Goal: Task Accomplishment & Management: Use online tool/utility

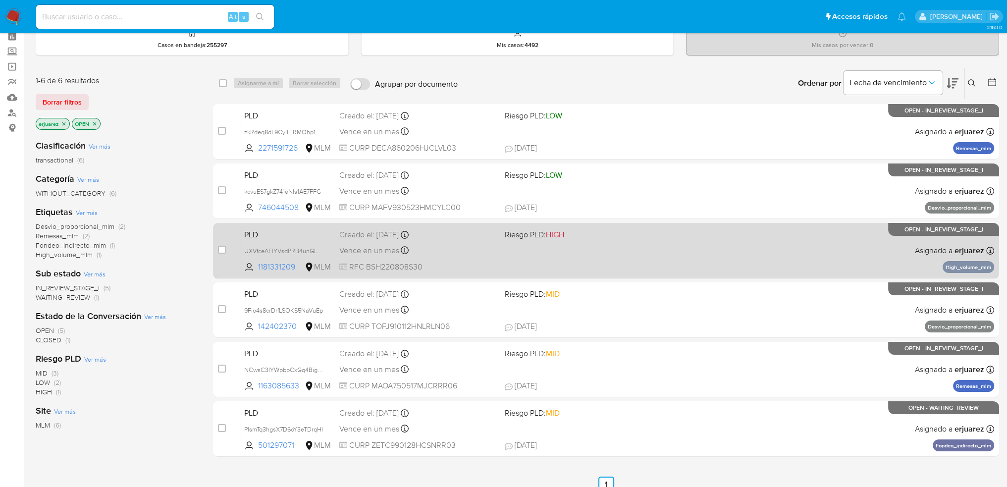
scroll to position [99, 0]
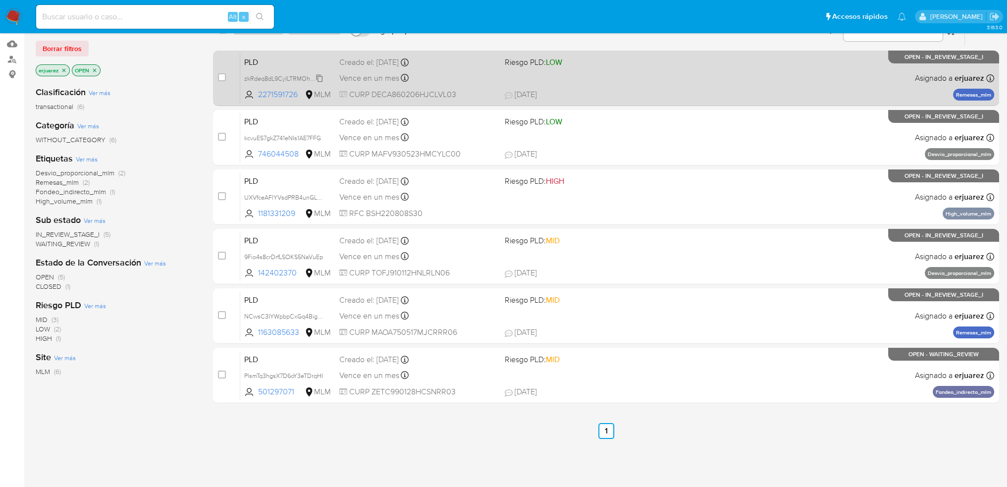
click at [299, 79] on span "zkRdeq8dL9CyILTRMOhp1H7k" at bounding box center [285, 77] width 82 height 11
click at [265, 75] on span "zkRdeq8dL9CyILTRMOhp1H7k" at bounding box center [285, 77] width 82 height 11
click at [268, 77] on span "zkRdeq8dL9CyILTRMOhp1H7k" at bounding box center [285, 77] width 82 height 11
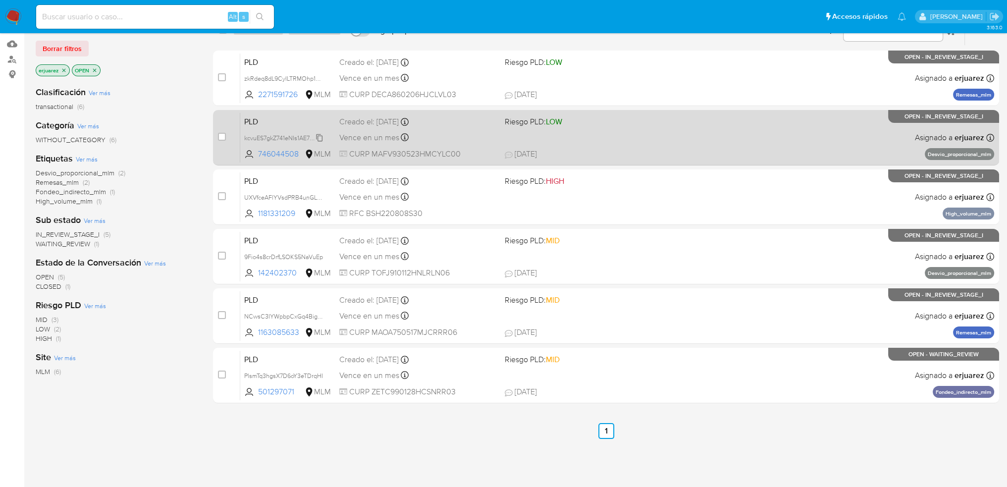
click at [290, 137] on span "kcvuES7gkZ741eNIs1AE7FFG" at bounding box center [282, 137] width 77 height 11
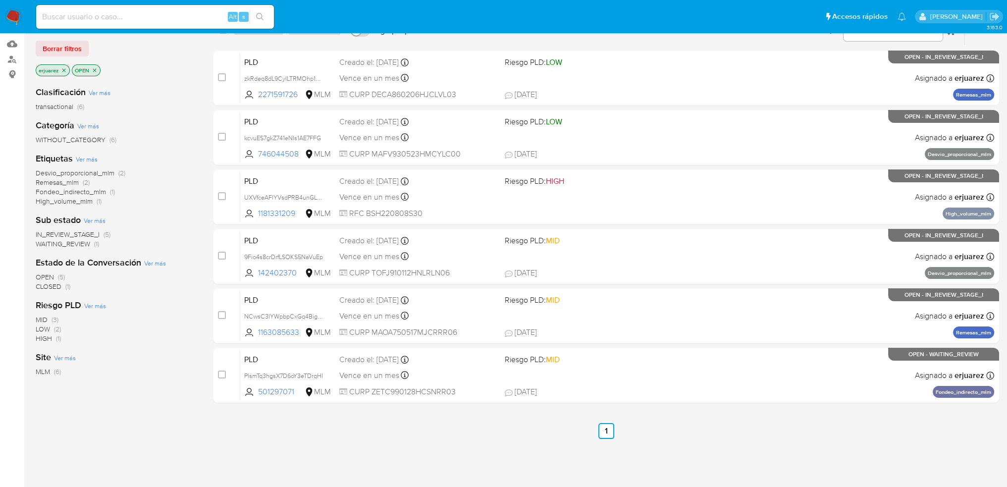
drag, startPoint x: 289, startPoint y: 196, endPoint x: 124, endPoint y: 225, distance: 168.0
click at [289, 196] on span "UXVfceAFlYVsdPRB4unGL6FB" at bounding box center [286, 196] width 84 height 11
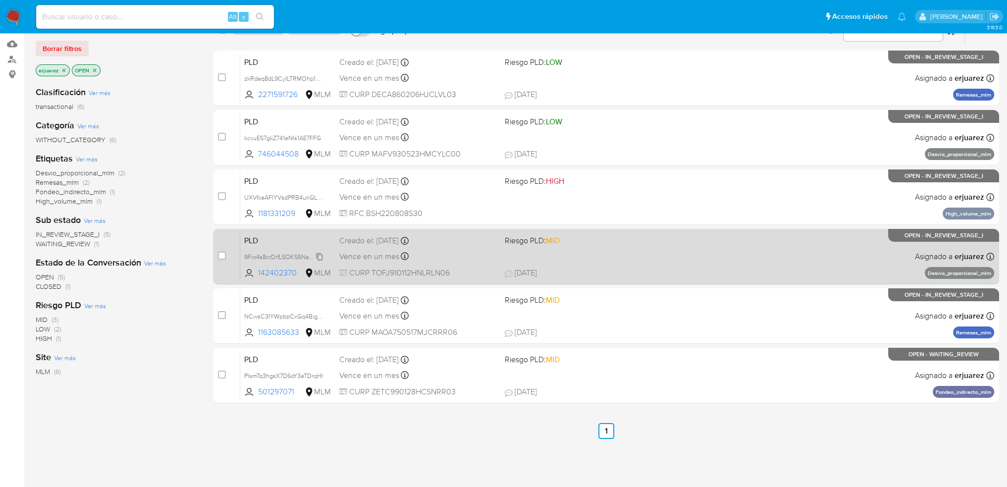
click at [264, 257] on span "9Fio4s8crDrfLSOKS5NaVuEp" at bounding box center [283, 256] width 79 height 11
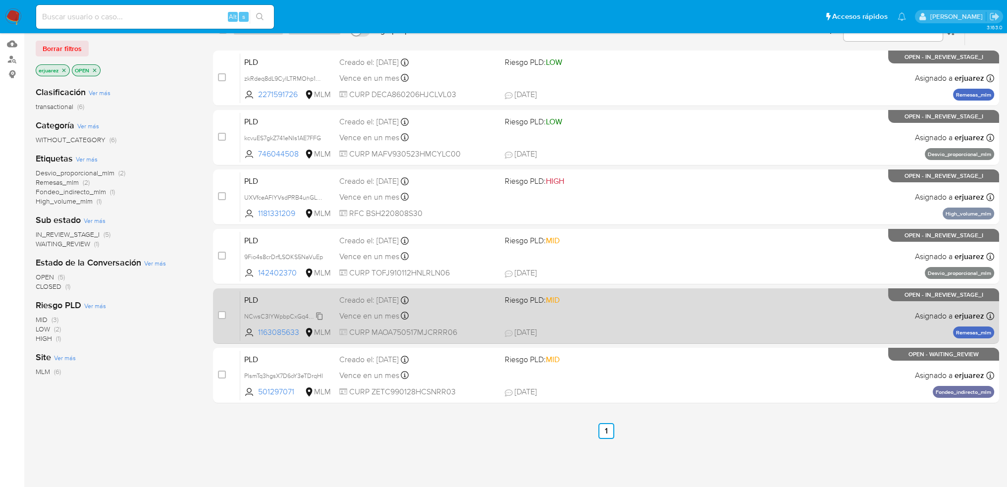
click at [281, 313] on span "NCwsC3IYWpbpCxGq4BigbxsS" at bounding box center [287, 315] width 86 height 11
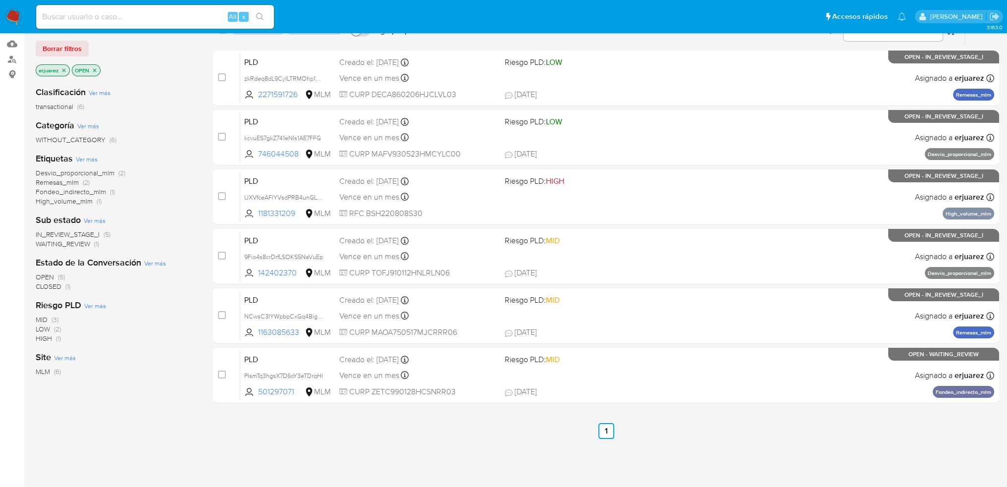
drag, startPoint x: 279, startPoint y: 315, endPoint x: 84, endPoint y: 358, distance: 199.5
click at [277, 315] on span "NCwsC3IYWpbpCxGq4BigbxsS" at bounding box center [287, 315] width 86 height 11
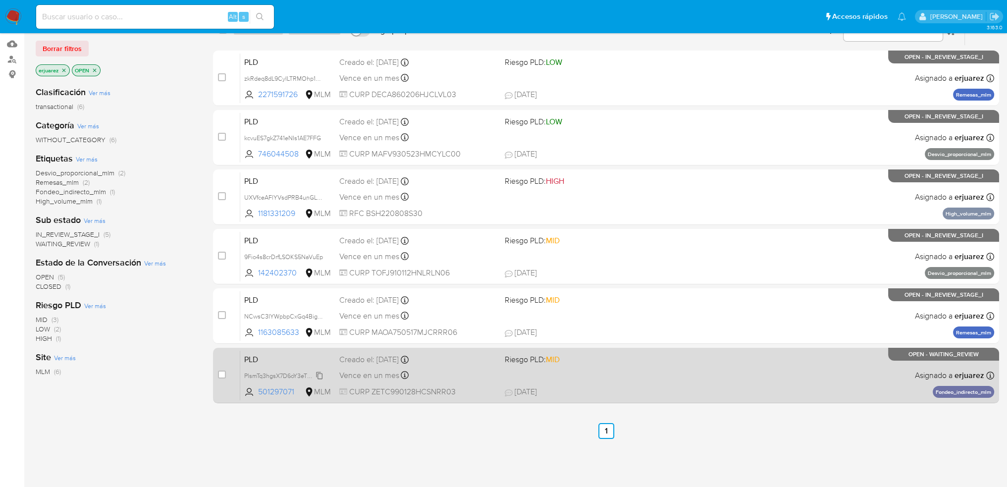
drag, startPoint x: 287, startPoint y: 371, endPoint x: 272, endPoint y: 371, distance: 15.4
click at [287, 370] on div "PlsmTq3hgsX7D6oY3eTDrqHI" at bounding box center [283, 375] width 79 height 11
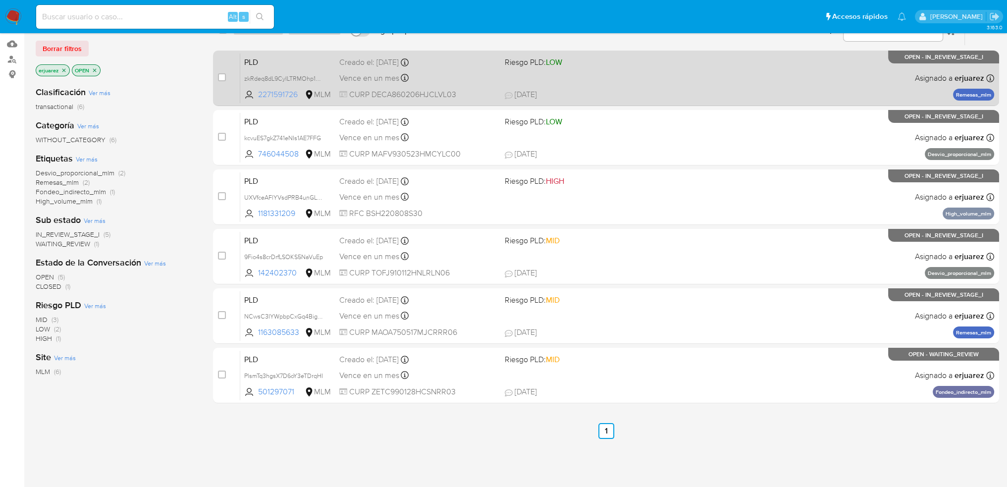
drag, startPoint x: 258, startPoint y: 93, endPoint x: 306, endPoint y: 94, distance: 48.6
click at [306, 94] on span "2271591726 MLM" at bounding box center [287, 94] width 87 height 11
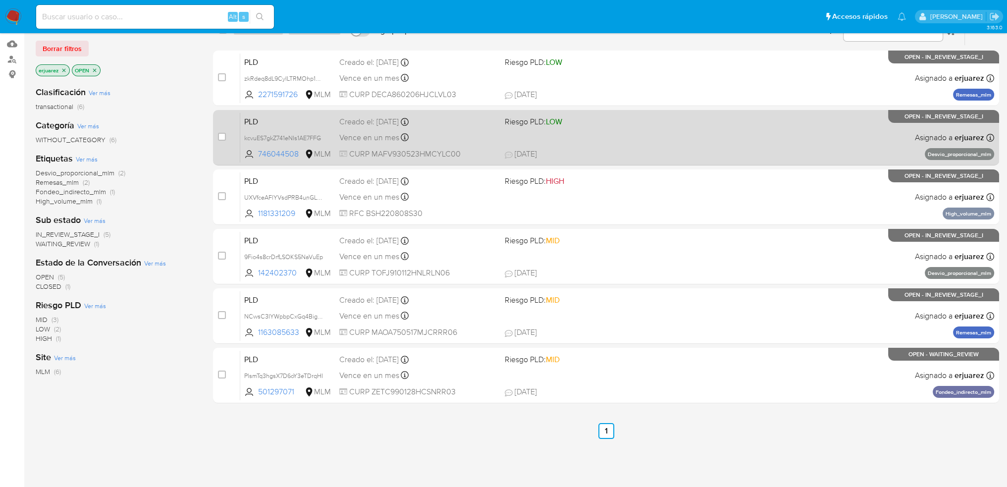
click at [473, 145] on div "PLD kcvuES7gkZ741eNIs1AE7FFG 746044508 MLM Riesgo PLD: LOW Creado el: 12/09/202…" at bounding box center [617, 137] width 755 height 50
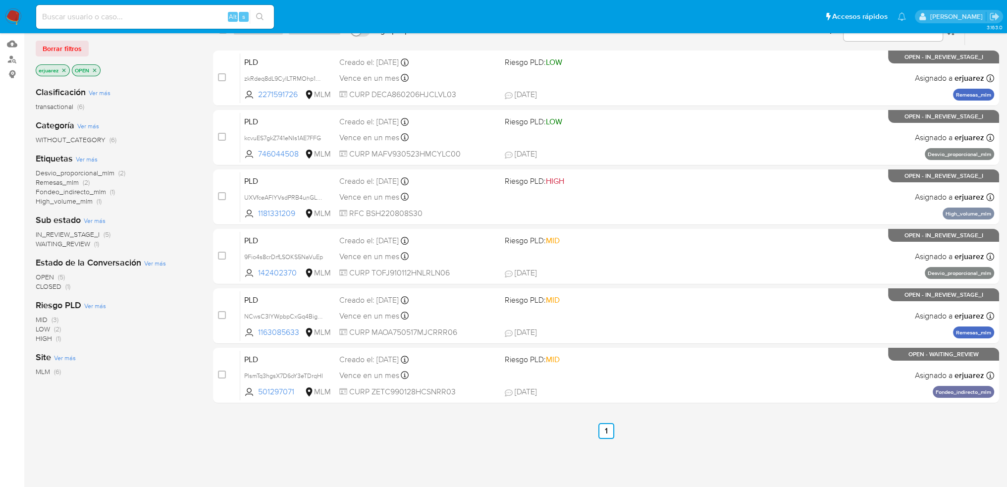
click at [94, 69] on icon "close-filter" at bounding box center [94, 69] width 3 height 3
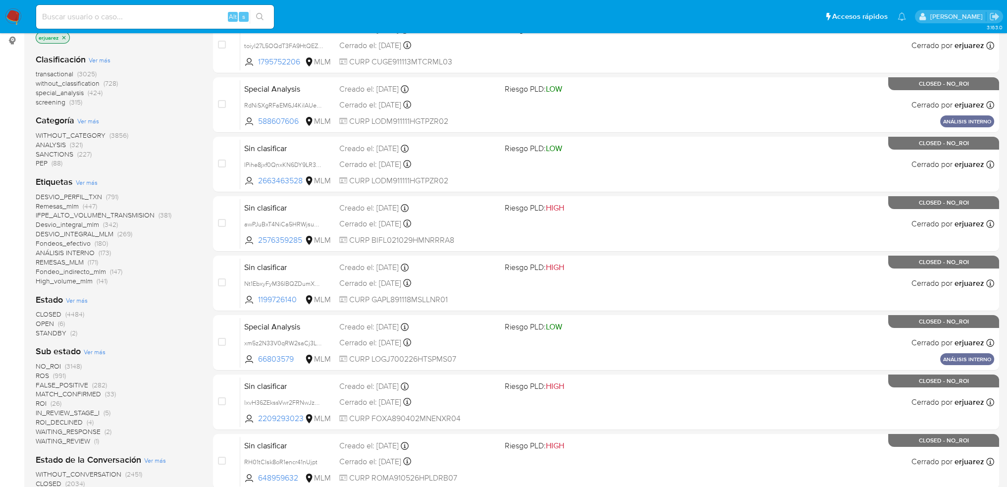
scroll to position [149, 0]
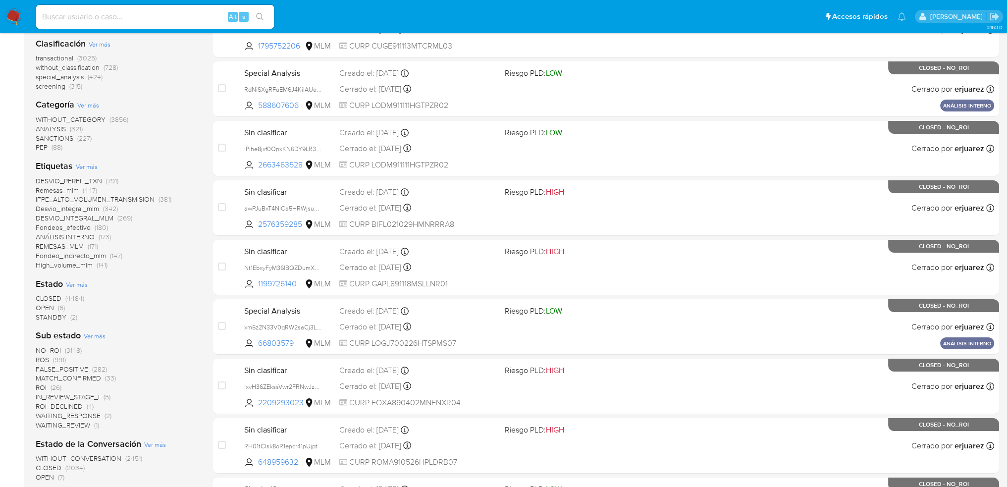
click at [59, 317] on span "STANDBY" at bounding box center [51, 317] width 31 height 10
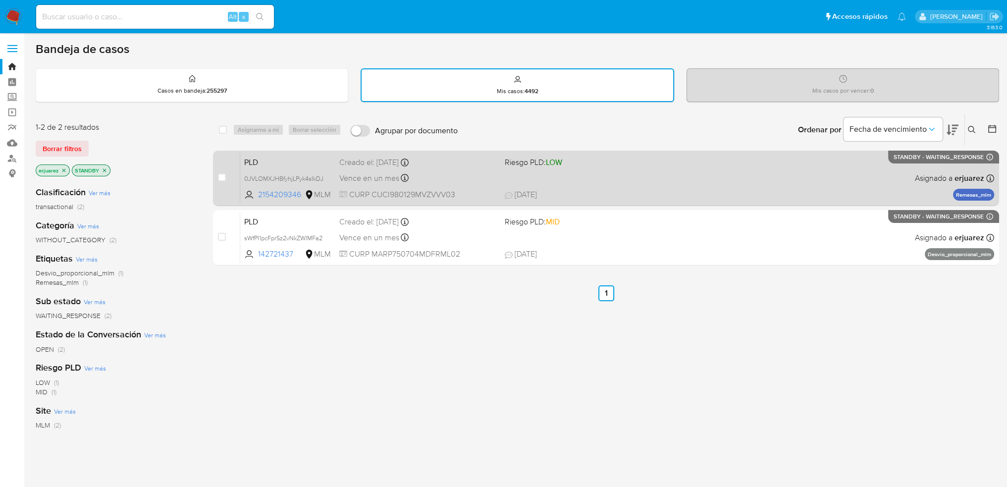
drag, startPoint x: 255, startPoint y: 194, endPoint x: 302, endPoint y: 200, distance: 47.0
click at [302, 200] on div "PLD 0JVLOMXJHBfyhjLPyk4sIkDJ 2154209346 MLM Riesgo PLD: LOW Creado el: 12/09/20…" at bounding box center [617, 178] width 755 height 50
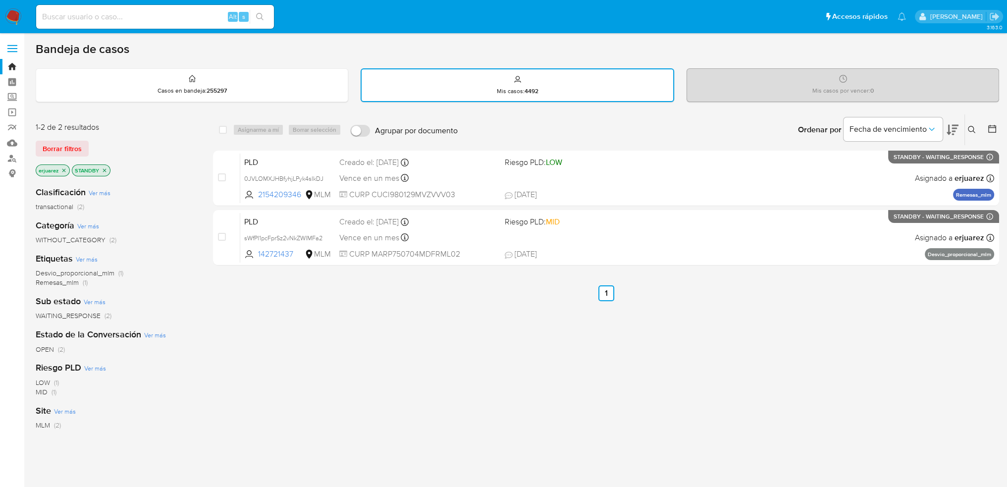
click at [303, 207] on div "case-item-checkbox No es posible asignar el caso PLD 0JVLOMXJHBfyhjLPyk4sIkDJ 2…" at bounding box center [606, 208] width 786 height 115
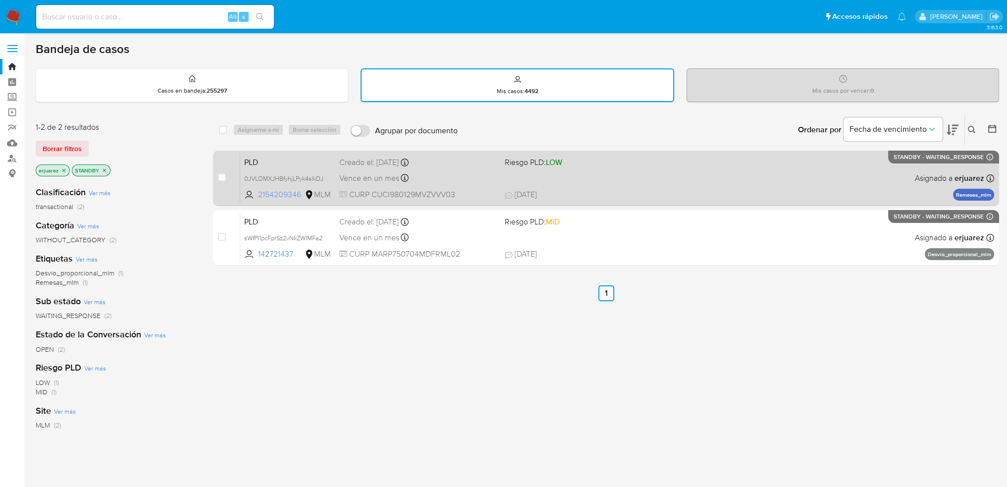
drag, startPoint x: 256, startPoint y: 195, endPoint x: 301, endPoint y: 199, distance: 45.3
click at [301, 199] on span "2154209346 MLM" at bounding box center [287, 194] width 87 height 11
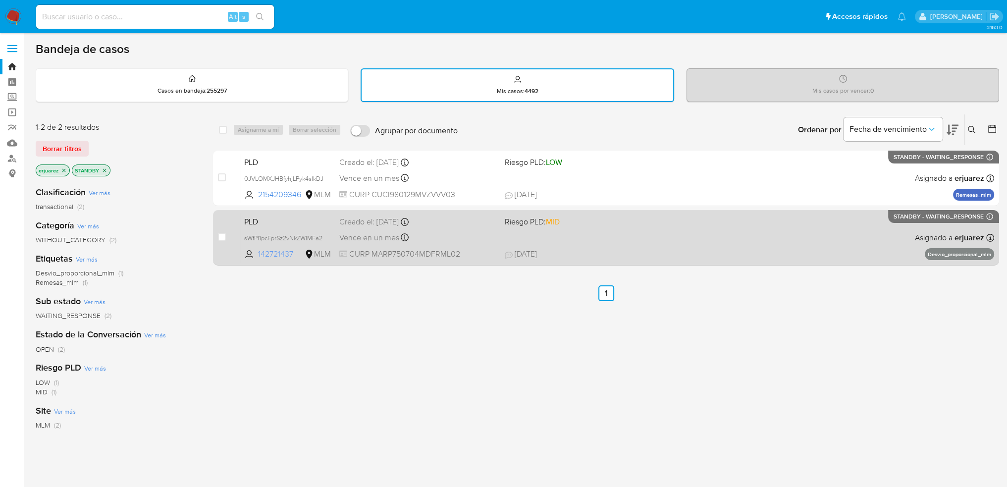
drag, startPoint x: 297, startPoint y: 255, endPoint x: 255, endPoint y: 255, distance: 41.6
click at [255, 255] on span "142721437 MLM" at bounding box center [287, 254] width 87 height 11
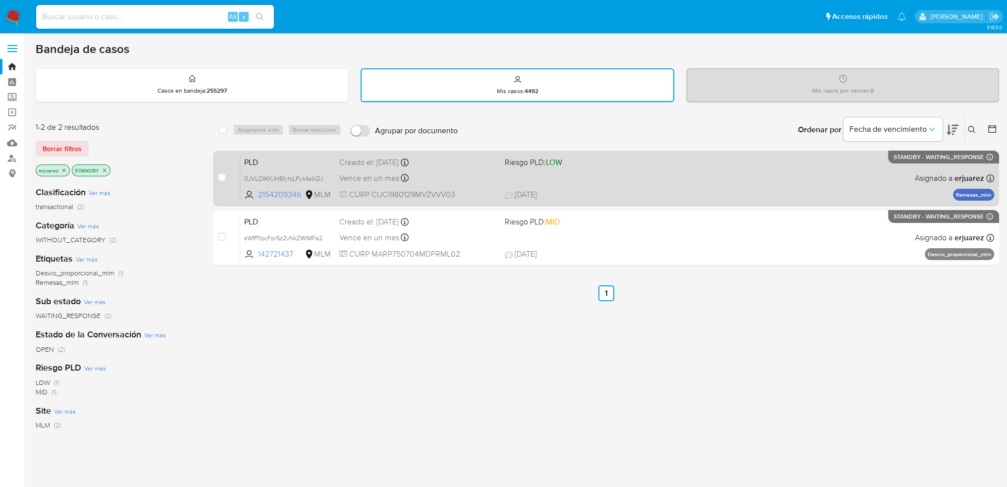
drag, startPoint x: 273, startPoint y: 177, endPoint x: 238, endPoint y: 174, distance: 35.8
click at [273, 177] on span "0JVLOMXJHBfyhjLPyk4sIkDJ" at bounding box center [283, 178] width 79 height 9
drag, startPoint x: 305, startPoint y: 197, endPoint x: 260, endPoint y: 193, distance: 45.2
click at [260, 193] on span "2154209346 MLM" at bounding box center [287, 194] width 87 height 11
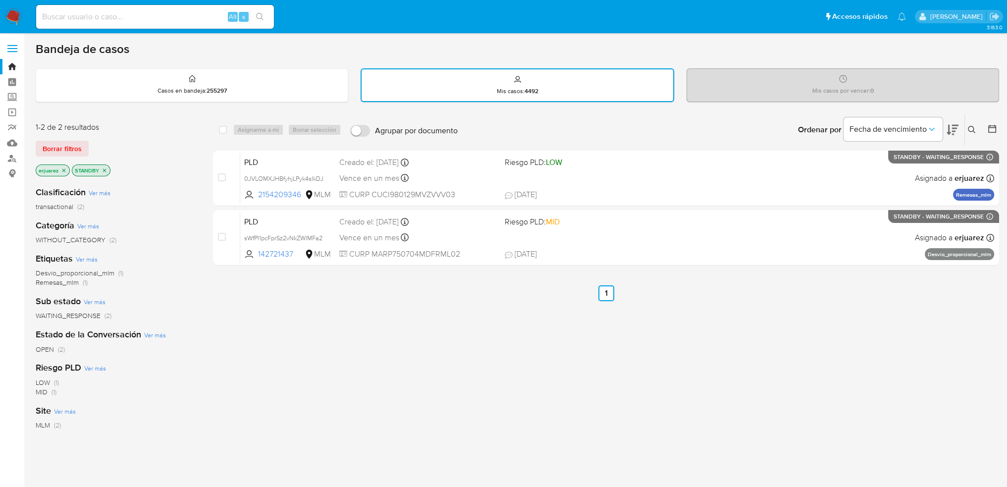
drag, startPoint x: 13, startPoint y: 15, endPoint x: 8, endPoint y: 13, distance: 5.8
click at [12, 15] on img at bounding box center [13, 16] width 17 height 17
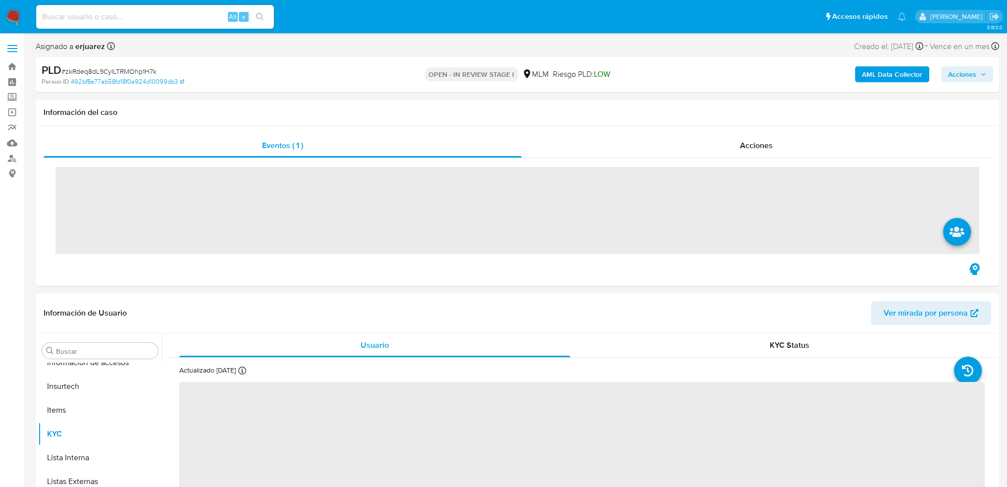
scroll to position [490, 0]
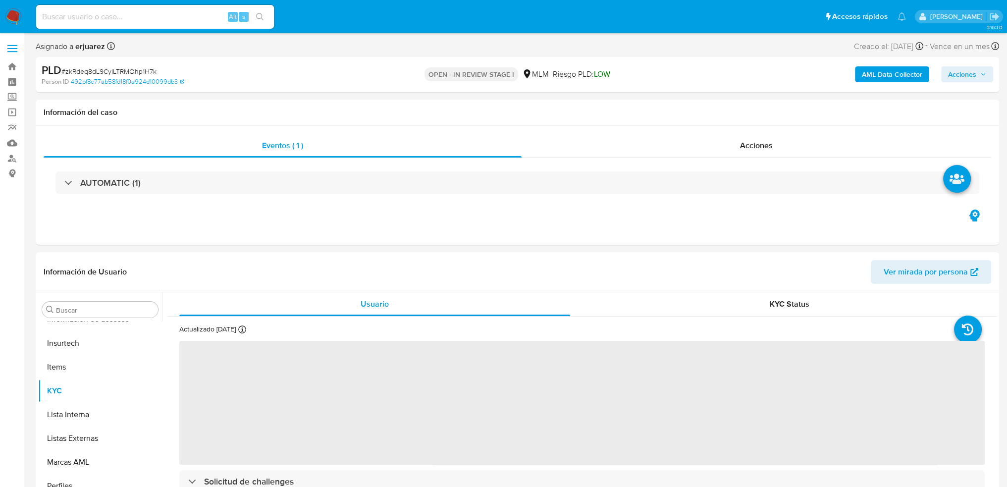
select select "10"
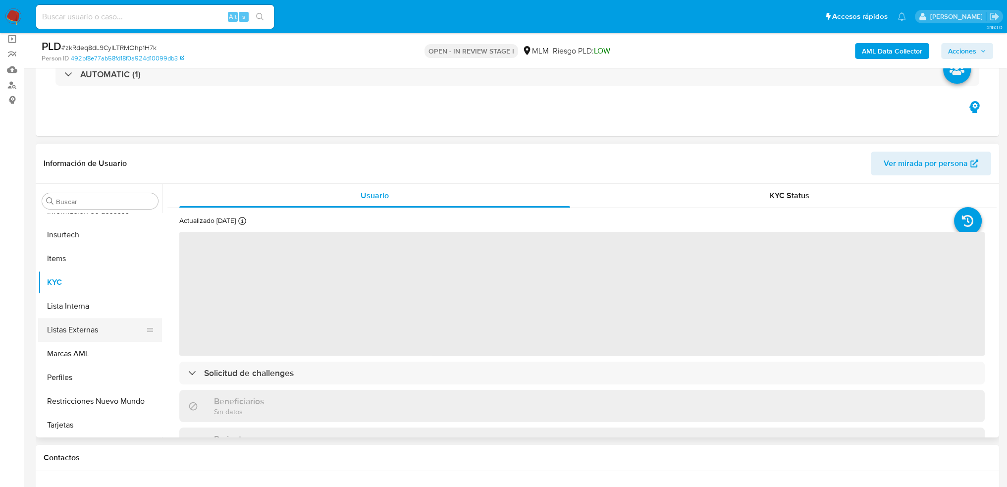
scroll to position [99, 0]
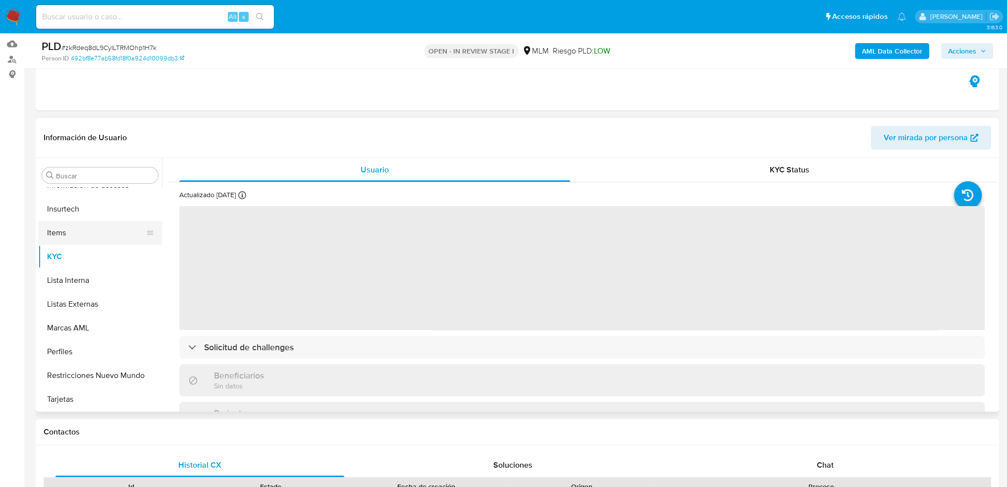
click at [63, 235] on button "Items" at bounding box center [96, 233] width 116 height 24
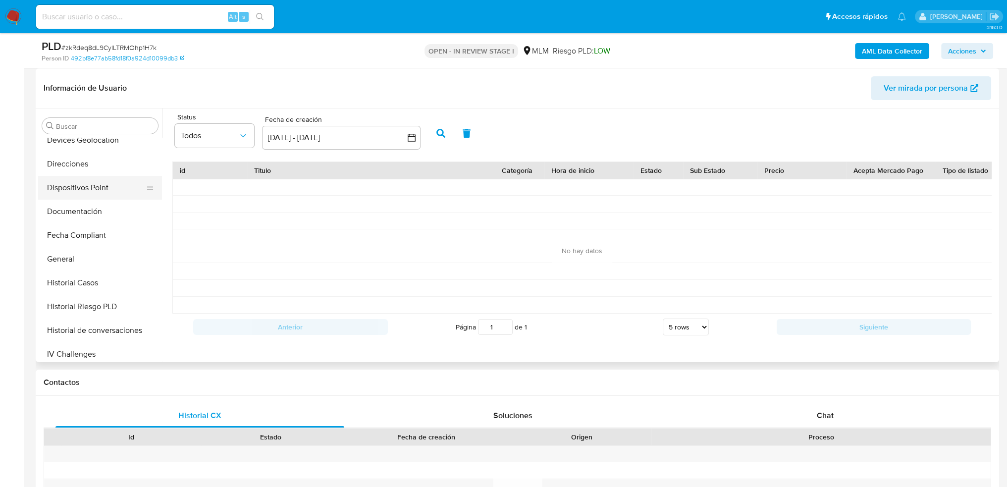
scroll to position [297, 0]
drag, startPoint x: 103, startPoint y: 237, endPoint x: 114, endPoint y: 234, distance: 11.3
click at [110, 234] on button "Historial Casos" at bounding box center [96, 233] width 116 height 24
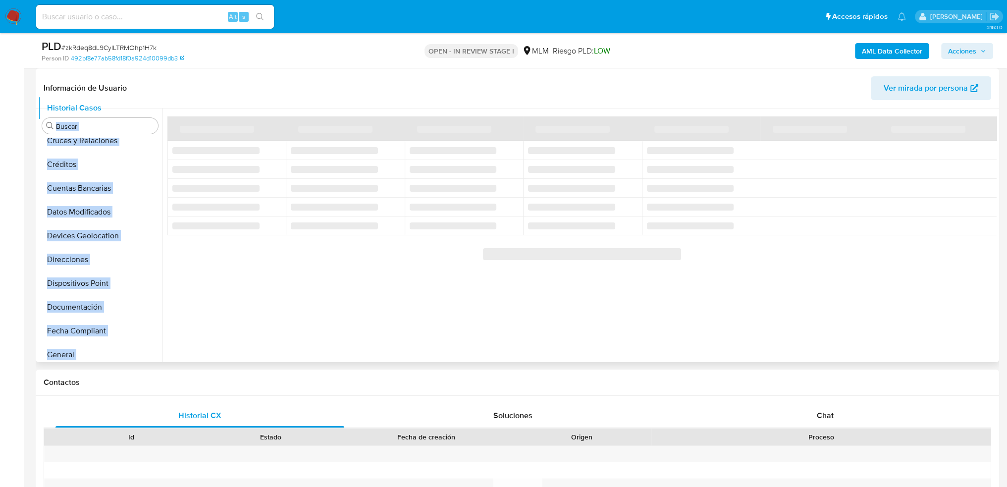
scroll to position [0, 0]
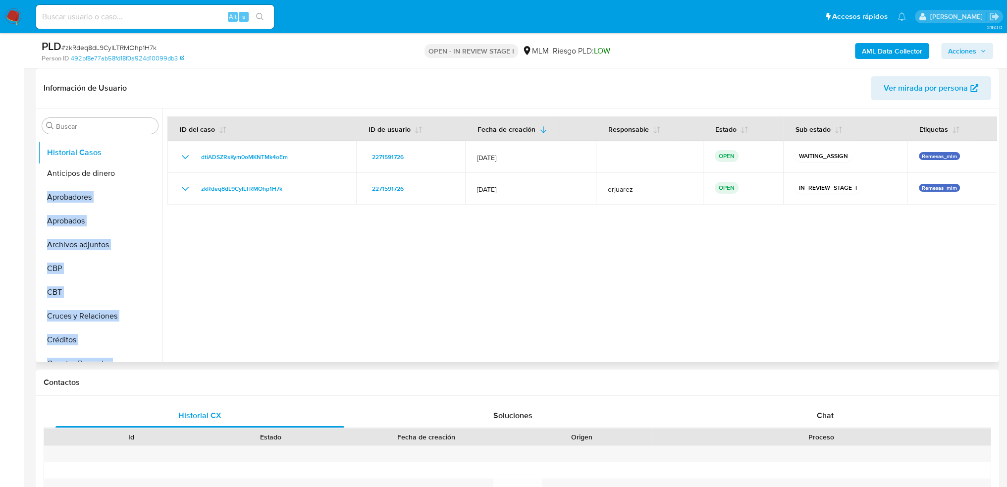
drag, startPoint x: 145, startPoint y: 233, endPoint x: 147, endPoint y: 153, distance: 79.8
click at [147, 153] on ul "Anticipos de dinero Aprobadores Aprobados Archivos adjuntos CBP CBT Cruces y Re…" at bounding box center [100, 249] width 124 height 223
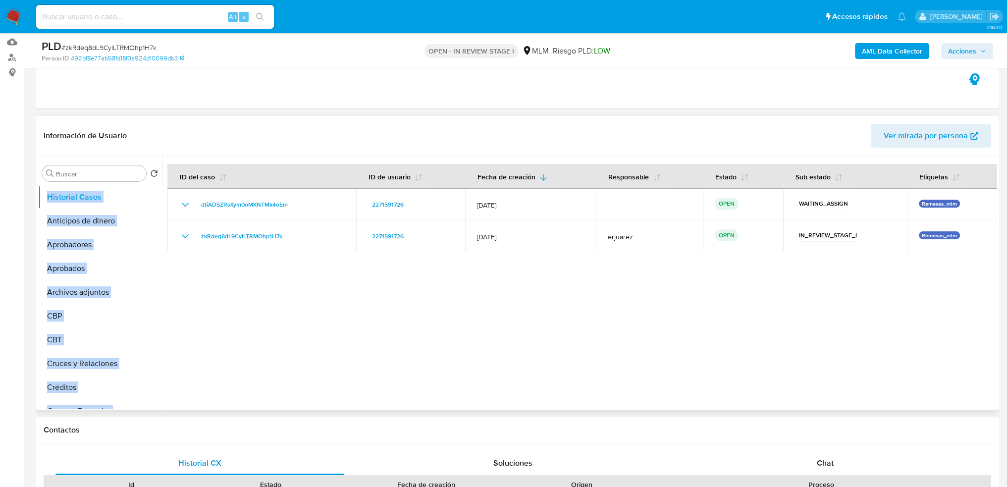
scroll to position [50, 0]
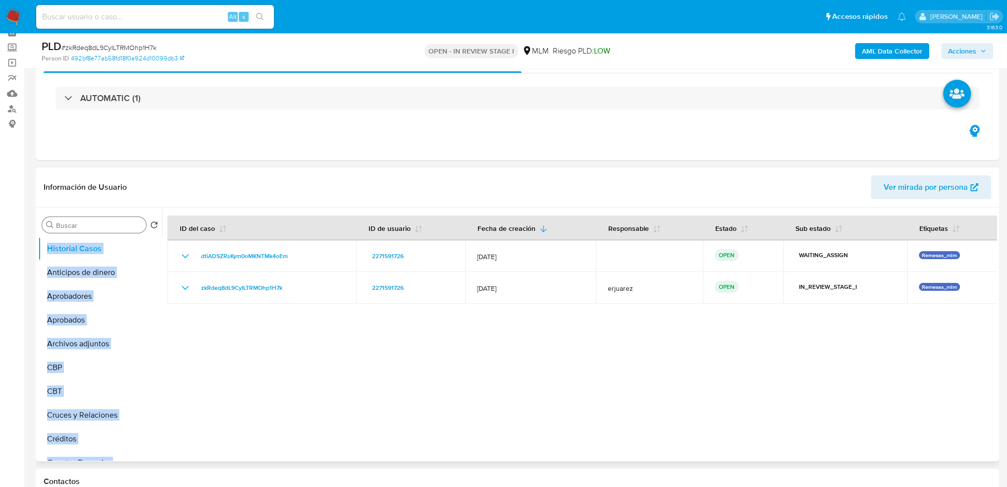
drag, startPoint x: 119, startPoint y: 247, endPoint x: 119, endPoint y: 230, distance: 16.8
click at [119, 230] on div "Buscar Volver al orden por defecto Historial Casos Anticipos de dinero Aprobado…" at bounding box center [100, 335] width 124 height 252
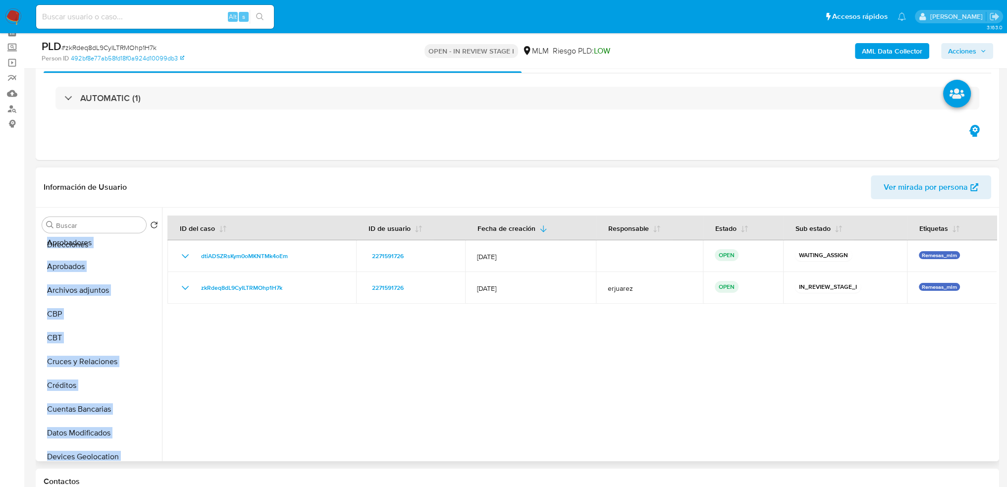
scroll to position [0, 0]
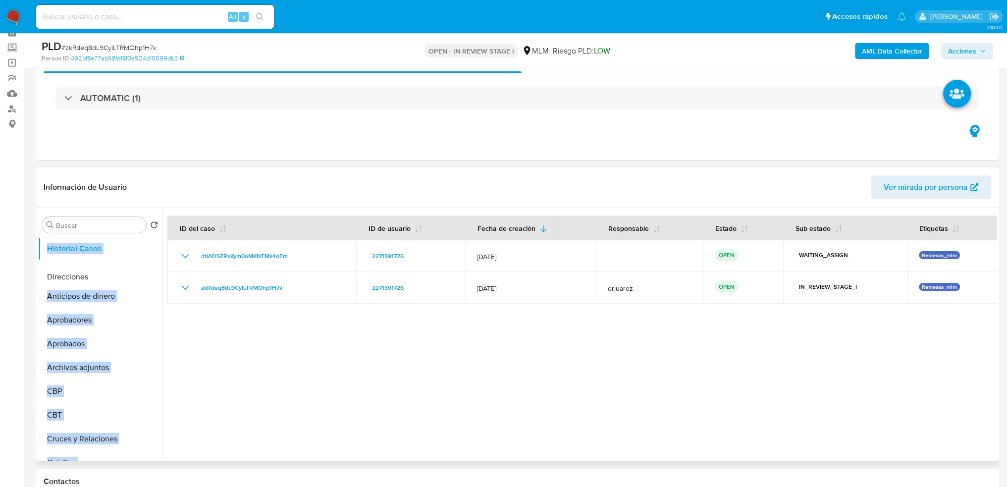
click at [134, 273] on ul "Historial Casos Anticipos de dinero Aprobadores Aprobados Archivos adjuntos CBP…" at bounding box center [100, 348] width 124 height 223
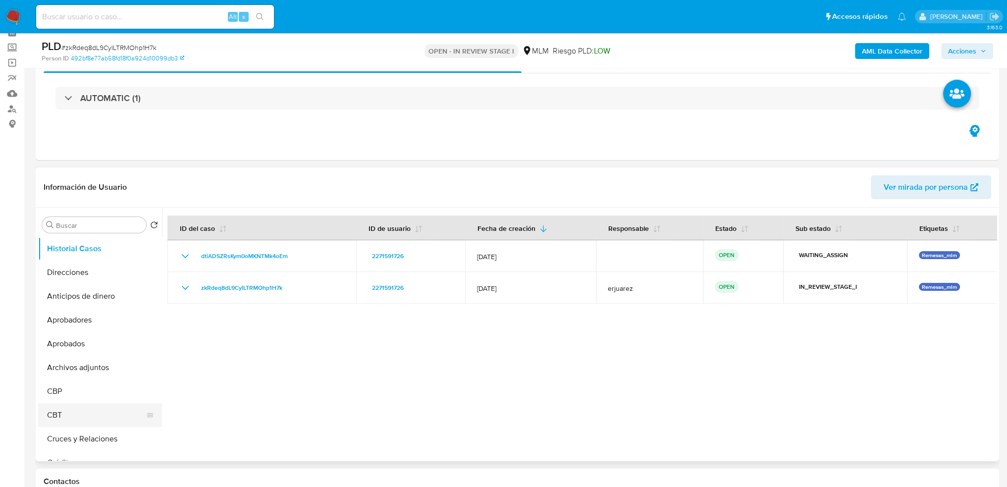
scroll to position [50, 0]
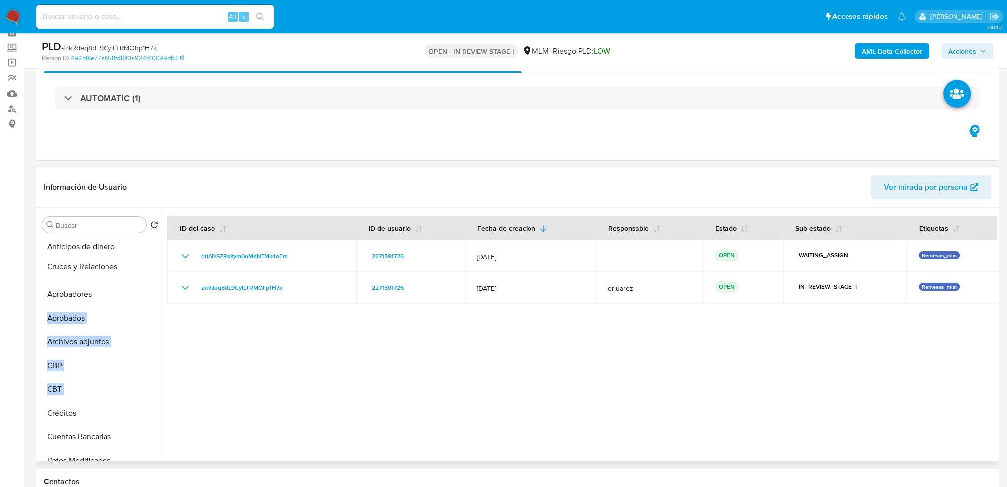
drag, startPoint x: 142, startPoint y: 390, endPoint x: 143, endPoint y: 268, distance: 122.4
click at [143, 268] on ul "Historial Casos Direcciones Anticipos de dinero Aprobadores Aprobados Archivos …" at bounding box center [100, 348] width 124 height 223
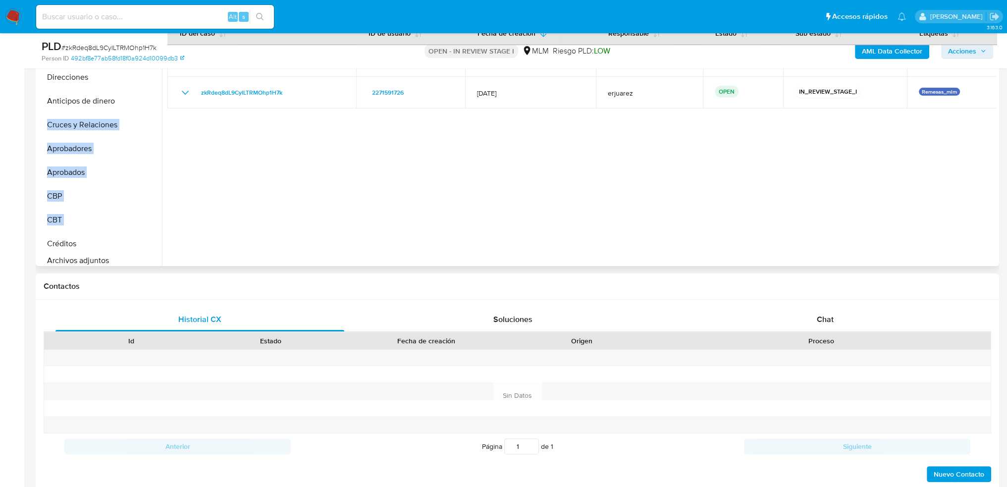
scroll to position [248, 0]
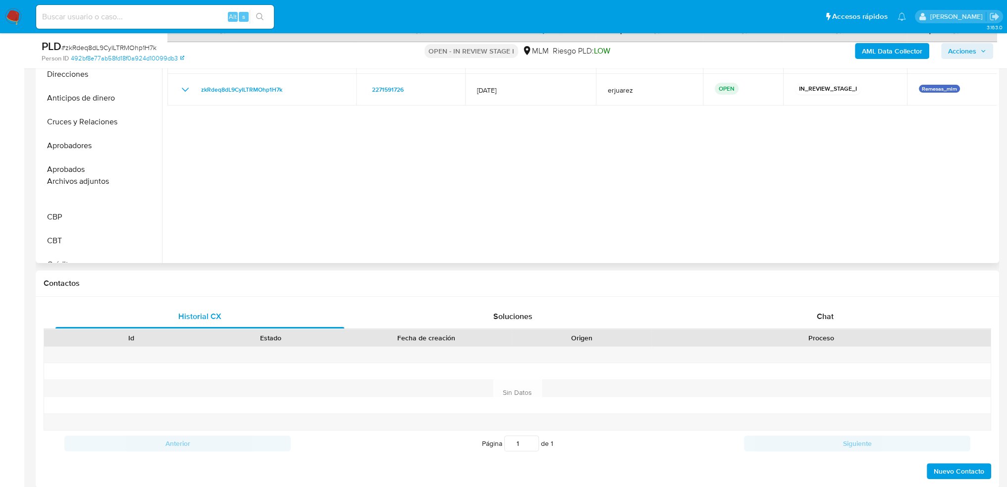
click at [242, 179] on div at bounding box center [579, 136] width 835 height 254
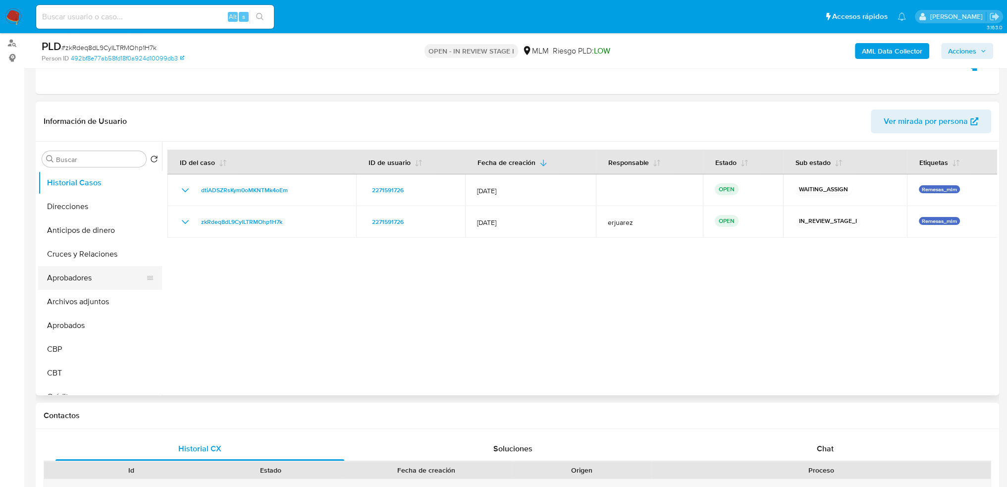
scroll to position [99, 0]
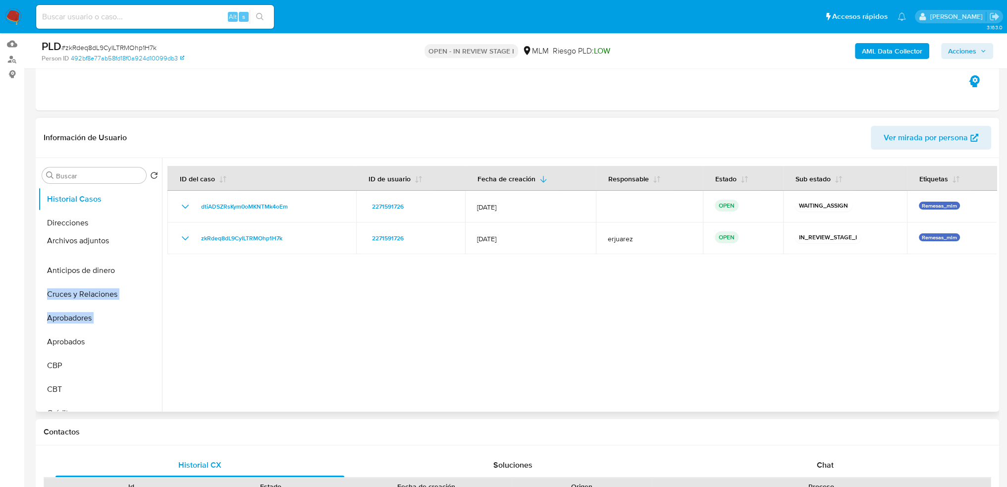
drag, startPoint x: 148, startPoint y: 321, endPoint x: 149, endPoint y: 244, distance: 76.8
click at [149, 244] on ul "Historial Casos Direcciones Anticipos de dinero Cruces y Relaciones Aprobadores…" at bounding box center [100, 298] width 124 height 223
click at [140, 263] on ul "Historial Casos Direcciones Archivos adjuntos Anticipos de dinero Cruces y Rela…" at bounding box center [100, 298] width 124 height 223
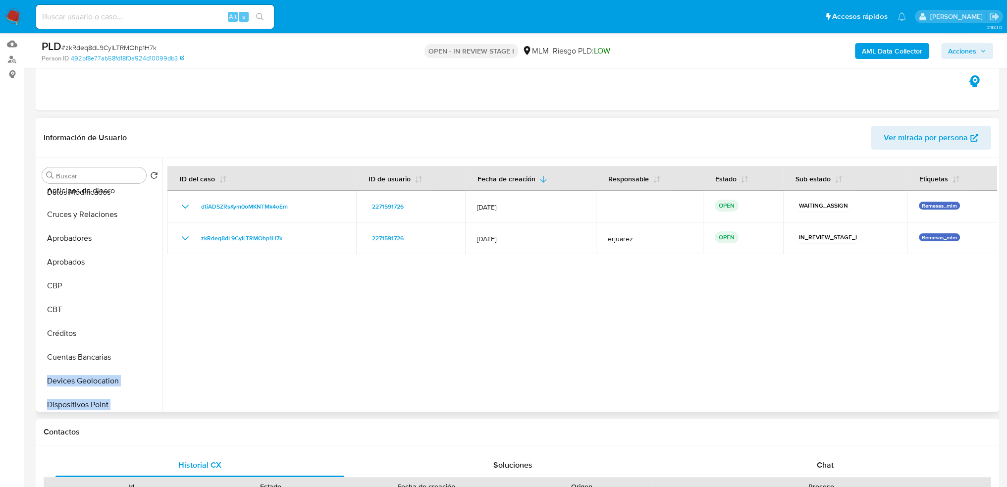
scroll to position [88, 0]
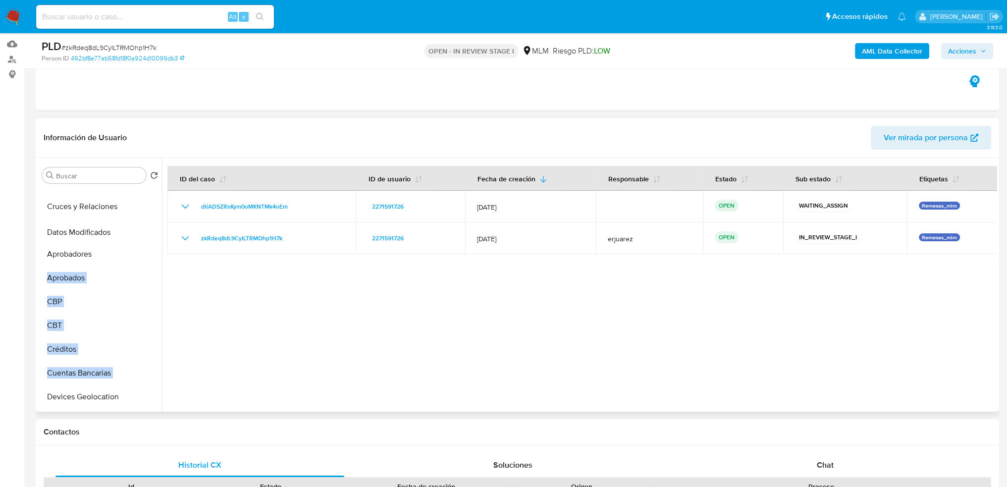
drag, startPoint x: 147, startPoint y: 313, endPoint x: 151, endPoint y: 233, distance: 79.4
click at [151, 233] on ul "Historial Casos Direcciones Archivos adjuntos Anticipos de dinero Cruces y Rela…" at bounding box center [100, 298] width 124 height 223
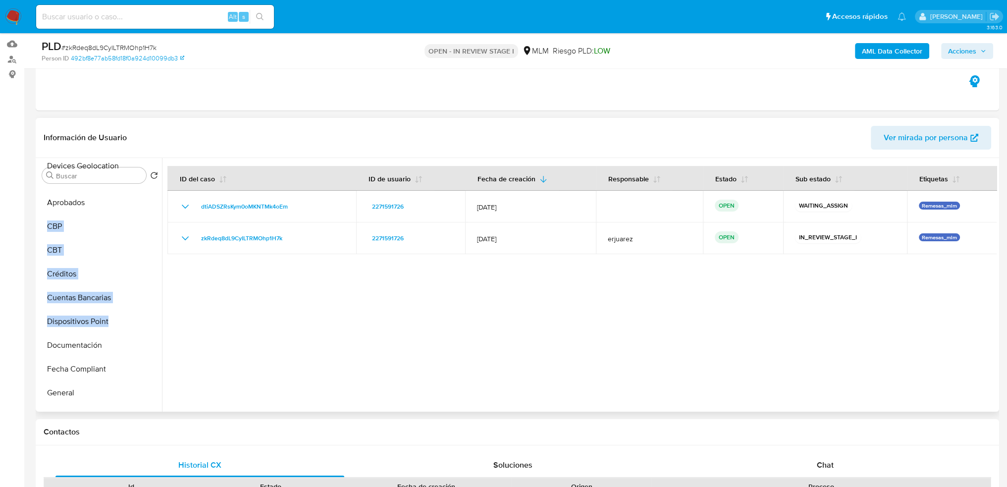
scroll to position [0, 0]
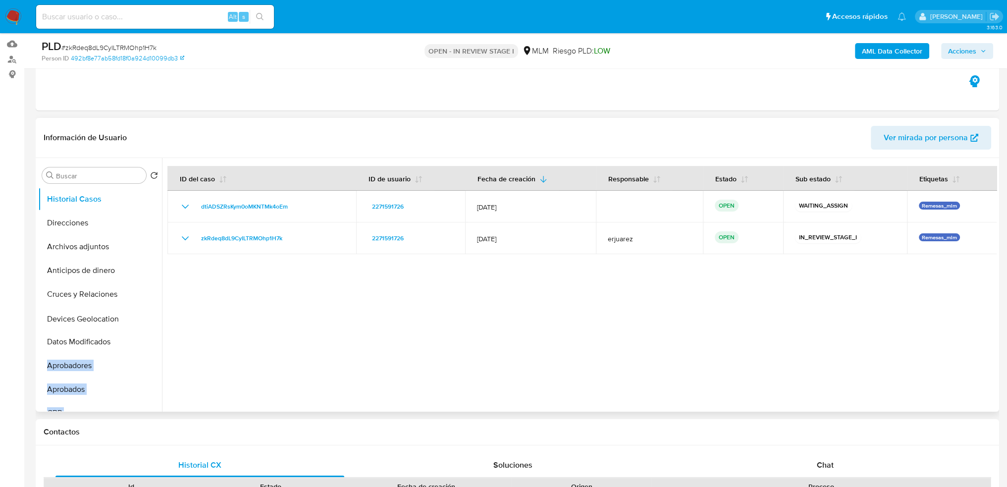
drag, startPoint x: 146, startPoint y: 299, endPoint x: 146, endPoint y: 321, distance: 21.8
click at [146, 321] on ul "Historial Casos Direcciones Archivos adjuntos Anticipos de dinero Cruces y Rela…" at bounding box center [100, 298] width 124 height 223
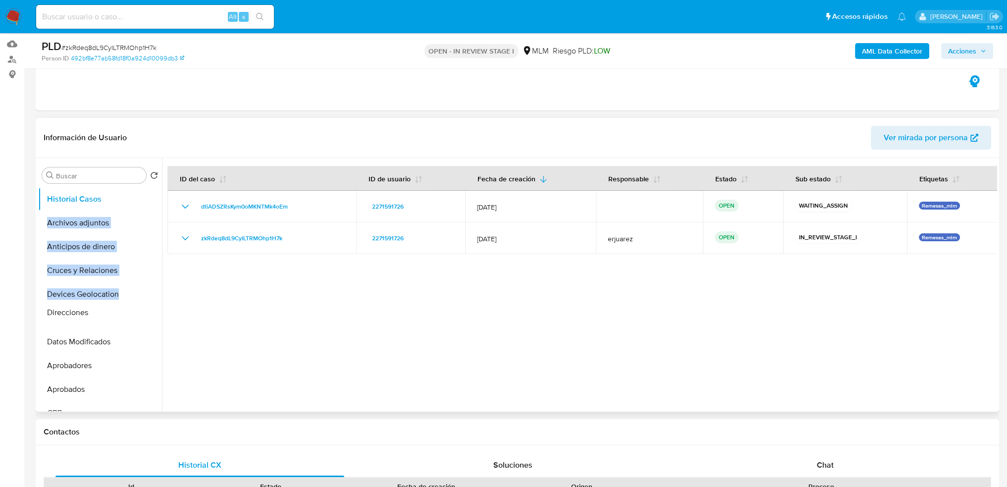
drag, startPoint x: 145, startPoint y: 223, endPoint x: 139, endPoint y: 314, distance: 90.3
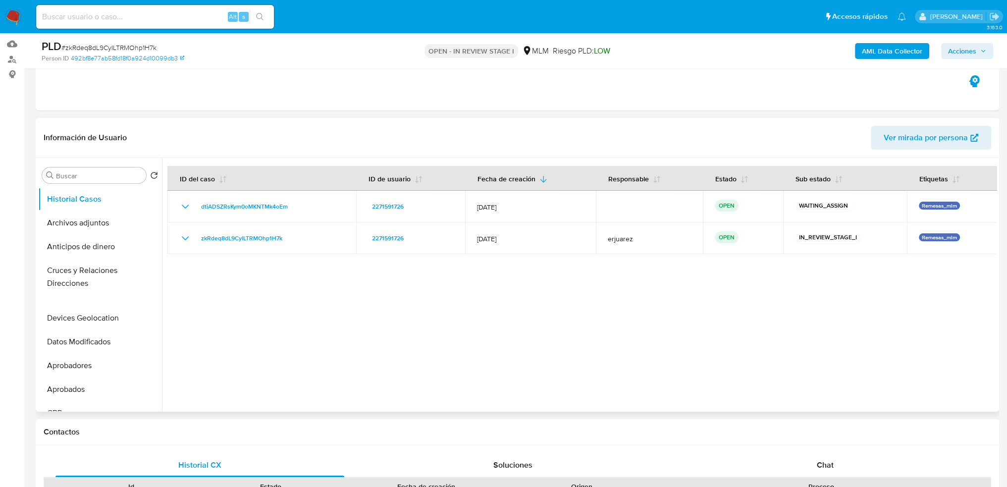
drag, startPoint x: 142, startPoint y: 320, endPoint x: 144, endPoint y: 286, distance: 34.3
click at [144, 286] on ul "Historial Casos Archivos adjuntos Anticipos de dinero Cruces y Relaciones Devic…" at bounding box center [100, 298] width 124 height 223
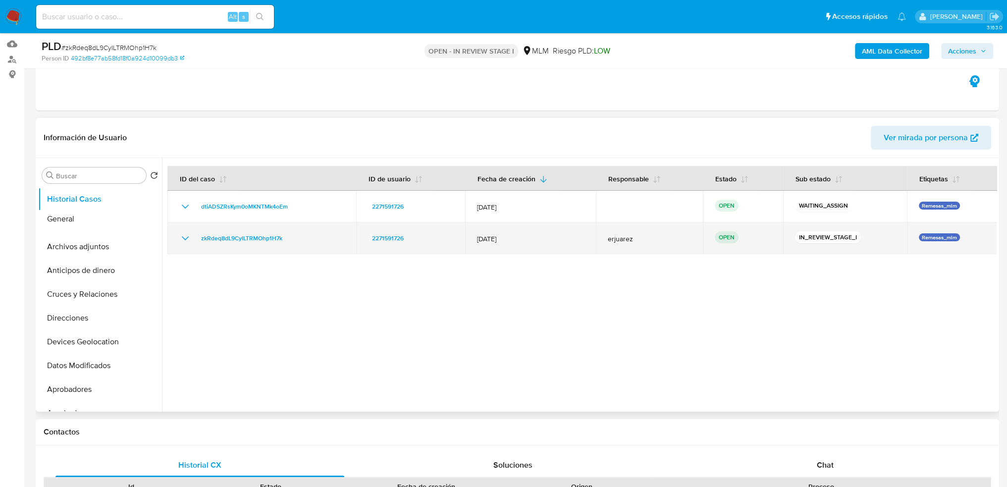
drag, startPoint x: 142, startPoint y: 284, endPoint x: 169, endPoint y: 221, distance: 68.4
click at [169, 221] on div "Buscar Volver al orden por defecto Historial Casos Archivos adjuntos Anticipos …" at bounding box center [517, 285] width 959 height 254
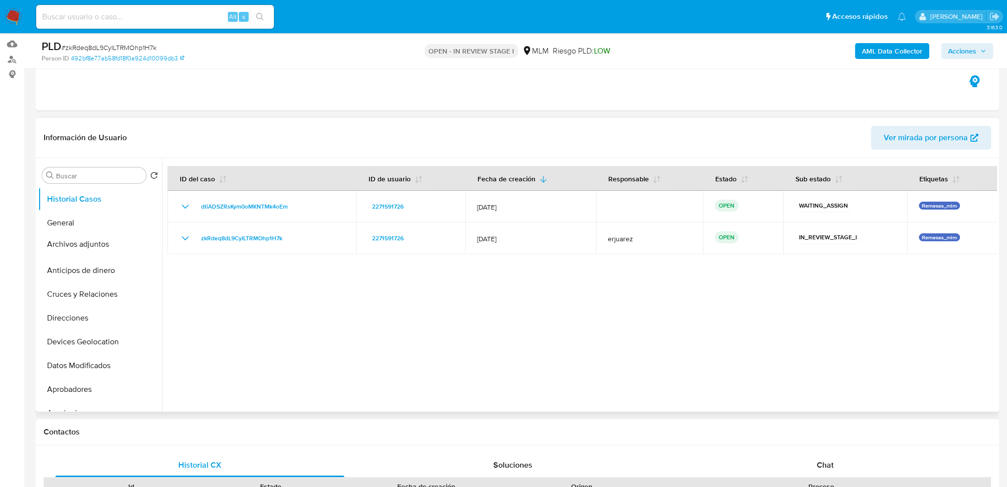
drag, startPoint x: 144, startPoint y: 247, endPoint x: 153, endPoint y: 244, distance: 9.3
click at [153, 244] on ul "Historial Casos General Archivos adjuntos Anticipos de dinero Cruces y Relacion…" at bounding box center [100, 298] width 124 height 223
drag, startPoint x: 150, startPoint y: 267, endPoint x: 145, endPoint y: 335, distance: 68.6
click at [145, 349] on ul "Historial Casos General Archivos adjuntos Anticipos de dinero Cruces y Relacion…" at bounding box center [100, 298] width 124 height 223
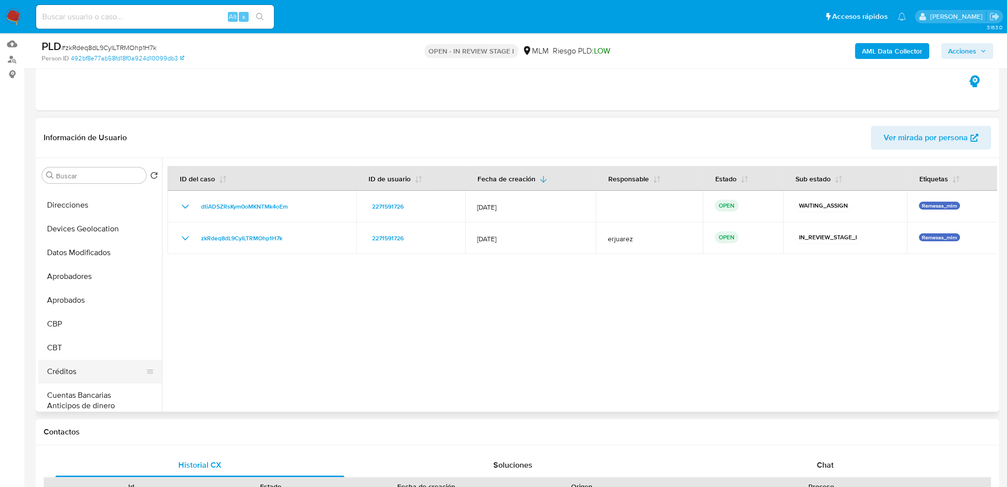
scroll to position [104, 0]
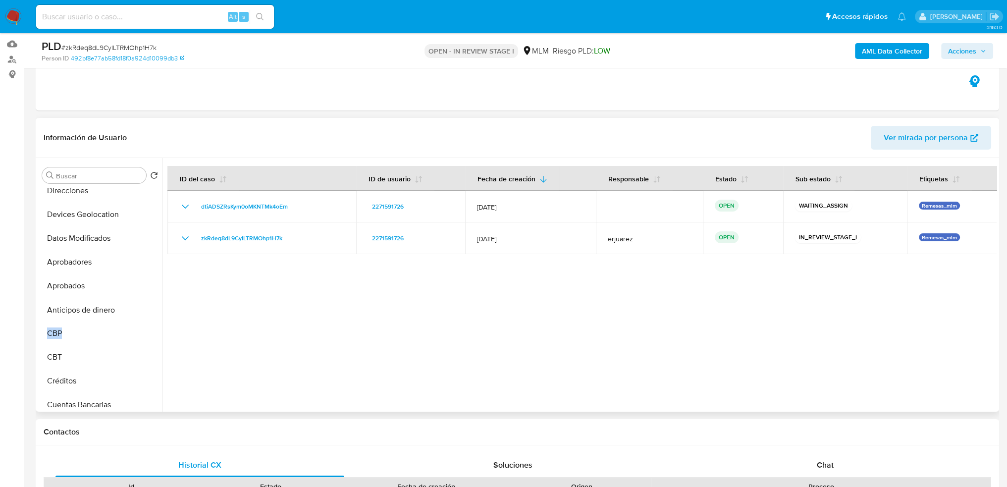
drag, startPoint x: 128, startPoint y: 337, endPoint x: 128, endPoint y: 311, distance: 26.3
click at [128, 311] on ul "Historial Casos General Archivos adjuntos Anticipos de dinero Cruces y Relacion…" at bounding box center [100, 298] width 124 height 223
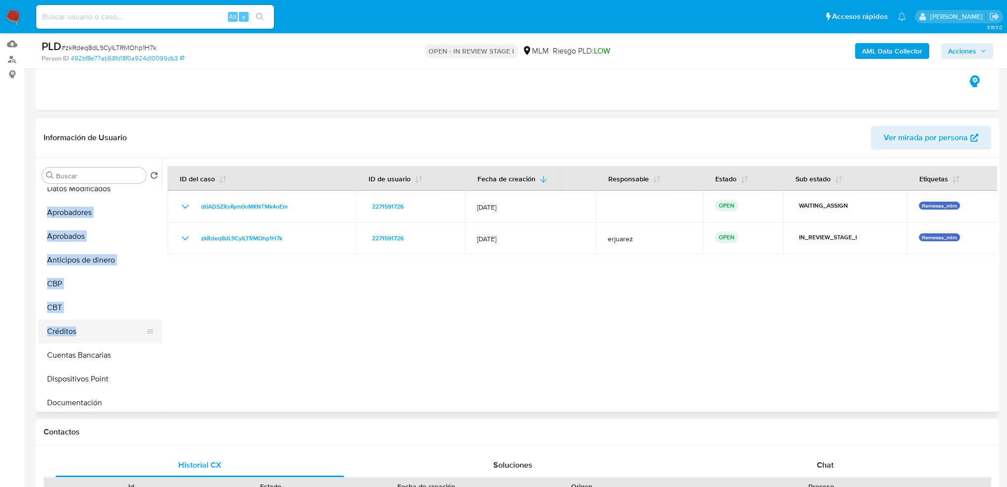
drag, startPoint x: 147, startPoint y: 335, endPoint x: 130, endPoint y: 326, distance: 19.7
click at [141, 213] on ul "Historial Casos General Archivos adjuntos Cruces y Relaciones Direcciones Devic…" at bounding box center [100, 298] width 124 height 223
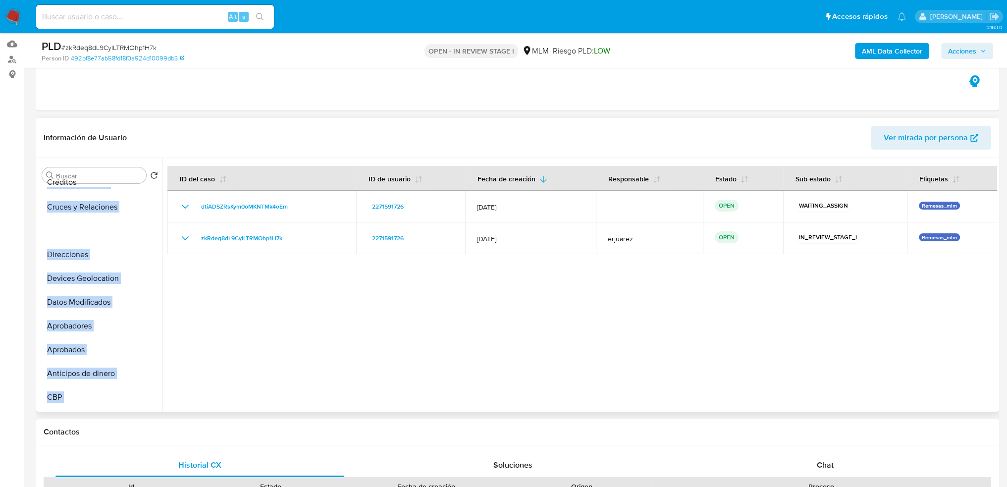
scroll to position [0, 0]
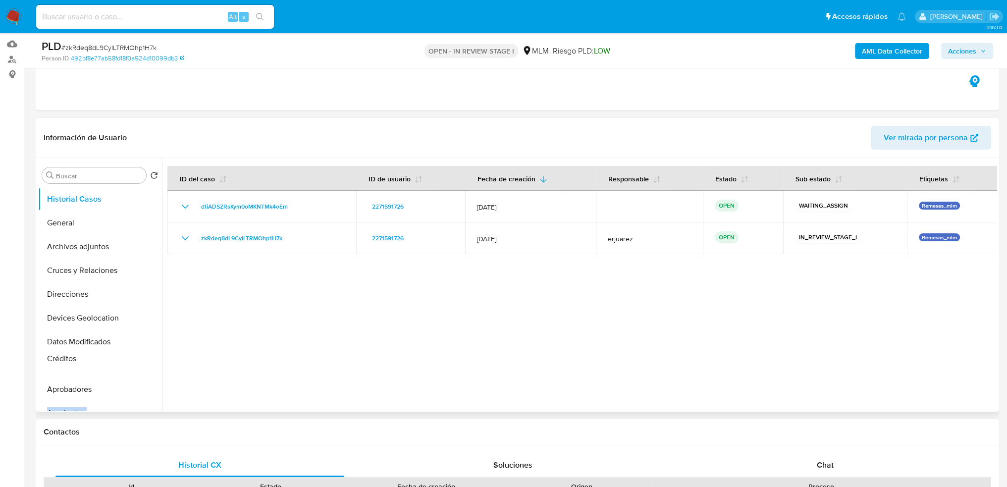
drag, startPoint x: 147, startPoint y: 333, endPoint x: 145, endPoint y: 361, distance: 27.8
click at [145, 361] on ul "Historial Casos General Archivos adjuntos Cruces y Relaciones Direcciones Devic…" at bounding box center [100, 298] width 124 height 223
drag, startPoint x: 145, startPoint y: 300, endPoint x: 151, endPoint y: 334, distance: 34.7
click at [151, 334] on ul "Historial Casos General Archivos adjuntos Cruces y Relaciones Direcciones Devic…" at bounding box center [100, 298] width 124 height 223
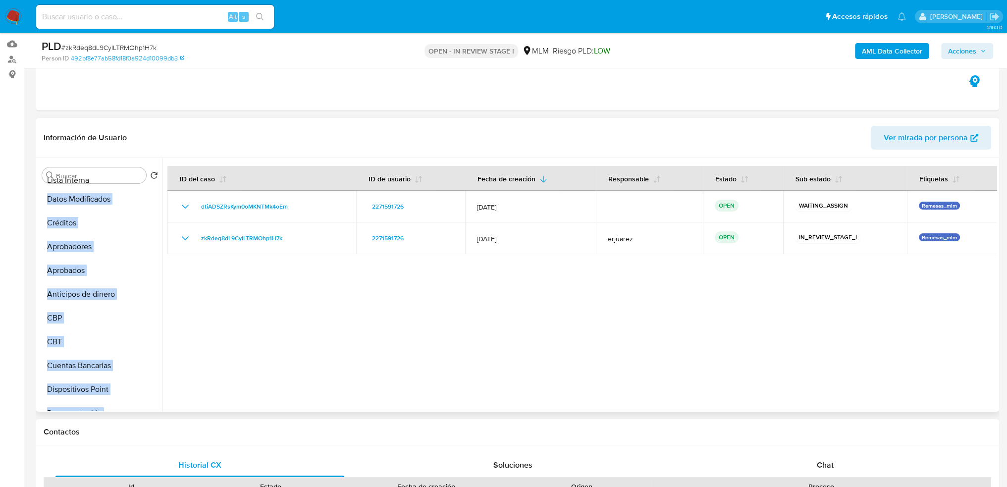
scroll to position [81, 0]
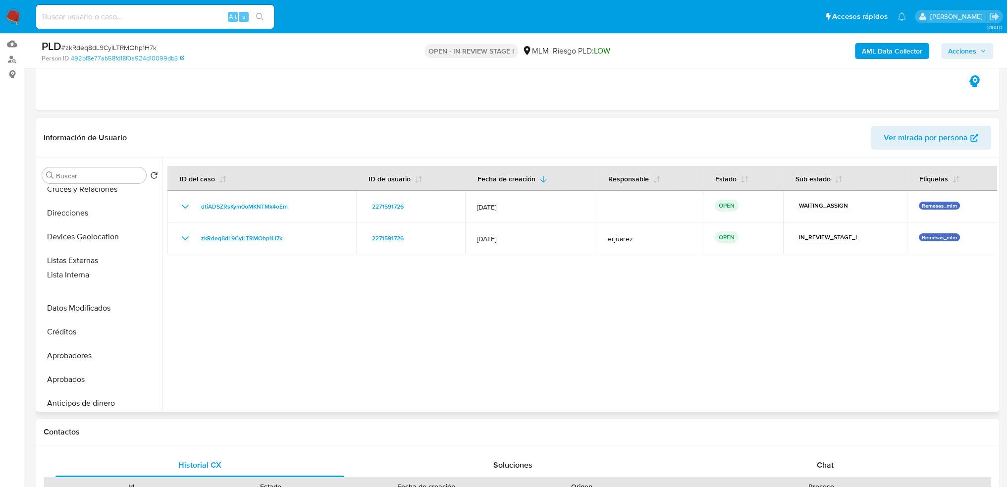
click at [176, 276] on div at bounding box center [579, 285] width 835 height 254
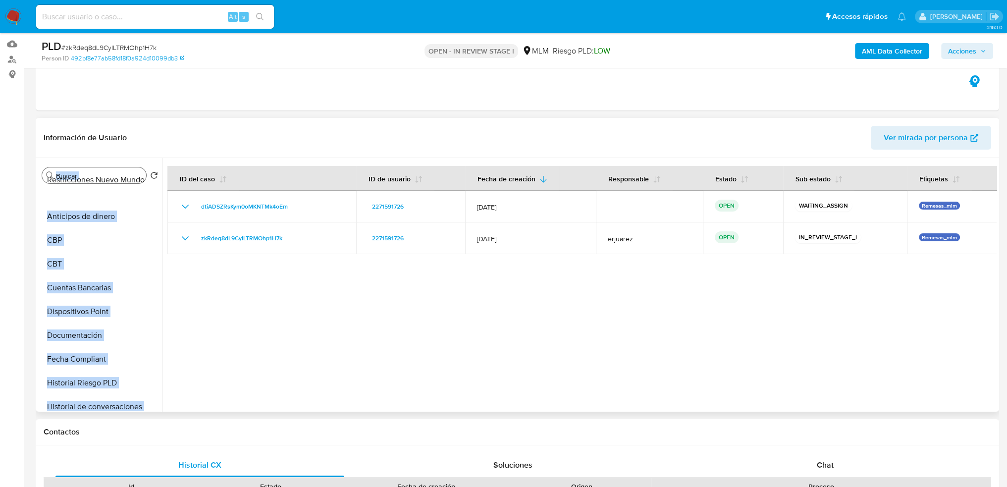
scroll to position [0, 0]
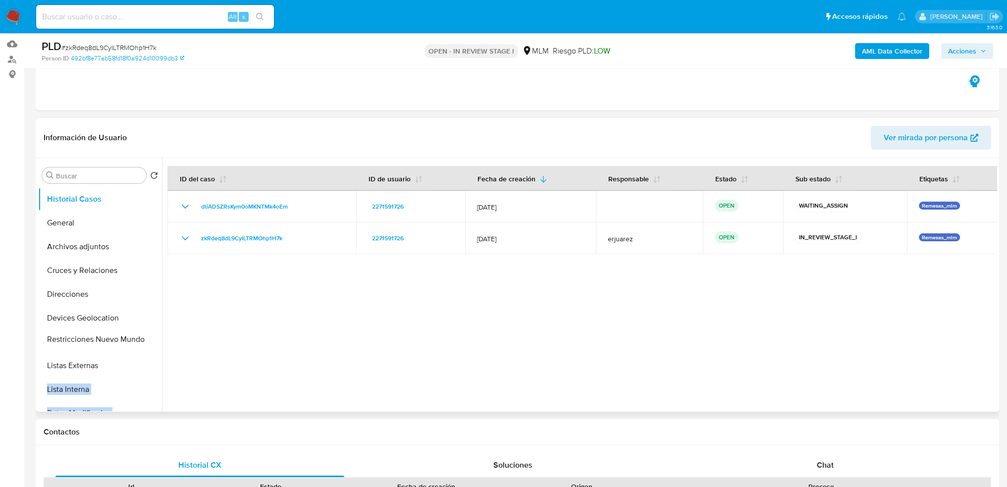
drag, startPoint x: 145, startPoint y: 376, endPoint x: 140, endPoint y: 340, distance: 36.0
click at [140, 340] on ul "Historial Casos General Archivos adjuntos Cruces y Relaciones Direcciones Devic…" at bounding box center [100, 298] width 124 height 223
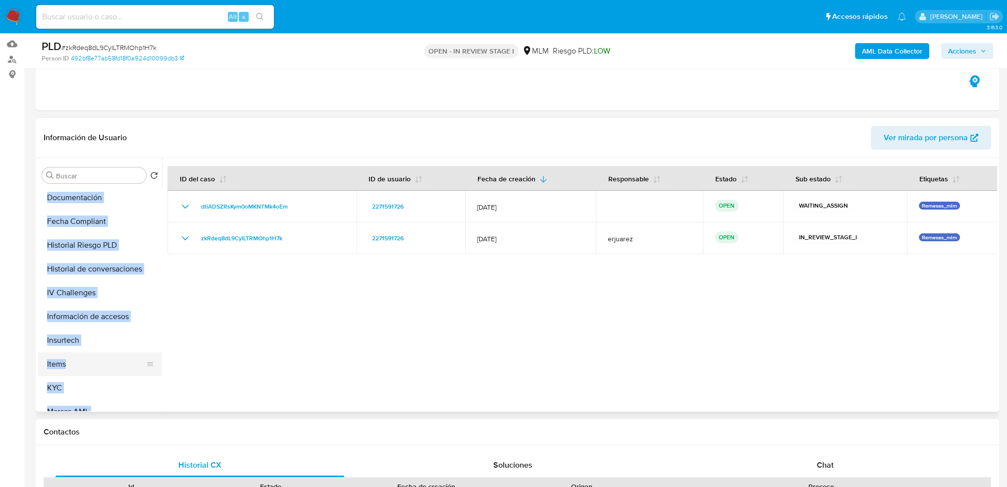
scroll to position [490, 0]
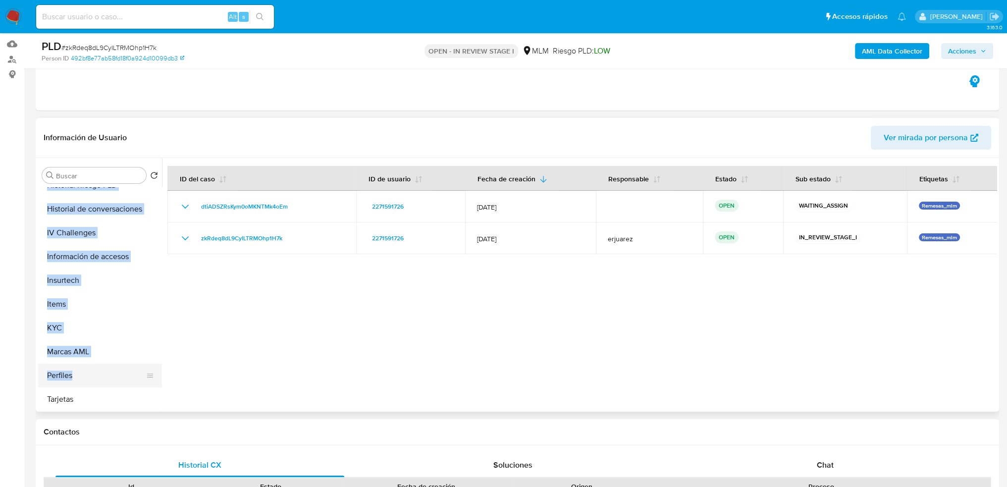
click at [81, 377] on button "Perfiles" at bounding box center [96, 376] width 116 height 24
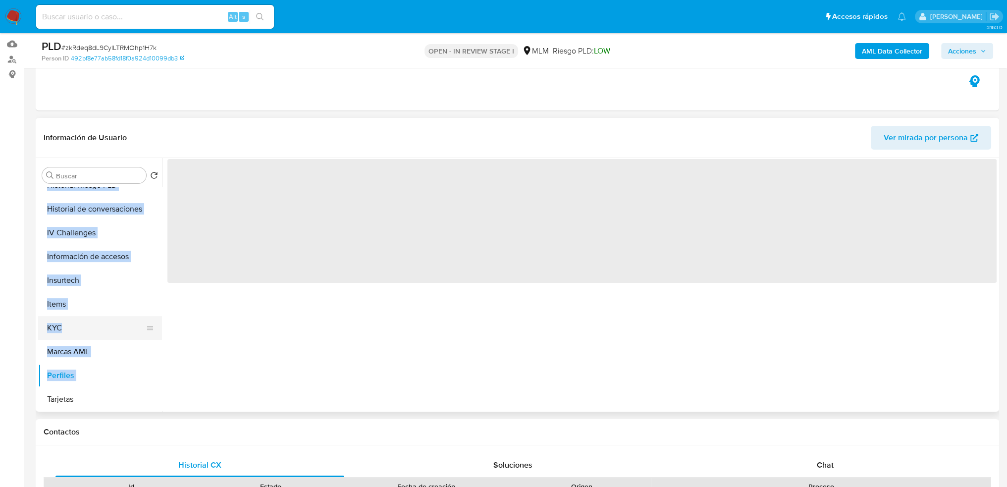
click at [107, 323] on button "KYC" at bounding box center [96, 328] width 116 height 24
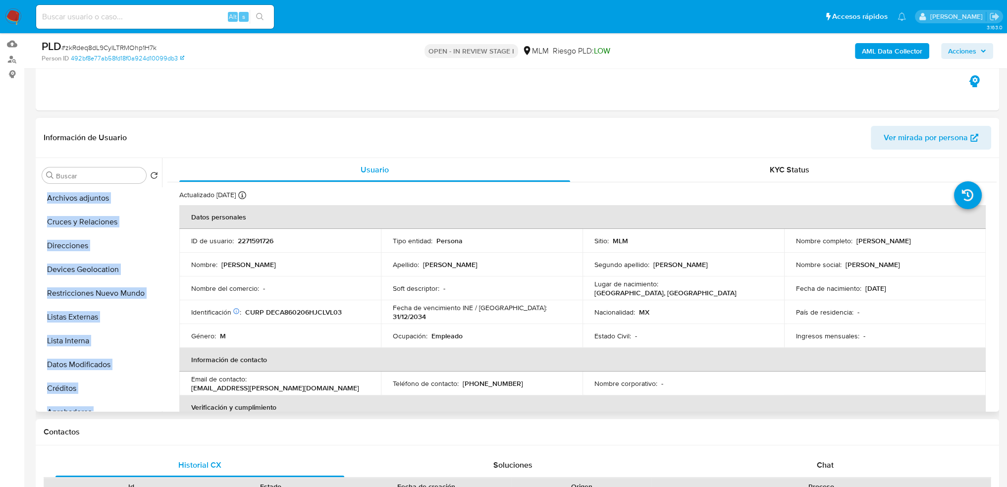
scroll to position [0, 0]
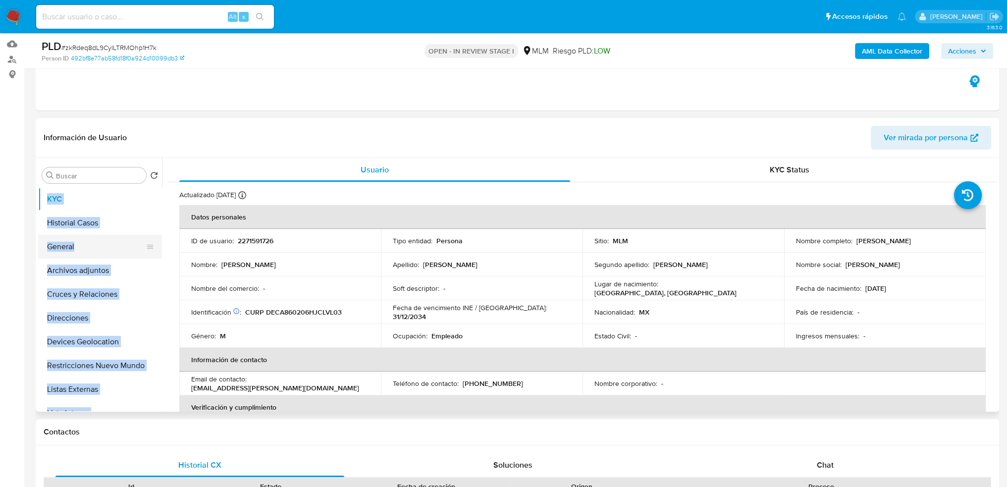
drag, startPoint x: 139, startPoint y: 203, endPoint x: 143, endPoint y: 233, distance: 30.5
click at [138, 244] on ul "KYC Historial Casos General Archivos adjuntos Cruces y Relaciones Direcciones D…" at bounding box center [100, 298] width 124 height 223
click at [136, 249] on ul "KYC Historial Casos General Archivos adjuntos Cruces y Relaciones Direcciones D…" at bounding box center [100, 298] width 124 height 223
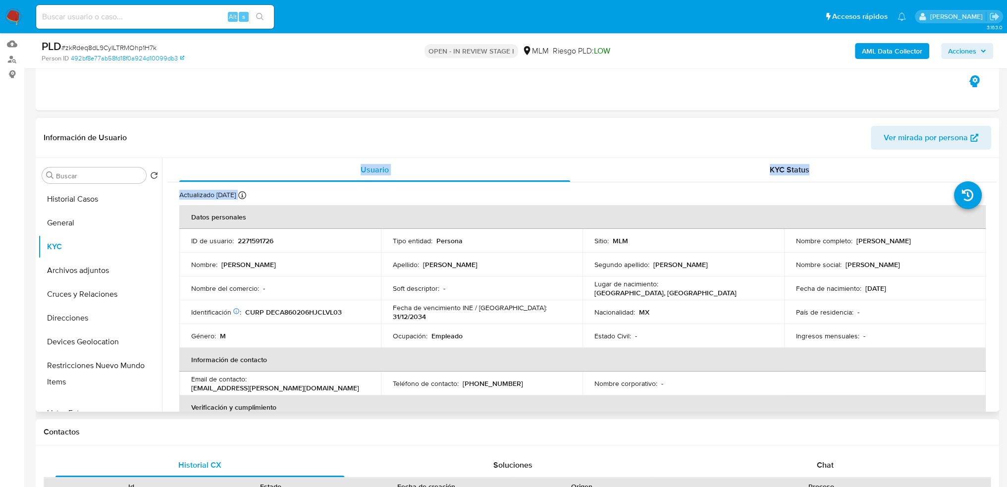
drag, startPoint x: 146, startPoint y: 329, endPoint x: 164, endPoint y: 383, distance: 57.5
click at [164, 383] on div "Buscar Volver al orden por defecto Historial Casos General KYC Archivos adjunto…" at bounding box center [517, 285] width 959 height 254
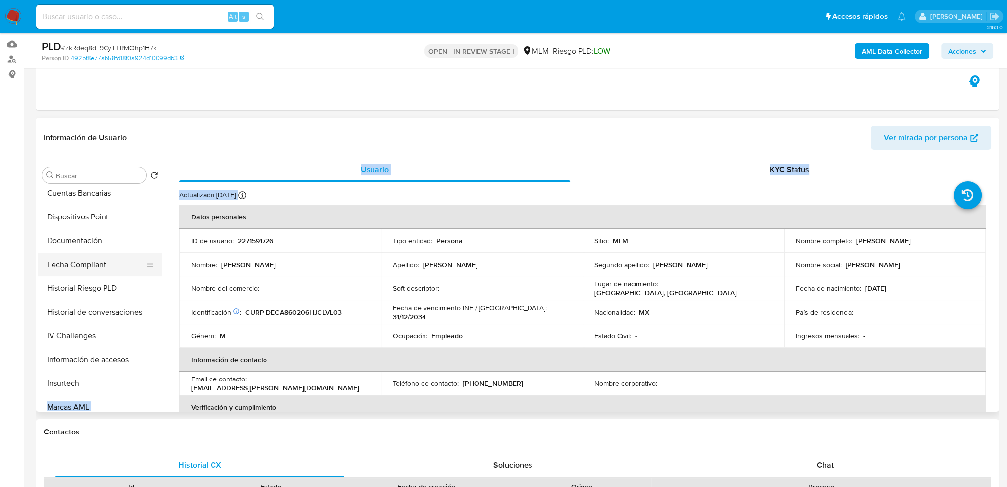
scroll to position [490, 0]
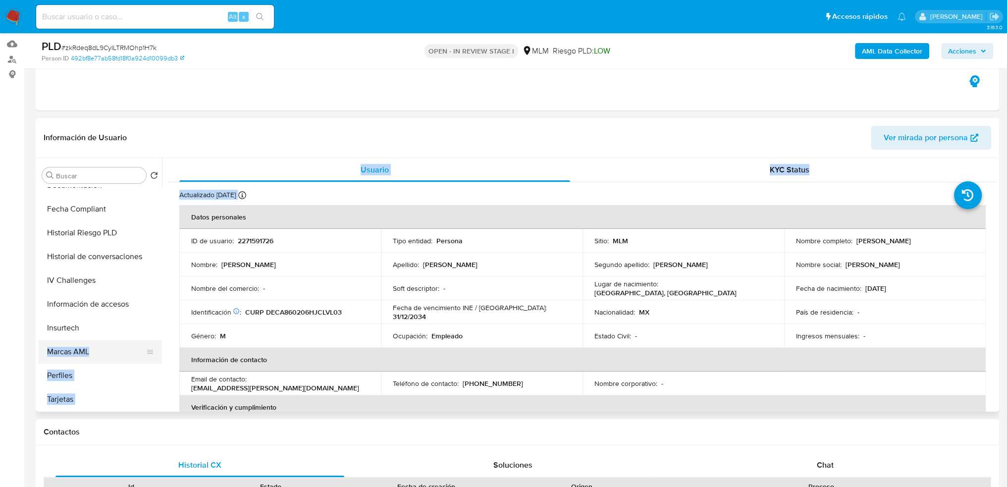
click at [97, 356] on button "Marcas AML" at bounding box center [96, 352] width 116 height 24
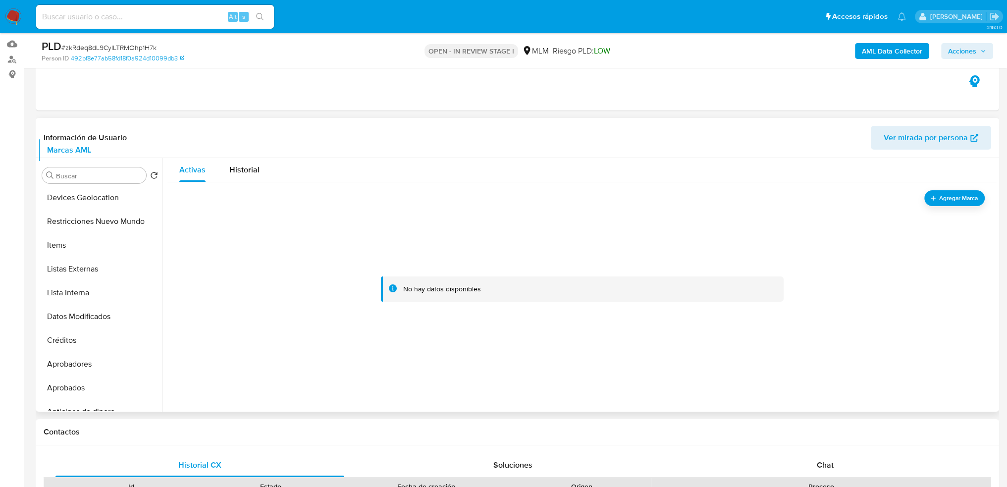
scroll to position [0, 0]
click at [143, 391] on ul "Historial Casos General KYC Archivos adjuntos Cruces y Relaciones Direcciones D…" at bounding box center [100, 298] width 124 height 223
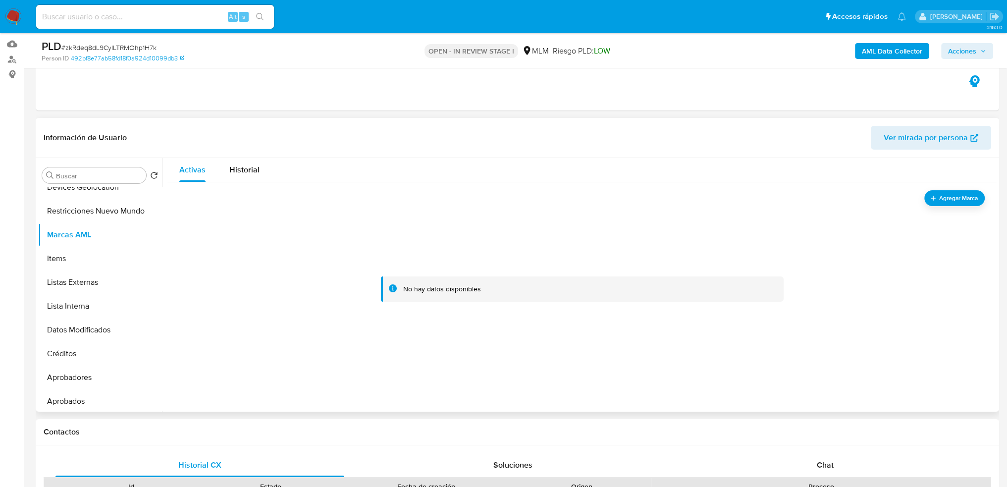
scroll to position [149, 0]
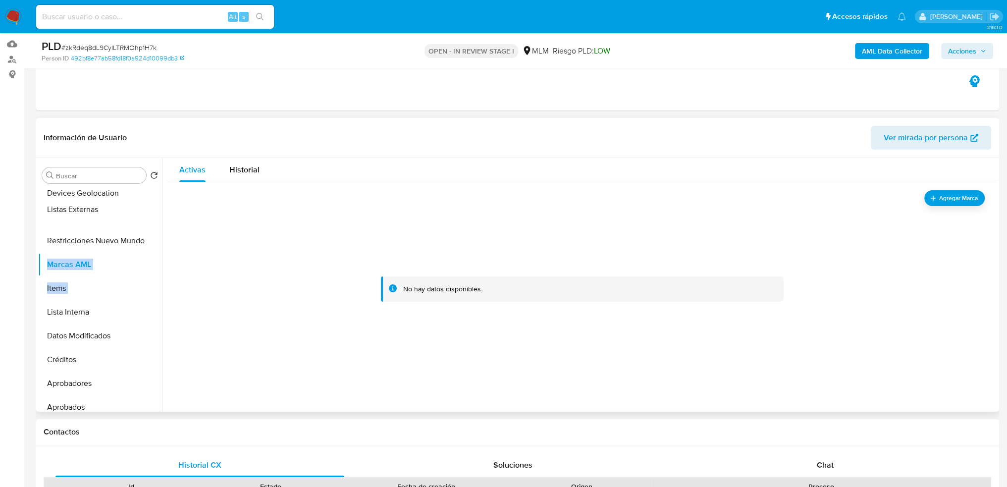
drag, startPoint x: 146, startPoint y: 285, endPoint x: 151, endPoint y: 207, distance: 78.5
click at [151, 207] on ul "Historial Casos General KYC Archivos adjuntos Cruces y Relaciones Direcciones D…" at bounding box center [100, 298] width 124 height 223
click at [146, 289] on ul "Historial Casos General KYC Archivos adjuntos Cruces y Relaciones Direcciones D…" at bounding box center [100, 298] width 124 height 223
drag, startPoint x: 149, startPoint y: 304, endPoint x: 147, endPoint y: 309, distance: 5.3
click at [147, 233] on ul "Historial Casos General KYC Archivos adjuntos Cruces y Relaciones Direcciones D…" at bounding box center [100, 298] width 124 height 223
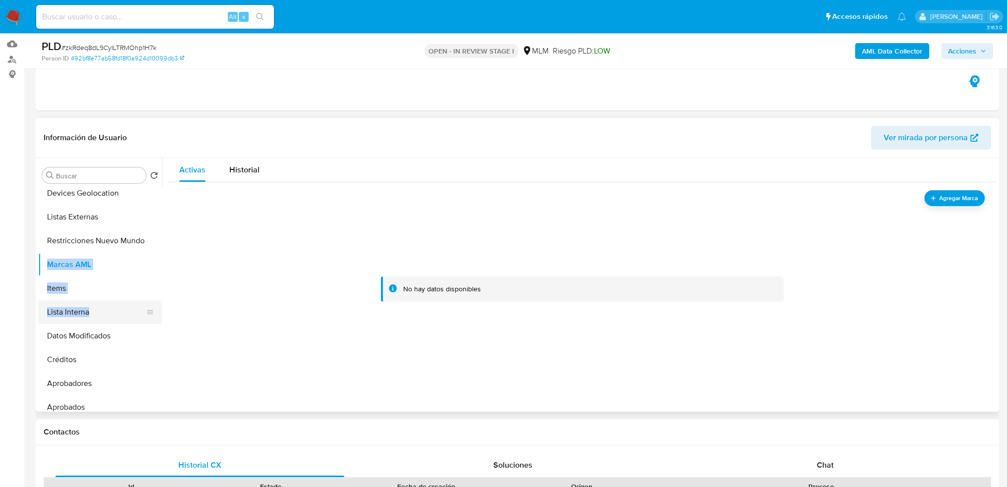
click at [134, 304] on button "Lista Interna" at bounding box center [96, 312] width 116 height 24
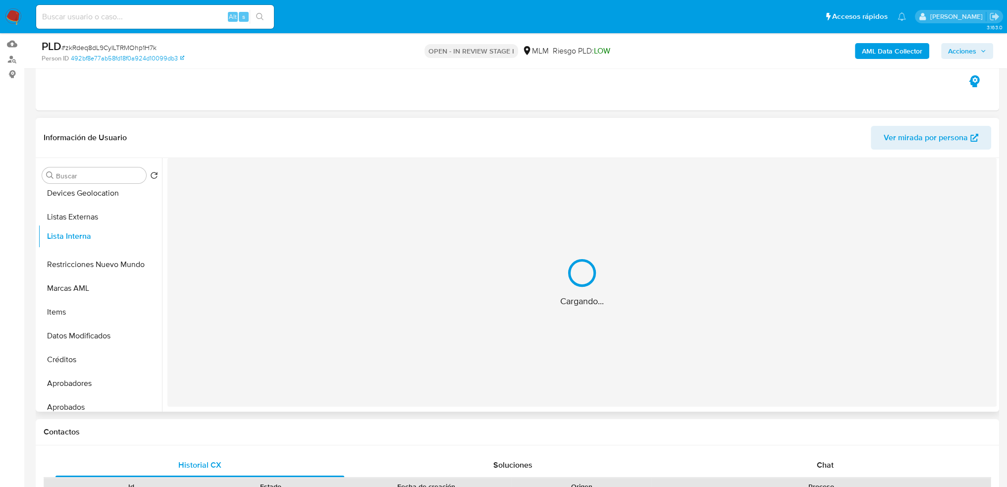
click at [142, 238] on ul "Historial Casos General KYC Archivos adjuntos Cruces y Relaciones Direcciones D…" at bounding box center [100, 298] width 124 height 223
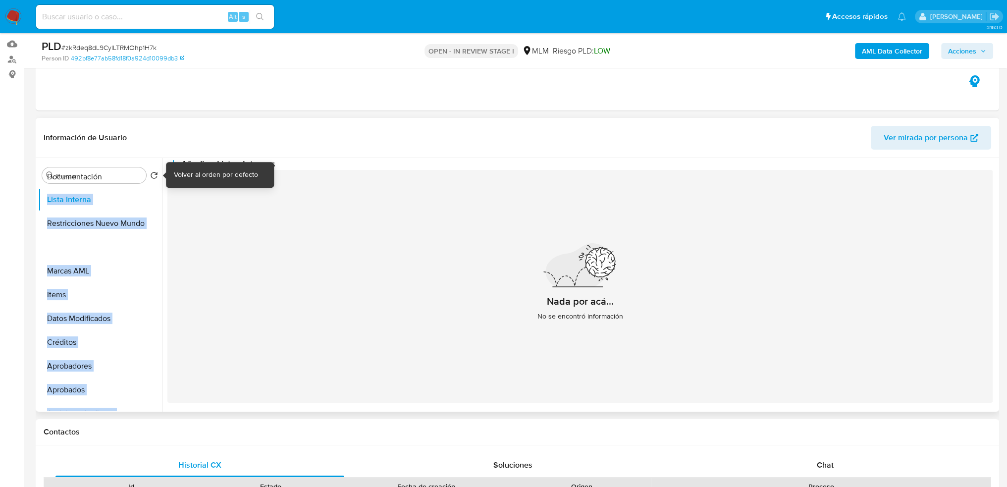
scroll to position [0, 0]
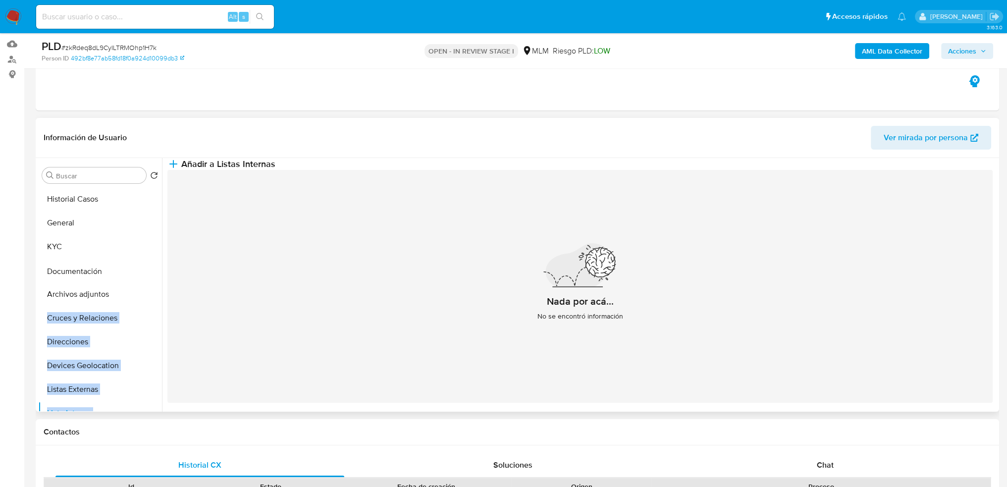
drag, startPoint x: 144, startPoint y: 253, endPoint x: 143, endPoint y: 272, distance: 19.3
click at [143, 272] on ul "Historial Casos General KYC Archivos adjuntos Cruces y Relaciones Direcciones D…" at bounding box center [100, 298] width 124 height 223
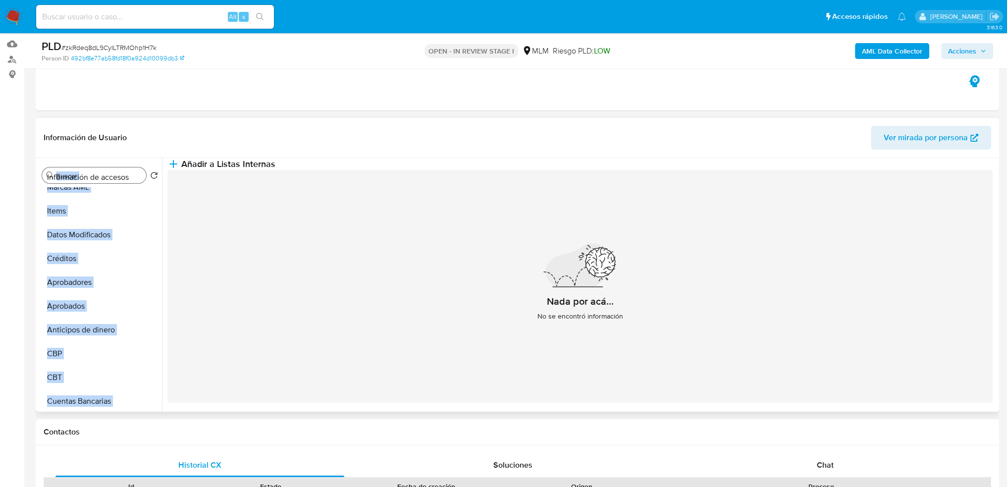
scroll to position [18, 0]
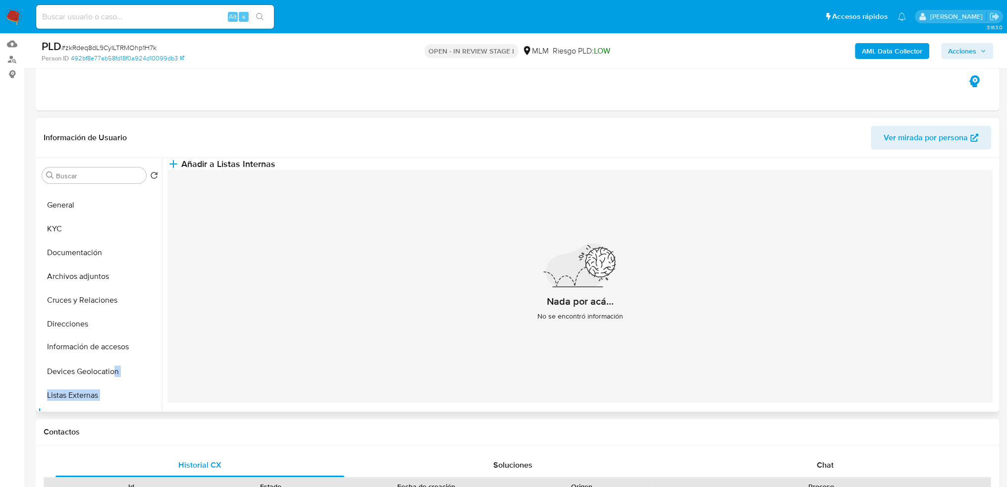
drag, startPoint x: 146, startPoint y: 328, endPoint x: 115, endPoint y: 348, distance: 35.9
click at [115, 348] on ul "Historial Casos General KYC Documentación Archivos adjuntos Cruces y Relaciones…" at bounding box center [100, 298] width 124 height 223
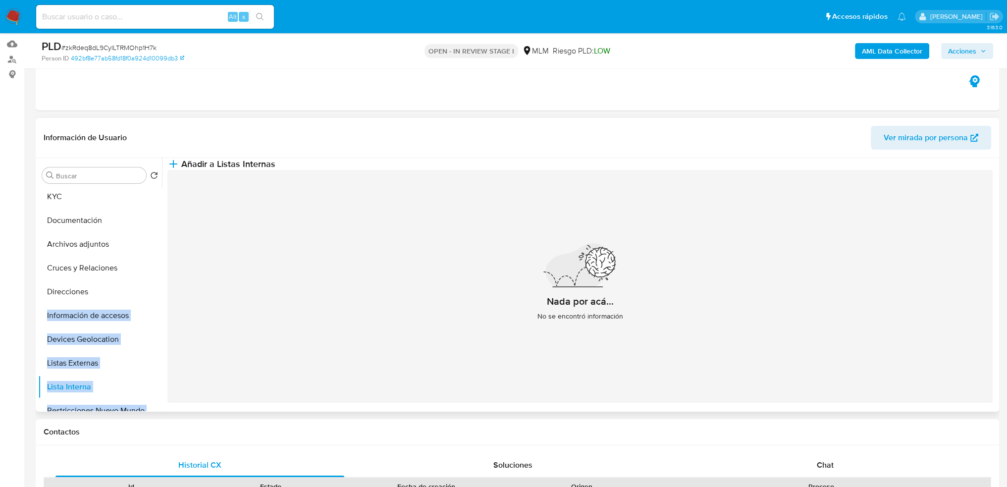
scroll to position [44, 0]
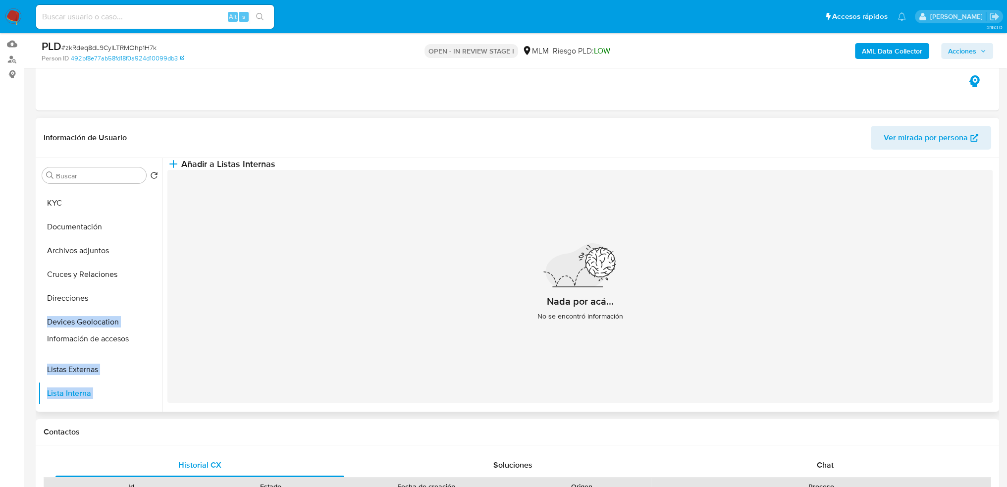
click at [143, 337] on ul "Historial Casos General KYC Documentación Archivos adjuntos Cruces y Relaciones…" at bounding box center [100, 298] width 124 height 223
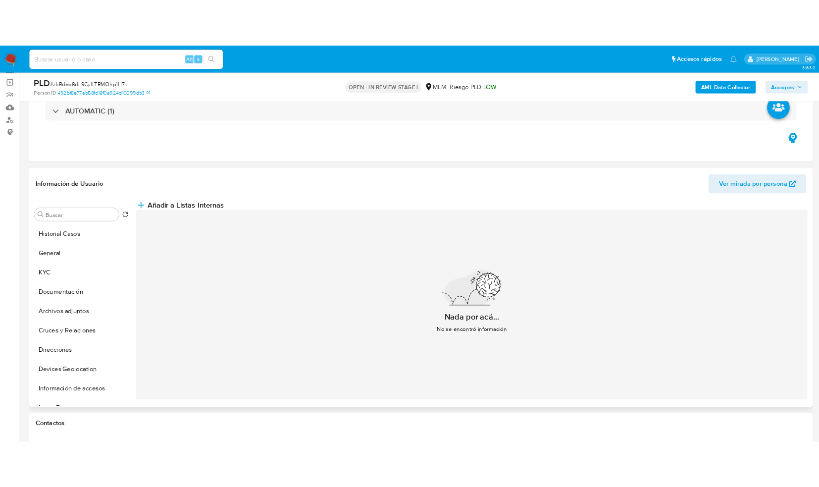
scroll to position [50, 0]
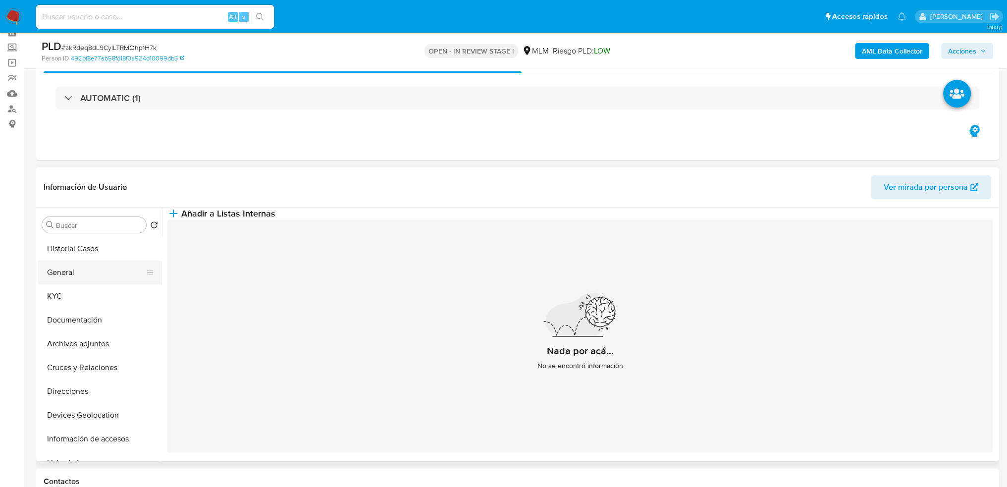
click at [70, 275] on button "General" at bounding box center [96, 273] width 116 height 24
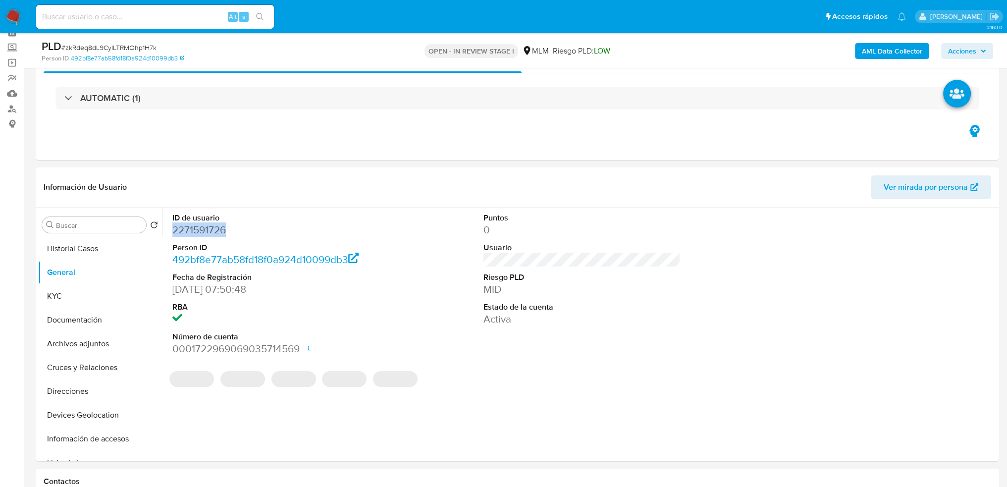
drag, startPoint x: 225, startPoint y: 231, endPoint x: 259, endPoint y: 8, distance: 225.4
click at [165, 226] on div "ID de usuario 2271591726 Person ID 492bf8e77ab58fd18f0a924d10099db3 Fecha de Re…" at bounding box center [579, 335] width 835 height 254
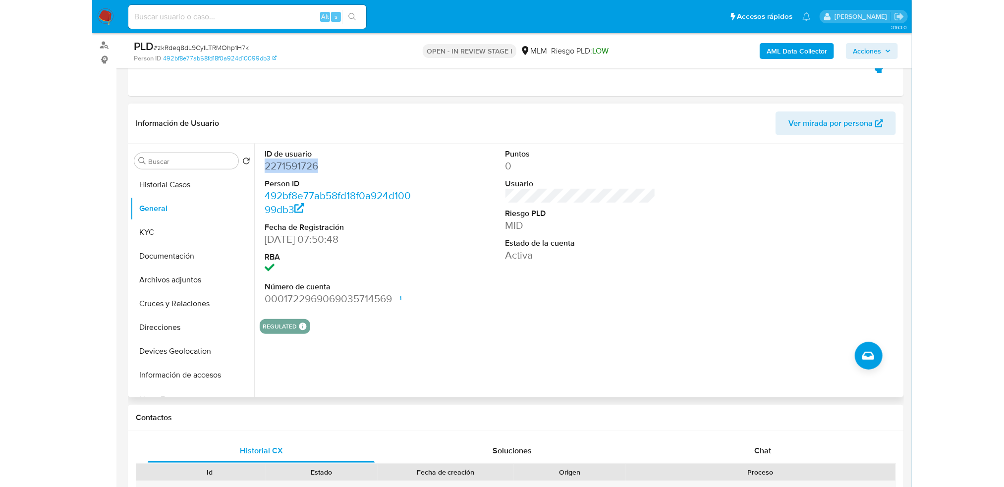
scroll to position [198, 0]
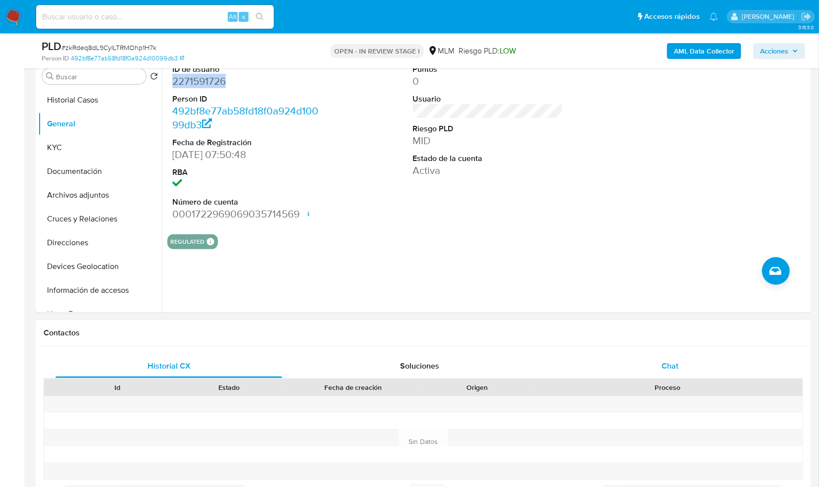
click at [678, 364] on span "Chat" at bounding box center [670, 365] width 17 height 11
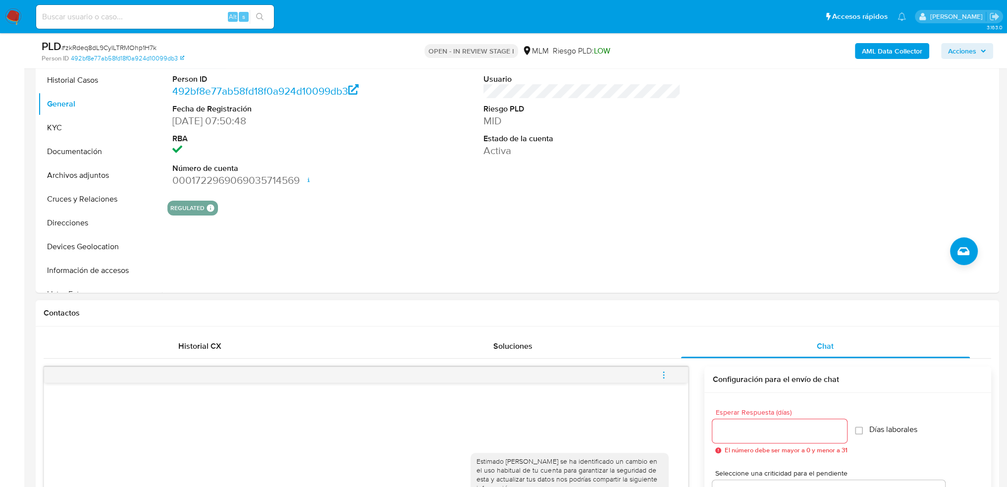
scroll to position [149, 0]
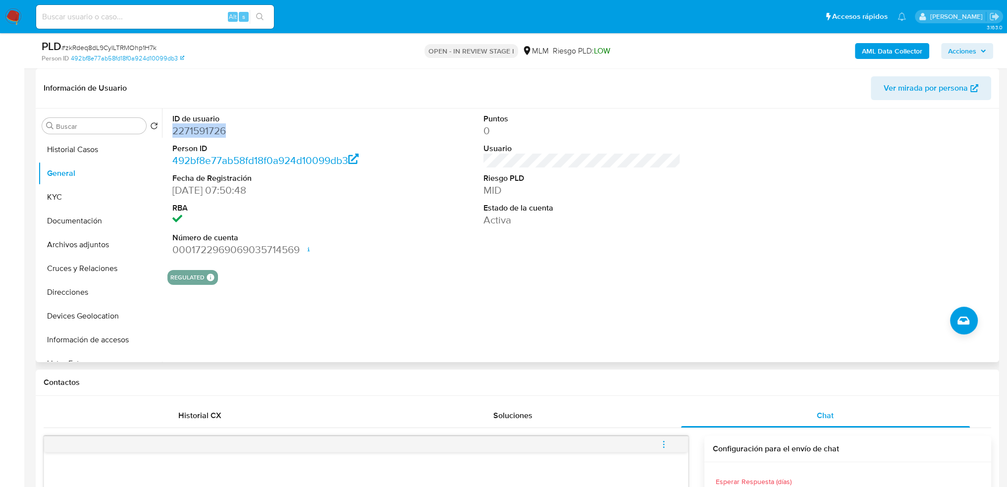
click at [235, 127] on dd "2271591726" at bounding box center [271, 131] width 198 height 14
drag, startPoint x: 235, startPoint y: 126, endPoint x: 183, endPoint y: 127, distance: 52.5
click at [183, 127] on dd "2271591726" at bounding box center [271, 131] width 198 height 14
click at [248, 130] on dd "2271591726" at bounding box center [271, 131] width 198 height 14
drag, startPoint x: 238, startPoint y: 133, endPoint x: 167, endPoint y: 132, distance: 70.9
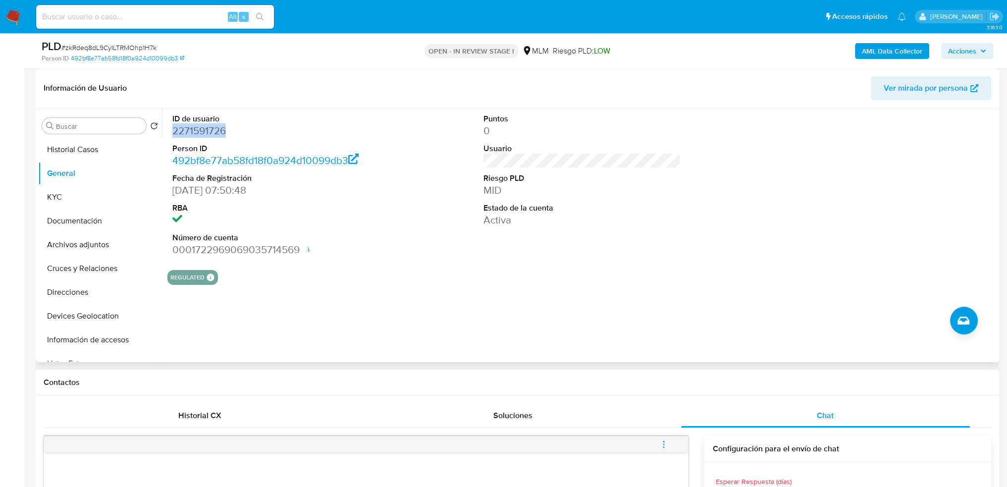
click at [167, 132] on div "ID de usuario 2271591726 Person ID 492bf8e77ab58fd18f0a924d10099db3 Fecha de Re…" at bounding box center [271, 186] width 208 height 154
click at [221, 130] on dd "2271591726" at bounding box center [271, 131] width 198 height 14
click at [228, 138] on dl "ID de usuario 2271591726 Person ID 492bf8e77ab58fd18f0a924d10099db3 Fecha de Re…" at bounding box center [271, 185] width 198 height 144
drag, startPoint x: 223, startPoint y: 129, endPoint x: 171, endPoint y: 129, distance: 52.0
click at [171, 129] on div "ID de usuario 2271591726 Person ID 492bf8e77ab58fd18f0a924d10099db3 Fecha de Re…" at bounding box center [271, 186] width 208 height 154
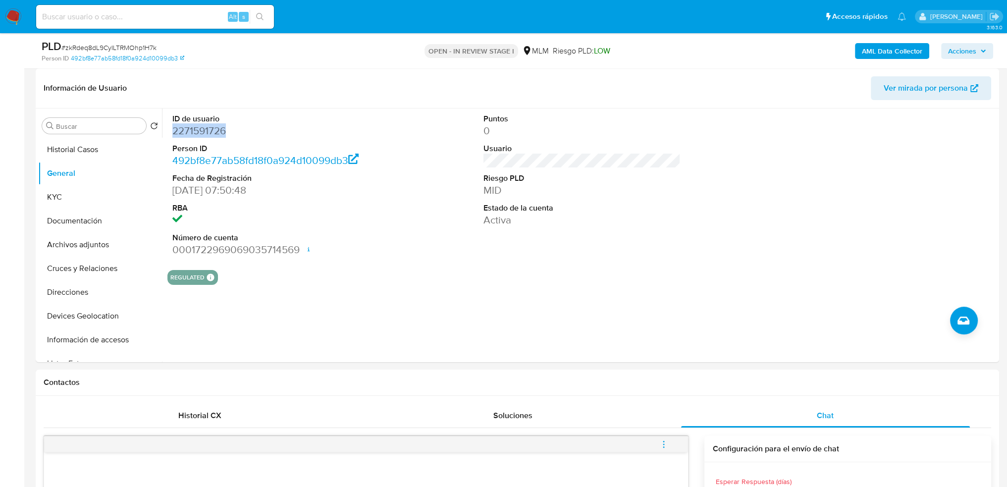
copy dd "2271591726"
click at [239, 117] on dt "ID de usuario" at bounding box center [271, 118] width 198 height 11
drag, startPoint x: 200, startPoint y: 134, endPoint x: 175, endPoint y: 132, distance: 25.3
click at [175, 132] on dd "2271591726" at bounding box center [271, 131] width 198 height 14
copy dd "2271591726"
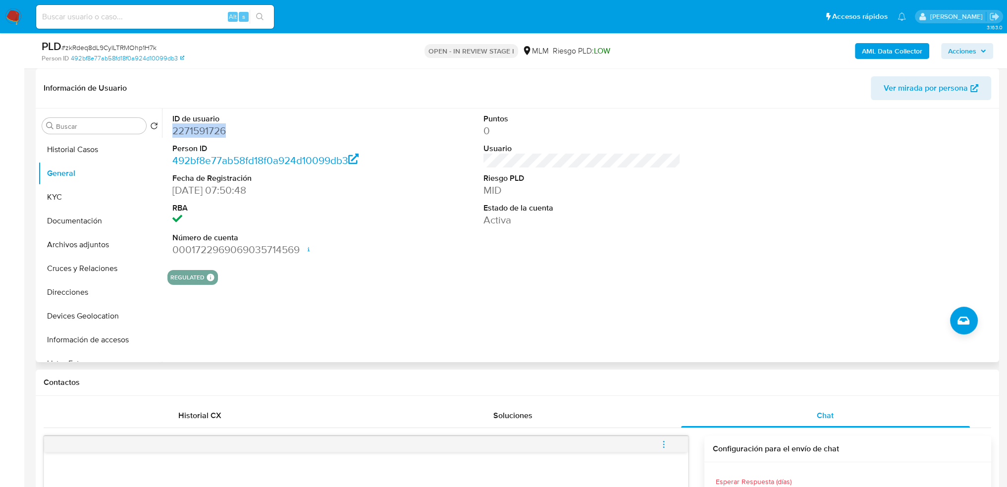
drag, startPoint x: 97, startPoint y: 197, endPoint x: 166, endPoint y: 217, distance: 72.1
click at [97, 197] on button "KYC" at bounding box center [100, 197] width 124 height 24
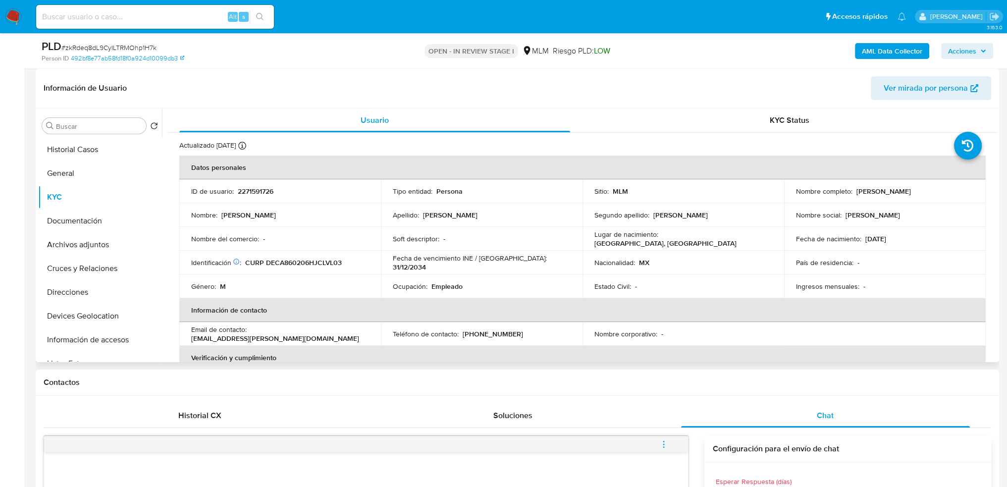
drag, startPoint x: 854, startPoint y: 190, endPoint x: 947, endPoint y: 192, distance: 92.7
click at [962, 188] on div "Nombre completo : Alfonso Javier Delgadillo Cuevas" at bounding box center [885, 191] width 178 height 9
copy p "Alfonso Javier Delgadillo Cuevas"
click at [850, 189] on div "Nombre completo : Alfonso Javier Delgadillo Cuevas" at bounding box center [885, 191] width 178 height 9
drag, startPoint x: 852, startPoint y: 192, endPoint x: 954, endPoint y: 189, distance: 101.6
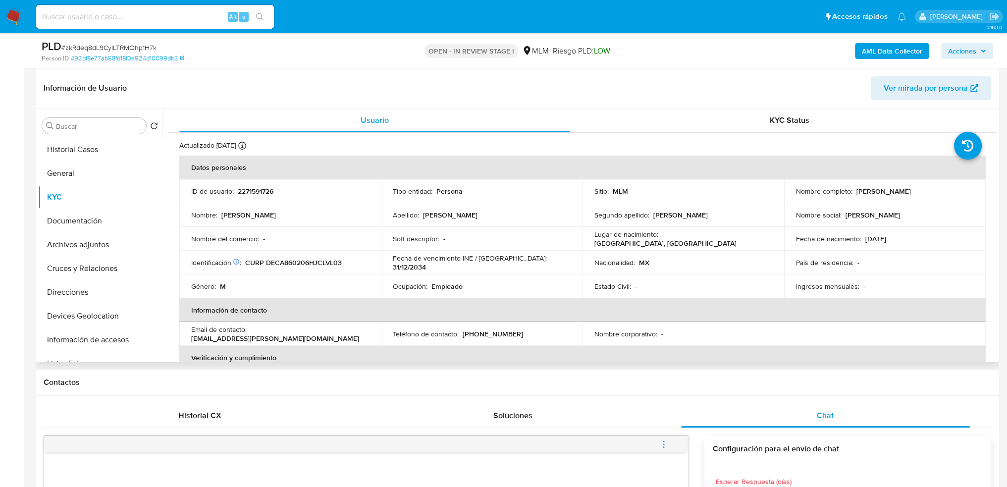
click at [954, 189] on div "Nombre completo : Alfonso Javier Delgadillo Cuevas" at bounding box center [885, 191] width 178 height 9
copy p "Alfonso Javier Delgadillo Cuevas"
click at [879, 209] on td "Nombre social : Alfonso Javier" at bounding box center [885, 215] width 202 height 24
drag, startPoint x: 854, startPoint y: 190, endPoint x: 958, endPoint y: 185, distance: 103.6
click at [958, 185] on td "Nombre completo : Alfonso Javier Delgadillo Cuevas" at bounding box center [885, 191] width 202 height 24
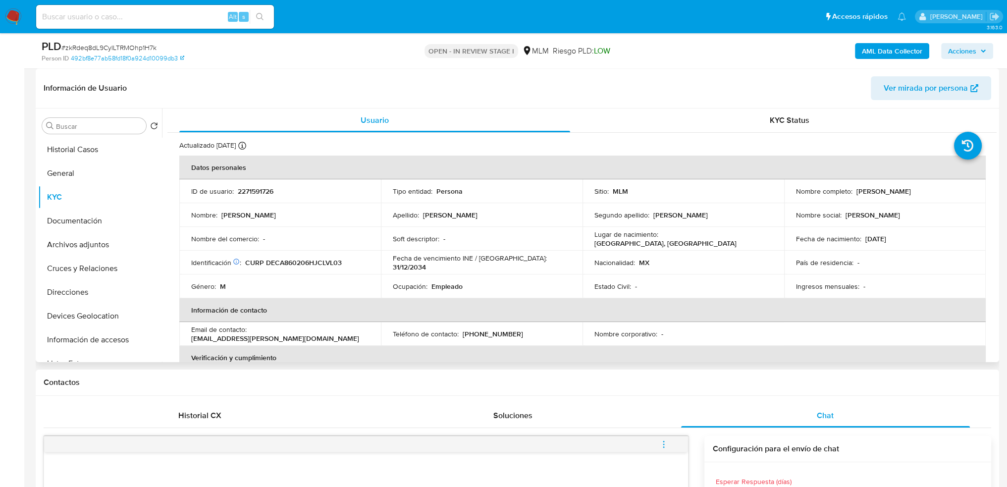
copy p "Alfonso Javier Delgadillo Cuevas"
click at [145, 21] on input at bounding box center [155, 16] width 238 height 13
click at [150, 11] on input at bounding box center [155, 16] width 238 height 13
click at [183, 12] on input at bounding box center [155, 16] width 238 height 13
click at [180, 14] on input at bounding box center [155, 16] width 238 height 13
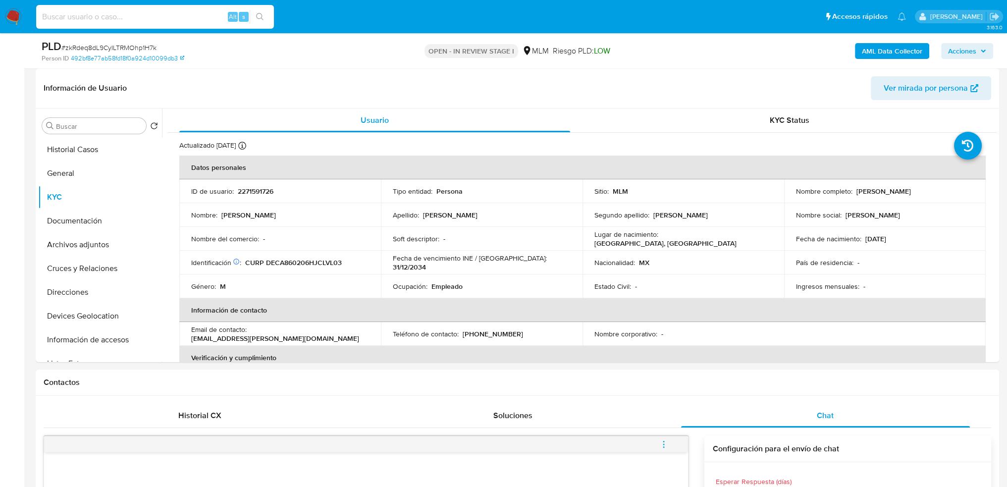
click at [180, 14] on input at bounding box center [155, 16] width 238 height 13
click at [181, 14] on input at bounding box center [155, 16] width 238 height 13
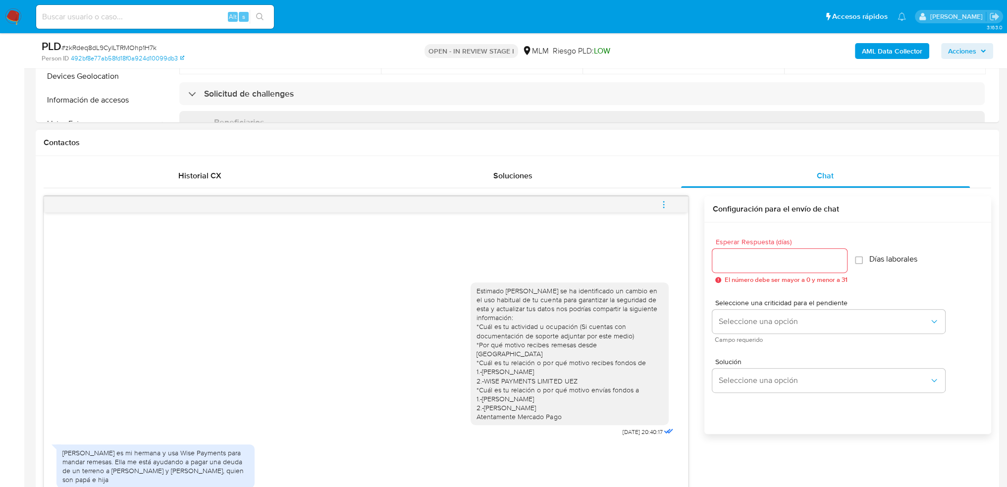
scroll to position [396, 0]
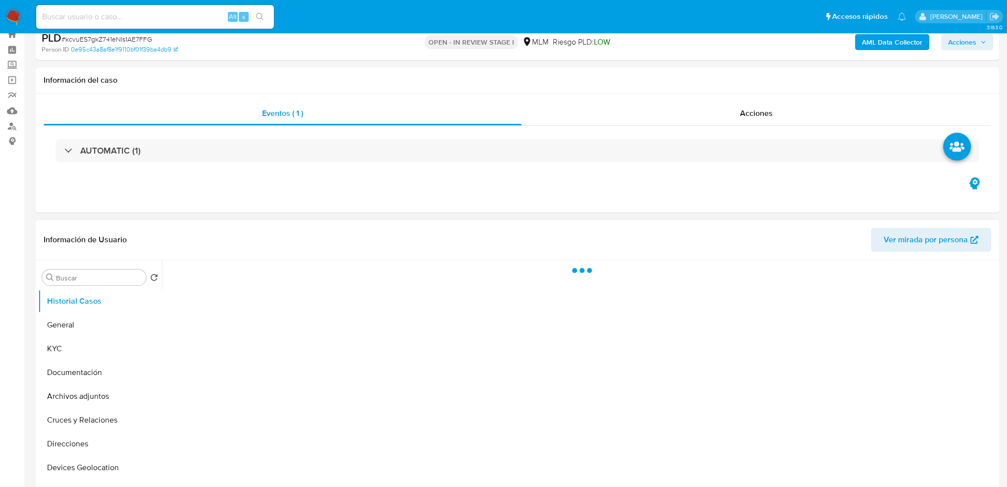
scroll to position [50, 0]
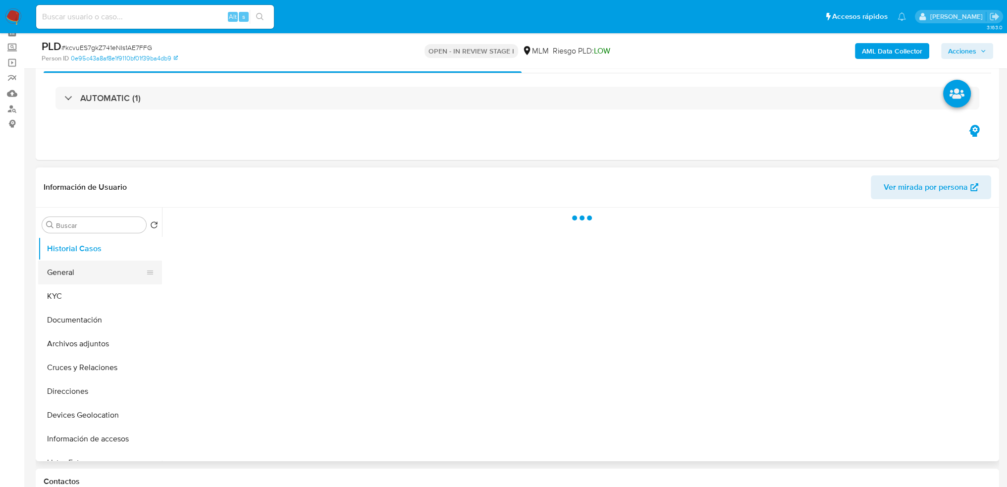
click at [104, 272] on button "General" at bounding box center [96, 273] width 116 height 24
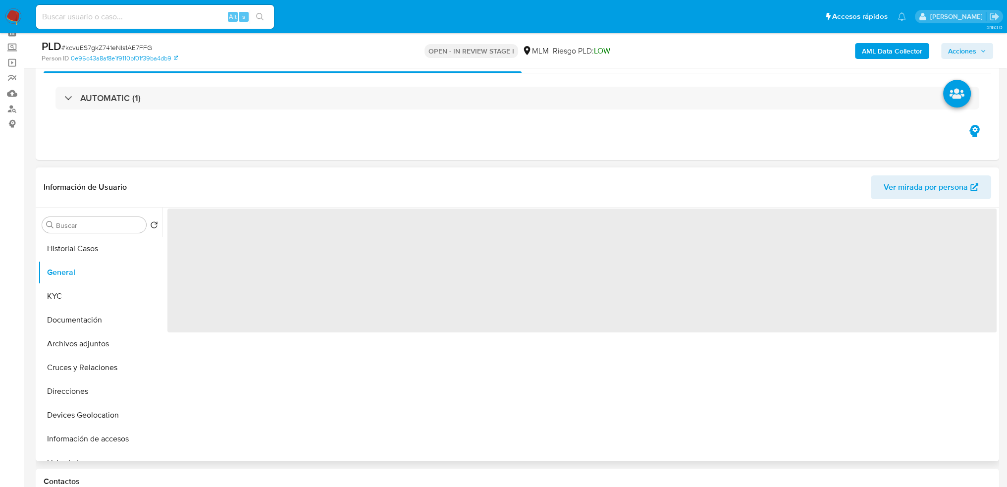
select select "10"
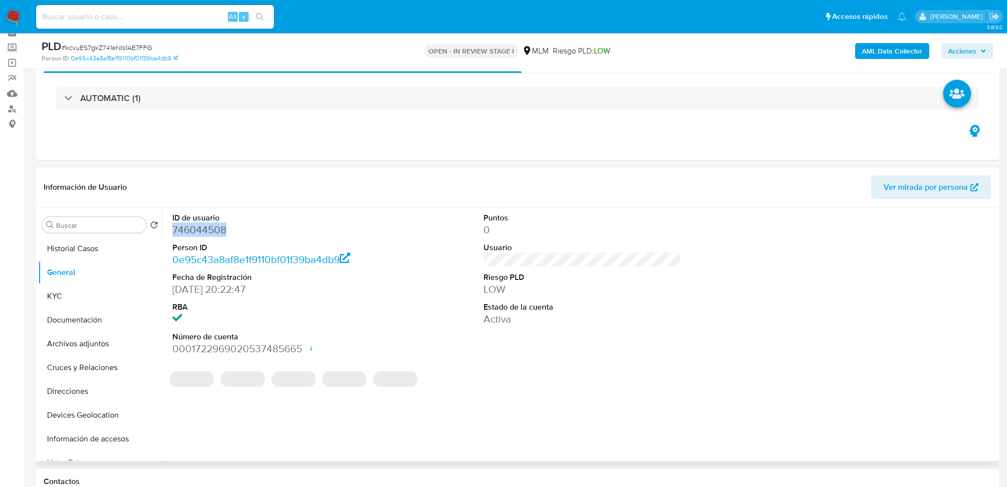
drag, startPoint x: 238, startPoint y: 230, endPoint x: 170, endPoint y: 229, distance: 67.4
click at [170, 229] on div "ID de usuario 746044508 Person ID 0e95c43a8af8e1f9110bf01f39ba4db9 Fecha de Reg…" at bounding box center [271, 285] width 208 height 154
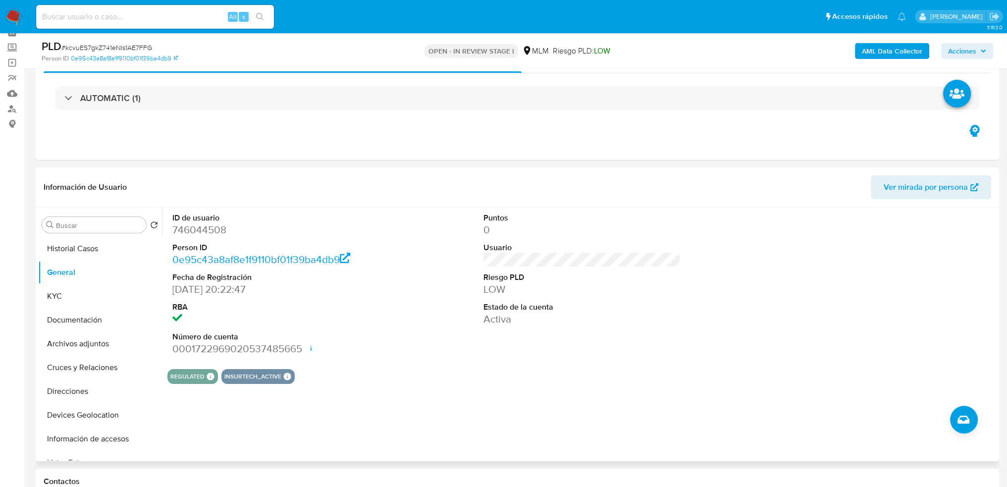
click at [272, 198] on header "Información de Usuario Ver mirada por persona" at bounding box center [518, 187] width 948 height 24
drag, startPoint x: 248, startPoint y: 226, endPoint x: 173, endPoint y: 228, distance: 74.8
click at [173, 228] on dd "746044508" at bounding box center [271, 230] width 198 height 14
copy dd "746044508"
drag, startPoint x: 52, startPoint y: 299, endPoint x: 139, endPoint y: 229, distance: 111.4
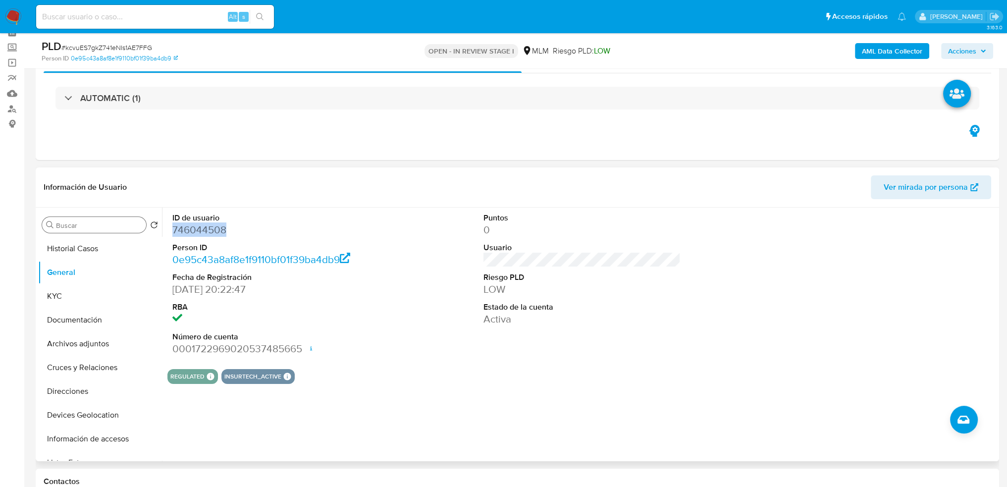
click at [52, 299] on button "KYC" at bounding box center [100, 296] width 124 height 24
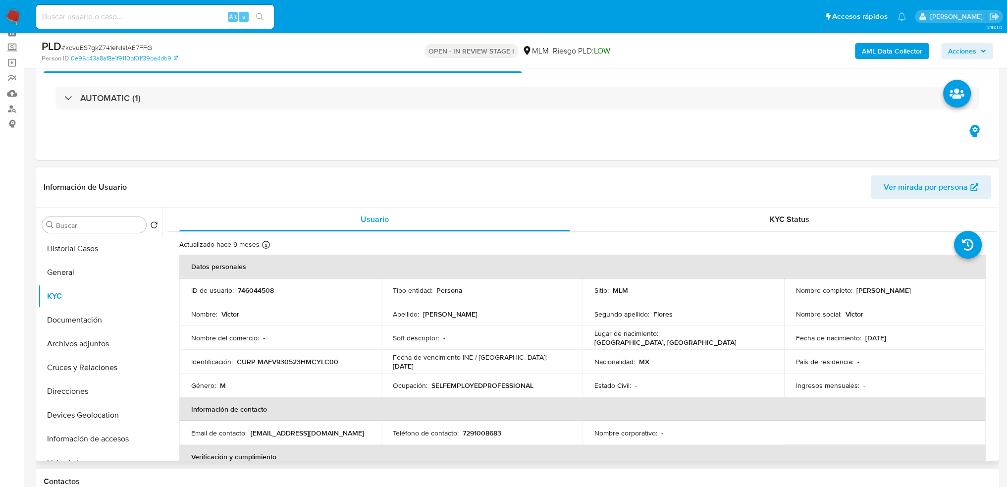
drag, startPoint x: 903, startPoint y: 289, endPoint x: 916, endPoint y: 289, distance: 12.9
click at [916, 289] on div "Nombre completo : Victor Mayen Flores" at bounding box center [885, 290] width 178 height 9
copy p "Victor Mayen Flores"
click at [186, 15] on input at bounding box center [155, 16] width 238 height 13
click at [184, 16] on input at bounding box center [155, 16] width 238 height 13
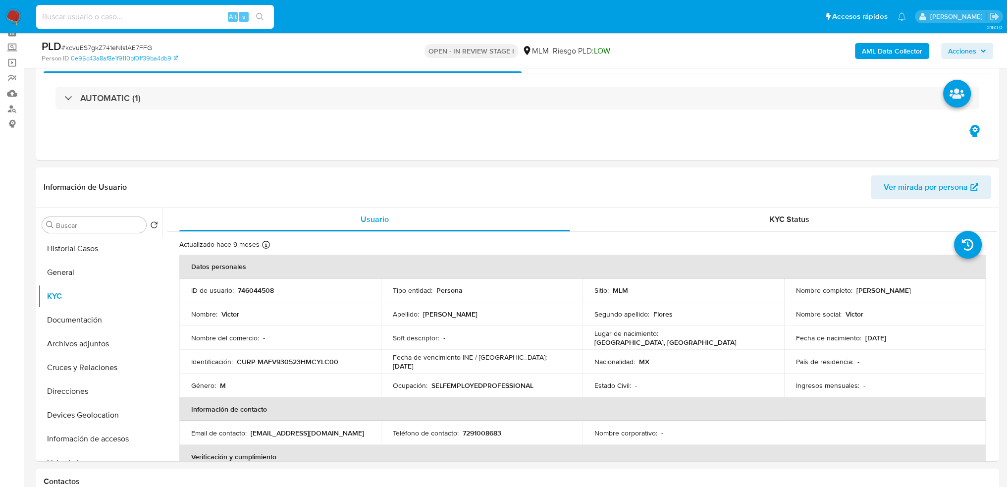
paste input "UXVfceAFlYVsdPRB4unGL6FB"
type input "UXVfceAFlYVsdPRB4unGL6FB"
drag, startPoint x: 255, startPoint y: 18, endPoint x: 58, endPoint y: 47, distance: 198.8
click at [254, 19] on button "search-icon" at bounding box center [260, 17] width 20 height 14
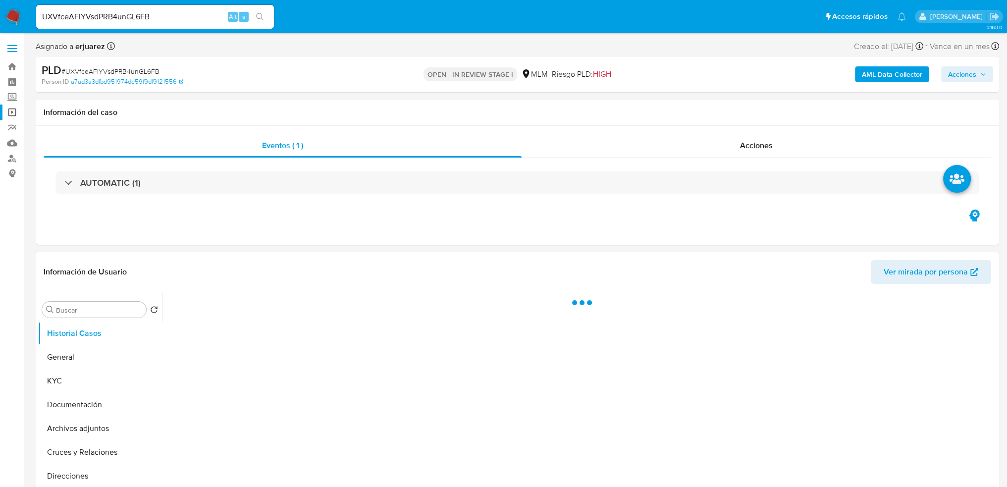
select select "10"
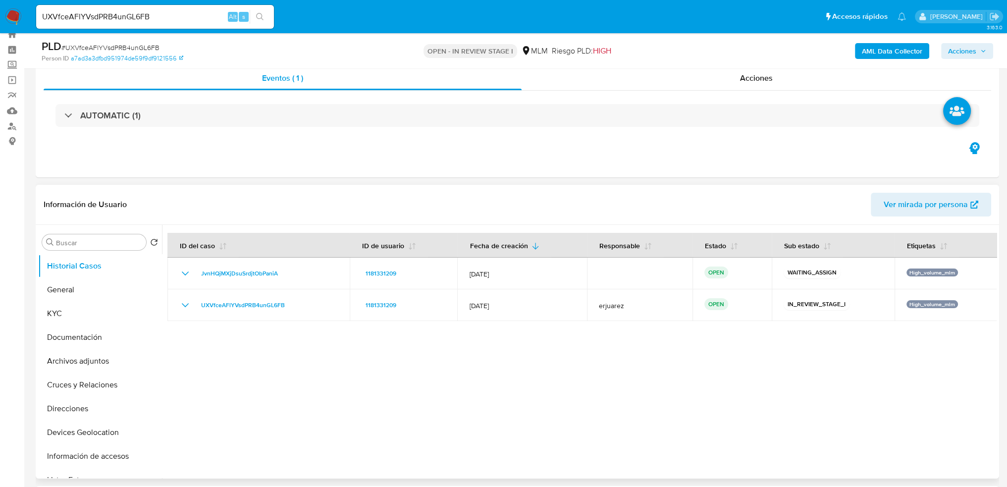
scroll to position [50, 0]
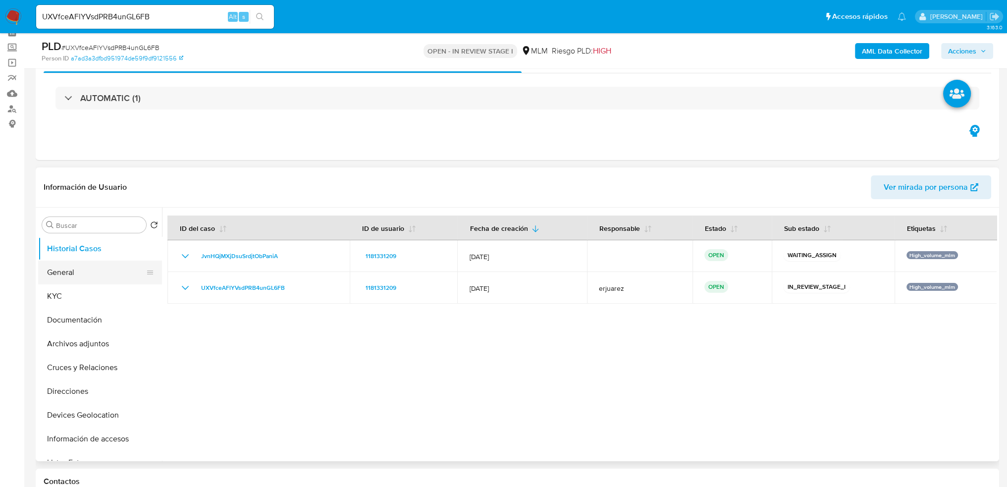
click at [79, 272] on button "General" at bounding box center [96, 273] width 116 height 24
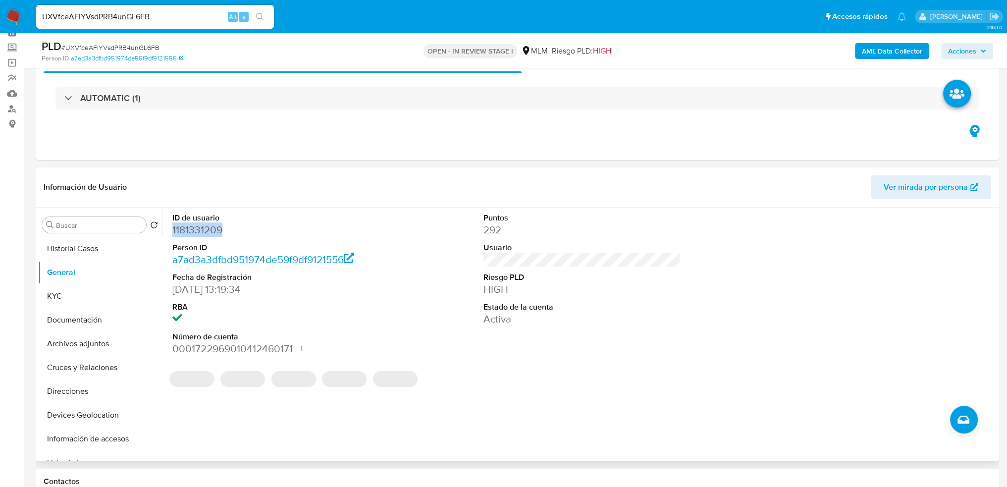
drag, startPoint x: 244, startPoint y: 232, endPoint x: 172, endPoint y: 232, distance: 71.8
click at [172, 232] on dd "1181331209" at bounding box center [271, 230] width 198 height 14
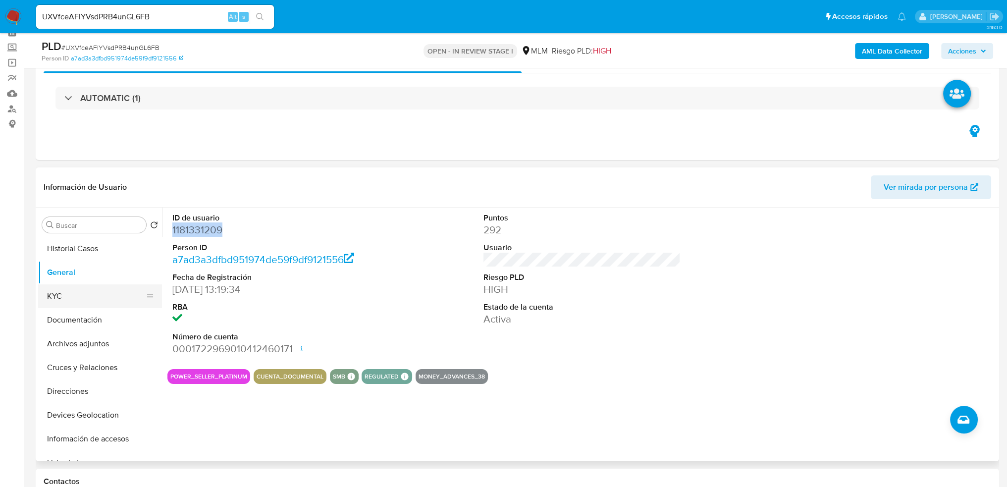
click at [68, 299] on button "KYC" at bounding box center [96, 296] width 116 height 24
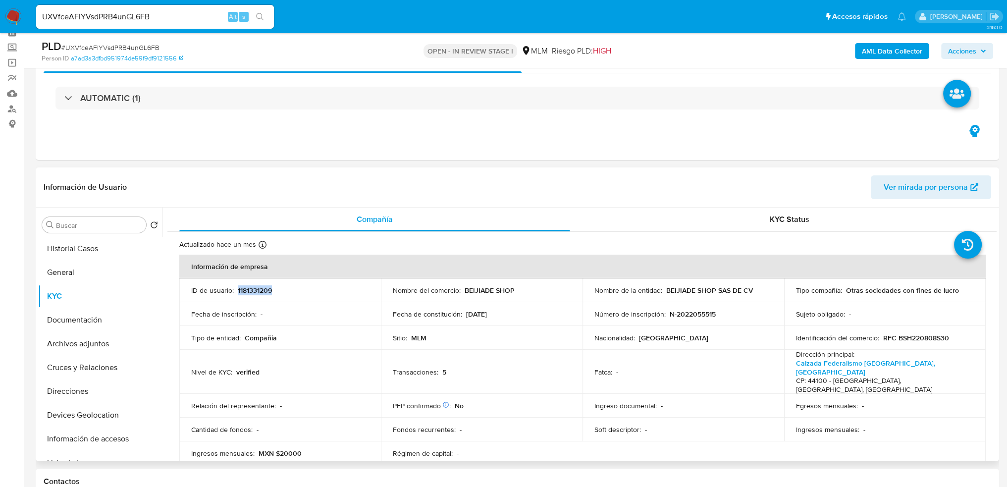
drag, startPoint x: 288, startPoint y: 293, endPoint x: 237, endPoint y: 289, distance: 51.2
click at [237, 289] on div "ID de usuario : 1181331209" at bounding box center [280, 290] width 178 height 9
copy p "1181331209"
drag, startPoint x: 310, startPoint y: 293, endPoint x: 293, endPoint y: 288, distance: 16.9
click at [307, 293] on div "ID de usuario : 1181331209" at bounding box center [280, 290] width 178 height 9
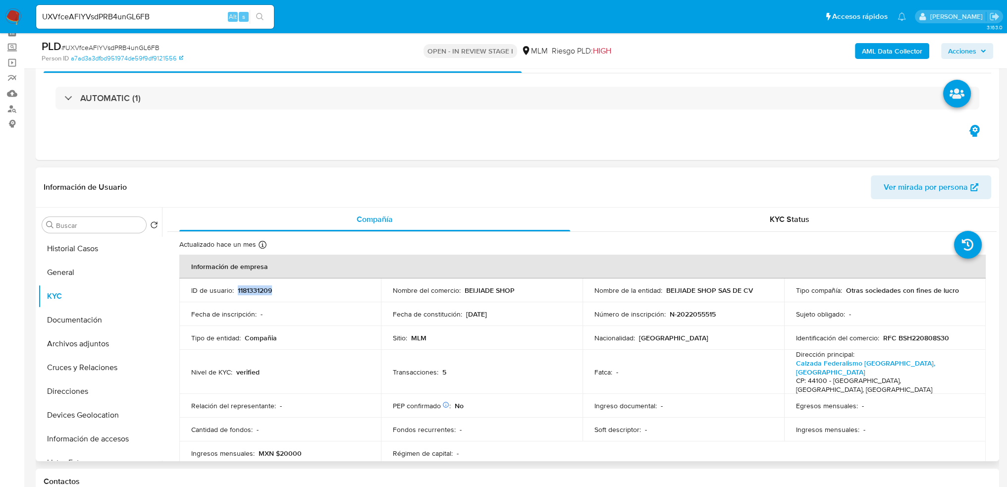
drag, startPoint x: 290, startPoint y: 287, endPoint x: 236, endPoint y: 287, distance: 54.0
click at [236, 287] on div "ID de usuario : 1181331209" at bounding box center [280, 290] width 178 height 9
copy p "1181331209"
drag, startPoint x: 662, startPoint y: 291, endPoint x: 753, endPoint y: 291, distance: 90.7
click at [753, 291] on div "Nombre de la entidad : BEIJIADE SHOP SAS DE CV" at bounding box center [684, 290] width 178 height 9
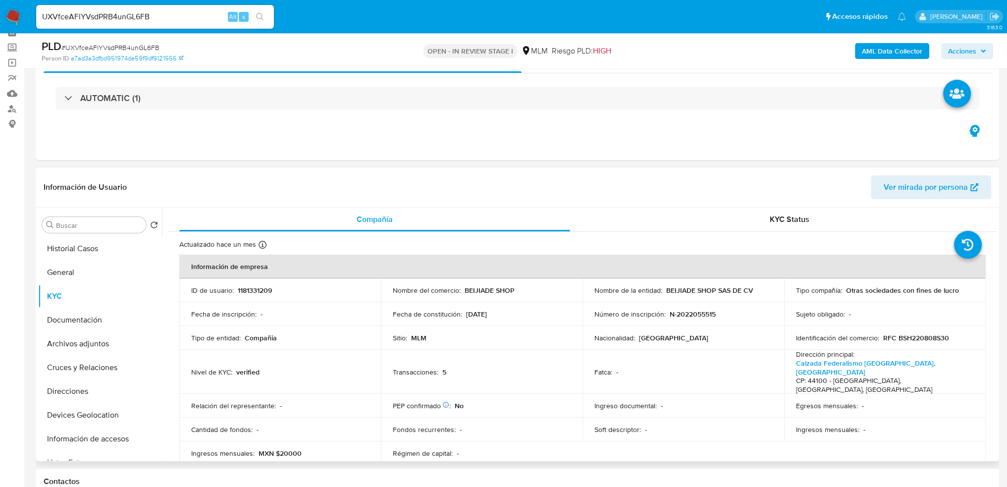
drag, startPoint x: 755, startPoint y: 321, endPoint x: 735, endPoint y: 297, distance: 31.3
click at [755, 321] on td "Número de inscripción : N-2022055515" at bounding box center [684, 314] width 202 height 24
drag, startPoint x: 663, startPoint y: 290, endPoint x: 755, endPoint y: 291, distance: 92.2
click at [755, 291] on div "Nombre de la entidad : BEIJIADE SHOP SAS DE CV" at bounding box center [684, 290] width 178 height 9
copy p "BEIJIADE SHOP SAS DE CV"
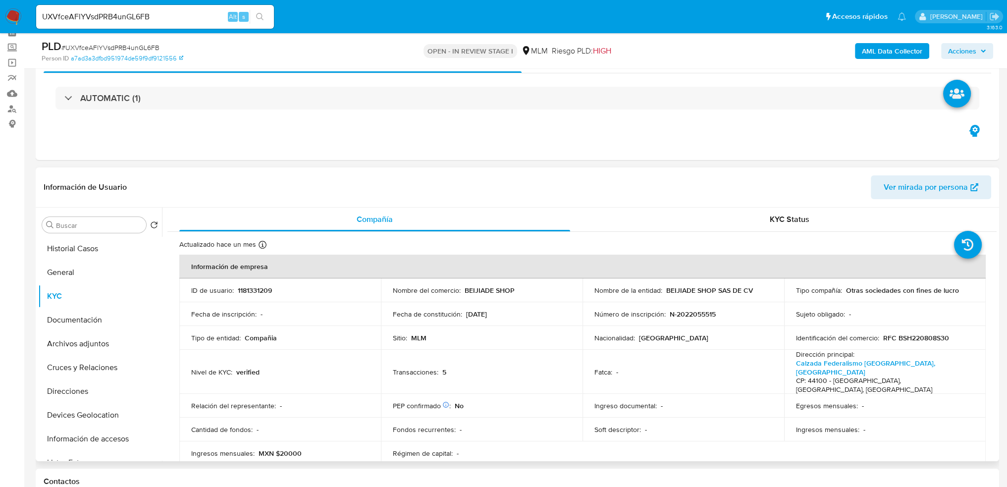
drag, startPoint x: 678, startPoint y: 348, endPoint x: 666, endPoint y: 309, distance: 41.4
click at [677, 346] on td "Nacionalidad : Mexico" at bounding box center [684, 338] width 202 height 24
drag, startPoint x: 662, startPoint y: 290, endPoint x: 750, endPoint y: 290, distance: 87.2
click at [750, 290] on div "Nombre de la entidad : BEIJIADE SHOP SAS DE CV" at bounding box center [684, 290] width 178 height 9
copy div "BEIJIADE SHOP SAS DE CV"
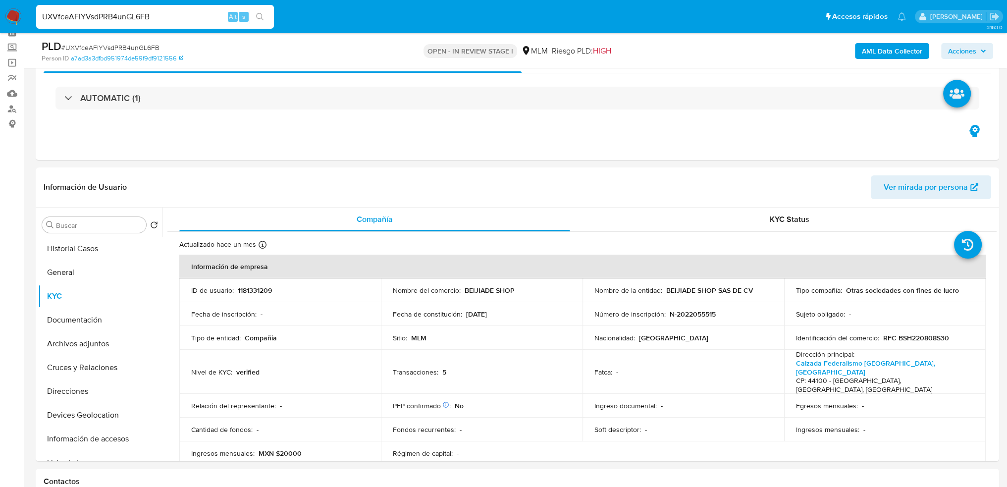
drag, startPoint x: 69, startPoint y: 13, endPoint x: 9, endPoint y: 14, distance: 60.5
click at [10, 13] on nav "Pausado Ver notificaciones UXVfceAFlYVsdPRB4unGL6FB Alt s Accesos rápidos Presi…" at bounding box center [503, 16] width 1007 height 33
paste input "9Fio4s8crDrfLSOKS5NaVuEp"
type input "9Fio4s8crDrfLSOKS5NaVuEp"
drag, startPoint x: 258, startPoint y: 17, endPoint x: 8, endPoint y: 158, distance: 286.4
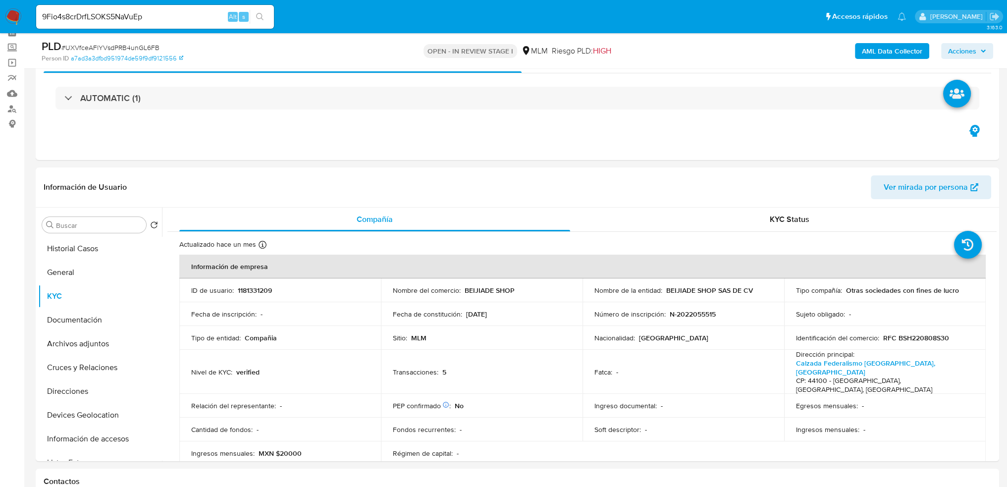
click at [257, 17] on icon "search-icon" at bounding box center [260, 17] width 8 height 8
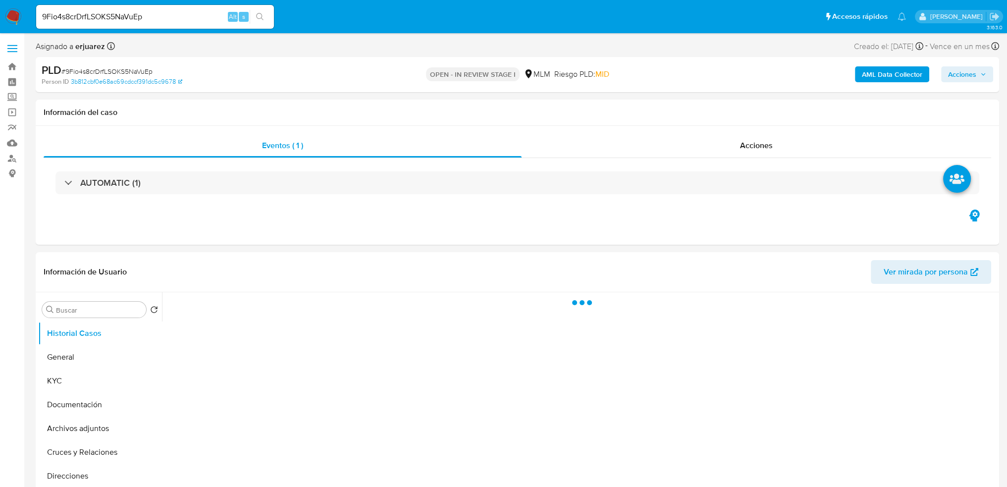
select select "10"
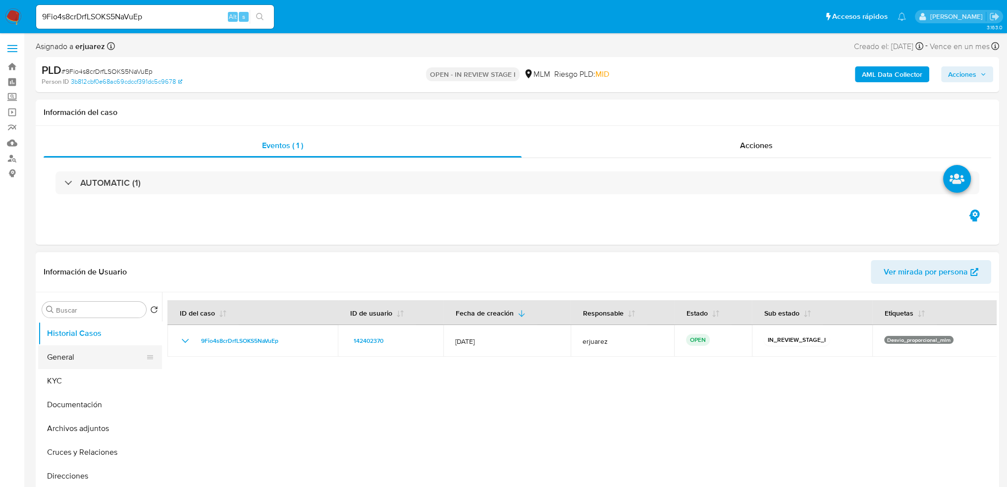
click at [80, 358] on button "General" at bounding box center [96, 357] width 116 height 24
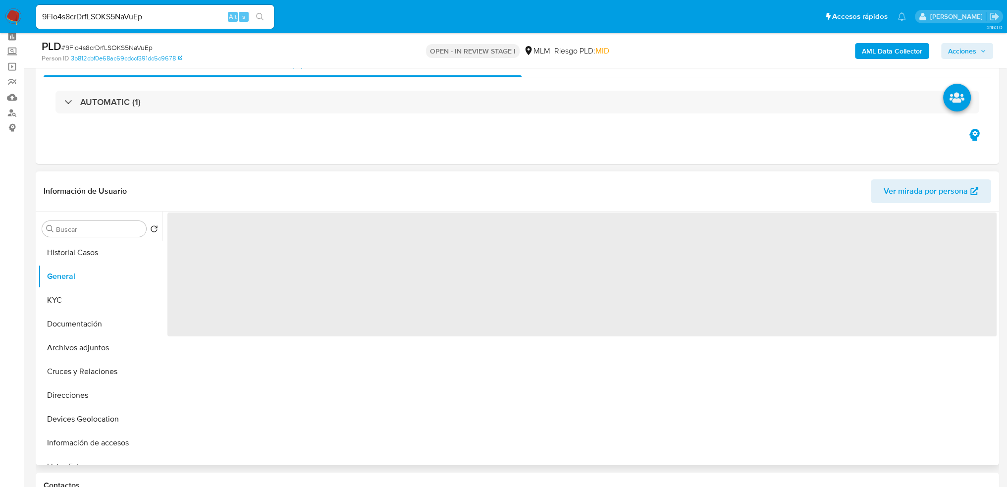
scroll to position [99, 0]
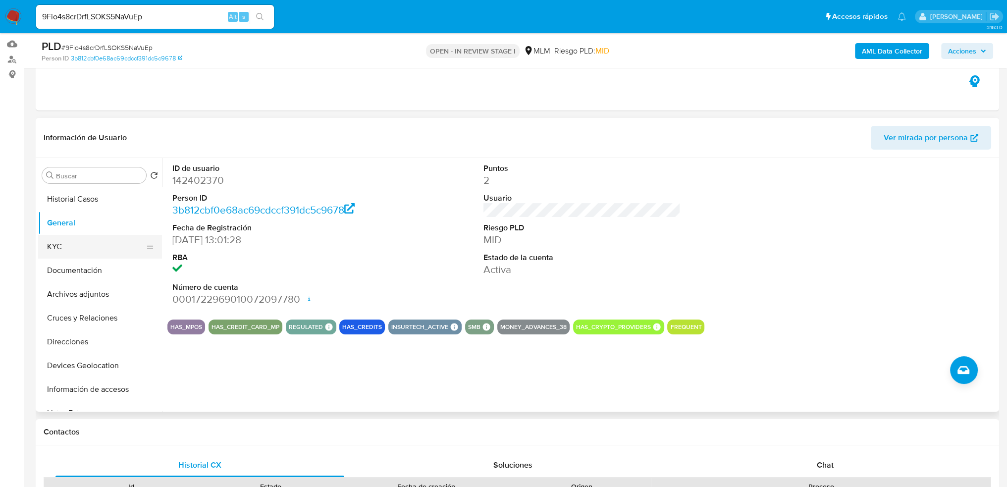
drag, startPoint x: 71, startPoint y: 247, endPoint x: 63, endPoint y: 246, distance: 8.1
click at [67, 247] on button "KYC" at bounding box center [96, 247] width 116 height 24
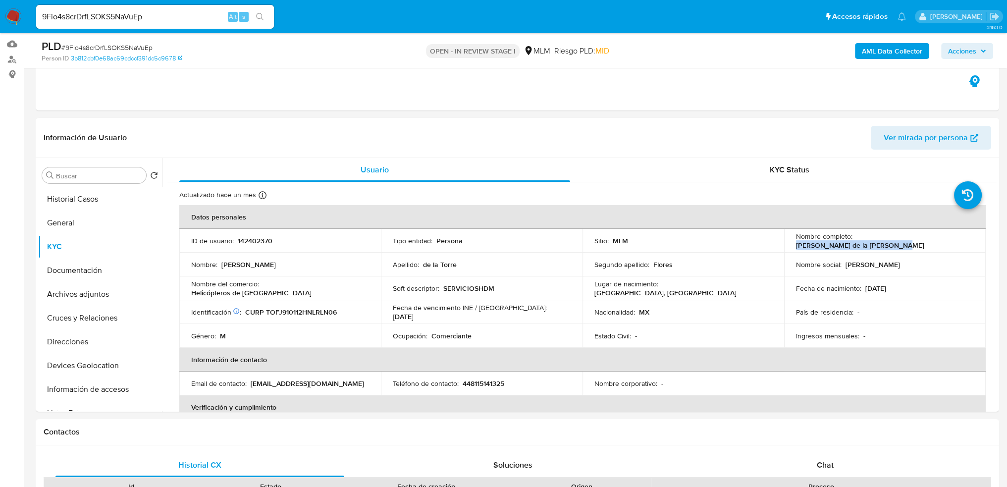
drag, startPoint x: 852, startPoint y: 242, endPoint x: 961, endPoint y: 242, distance: 109.0
click at [961, 242] on div "Nombre completo : Juan Carlos de la Torre Flores" at bounding box center [885, 241] width 178 height 18
copy p "Juan Carlos de la Torre Flores"
click at [241, 239] on p "142402370" at bounding box center [255, 240] width 35 height 9
drag, startPoint x: 236, startPoint y: 241, endPoint x: 275, endPoint y: 240, distance: 39.2
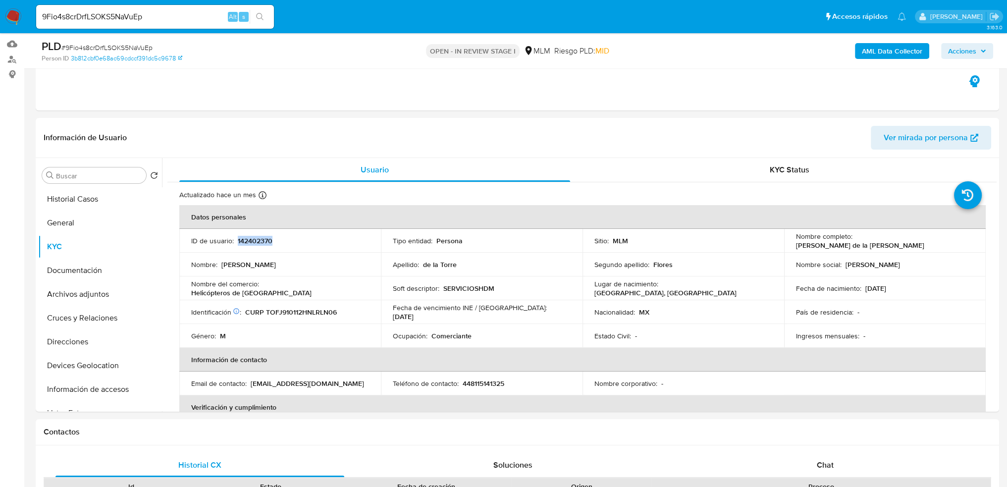
click at [275, 240] on div "ID de usuario : 142402370" at bounding box center [280, 240] width 178 height 9
copy p "142402370"
drag, startPoint x: 164, startPoint y: 17, endPoint x: 32, endPoint y: 17, distance: 131.3
click at [32, 17] on ul "Pausado Ver notificaciones 9Fio4s8crDrfLSOKS5NaVuEp Alt s Accesos rápidos Presi…" at bounding box center [471, 16] width 880 height 25
paste input "NCwsC3IYWpbpCxGq4BigbxsS"
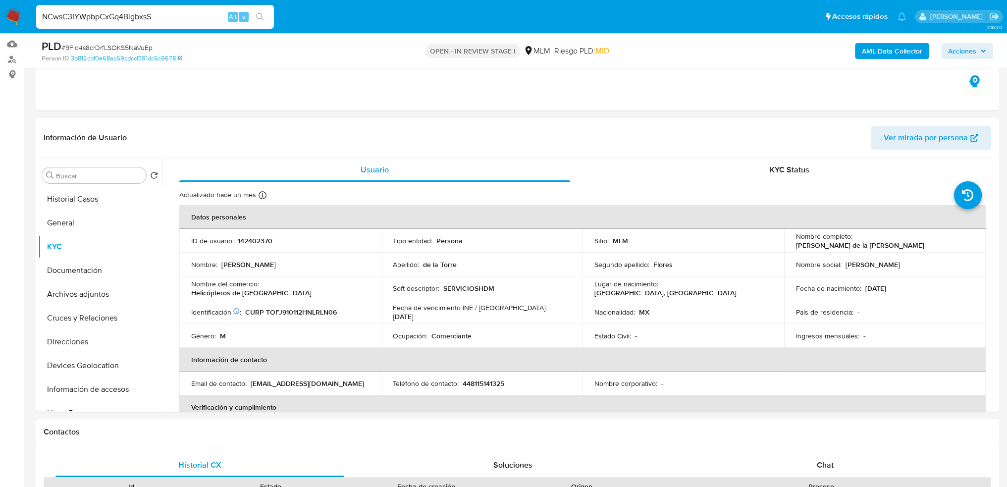
type input "NCwsC3IYWpbpCxGq4BigbxsS"
click at [258, 16] on icon "search-icon" at bounding box center [260, 17] width 8 height 8
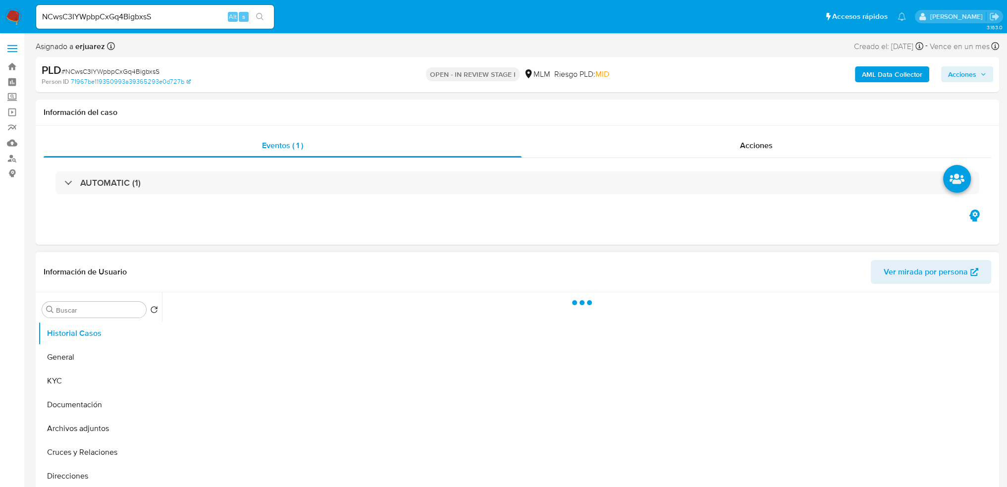
scroll to position [99, 0]
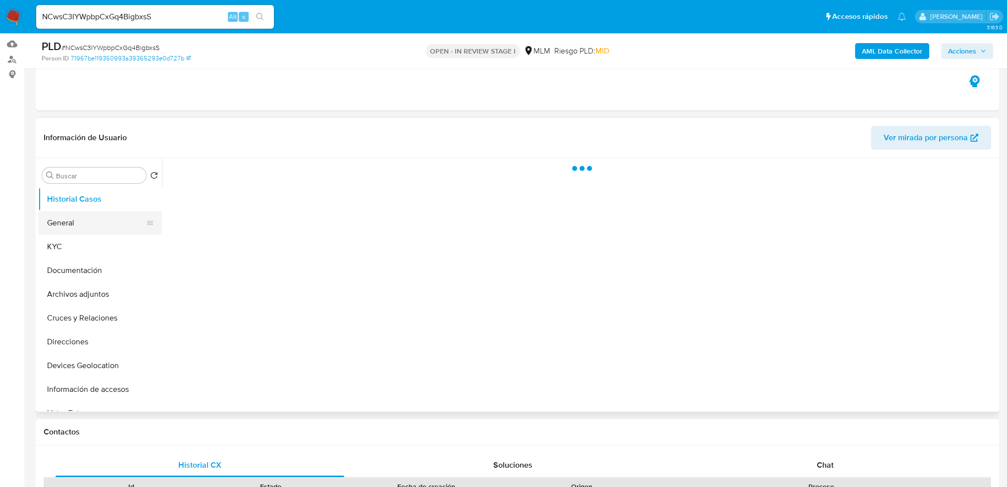
select select "10"
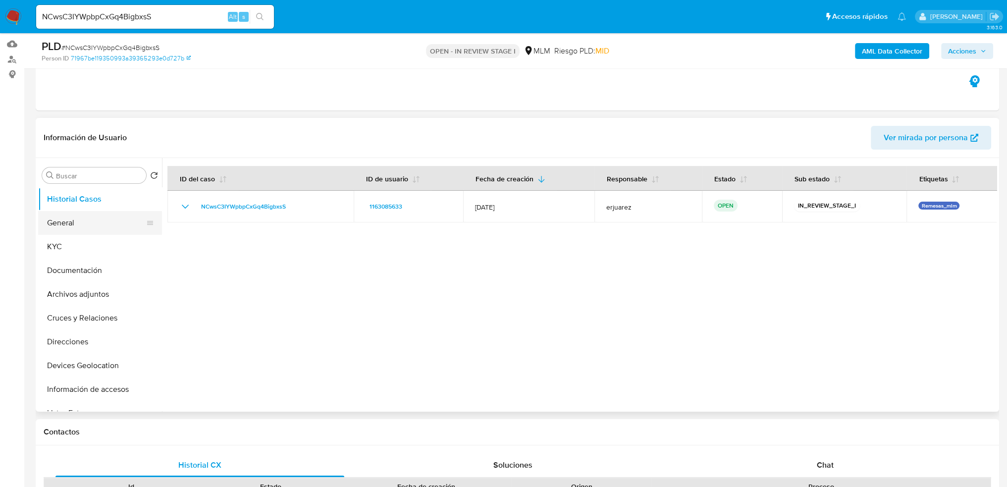
click at [85, 223] on button "General" at bounding box center [96, 223] width 116 height 24
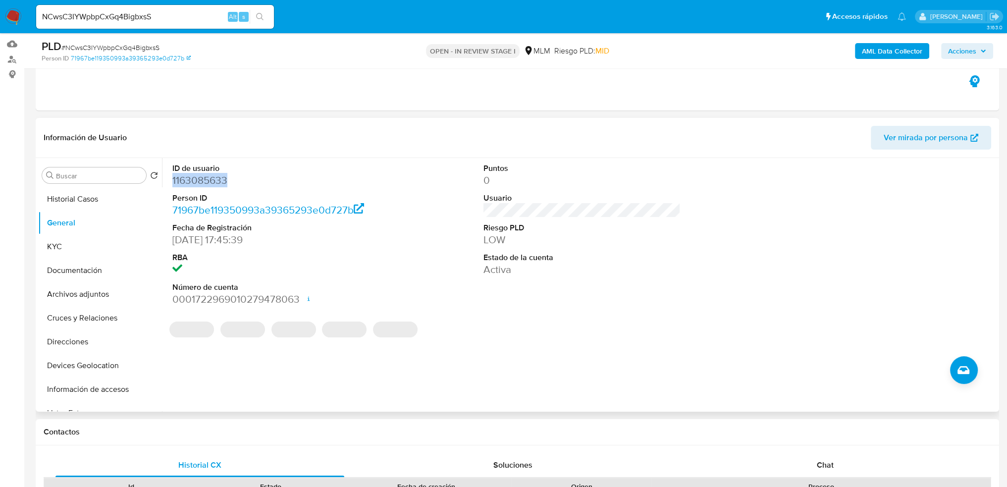
drag, startPoint x: 236, startPoint y: 179, endPoint x: 167, endPoint y: 178, distance: 68.4
click at [168, 179] on div "ID de usuario 1163085633 Person ID 71967be119350993a39365293e0d727b Fecha de Re…" at bounding box center [271, 235] width 208 height 154
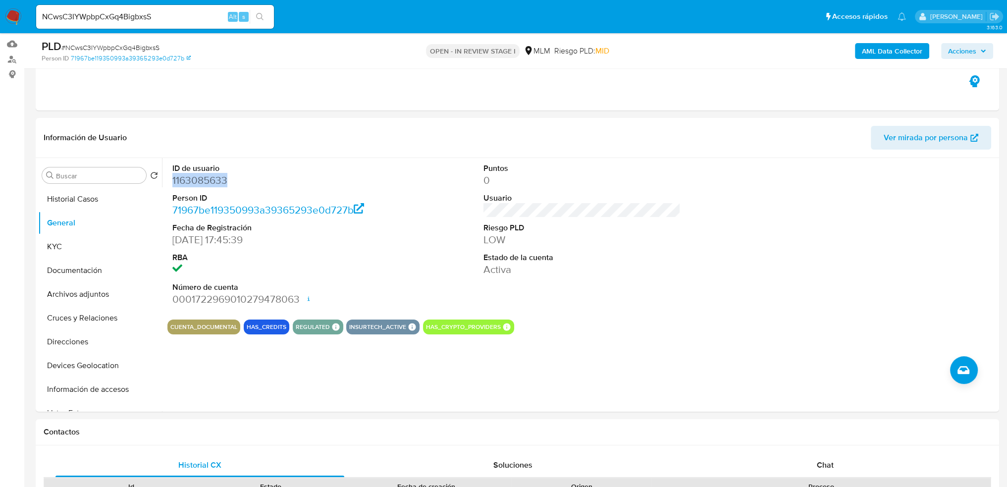
copy dd "1163085633"
click at [67, 246] on button "KYC" at bounding box center [96, 247] width 116 height 24
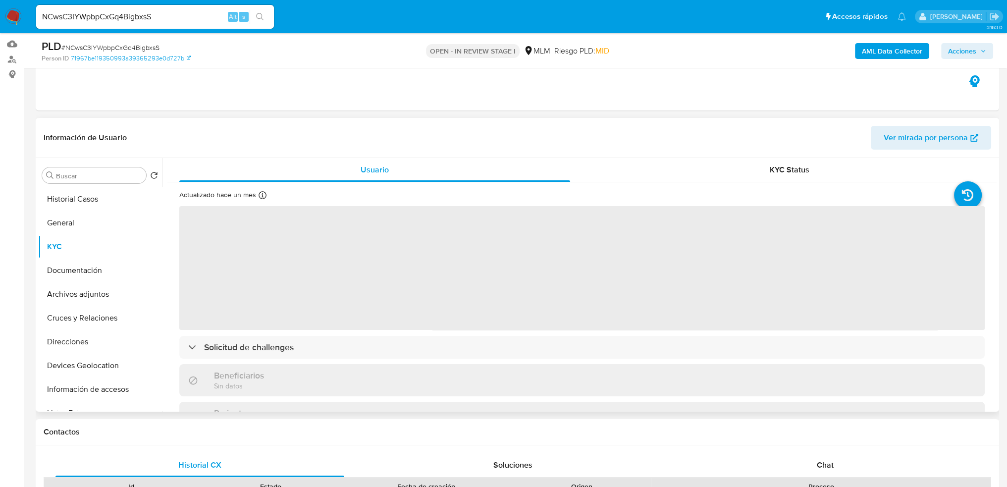
click at [827, 241] on span "‌" at bounding box center [582, 268] width 806 height 124
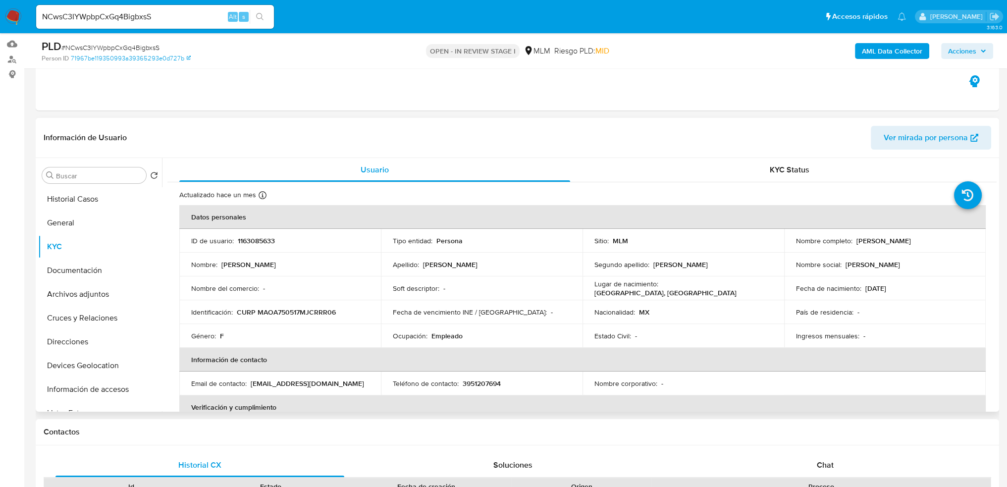
drag, startPoint x: 853, startPoint y: 242, endPoint x: 935, endPoint y: 242, distance: 82.2
click at [935, 242] on div "Nombre completo : Araceli Martinez Ortega" at bounding box center [885, 240] width 178 height 9
copy p "Araceli Martinez Ortega"
drag, startPoint x: 176, startPoint y: 17, endPoint x: -128, endPoint y: -1, distance: 304.3
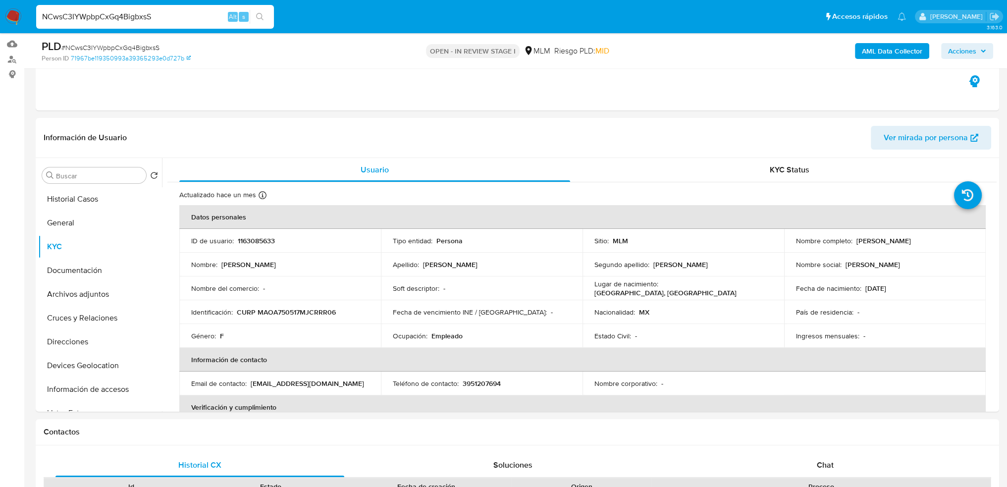
paste input "1163085633"
type input "1163085633"
click at [255, 15] on button "search-icon" at bounding box center [260, 17] width 20 height 14
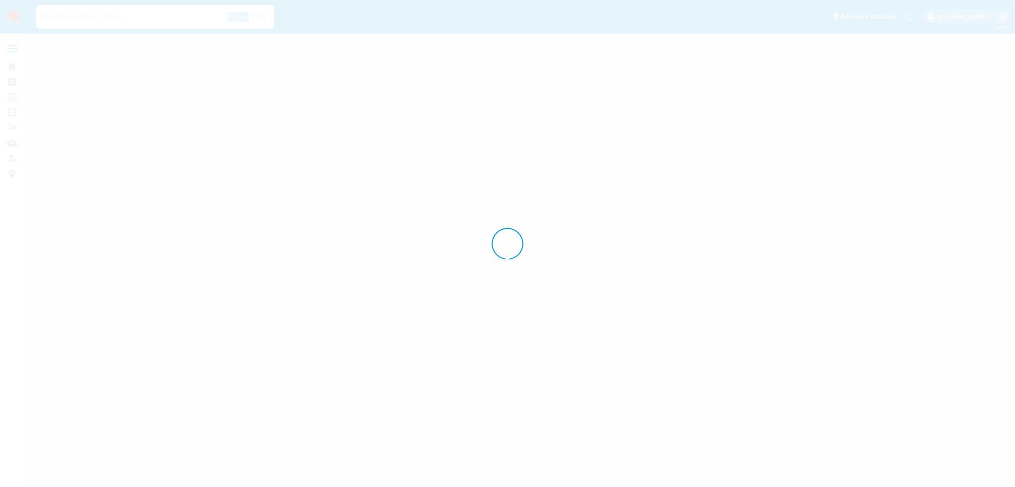
click at [259, 13] on div at bounding box center [507, 243] width 1015 height 487
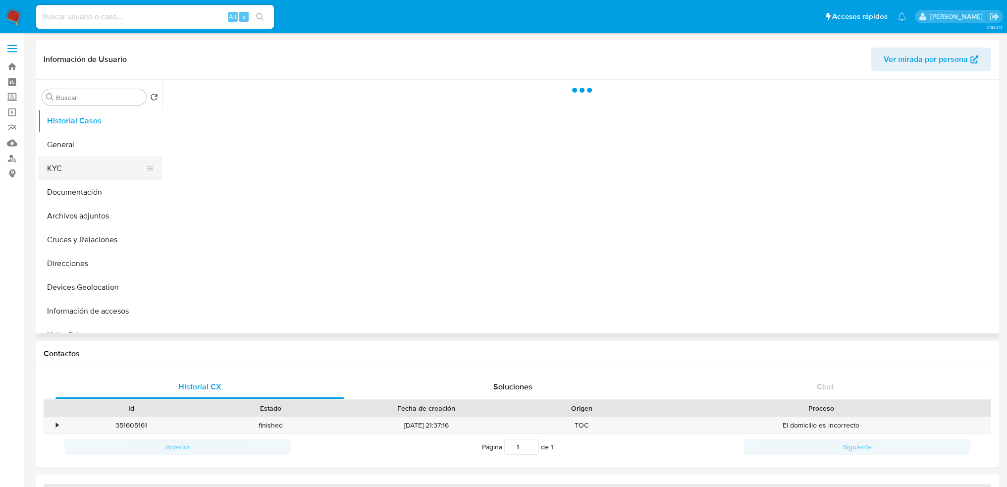
click at [79, 176] on button "KYC" at bounding box center [96, 169] width 116 height 24
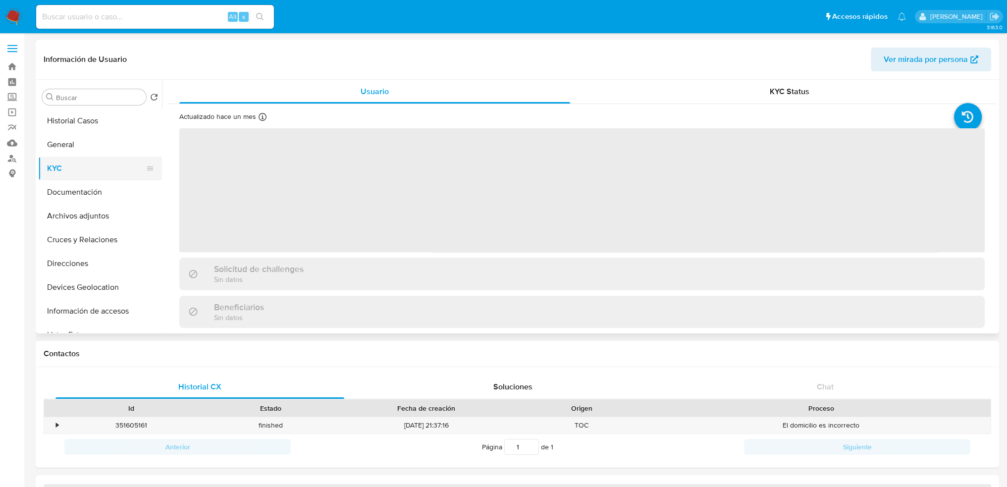
select select "10"
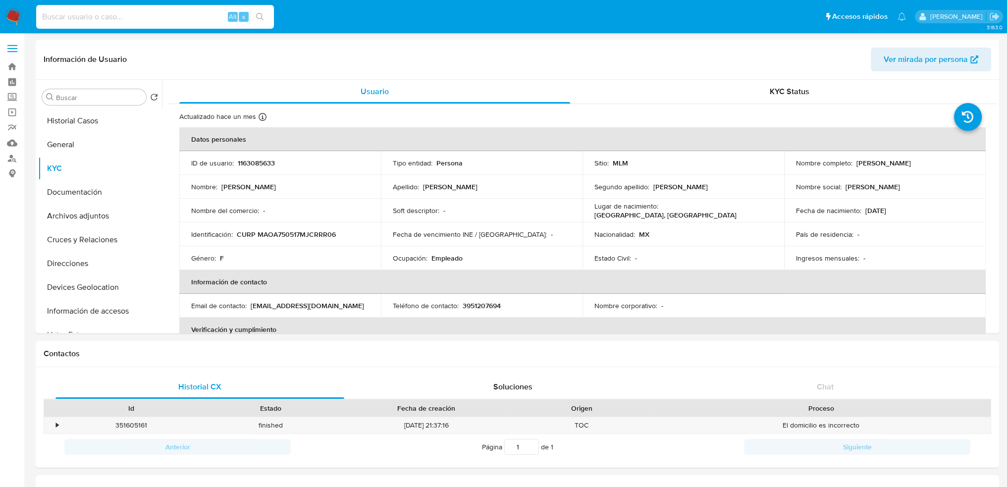
click at [190, 16] on input at bounding box center [155, 16] width 238 height 13
paste input "PlsmTq3hgsX7D6oY3eTDrqHI"
type input "PlsmTq3hgsX7D6oY3eTDrqHI"
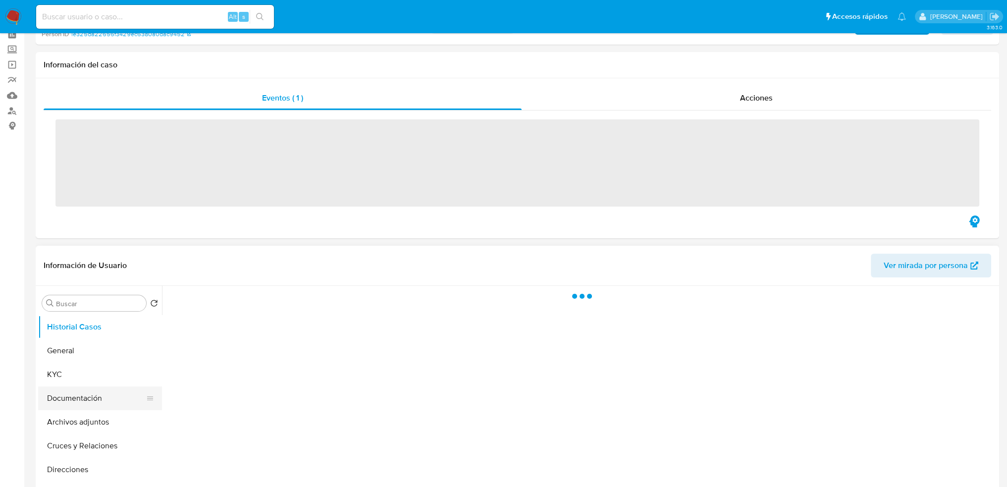
scroll to position [99, 0]
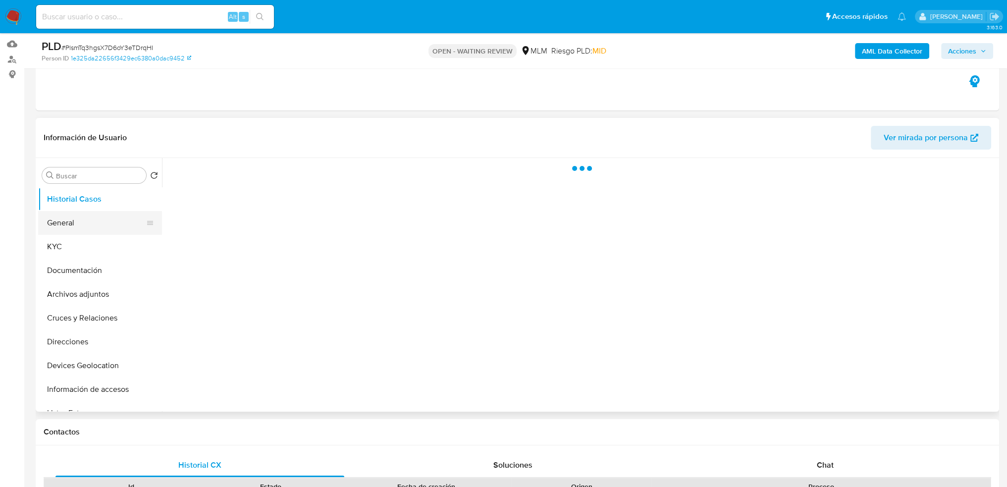
click at [61, 225] on button "General" at bounding box center [96, 223] width 116 height 24
select select "10"
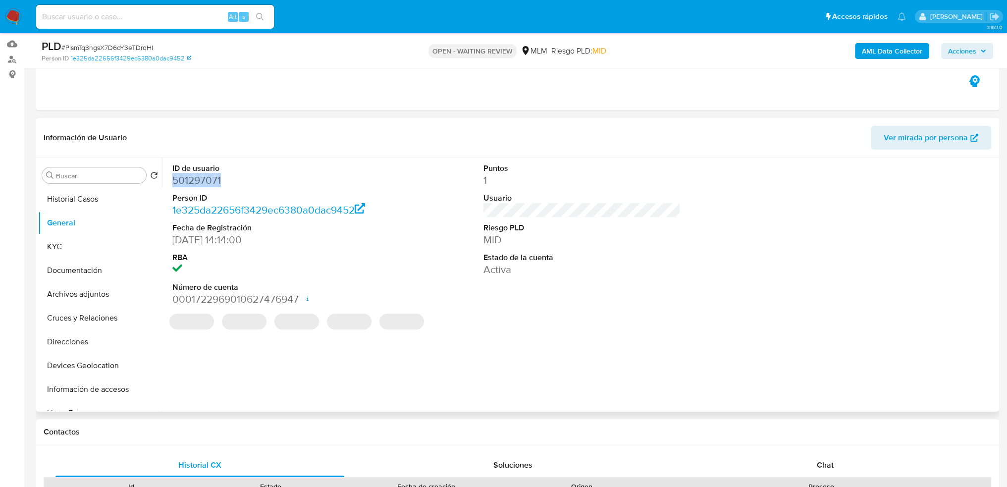
drag, startPoint x: 224, startPoint y: 177, endPoint x: 168, endPoint y: 177, distance: 55.5
click at [168, 177] on div "ID de usuario 501297071 Person ID 1e325da22656f3429ec6380a0dac9452 Fecha de Reg…" at bounding box center [271, 235] width 208 height 154
click at [133, 15] on input at bounding box center [155, 16] width 238 height 13
paste input "501297071"
type input "501297071"
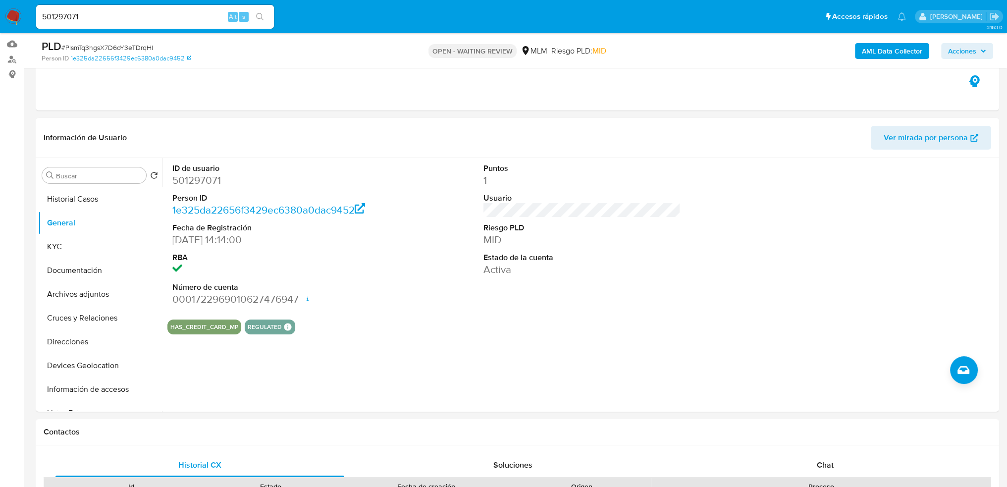
click at [256, 14] on icon "search-icon" at bounding box center [260, 17] width 8 height 8
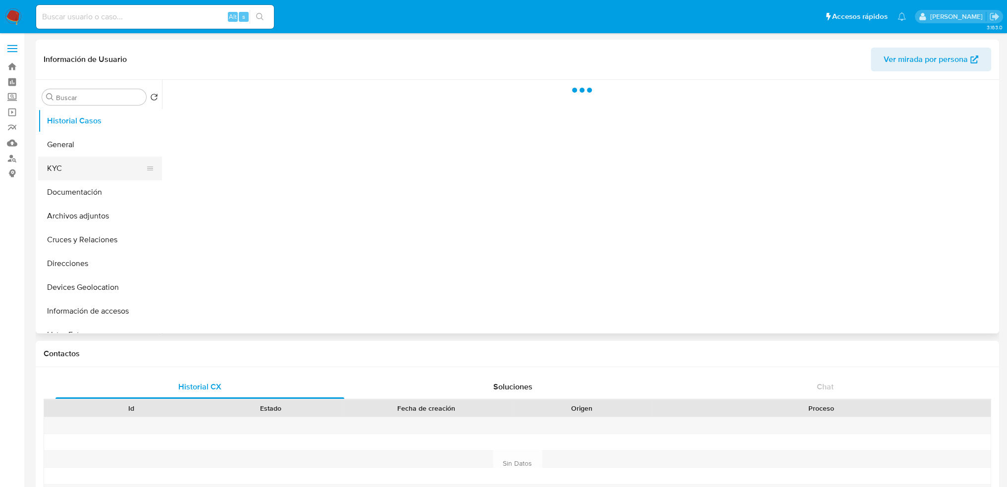
select select "10"
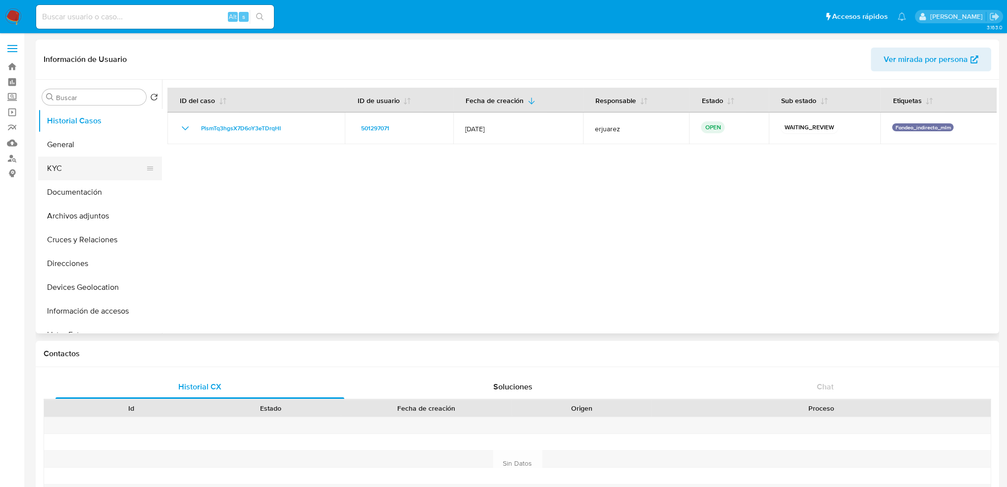
click at [65, 168] on button "KYC" at bounding box center [96, 169] width 116 height 24
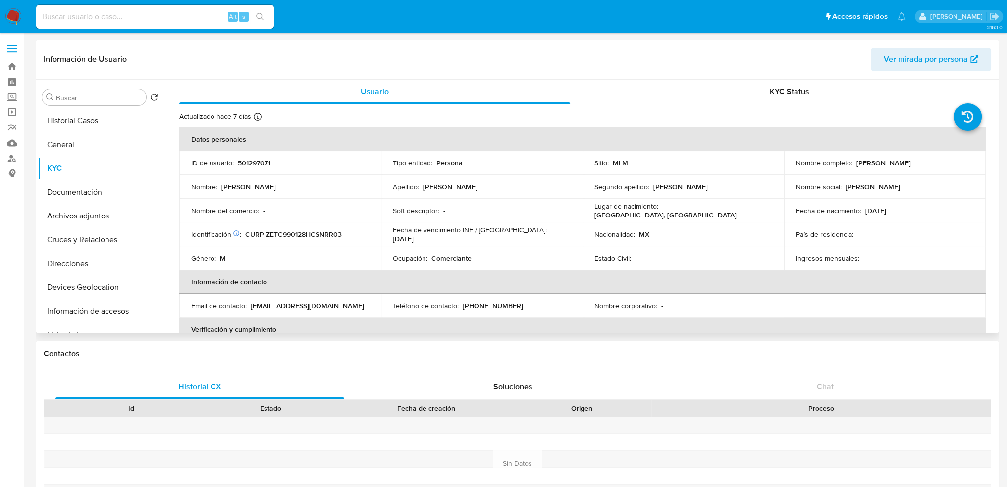
click at [857, 165] on p "[PERSON_NAME] [PERSON_NAME]" at bounding box center [884, 163] width 55 height 9
drag, startPoint x: 854, startPoint y: 162, endPoint x: 944, endPoint y: 163, distance: 89.7
click at [911, 163] on p "[PERSON_NAME] [PERSON_NAME]" at bounding box center [884, 163] width 55 height 9
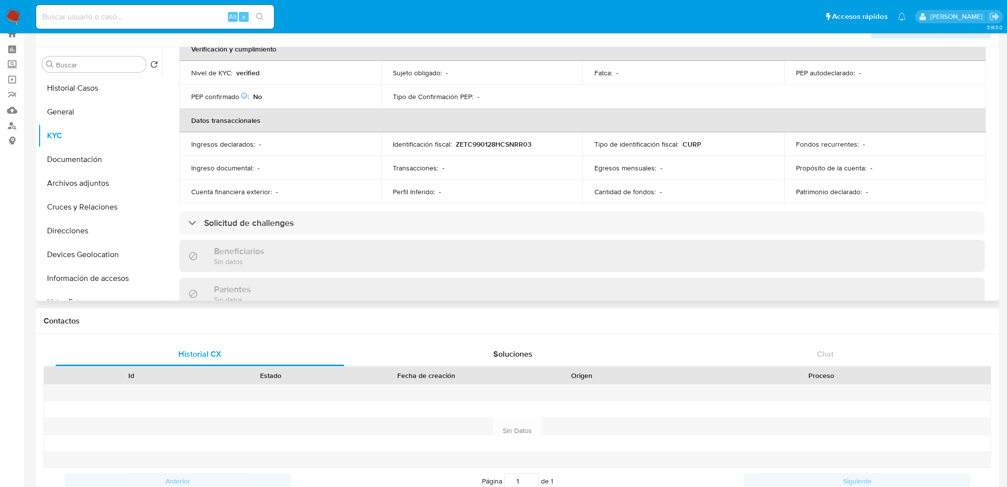
scroll to position [50, 0]
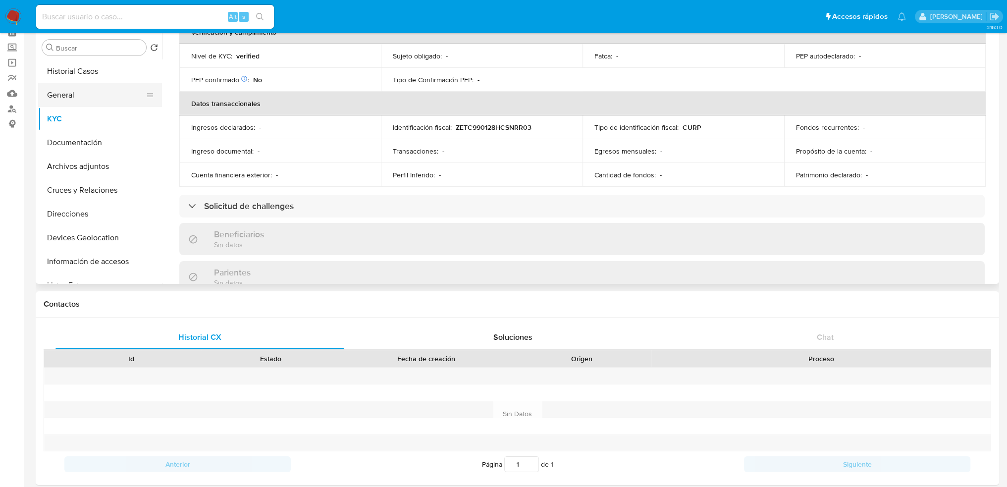
click at [75, 93] on button "General" at bounding box center [96, 95] width 116 height 24
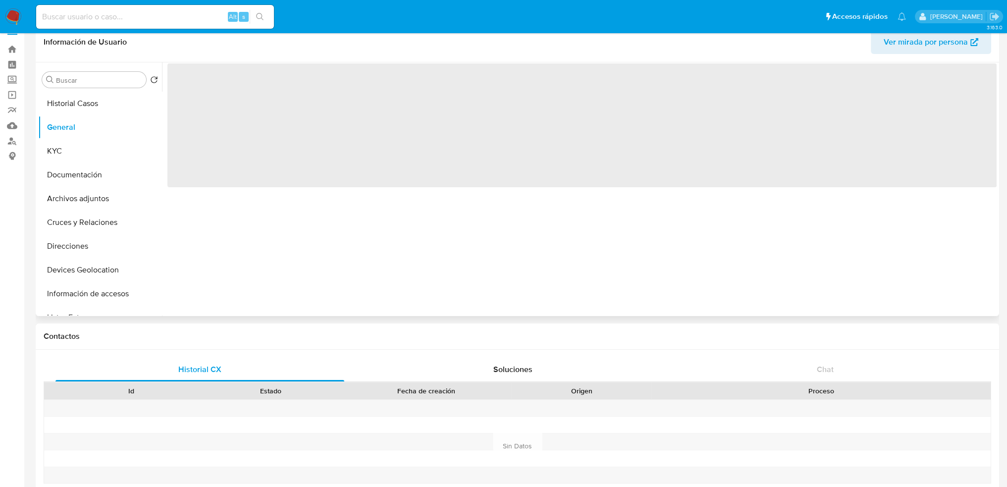
scroll to position [0, 0]
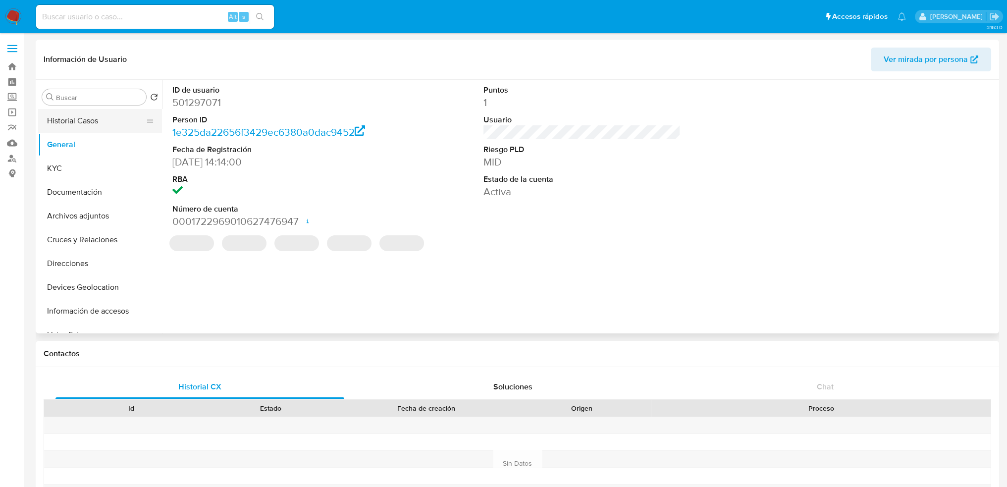
click at [97, 130] on button "Historial Casos" at bounding box center [96, 121] width 116 height 24
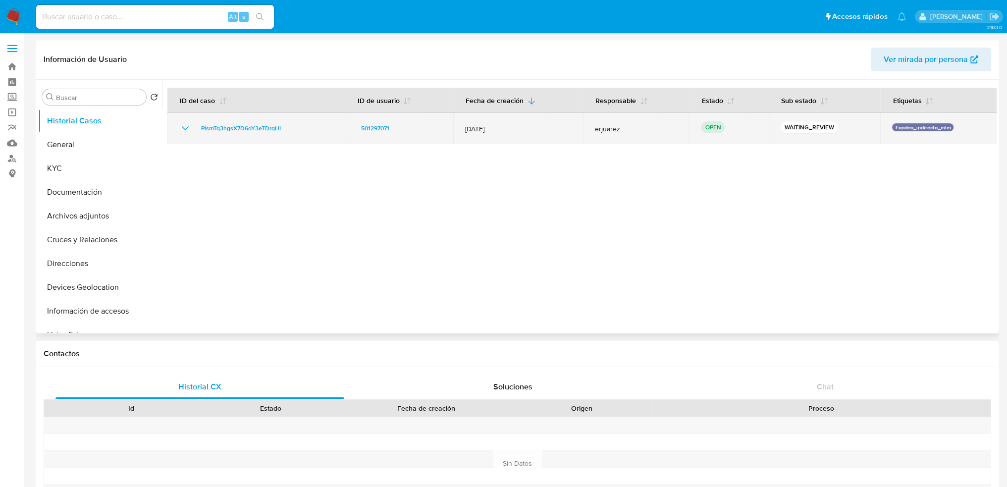
click at [921, 126] on p "Fondeo_indirecto_mlm" at bounding box center [922, 127] width 61 height 8
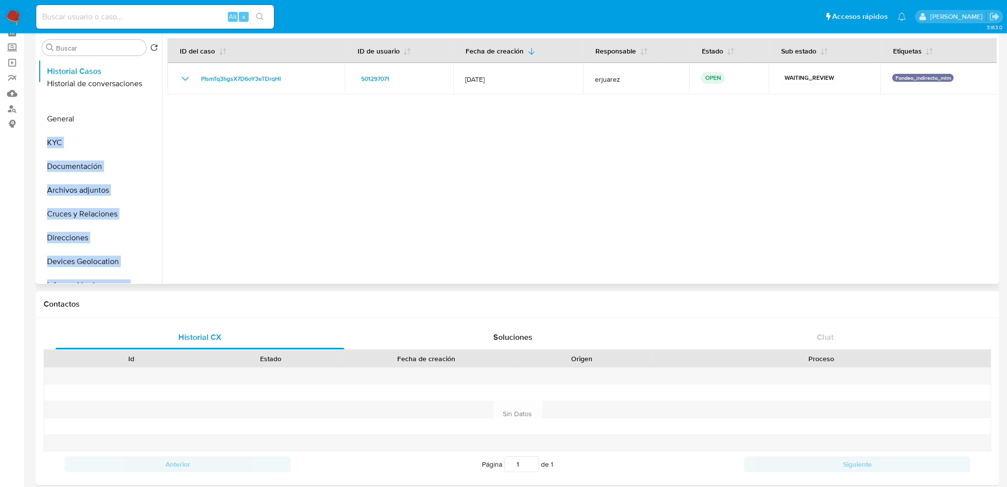
drag, startPoint x: 145, startPoint y: 176, endPoint x: 139, endPoint y: 84, distance: 92.3
click at [139, 84] on ul "Historial Casos General KYC Documentación Archivos adjuntos Cruces y Relaciones…" at bounding box center [100, 170] width 124 height 223
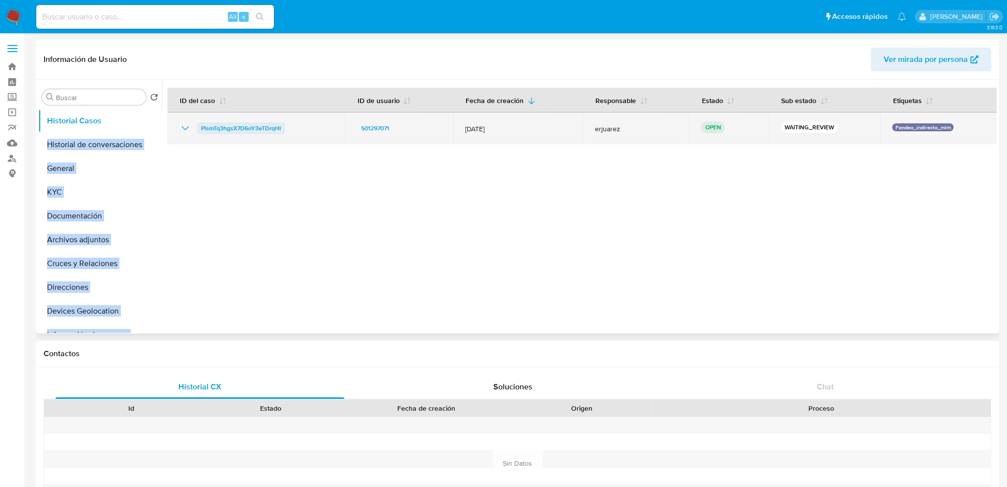
click at [258, 129] on span "PlsmTq3hgsX7D6oY3eTDrqHI" at bounding box center [241, 128] width 80 height 12
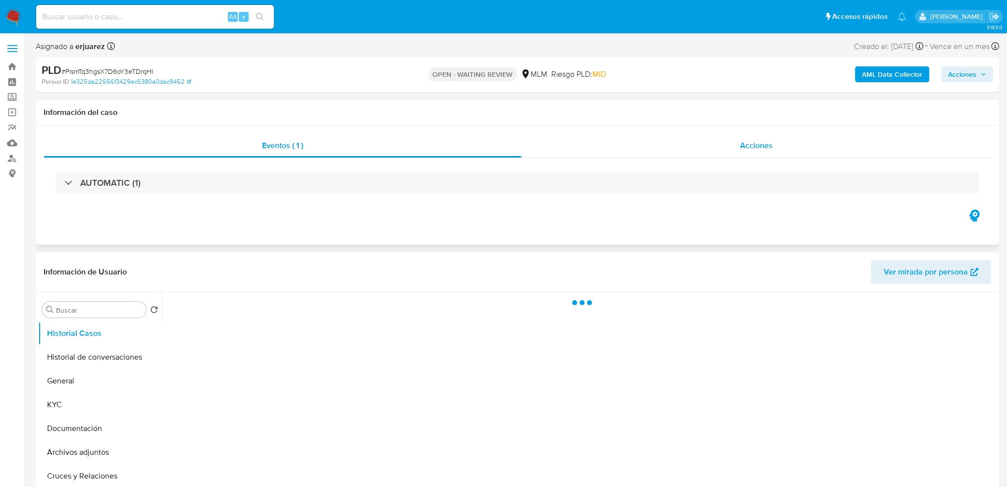
click at [755, 141] on span "Acciones" at bounding box center [756, 145] width 33 height 11
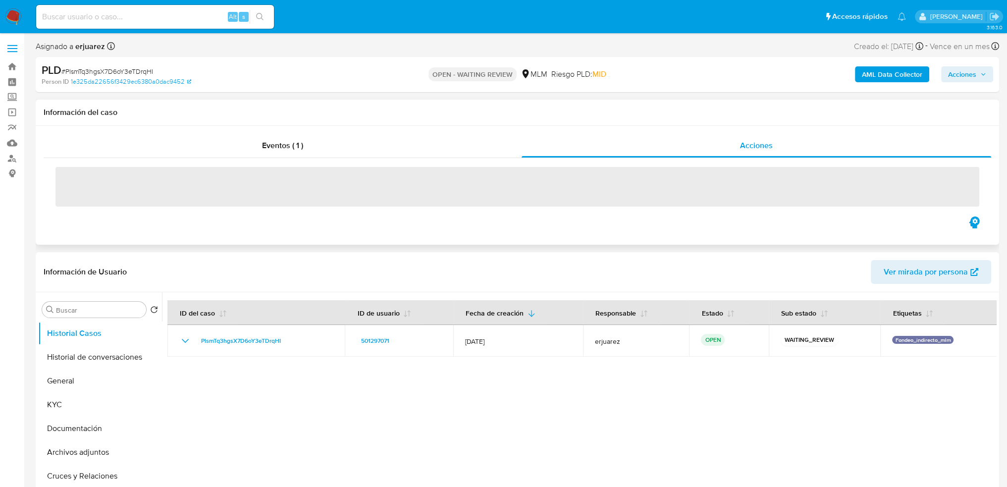
select select "10"
click at [304, 143] on div "Eventos ( 1 )" at bounding box center [283, 146] width 478 height 24
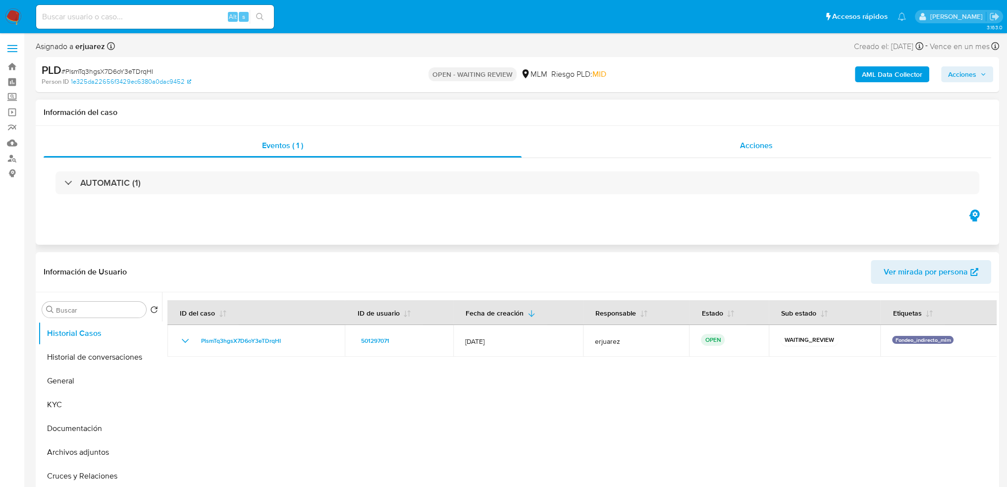
click at [646, 154] on div "Acciones" at bounding box center [757, 146] width 470 height 24
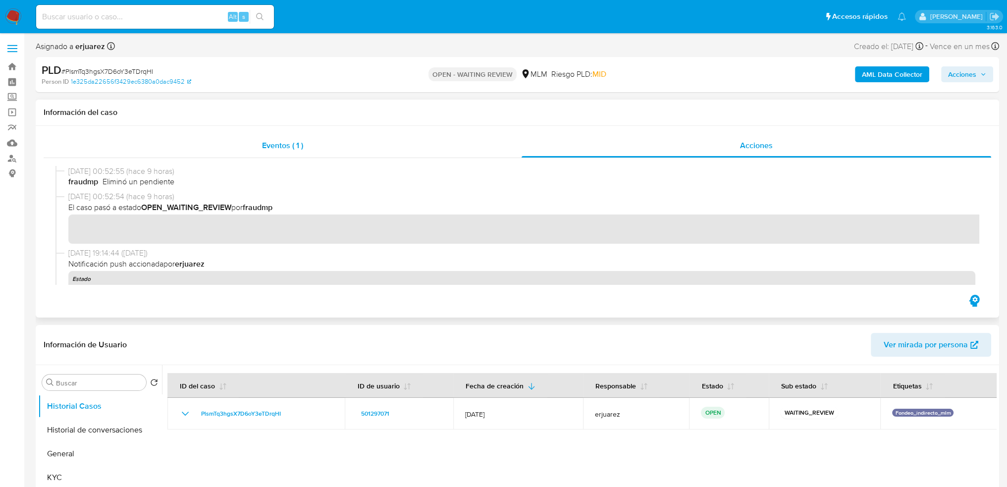
click at [249, 137] on div "Eventos ( 1 )" at bounding box center [283, 146] width 478 height 24
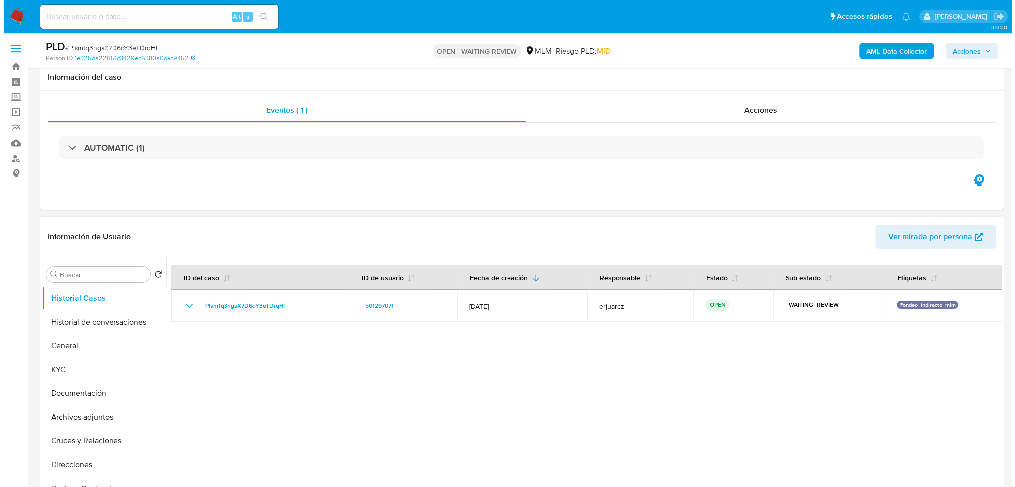
scroll to position [99, 0]
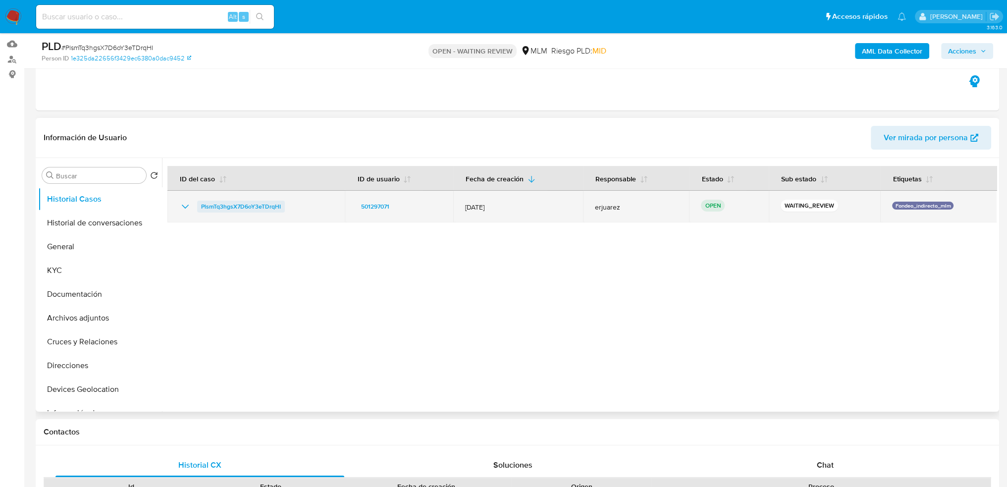
click at [255, 202] on span "PlsmTq3hgsX7D6oY3eTDrqHI" at bounding box center [241, 207] width 80 height 12
click at [379, 207] on span "501297071" at bounding box center [375, 207] width 28 height 12
click at [701, 202] on p "OPEN" at bounding box center [713, 206] width 24 height 12
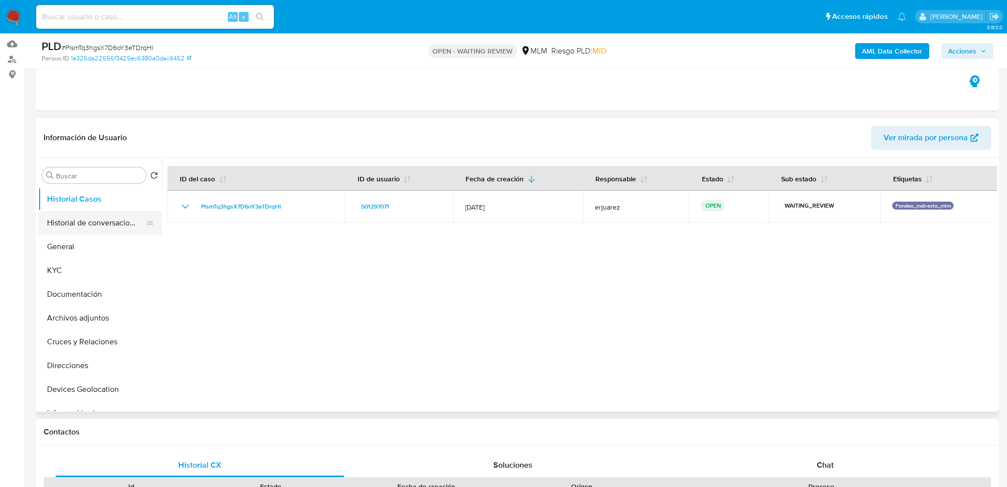
click at [126, 226] on button "Historial de conversaciones" at bounding box center [96, 223] width 116 height 24
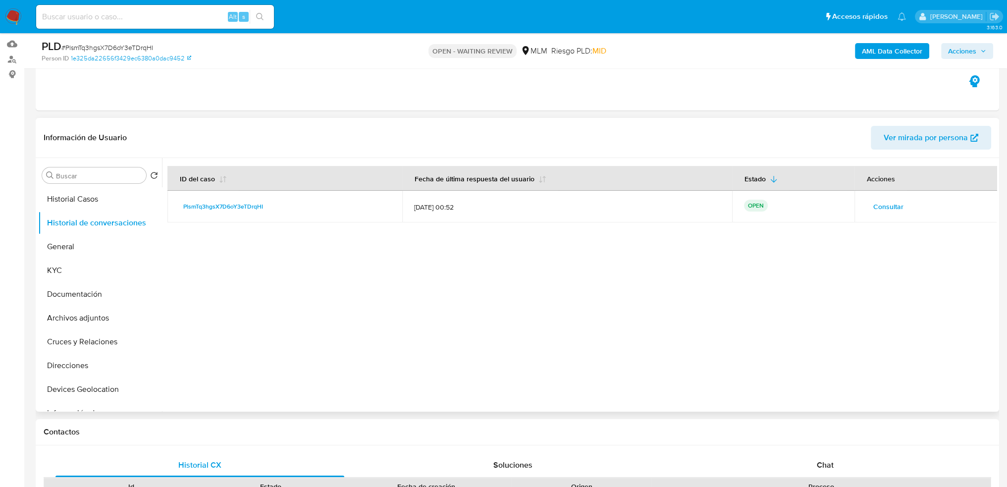
click at [882, 208] on span "Consultar" at bounding box center [889, 207] width 30 height 14
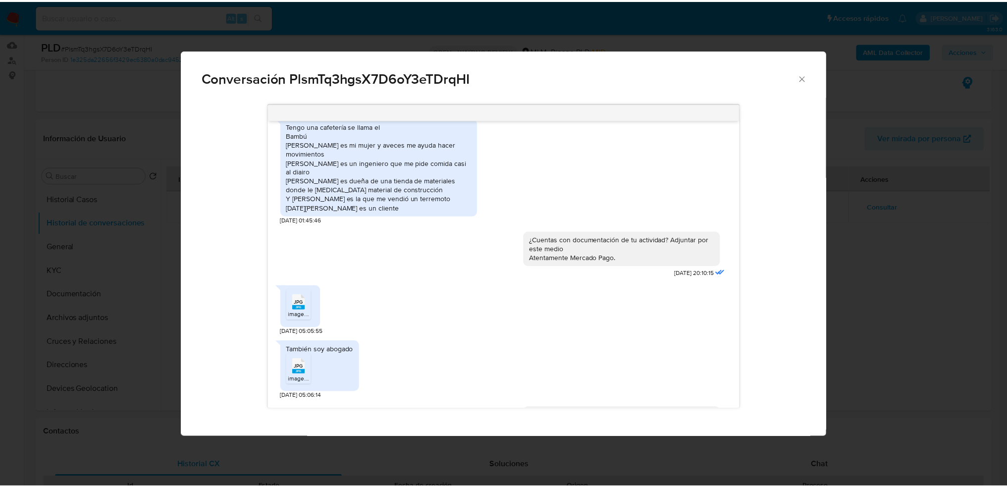
scroll to position [275, 0]
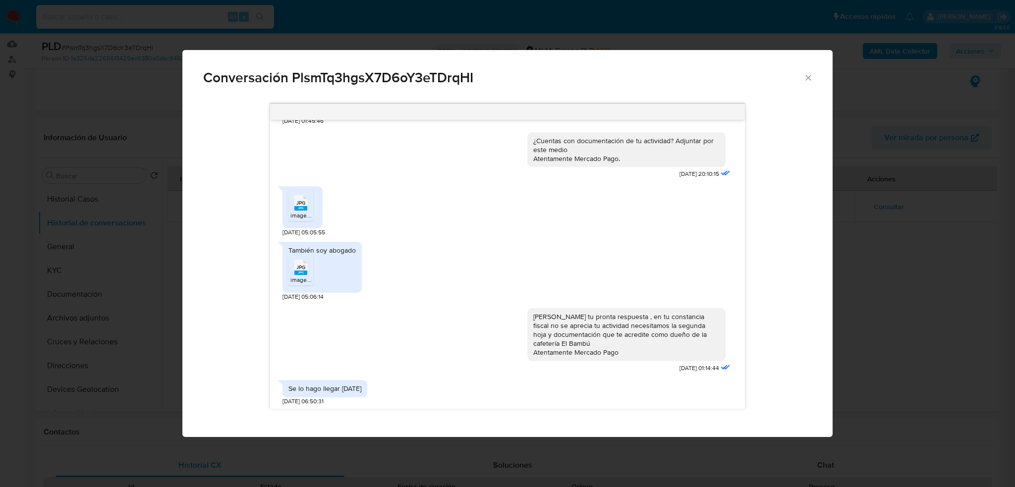
click at [894, 259] on div "Conversación PlsmTq3hgsX7D6oY3eTDrqHI Estimado Carlos se ha identificado un cam…" at bounding box center [507, 243] width 1015 height 487
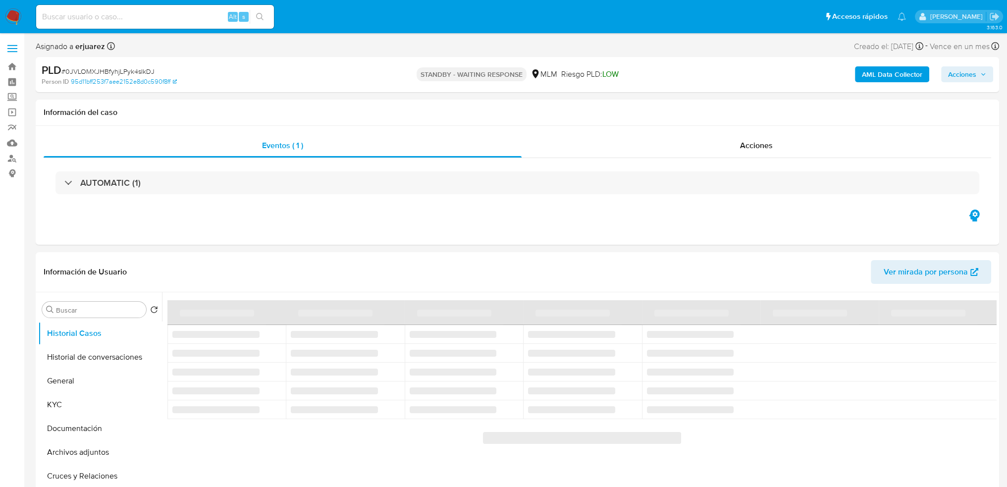
select select "10"
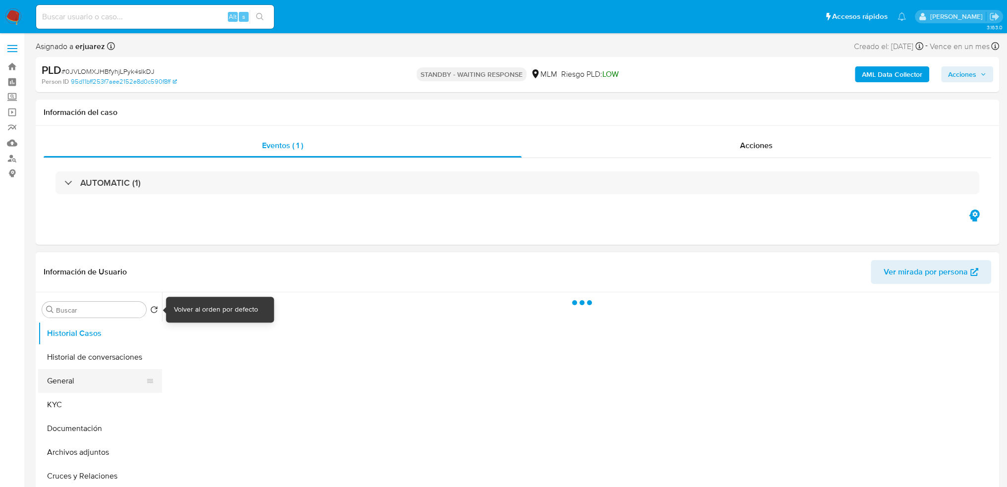
select select "10"
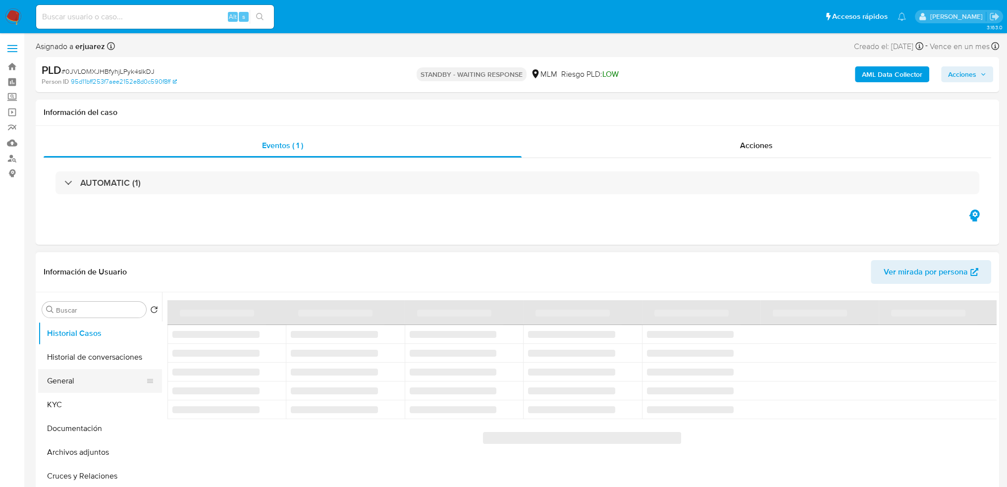
click at [93, 376] on button "General" at bounding box center [96, 381] width 116 height 24
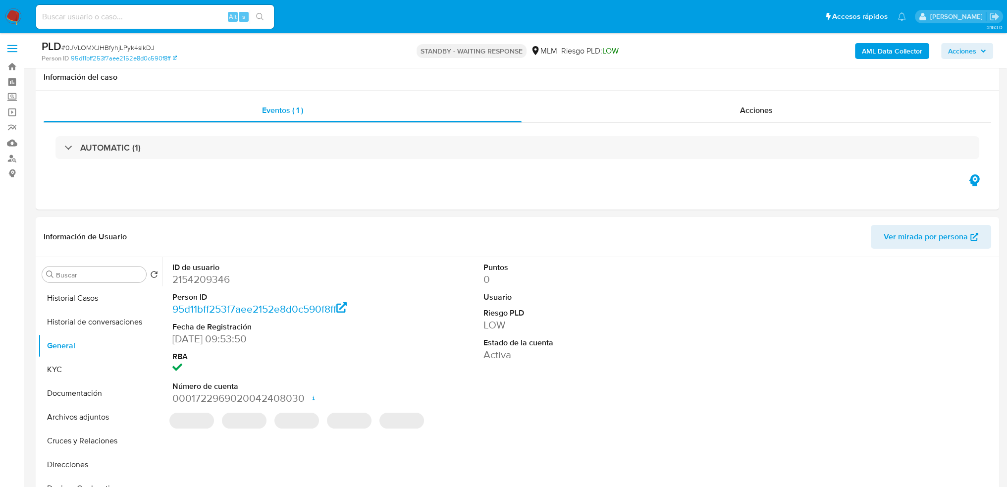
scroll to position [50, 0]
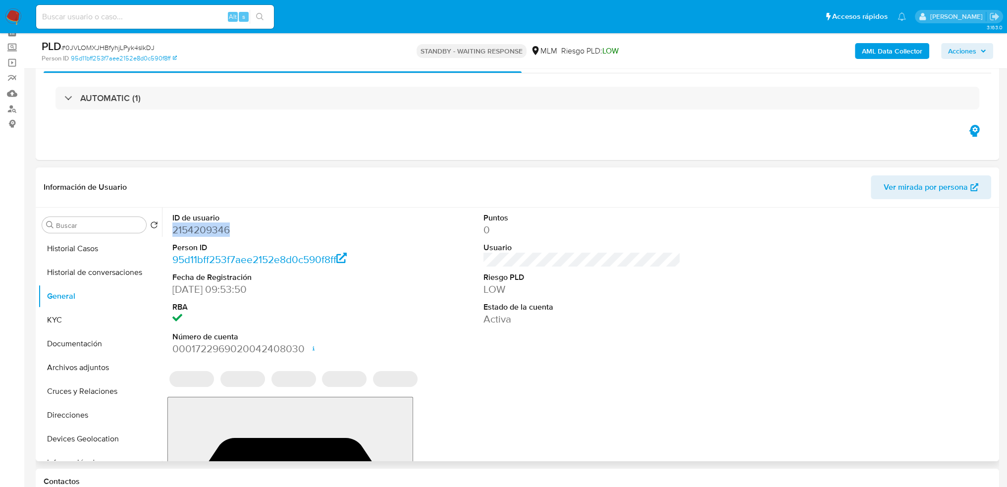
drag, startPoint x: 212, startPoint y: 229, endPoint x: 173, endPoint y: 229, distance: 38.6
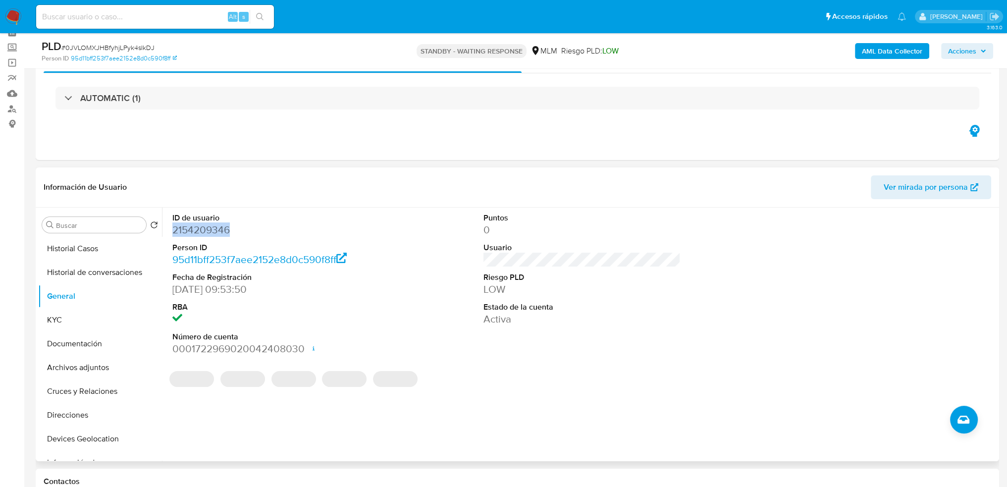
click at [173, 229] on dd "2154209346" at bounding box center [271, 230] width 198 height 14
copy dd "2154209346"
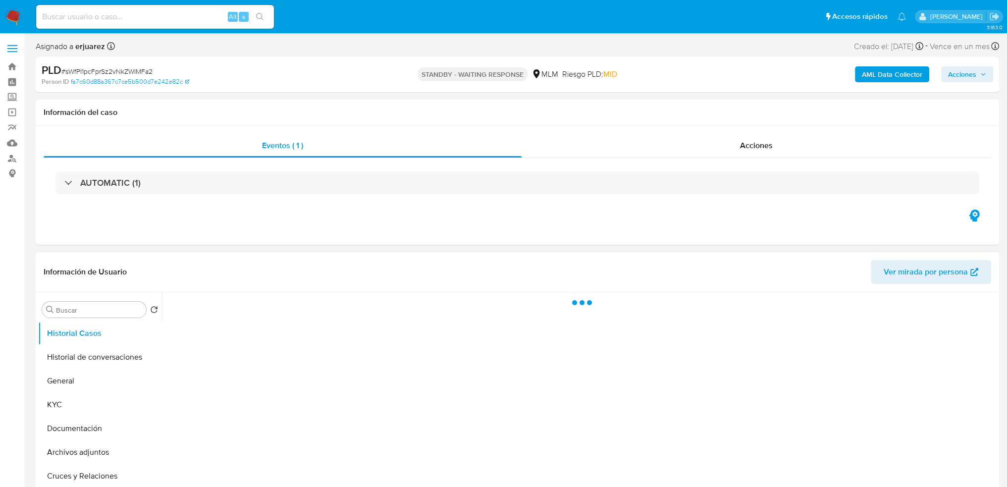
select select "10"
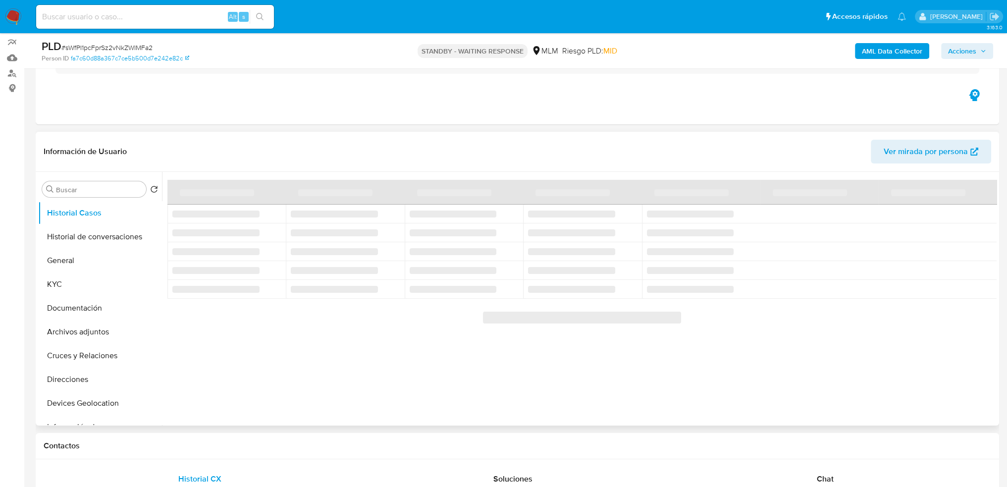
scroll to position [99, 0]
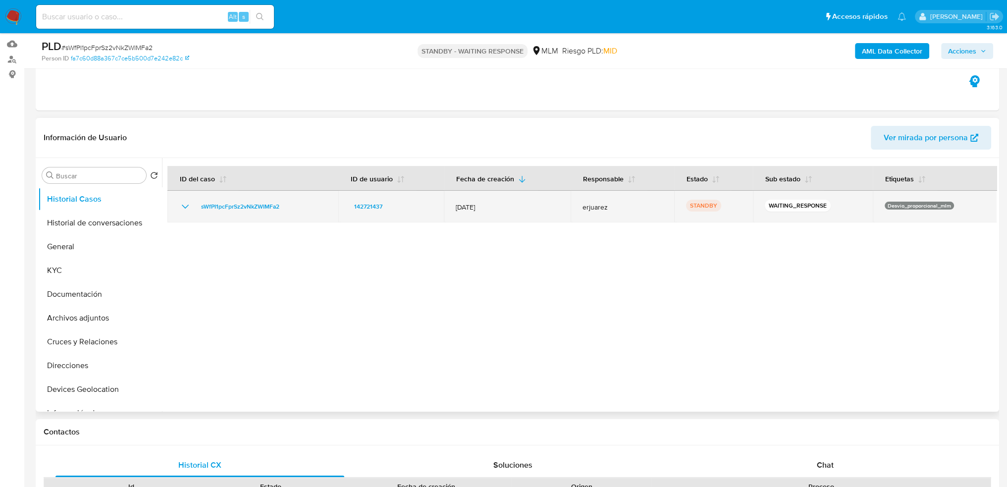
click at [349, 220] on td "142721437" at bounding box center [391, 207] width 106 height 32
drag, startPoint x: 346, startPoint y: 202, endPoint x: 388, endPoint y: 204, distance: 42.7
click at [388, 204] on td "142721437" at bounding box center [391, 207] width 106 height 32
drag, startPoint x: 278, startPoint y: 204, endPoint x: 200, endPoint y: 204, distance: 77.8
click at [200, 204] on div "sWfPI1pcFprSz2vNkZWIMFa2" at bounding box center [252, 207] width 147 height 12
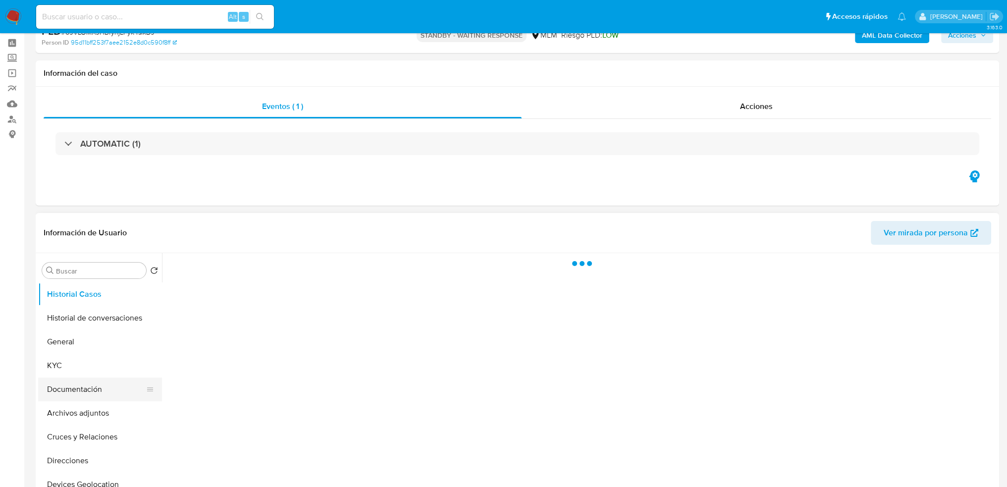
scroll to position [99, 0]
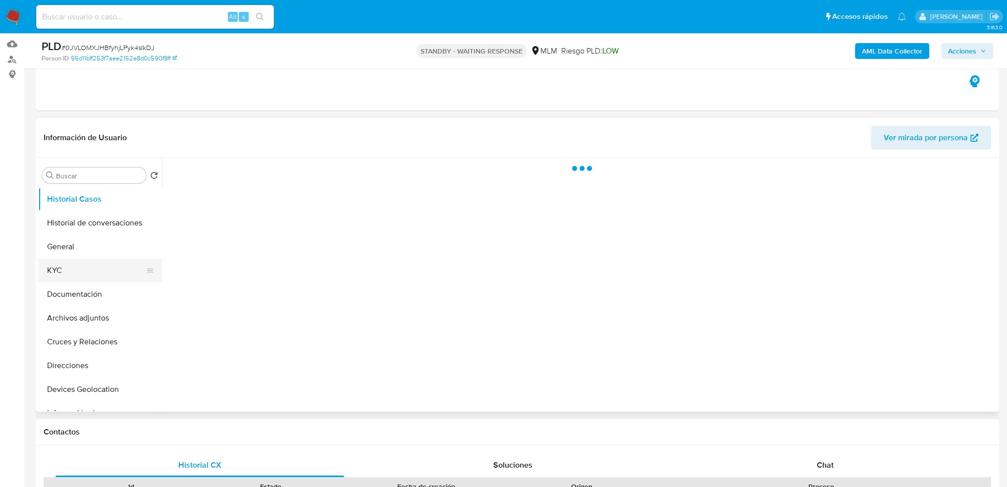
click at [76, 259] on button "KYC" at bounding box center [96, 271] width 116 height 24
select select "10"
click at [77, 250] on button "General" at bounding box center [96, 247] width 116 height 24
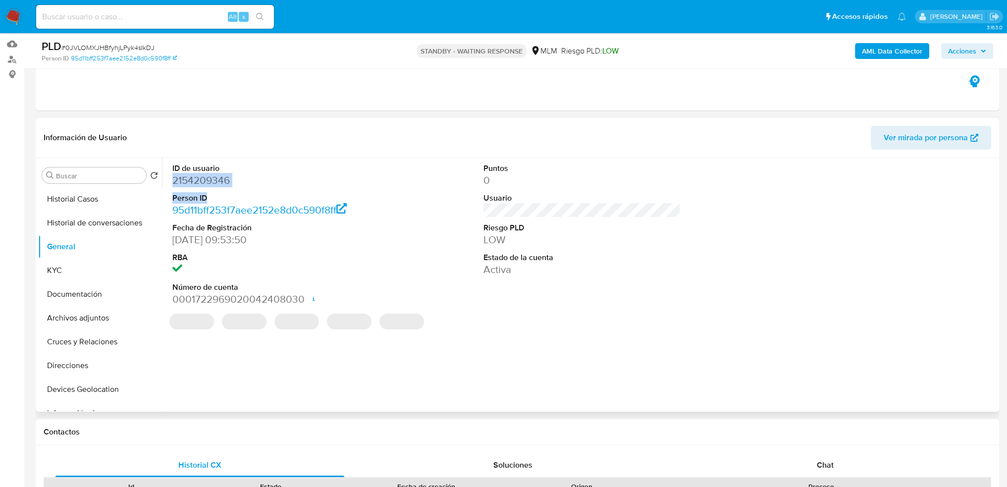
drag, startPoint x: 224, startPoint y: 186, endPoint x: 183, endPoint y: 195, distance: 41.7
click at [172, 186] on dl "ID de usuario 2154209346 Person ID 95d11bff253f7aee2152e8d0c590f8ff Fecha de Re…" at bounding box center [271, 235] width 198 height 144
click at [262, 194] on dt "Person ID" at bounding box center [271, 198] width 198 height 11
drag, startPoint x: 194, startPoint y: 177, endPoint x: 177, endPoint y: 180, distance: 16.5
click at [172, 178] on dd "2154209346" at bounding box center [271, 180] width 198 height 14
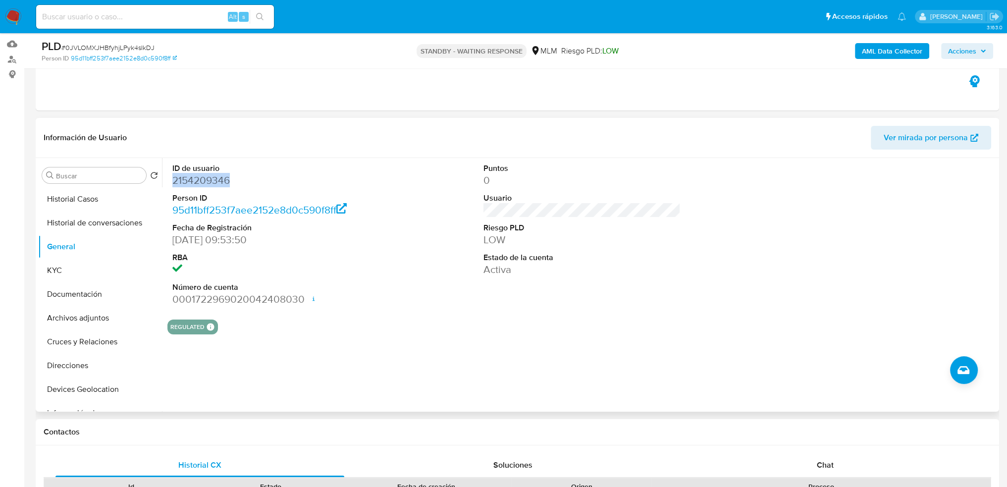
copy dd "2154209346"
click at [67, 270] on button "KYC" at bounding box center [96, 271] width 116 height 24
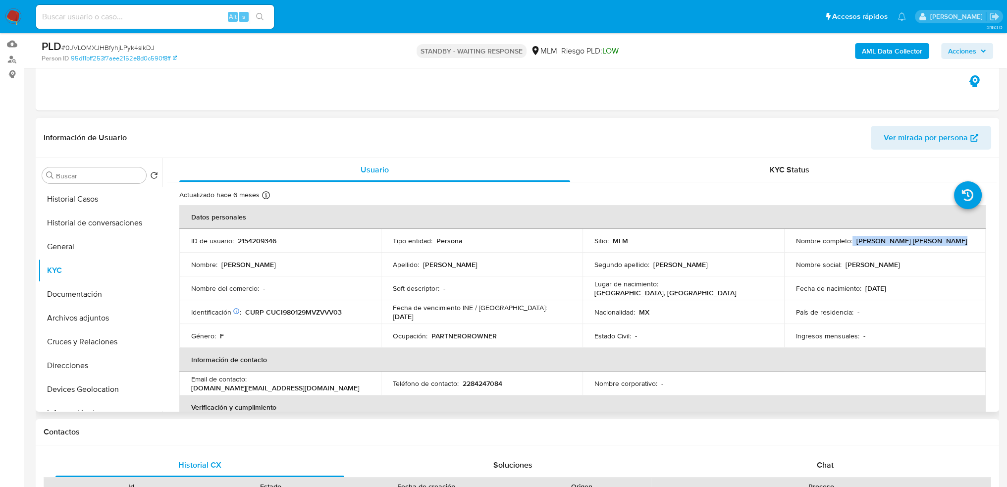
drag, startPoint x: 850, startPoint y: 240, endPoint x: 959, endPoint y: 240, distance: 109.0
click at [959, 240] on div "Nombre completo : [PERSON_NAME] [PERSON_NAME]" at bounding box center [885, 240] width 178 height 9
copy div "[PERSON_NAME] [PERSON_NAME]"
click at [139, 13] on input at bounding box center [155, 16] width 238 height 13
paste input "142721437"
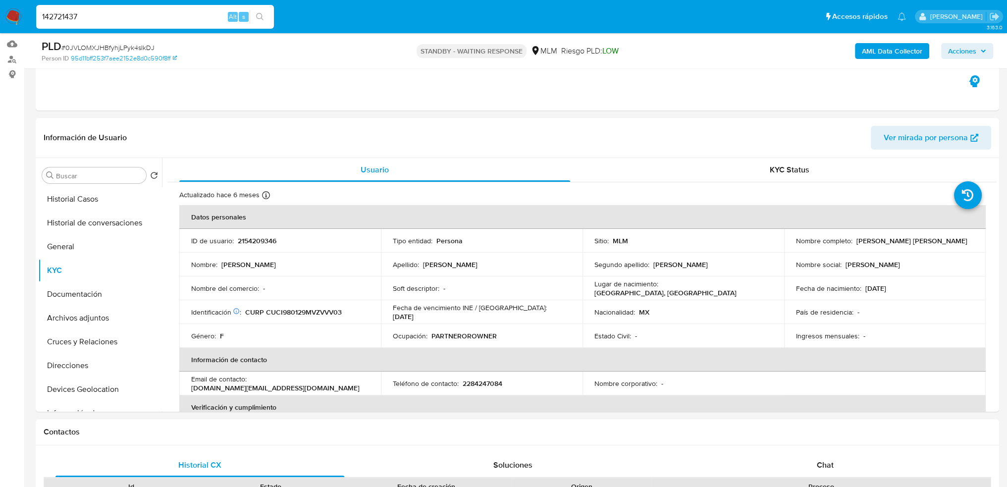
type input "142721437"
click at [252, 13] on button "search-icon" at bounding box center [260, 17] width 20 height 14
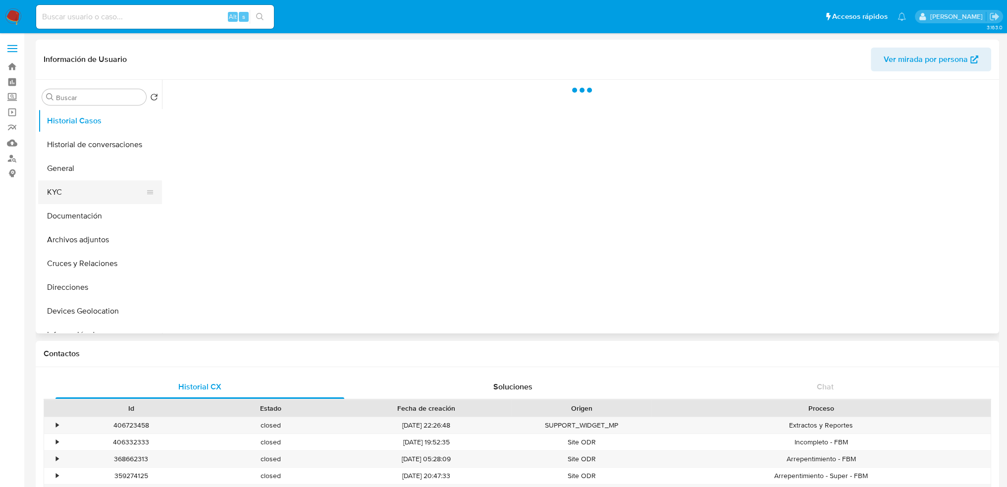
click at [59, 189] on button "KYC" at bounding box center [96, 192] width 116 height 24
select select "10"
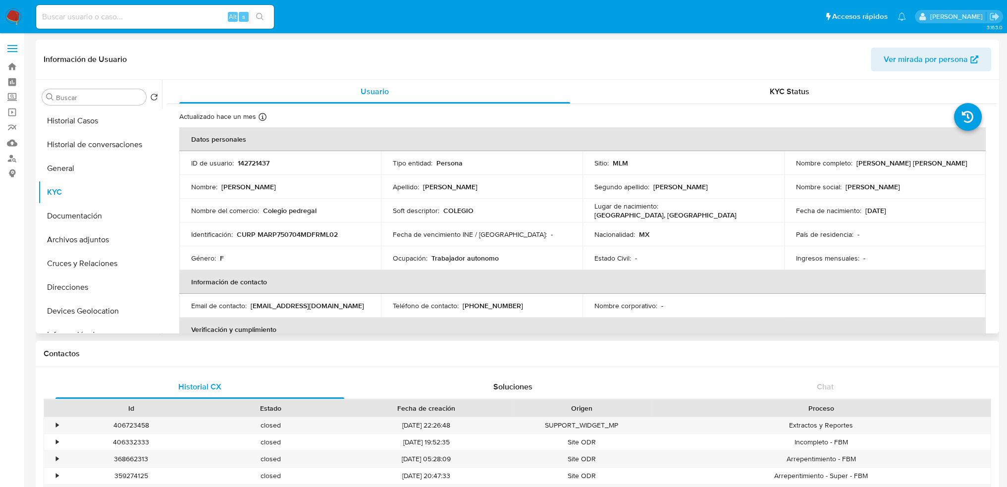
drag, startPoint x: 856, startPoint y: 164, endPoint x: 884, endPoint y: 172, distance: 29.1
click at [960, 160] on div "Nombre completo : Paula Guadalupe Martinez Romo" at bounding box center [885, 163] width 178 height 9
drag, startPoint x: 854, startPoint y: 162, endPoint x: 975, endPoint y: 161, distance: 120.9
click at [975, 161] on td "Nombre completo : Paula Guadalupe Martinez Romo" at bounding box center [885, 163] width 202 height 24
copy p "Paula Guadalupe Martinez Romo"
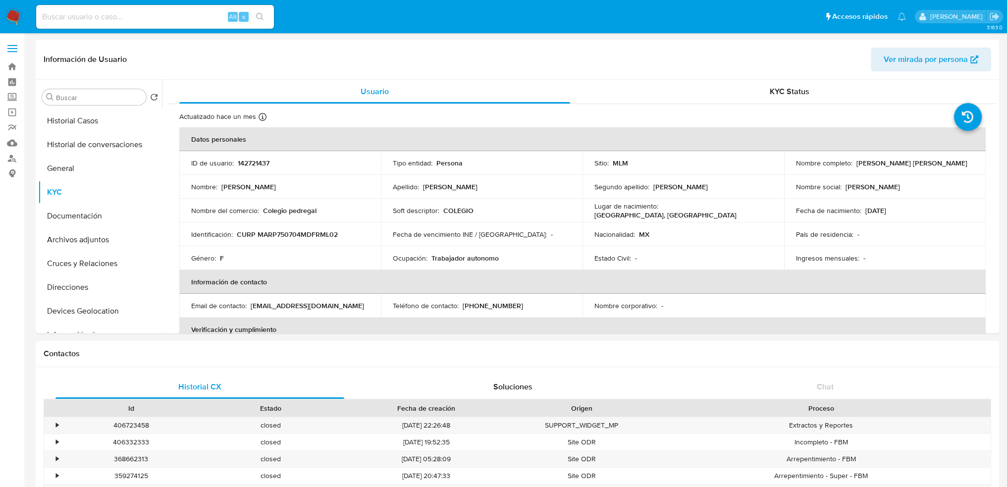
click at [108, 15] on input at bounding box center [155, 16] width 238 height 13
paste input "2271591726"
type input "2271591726"
click at [256, 21] on button "search-icon" at bounding box center [260, 17] width 20 height 14
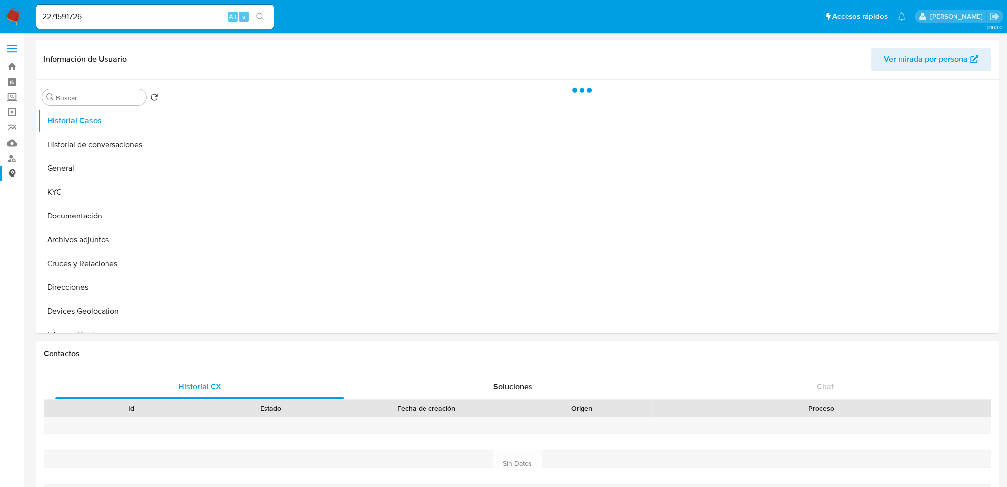
select select "10"
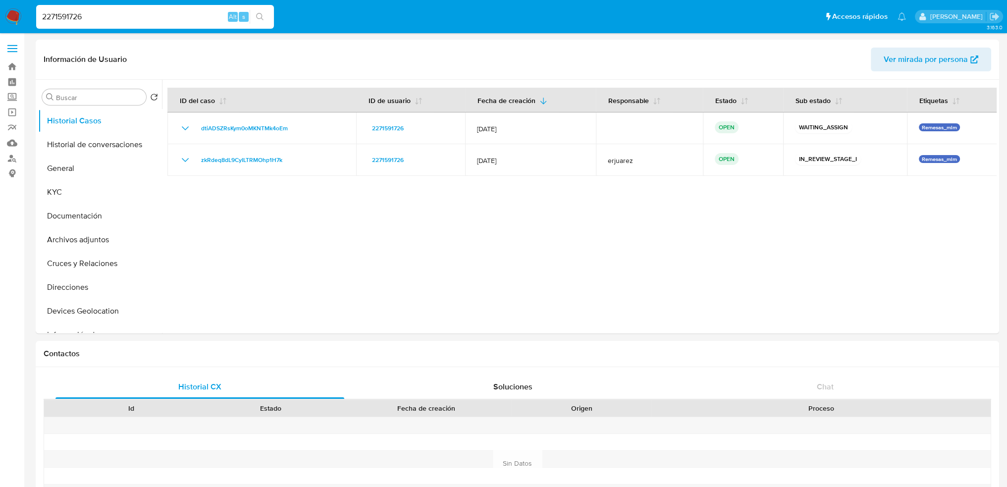
drag, startPoint x: 140, startPoint y: 19, endPoint x: -16, endPoint y: 9, distance: 156.4
drag, startPoint x: 165, startPoint y: 10, endPoint x: 161, endPoint y: 17, distance: 8.2
click at [165, 10] on input "2271591726" at bounding box center [155, 16] width 238 height 13
click at [161, 17] on input "2271591726" at bounding box center [155, 16] width 238 height 13
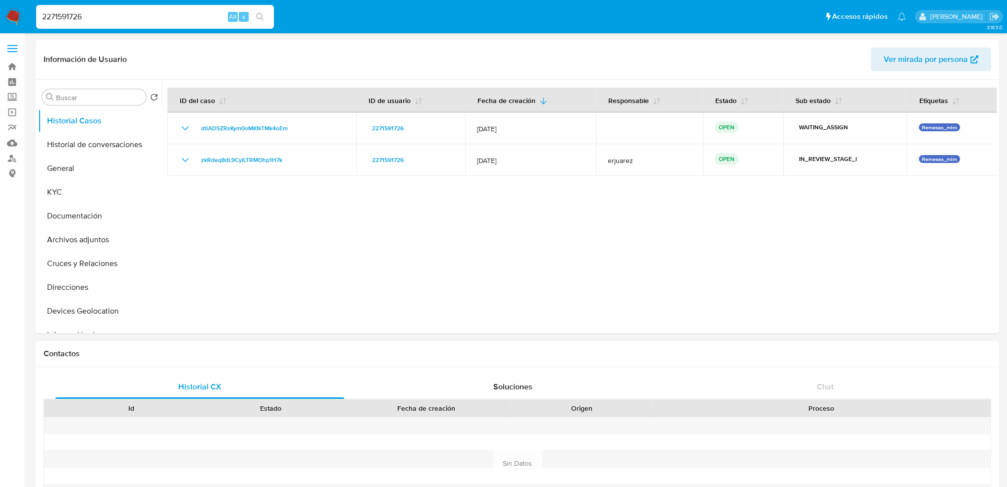
drag, startPoint x: 161, startPoint y: 20, endPoint x: 62, endPoint y: 18, distance: 98.6
click at [62, 18] on input "2271591726" at bounding box center [155, 16] width 238 height 13
paste input "746044508"
click at [254, 14] on button "search-icon" at bounding box center [260, 17] width 20 height 14
drag, startPoint x: 111, startPoint y: 17, endPoint x: 41, endPoint y: 23, distance: 70.6
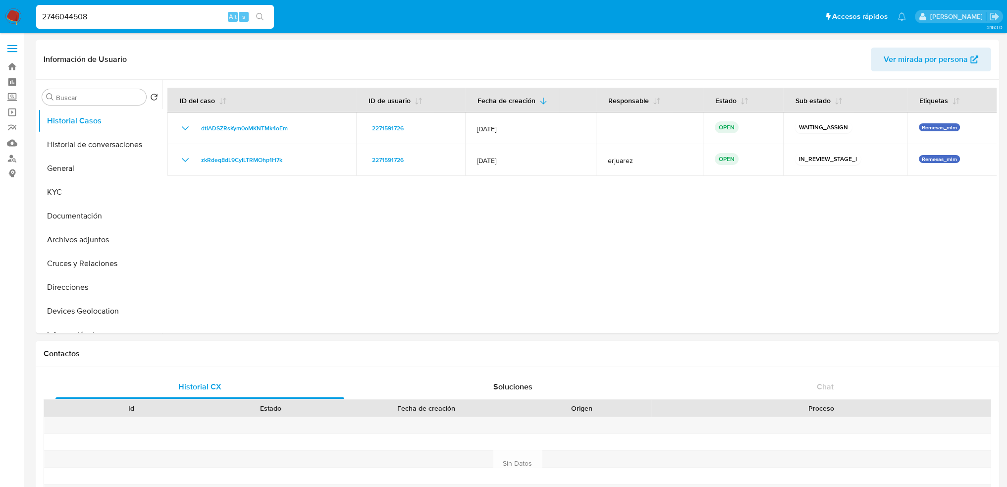
click at [16, 18] on nav "Pausado Ver notificaciones 2746044508 Alt s Accesos rápidos Presiona las siguie…" at bounding box center [503, 16] width 1007 height 33
paste input
type input "746044508"
drag, startPoint x: 256, startPoint y: 14, endPoint x: 245, endPoint y: 17, distance: 11.3
click at [256, 15] on button "search-icon" at bounding box center [260, 17] width 20 height 14
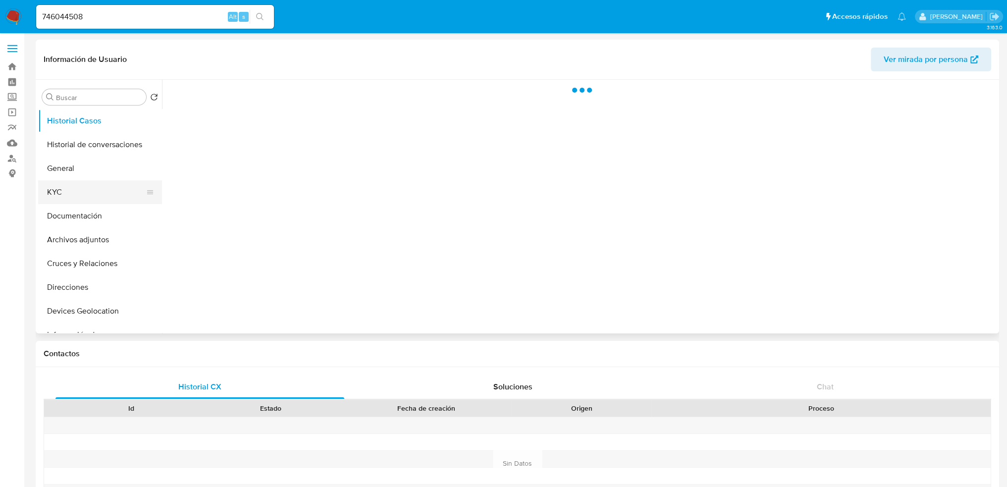
click at [53, 192] on button "KYC" at bounding box center [96, 192] width 116 height 24
select select "10"
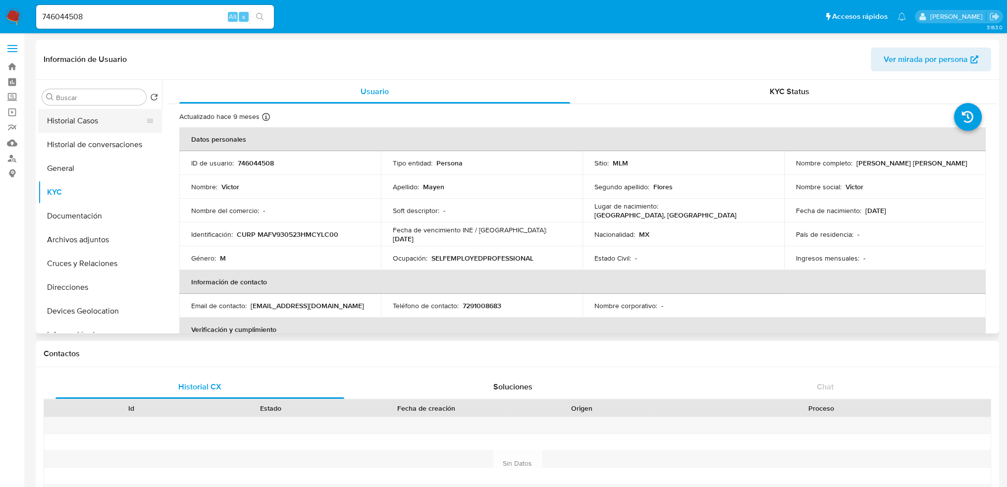
click at [83, 126] on button "Historial Casos" at bounding box center [96, 121] width 116 height 24
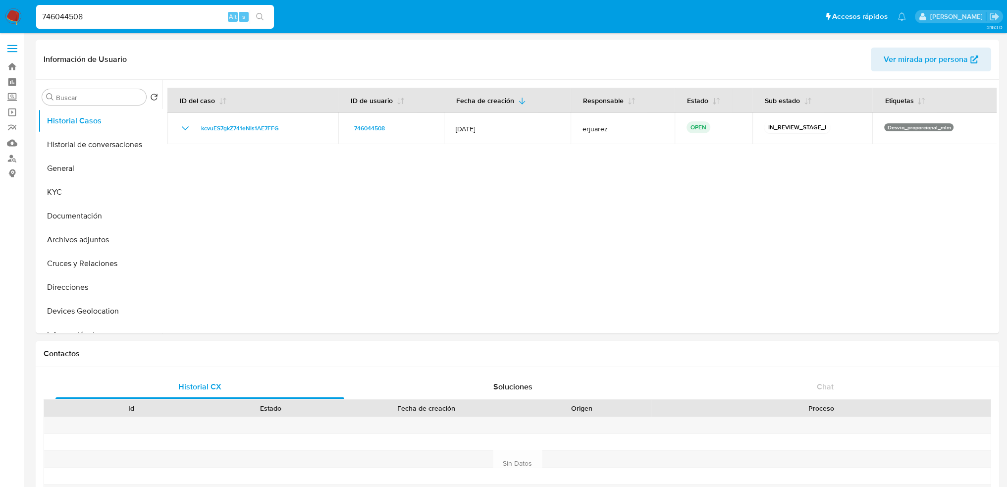
drag, startPoint x: 91, startPoint y: 19, endPoint x: 79, endPoint y: 27, distance: 14.0
click at [27, 19] on nav "Pausado Ver notificaciones 746044508 Alt s Accesos rápidos Presiona las siguien…" at bounding box center [503, 16] width 1007 height 33
paste input "1181331209"
type input "1181331209"
click at [260, 14] on icon "search-icon" at bounding box center [260, 17] width 8 height 8
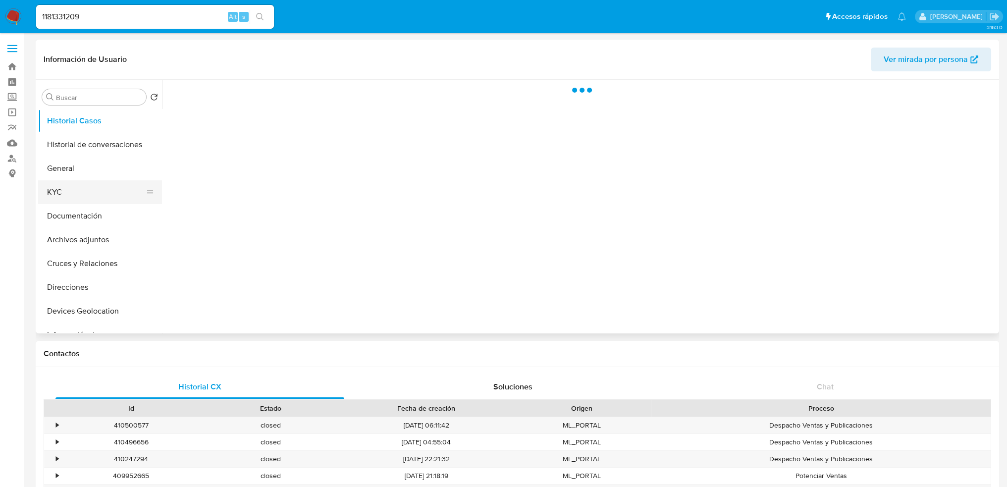
select select "10"
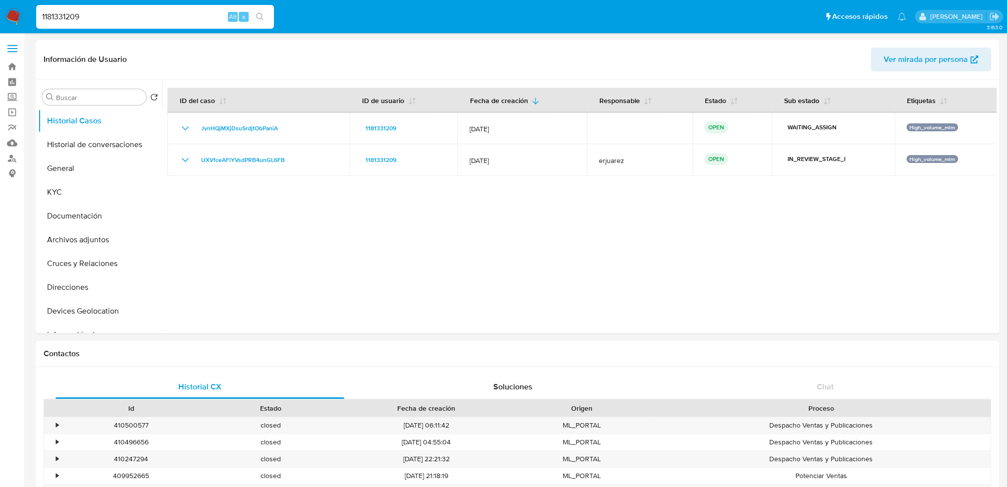
drag, startPoint x: 97, startPoint y: 23, endPoint x: 47, endPoint y: 23, distance: 50.5
click at [47, 23] on input "1181331209" at bounding box center [155, 16] width 238 height 13
type input "1"
paste input "142402370"
type input "142402370"
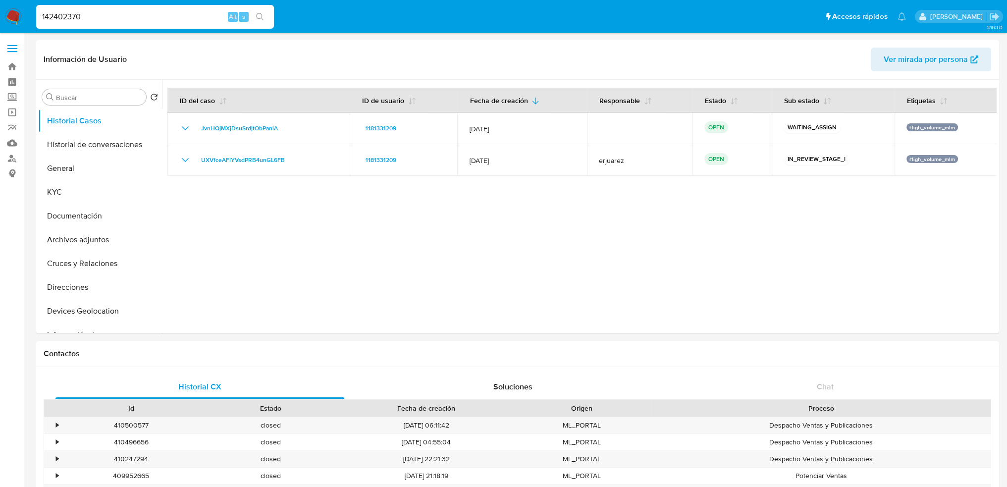
click at [266, 17] on button "search-icon" at bounding box center [260, 17] width 20 height 14
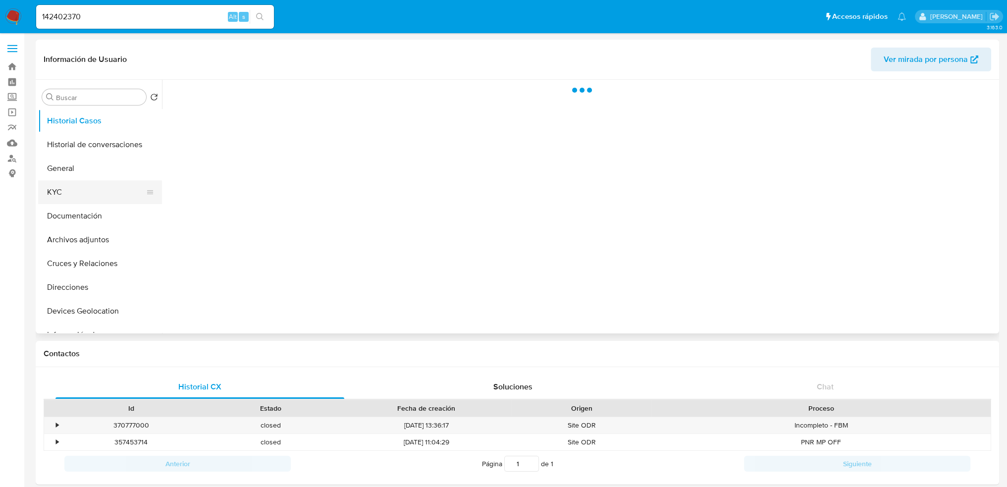
click at [75, 188] on button "KYC" at bounding box center [96, 192] width 116 height 24
select select "10"
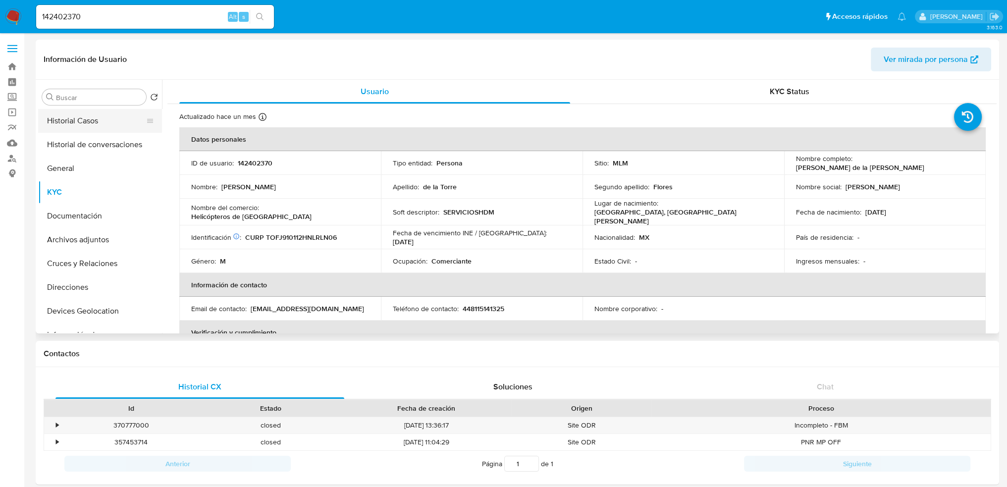
click at [86, 126] on button "Historial Casos" at bounding box center [96, 121] width 116 height 24
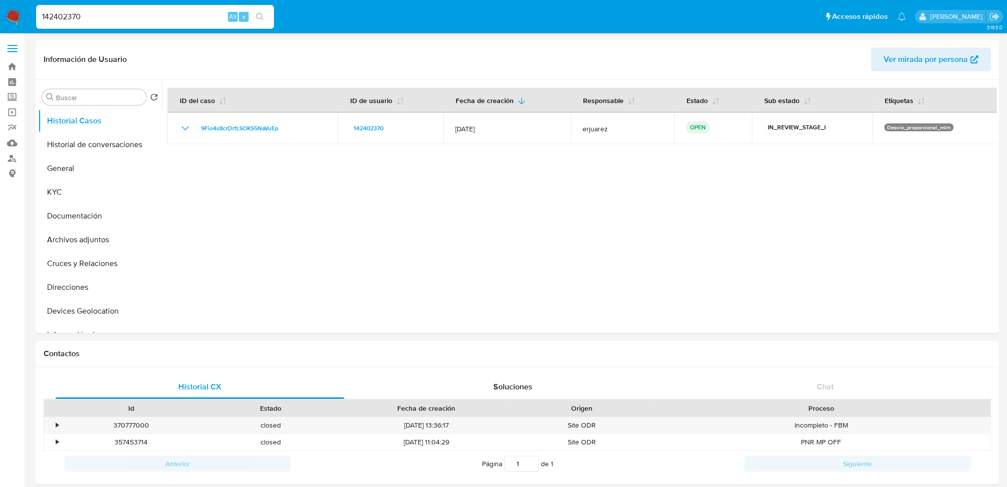
drag, startPoint x: 127, startPoint y: 17, endPoint x: -29, endPoint y: 17, distance: 155.6
paste input "163085633"
type input "1163085633"
click at [262, 14] on icon "search-icon" at bounding box center [260, 17] width 8 height 8
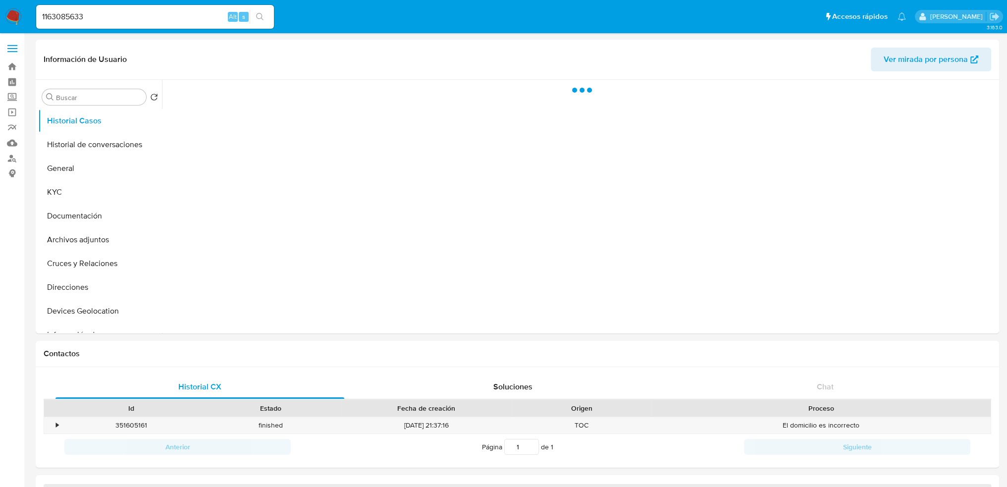
select select "10"
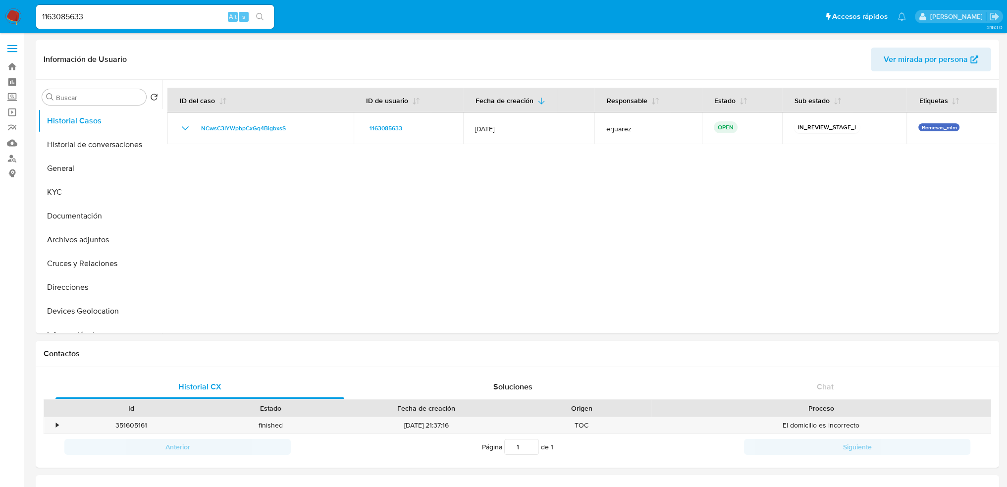
drag, startPoint x: 133, startPoint y: 25, endPoint x: 115, endPoint y: 19, distance: 18.8
click at [97, 24] on div "1163085633 Alt s" at bounding box center [155, 17] width 238 height 24
click at [115, 19] on input "1163085633" at bounding box center [155, 16] width 238 height 13
drag, startPoint x: 122, startPoint y: 19, endPoint x: 15, endPoint y: 19, distance: 107.0
click at [15, 19] on nav "Pausado Ver notificaciones 1163085633 Alt s Accesos rápidos Presiona las siguie…" at bounding box center [503, 16] width 1007 height 33
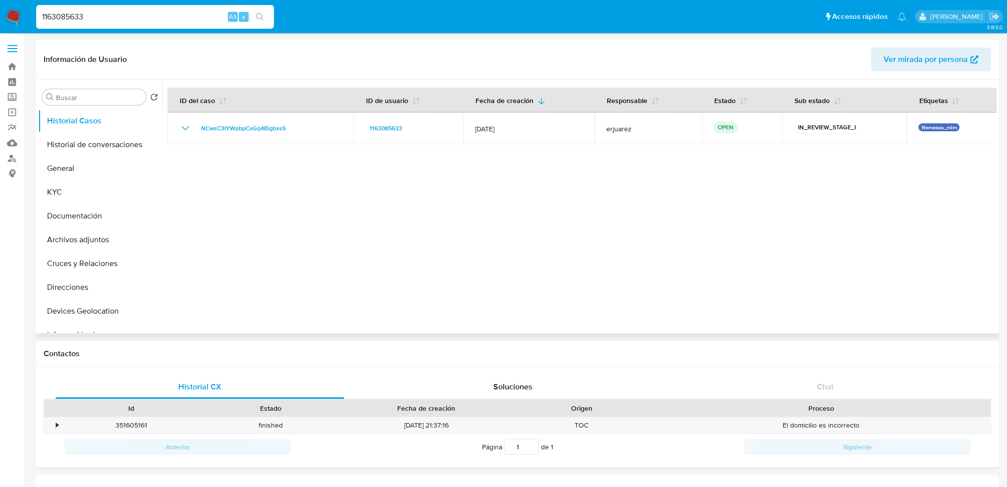
paste input "501297071"
type input "501297071"
click at [264, 14] on button "search-icon" at bounding box center [260, 17] width 20 height 14
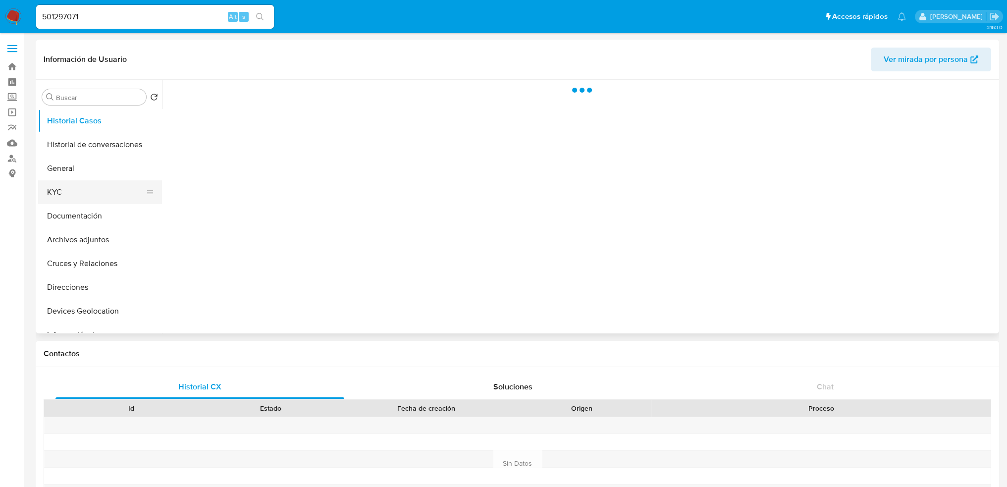
click at [61, 189] on button "KYC" at bounding box center [96, 192] width 116 height 24
select select "10"
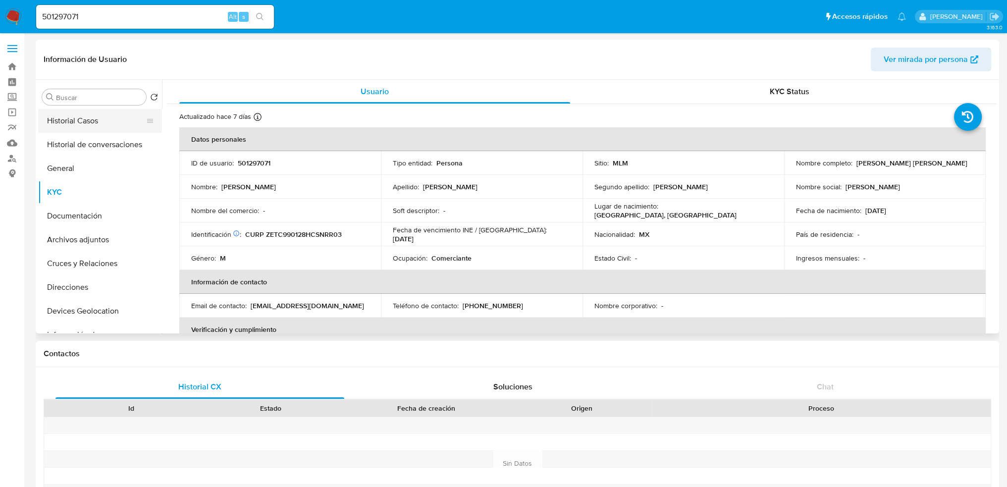
click at [103, 128] on button "Historial Casos" at bounding box center [96, 121] width 116 height 24
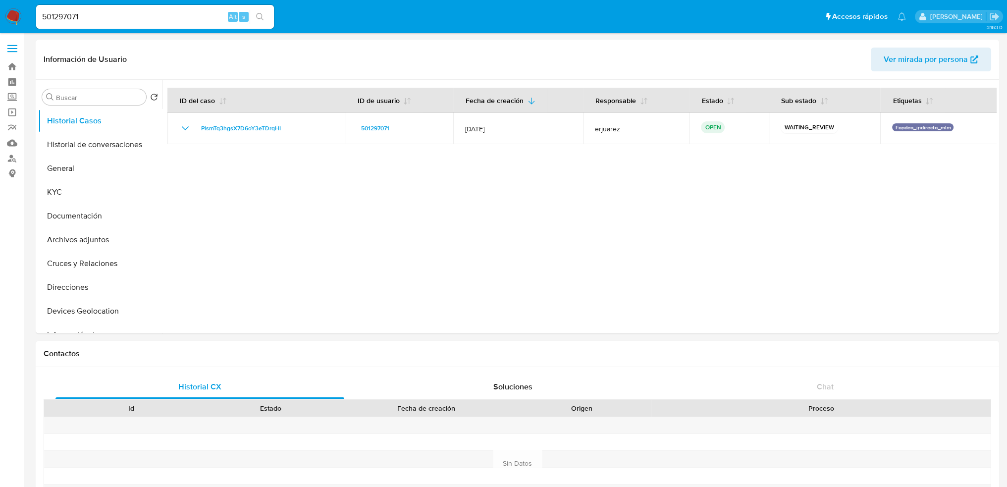
drag, startPoint x: 118, startPoint y: 17, endPoint x: -25, endPoint y: 17, distance: 142.7
paste input "142721437"
type input "142721437"
click at [259, 13] on icon "search-icon" at bounding box center [260, 17] width 8 height 8
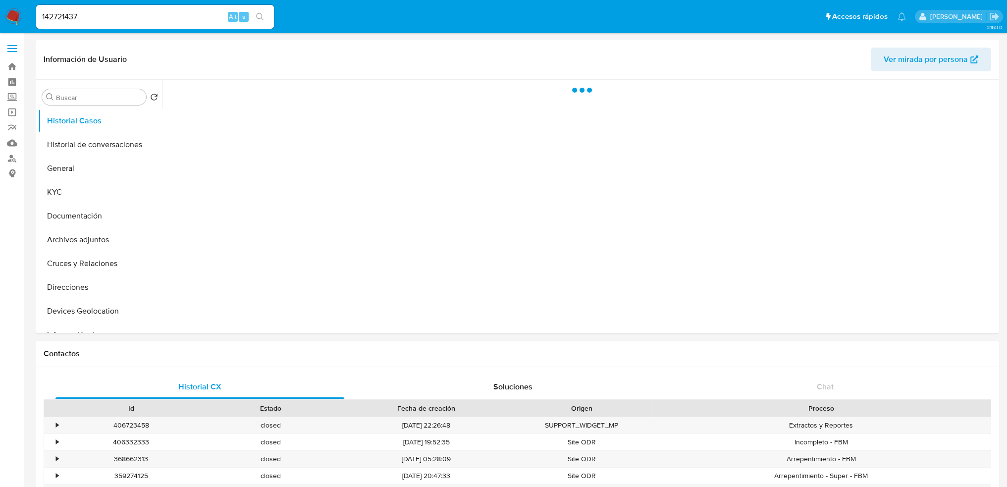
select select "10"
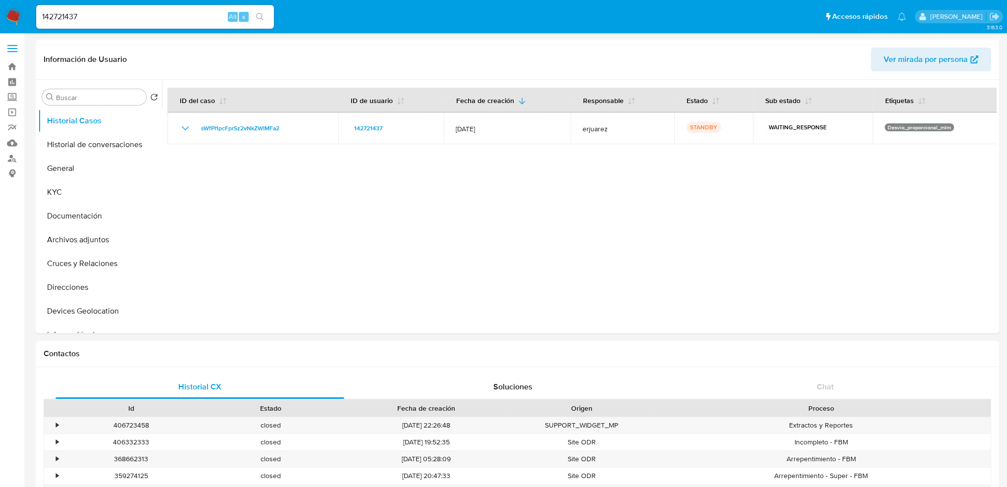
drag, startPoint x: 117, startPoint y: 11, endPoint x: 81, endPoint y: 17, distance: 36.7
click at [50, 11] on div "142721437 Alt s" at bounding box center [155, 17] width 238 height 24
click at [83, 17] on input "142721437" at bounding box center [155, 16] width 238 height 13
drag, startPoint x: 86, startPoint y: 21, endPoint x: -93, endPoint y: 20, distance: 178.9
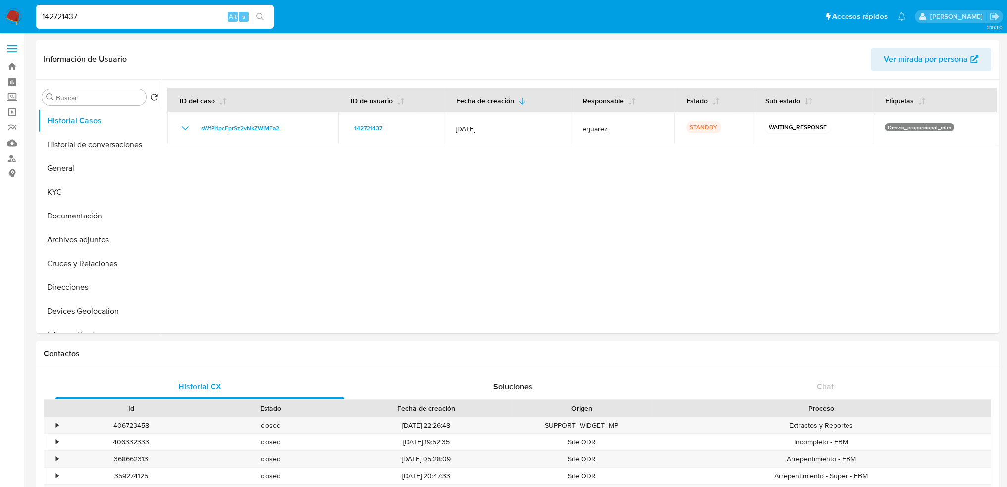
paste input "2154209346"
type input "2154209346"
click at [250, 15] on button "search-icon" at bounding box center [260, 17] width 20 height 14
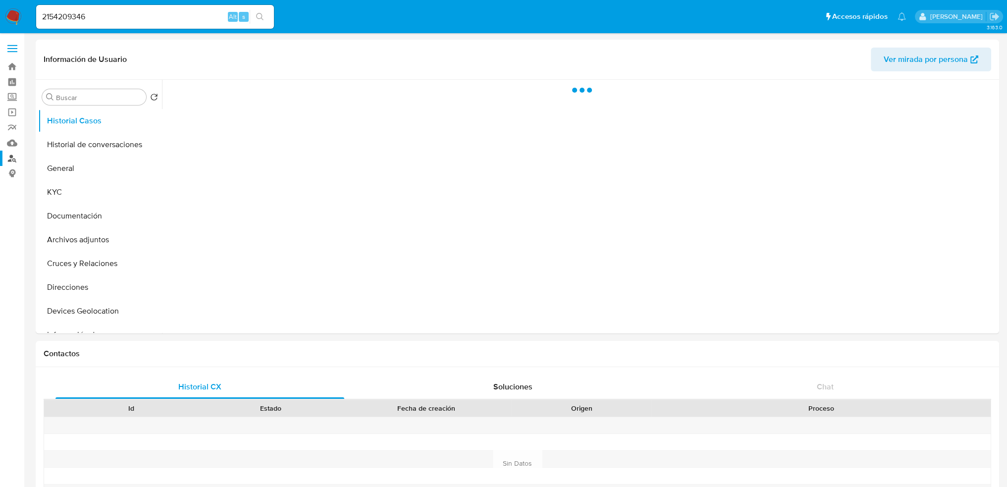
select select "10"
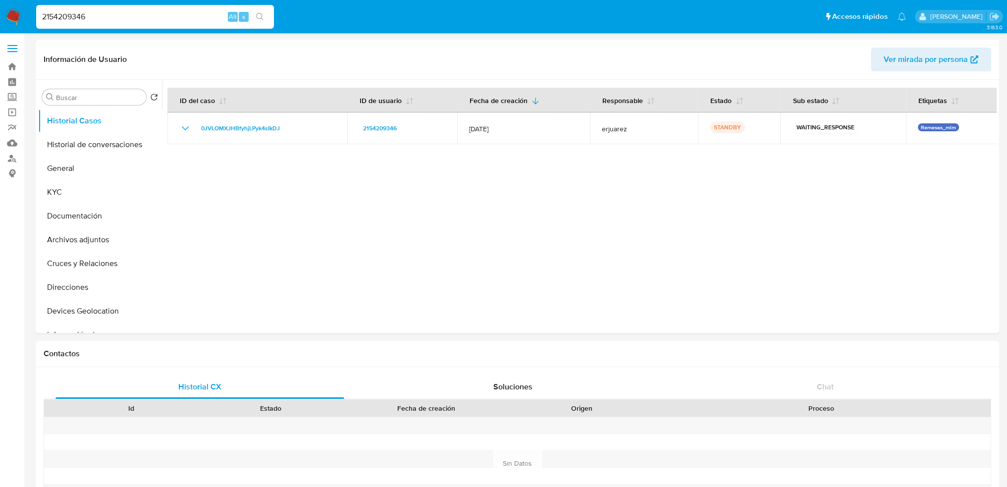
drag, startPoint x: 95, startPoint y: 13, endPoint x: 47, endPoint y: 6, distance: 49.1
click at [12, 6] on nav "Pausado Ver notificaciones 2154209346 Alt s Accesos rápidos Presiona las siguie…" at bounding box center [503, 16] width 1007 height 33
paste input "1543237262"
type input "1543237262"
click at [258, 13] on icon "search-icon" at bounding box center [260, 17] width 8 height 8
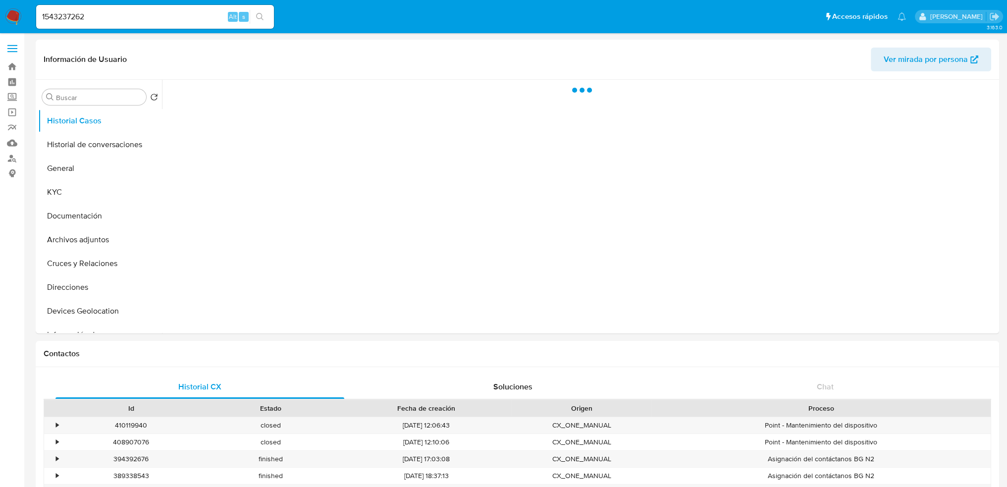
select select "10"
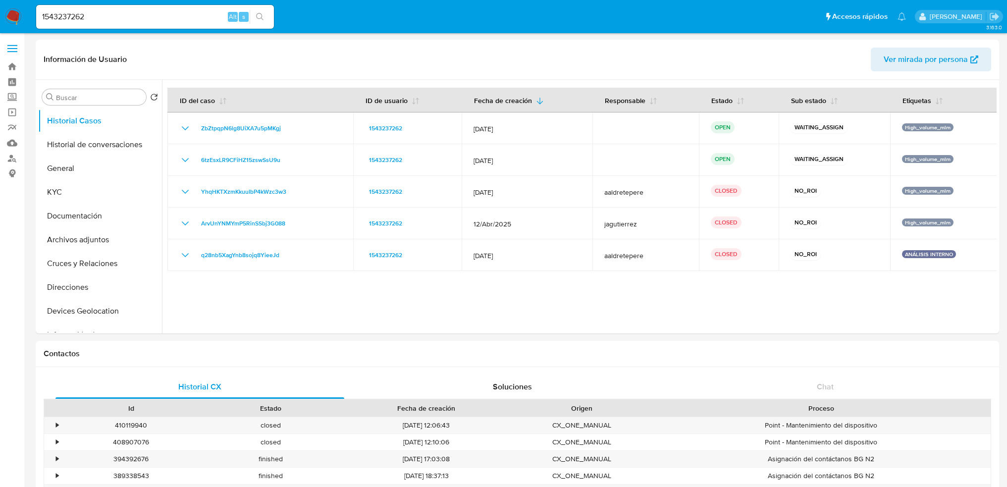
select select "10"
click at [64, 166] on button "General" at bounding box center [96, 169] width 116 height 24
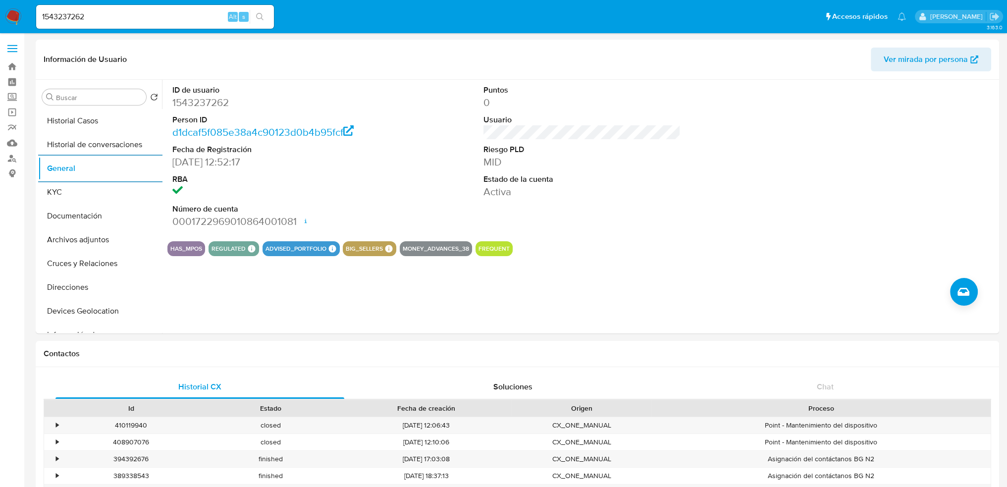
drag, startPoint x: 119, startPoint y: 21, endPoint x: -5, endPoint y: 20, distance: 123.9
paste input "642090569"
type input "642090569"
click at [267, 16] on button "search-icon" at bounding box center [260, 17] width 20 height 14
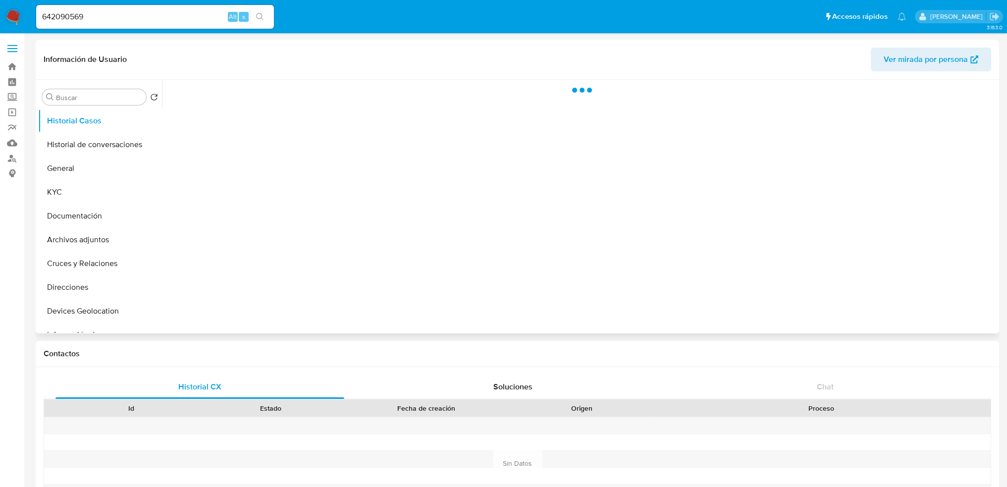
select select "10"
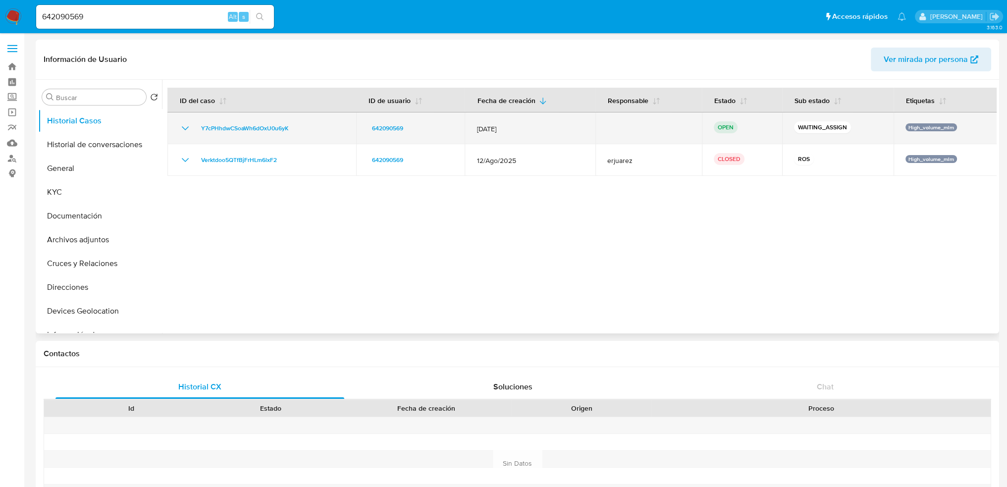
drag, startPoint x: 321, startPoint y: 130, endPoint x: 204, endPoint y: 135, distance: 116.5
click at [196, 129] on div "Y7cPHhdwCSoaWh6dOxU0u6yK" at bounding box center [261, 128] width 165 height 12
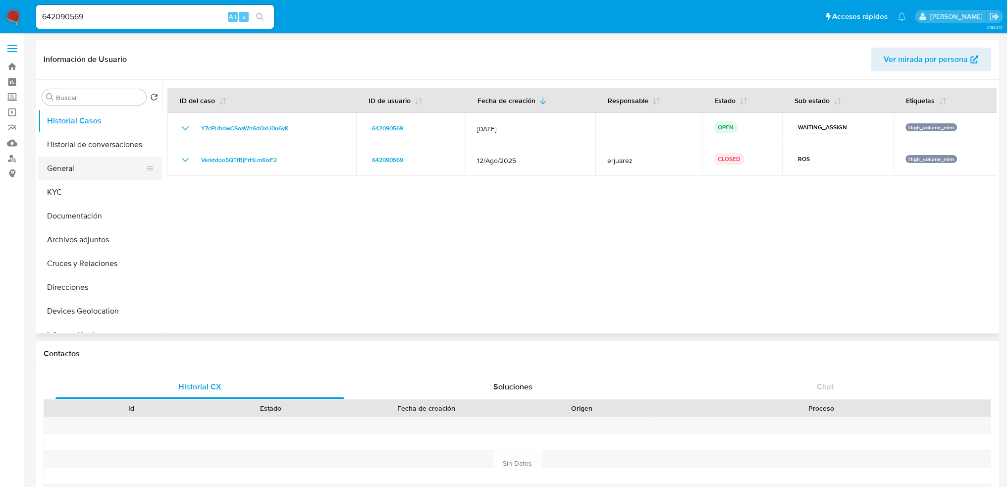
click at [68, 163] on button "General" at bounding box center [96, 169] width 116 height 24
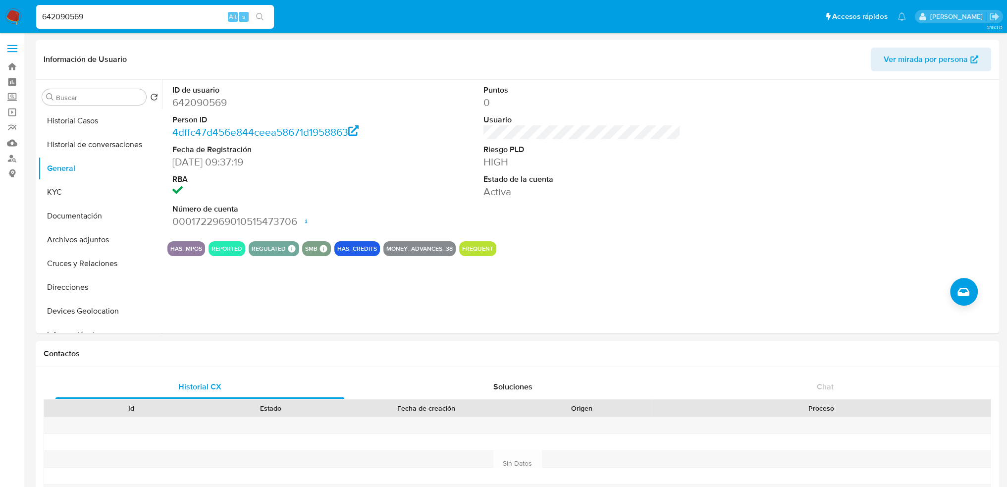
drag, startPoint x: 128, startPoint y: 16, endPoint x: 150, endPoint y: 22, distance: 22.7
paste input "153302840"
type input "153302840"
click at [260, 16] on icon "search-icon" at bounding box center [260, 17] width 8 height 8
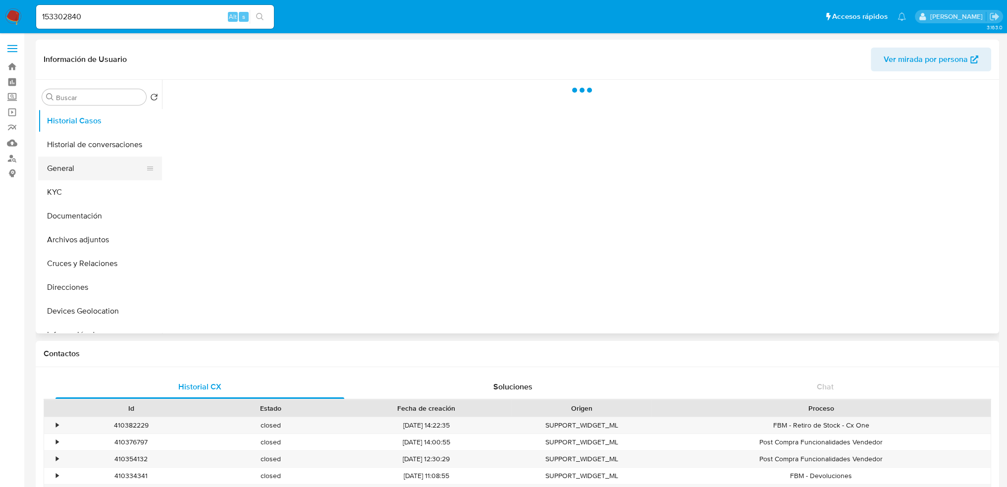
click at [69, 158] on ul "Historial Casos Historial de conversaciones General KYC Documentación Archivos …" at bounding box center [100, 220] width 124 height 223
click at [67, 161] on button "General" at bounding box center [96, 169] width 116 height 24
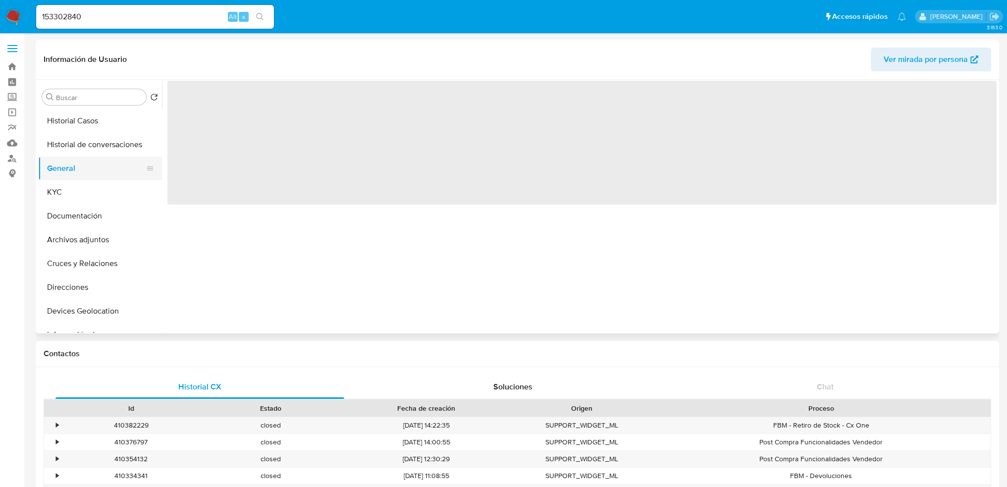
select select "10"
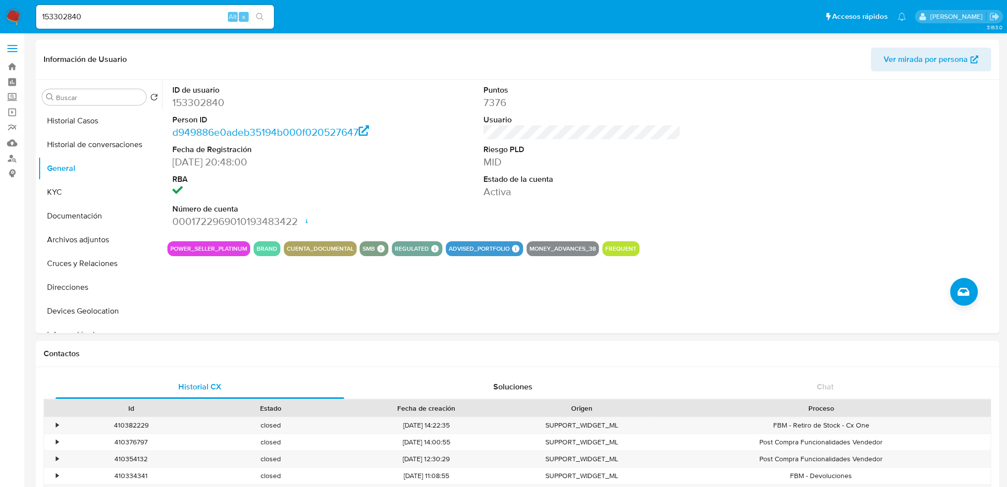
drag, startPoint x: 149, startPoint y: 9, endPoint x: 145, endPoint y: 14, distance: 6.7
click at [149, 9] on div "153302840 Alt s" at bounding box center [155, 17] width 238 height 24
drag, startPoint x: 145, startPoint y: 14, endPoint x: -24, endPoint y: 15, distance: 169.0
paste input "2548044858"
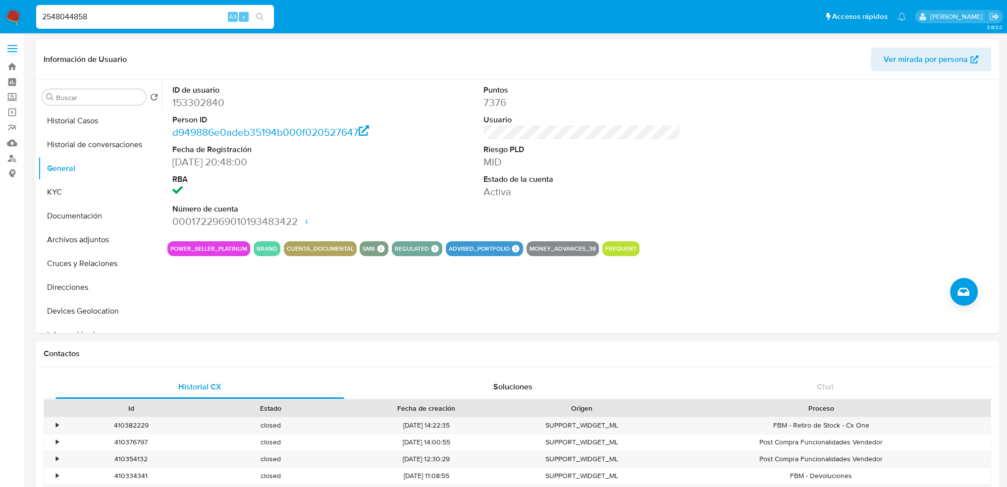
type input "2548044858"
click at [257, 15] on icon "search-icon" at bounding box center [260, 17] width 8 height 8
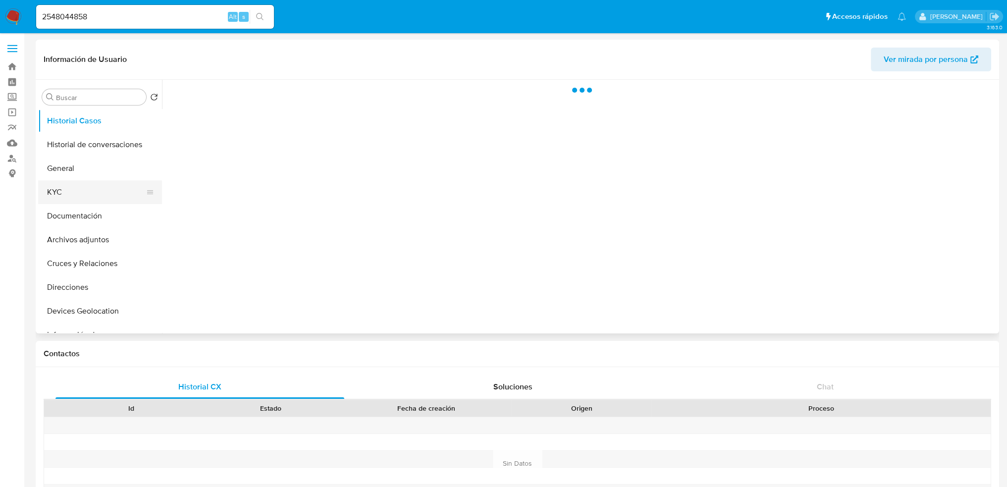
scroll to position [50, 0]
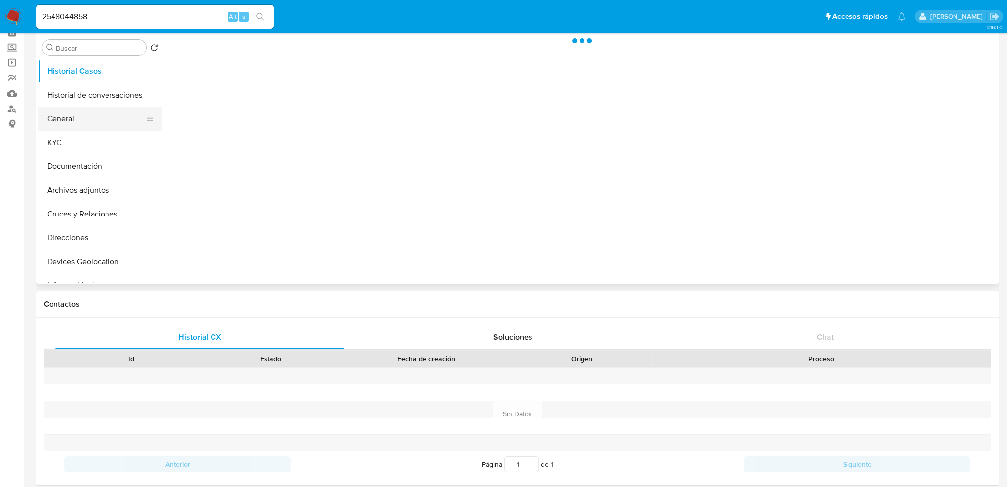
click at [93, 127] on button "General" at bounding box center [96, 119] width 116 height 24
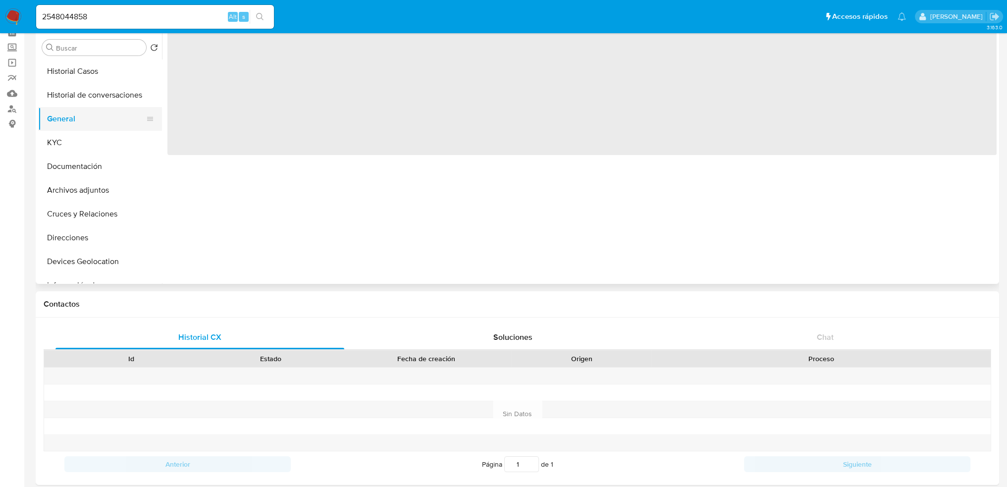
select select "10"
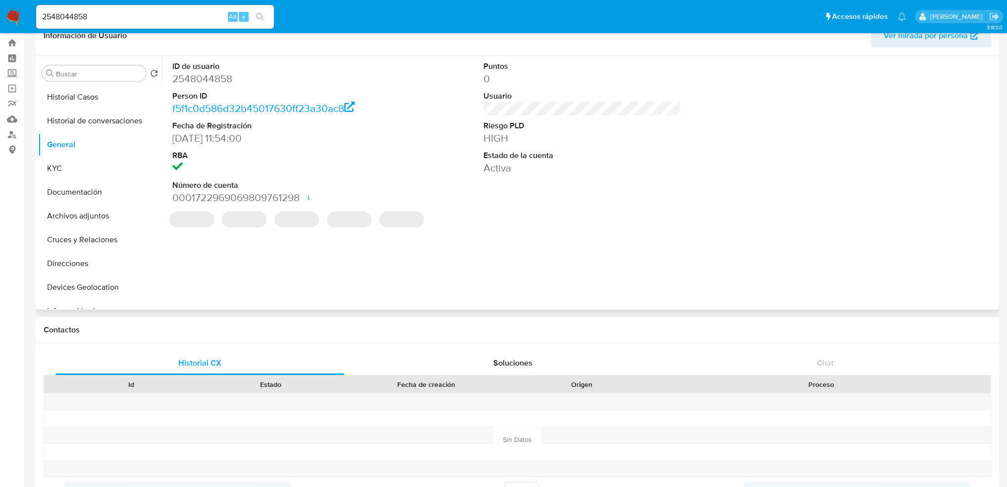
scroll to position [0, 0]
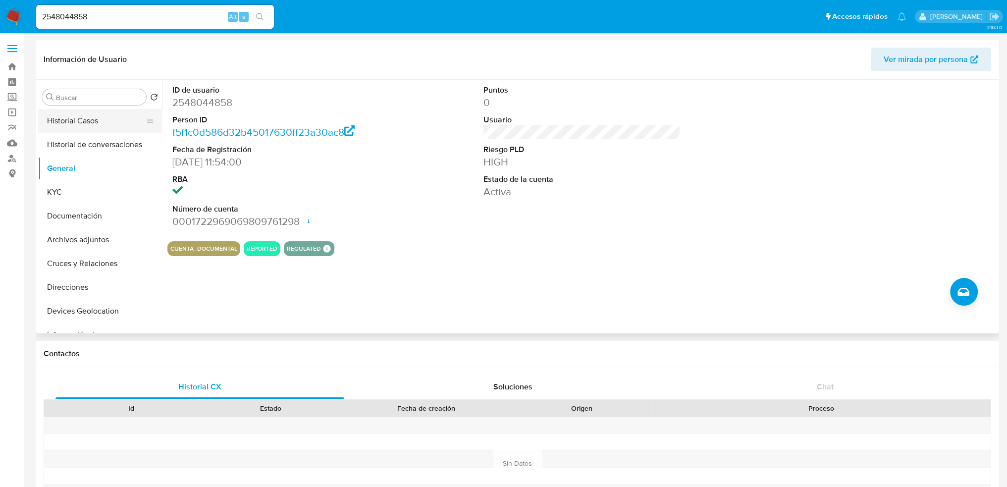
click at [86, 127] on button "Historial Casos" at bounding box center [96, 121] width 116 height 24
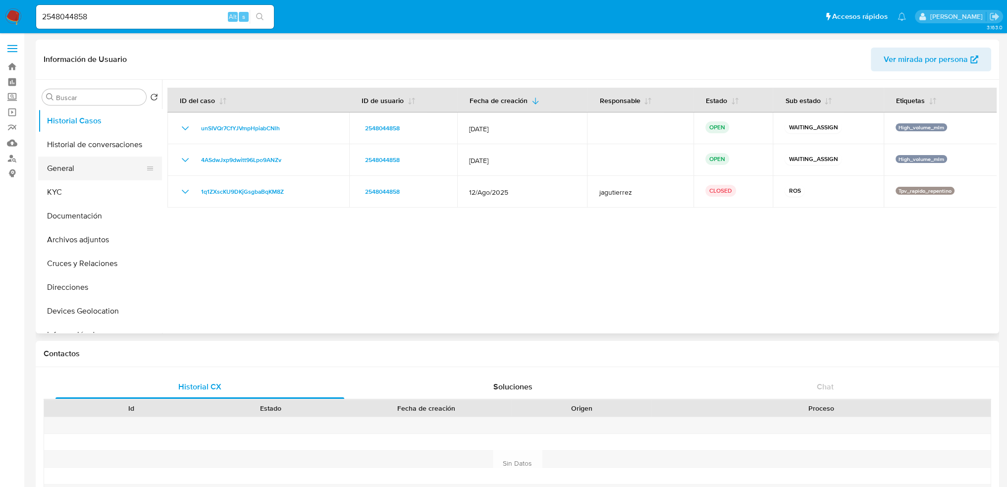
click at [71, 165] on button "General" at bounding box center [96, 169] width 116 height 24
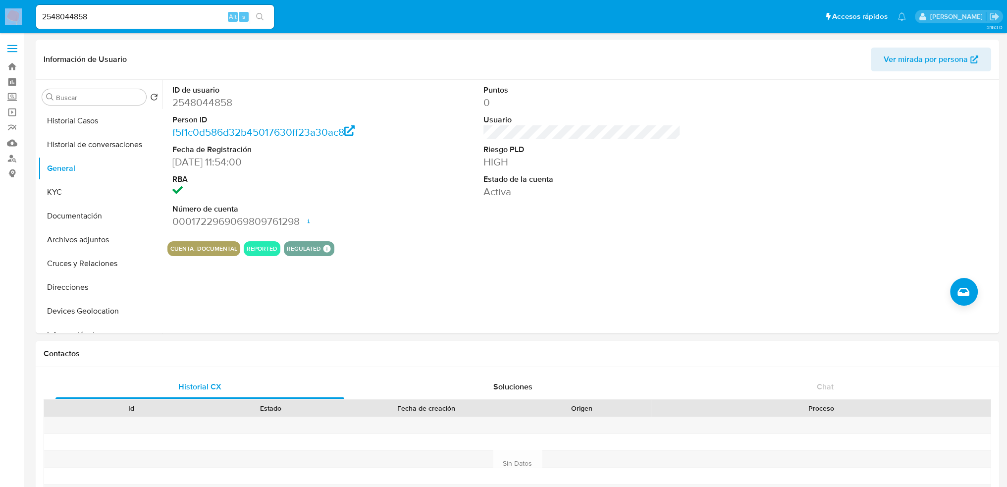
drag, startPoint x: 131, startPoint y: 19, endPoint x: 10, endPoint y: 19, distance: 120.9
click at [10, 19] on nav "Pausado Ver notificaciones 2548044858 Alt s Accesos rápidos Presiona las siguie…" at bounding box center [503, 16] width 1007 height 33
drag, startPoint x: 146, startPoint y: 19, endPoint x: 8, endPoint y: 1, distance: 138.4
click at [8, 1] on nav "Pausado Ver notificaciones 2548044858 Alt s Accesos rápidos Presiona las siguie…" at bounding box center [503, 16] width 1007 height 33
paste input "1622413011"
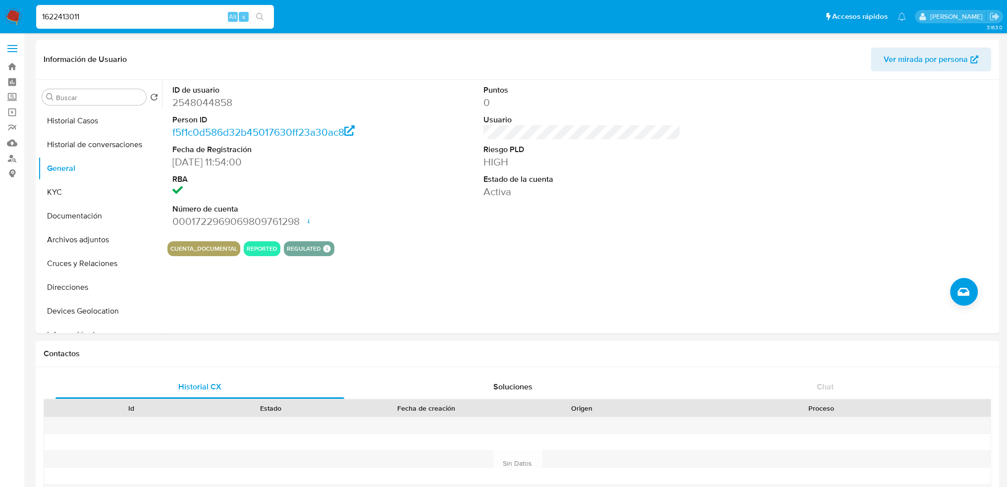
type input "1622413011"
click at [254, 15] on button "search-icon" at bounding box center [260, 17] width 20 height 14
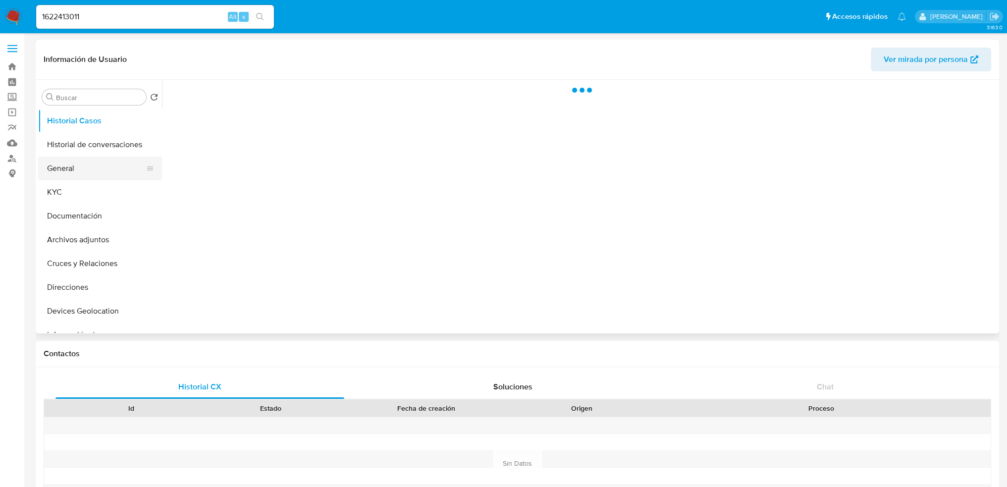
select select "10"
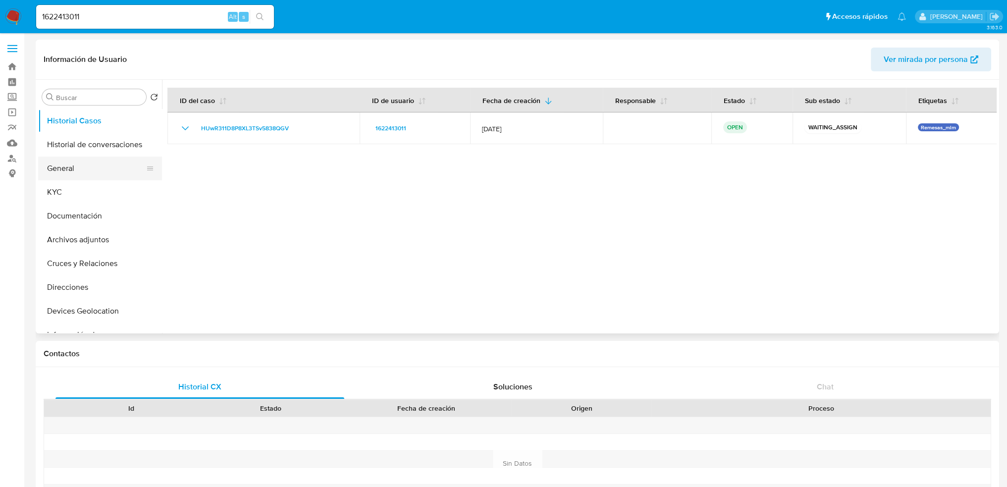
click at [87, 171] on button "General" at bounding box center [96, 169] width 116 height 24
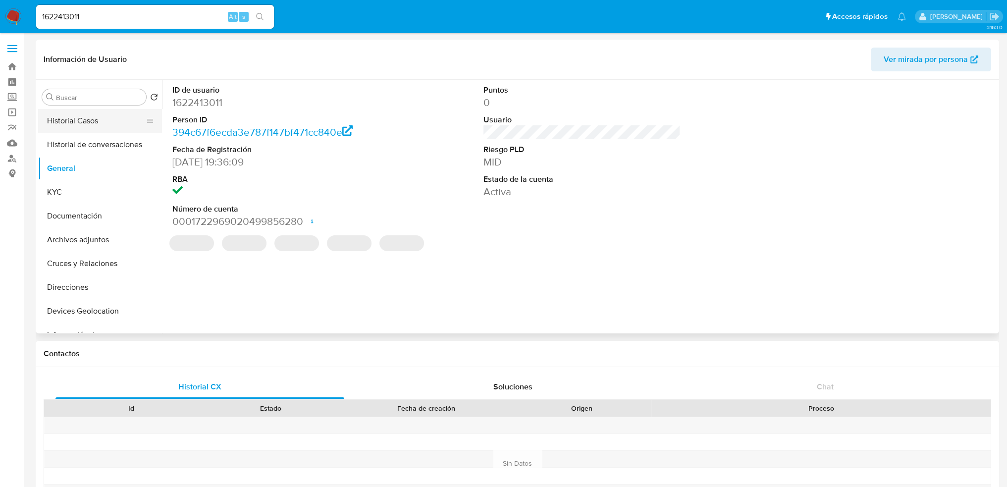
click at [81, 117] on button "Historial Casos" at bounding box center [96, 121] width 116 height 24
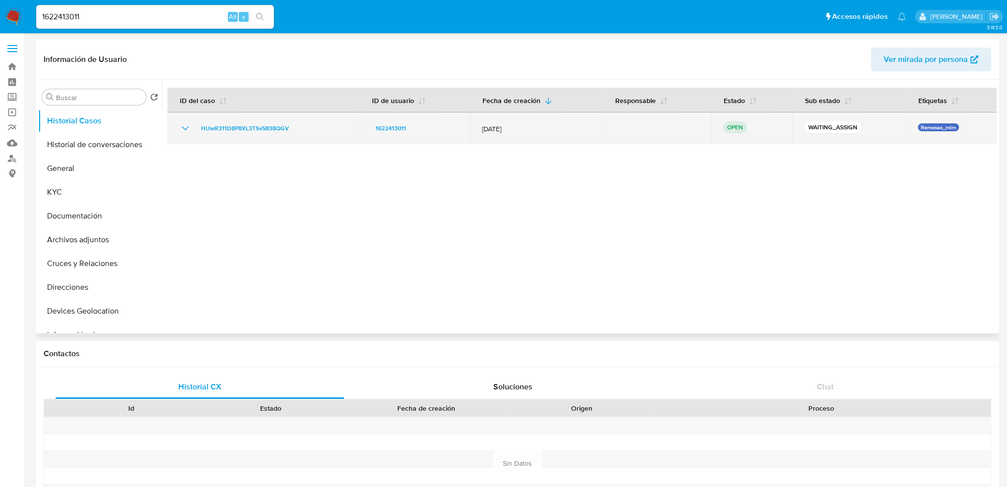
drag, startPoint x: 310, startPoint y: 127, endPoint x: 194, endPoint y: 126, distance: 115.9
click at [194, 126] on div "HUwR311D8P8XL3TSv5838QGV" at bounding box center [263, 128] width 168 height 12
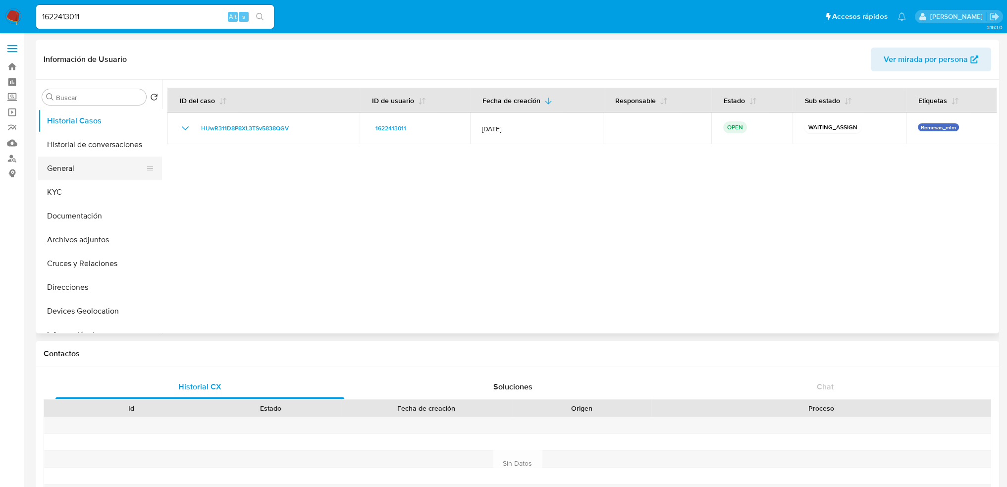
click at [79, 166] on button "General" at bounding box center [96, 169] width 116 height 24
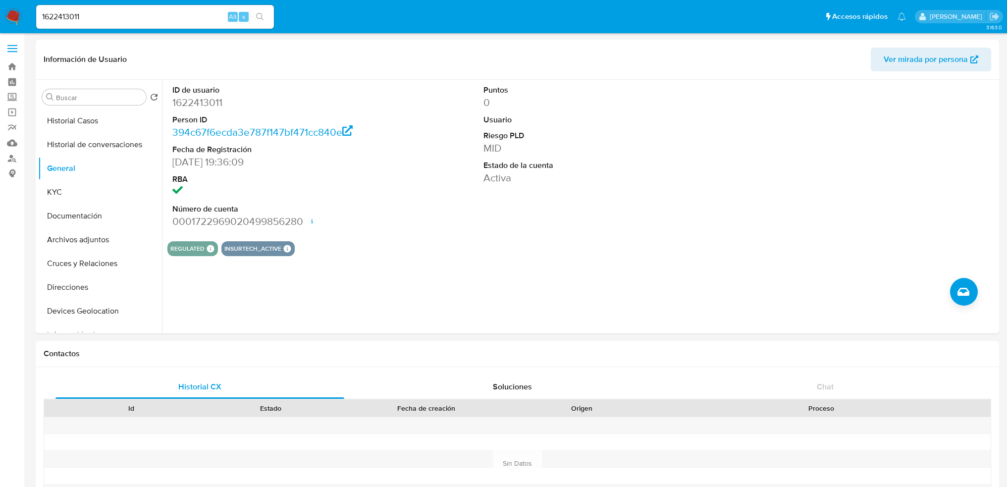
select select "10"
drag, startPoint x: 95, startPoint y: 14, endPoint x: 14, endPoint y: 15, distance: 80.8
click at [14, 15] on nav "Pausado Ver notificaciones 1622413011 Alt s Accesos rápidos Presiona las siguie…" at bounding box center [503, 16] width 1007 height 33
paste input "7988262"
type input "17988262"
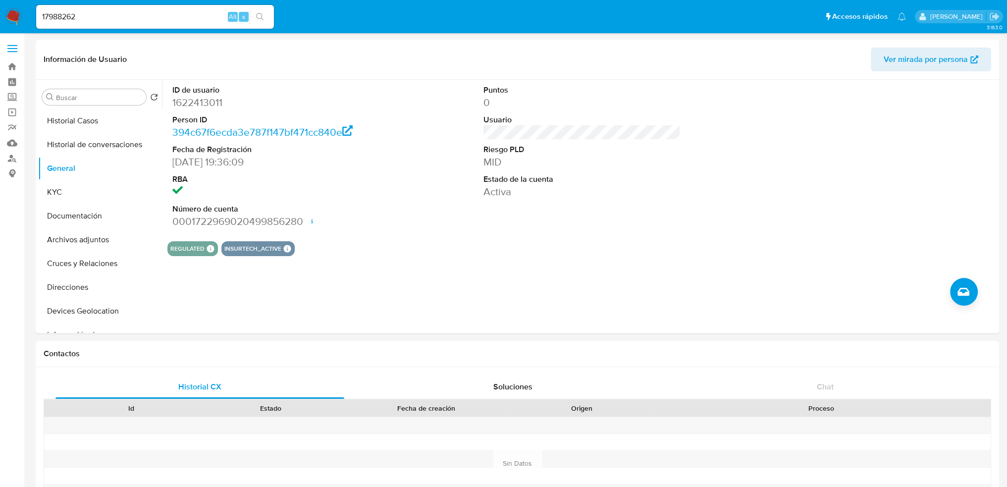
click at [257, 13] on icon "search-icon" at bounding box center [259, 16] width 7 height 7
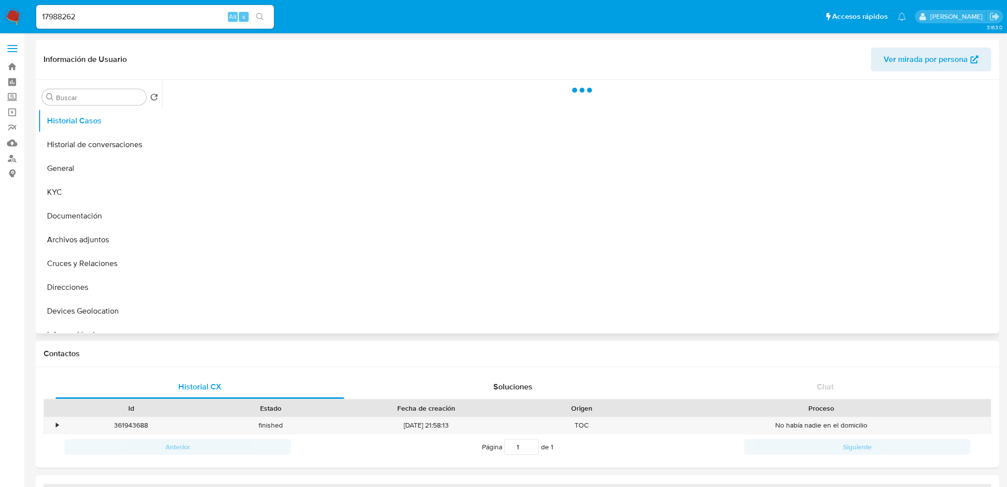
select select "10"
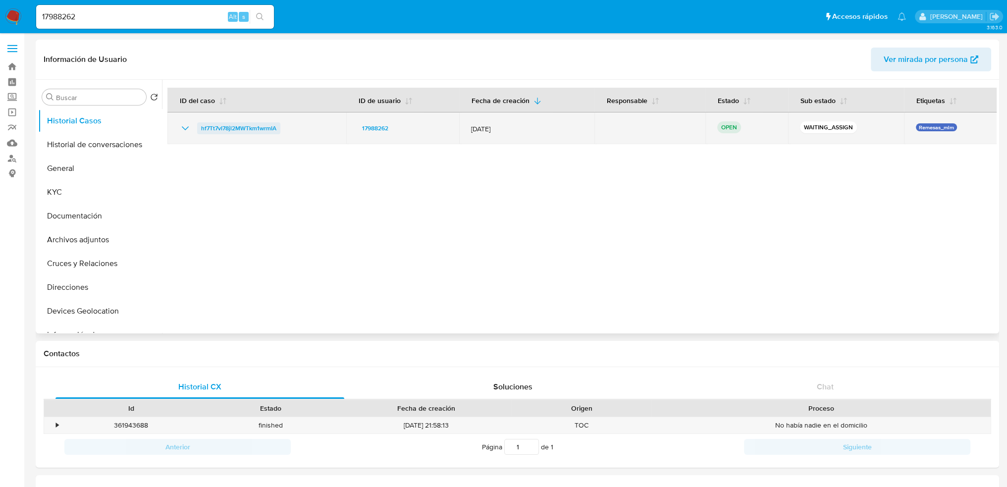
drag, startPoint x: 314, startPoint y: 132, endPoint x: 200, endPoint y: 132, distance: 113.5
click at [200, 132] on div "hf7Tt7vI78jl2MWTkm1wrmIA" at bounding box center [256, 128] width 155 height 12
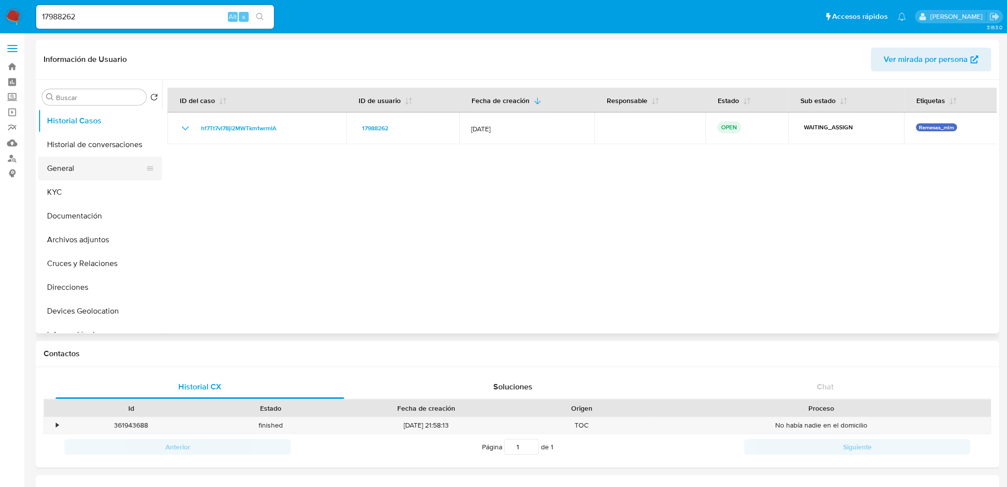
click at [59, 178] on button "General" at bounding box center [96, 169] width 116 height 24
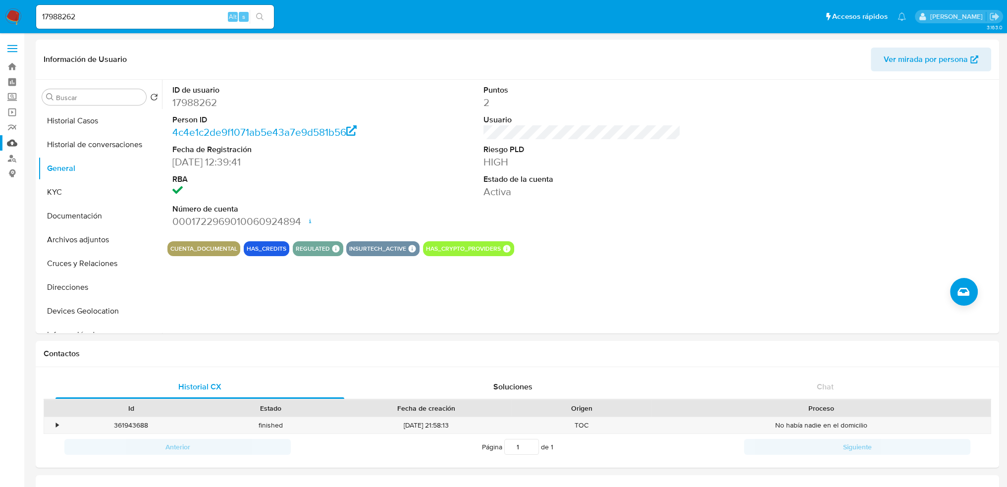
click at [12, 139] on link "Mulan" at bounding box center [59, 142] width 118 height 15
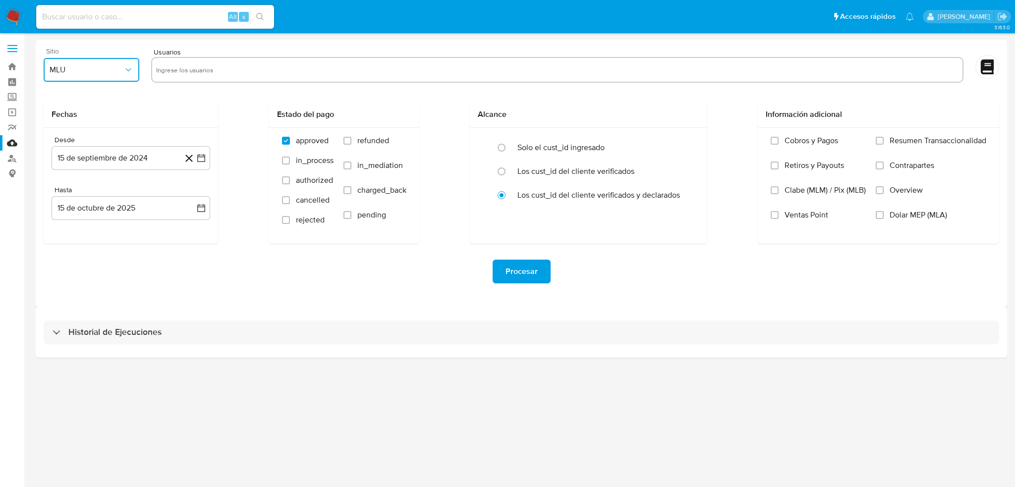
click at [77, 78] on button "MLU" at bounding box center [92, 70] width 96 height 24
drag, startPoint x: 75, startPoint y: 218, endPoint x: 89, endPoint y: 206, distance: 18.3
click at [77, 216] on div "MLM" at bounding box center [89, 216] width 78 height 24
click at [192, 65] on input "text" at bounding box center [557, 70] width 802 height 16
click at [212, 74] on input "text" at bounding box center [557, 70] width 802 height 16
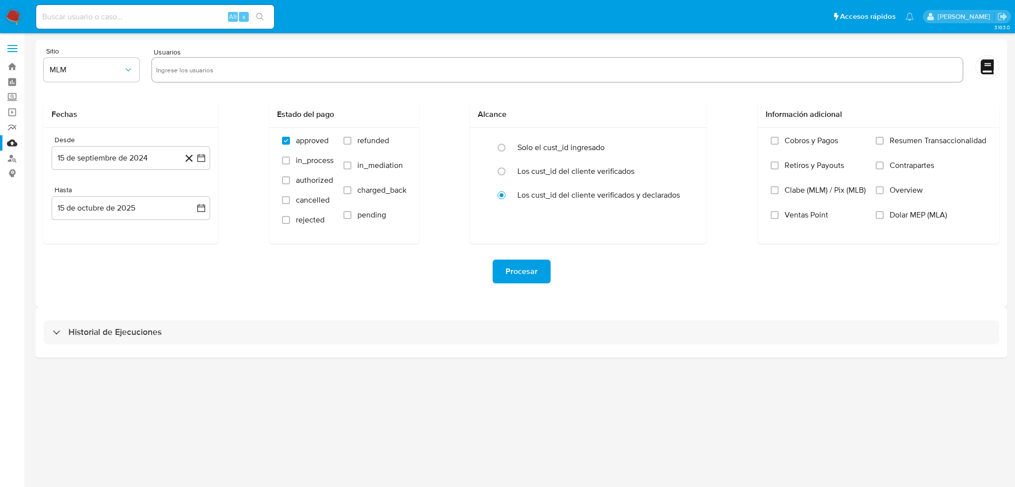
click at [184, 71] on input "text" at bounding box center [557, 70] width 802 height 16
paste input "1543237262"
type input "1543237262"
click at [244, 69] on input "text" at bounding box center [589, 70] width 738 height 16
paste input "642090569"
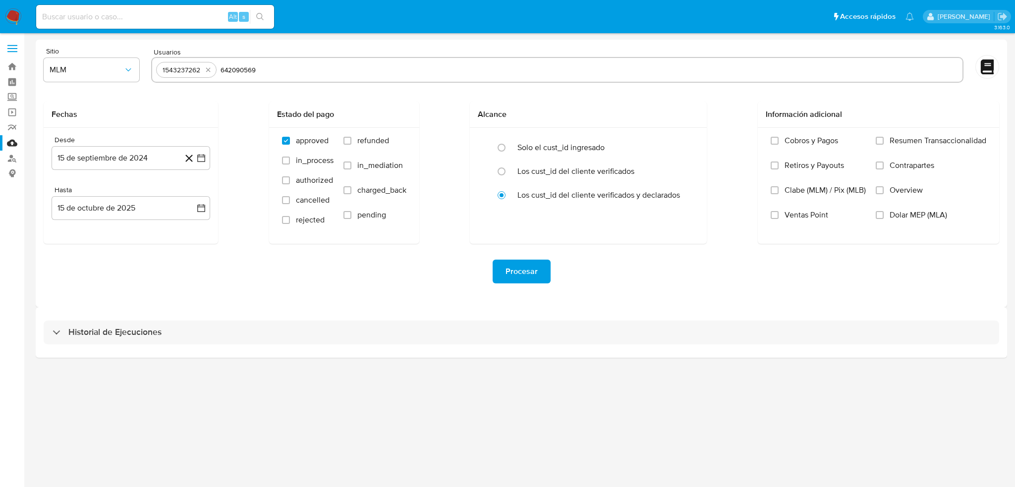
type input "642090569"
click at [305, 67] on input "text" at bounding box center [621, 70] width 674 height 16
paste input "153302840"
type input "153302840"
drag, startPoint x: 200, startPoint y: 158, endPoint x: 209, endPoint y: 160, distance: 8.7
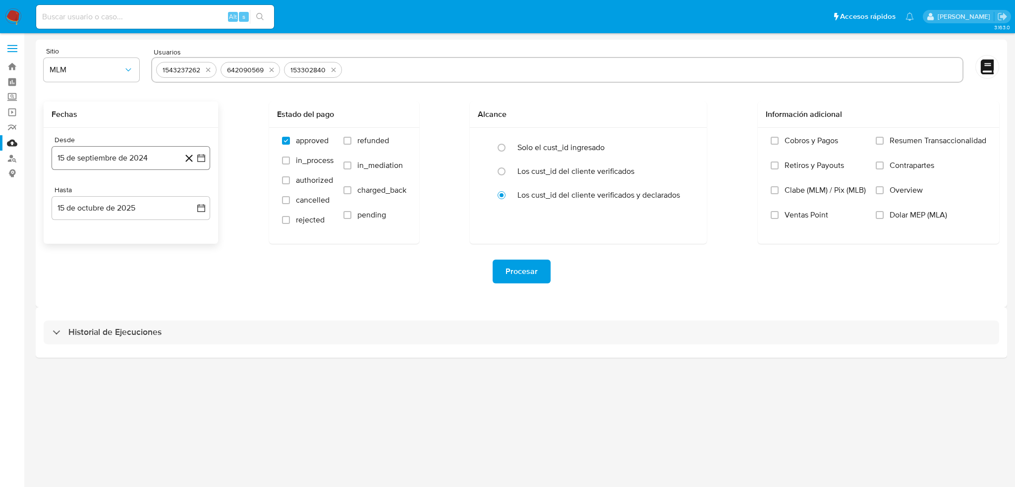
click at [200, 158] on icon "button" at bounding box center [201, 158] width 10 height 10
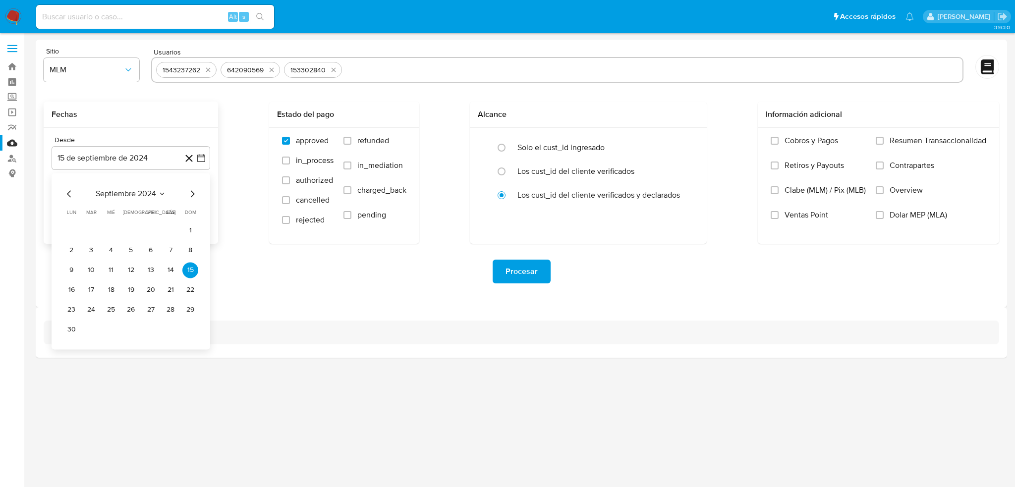
click at [193, 195] on icon "Mes siguiente" at bounding box center [193, 193] width 4 height 7
click at [191, 196] on icon "Mes siguiente" at bounding box center [193, 193] width 4 height 7
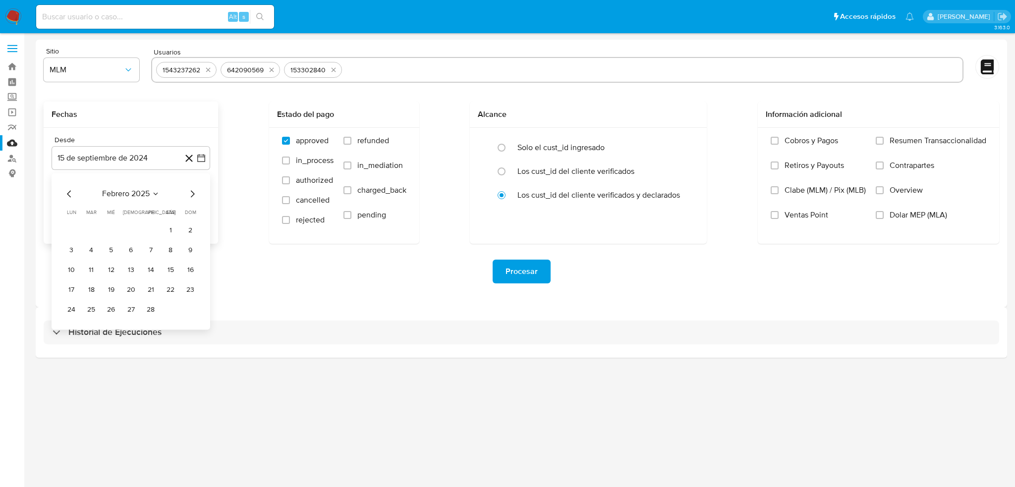
click at [191, 196] on icon "Mes siguiente" at bounding box center [193, 193] width 4 height 7
click at [168, 229] on button "1" at bounding box center [171, 230] width 16 height 16
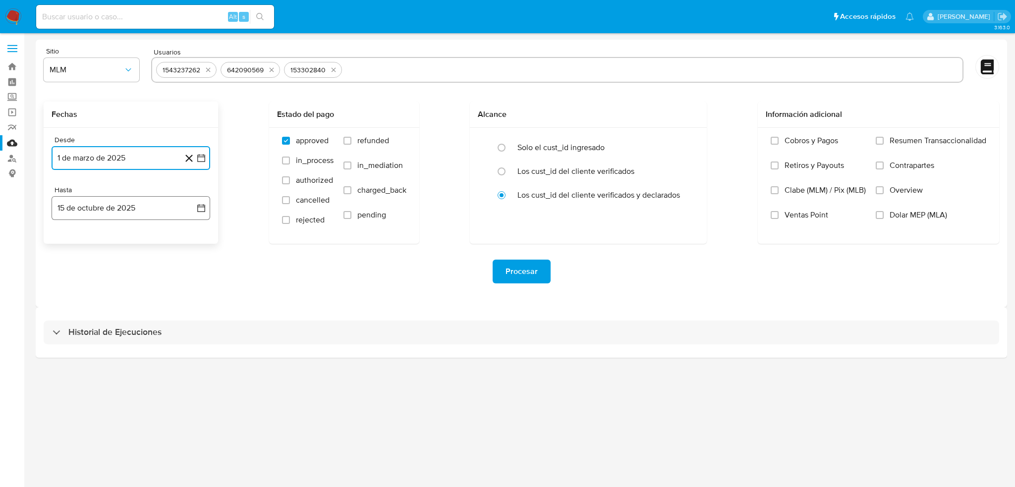
click at [202, 205] on icon "button" at bounding box center [201, 208] width 8 height 8
click at [70, 240] on icon "Mes anterior" at bounding box center [69, 244] width 12 height 12
drag, startPoint x: 185, startPoint y: 359, endPoint x: 509, endPoint y: 291, distance: 331.6
click at [192, 357] on button "31" at bounding box center [190, 360] width 16 height 16
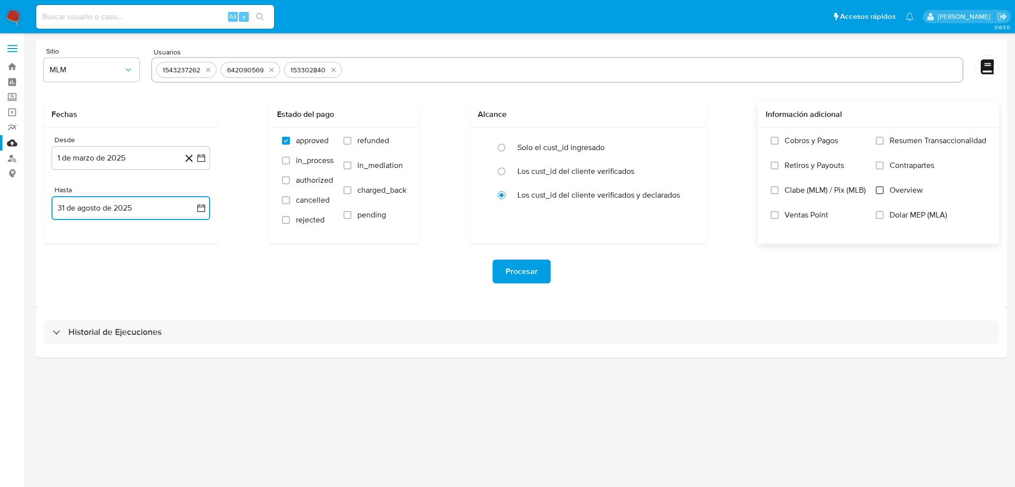
click at [879, 189] on input "Overview" at bounding box center [879, 190] width 8 height 8
click at [538, 265] on button "Procesar" at bounding box center [521, 272] width 58 height 24
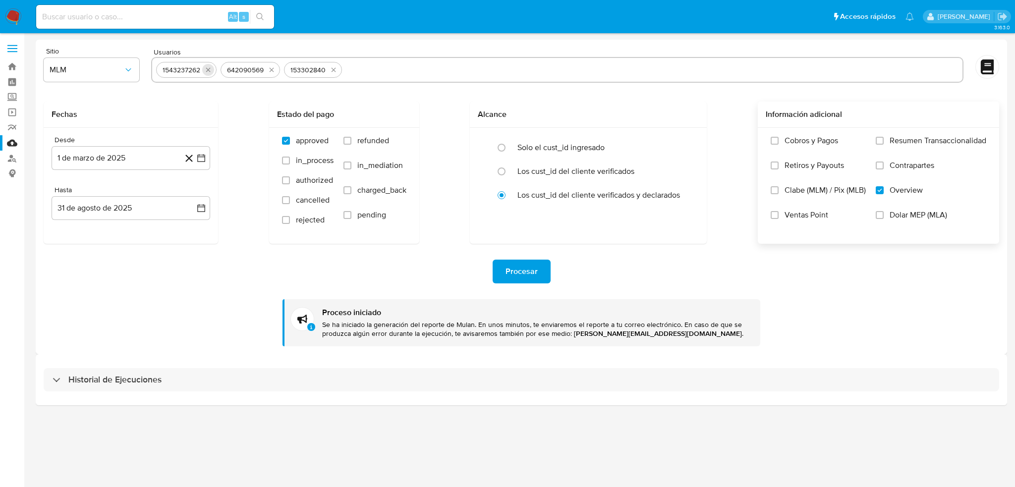
click at [209, 67] on icon "quitar 1543237262" at bounding box center [208, 70] width 8 height 8
click at [209, 68] on icon "quitar 642090569" at bounding box center [207, 70] width 4 height 4
click at [209, 67] on button "quitar 153302840" at bounding box center [206, 70] width 12 height 12
click at [204, 70] on input "text" at bounding box center [557, 70] width 802 height 16
click at [204, 62] on input "text" at bounding box center [557, 70] width 802 height 16
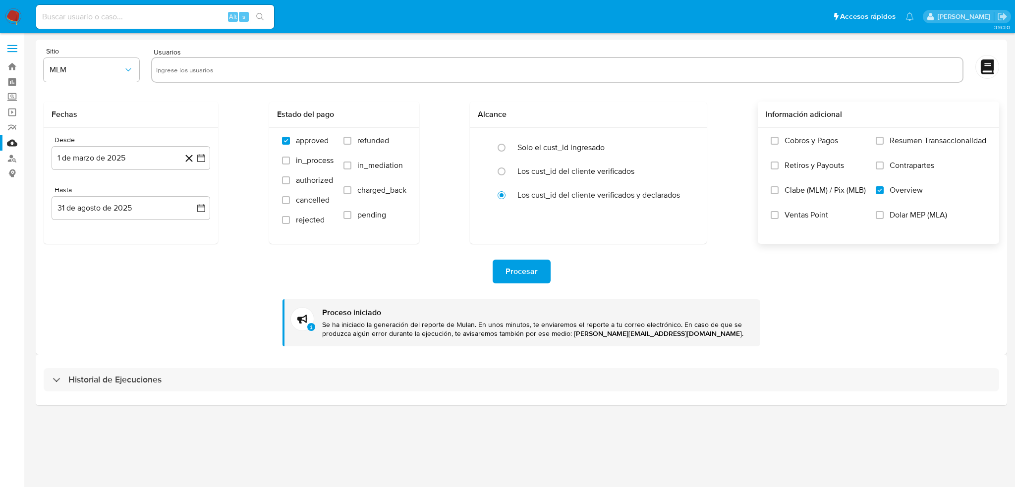
paste input "2548044858"
type input "2548044858"
click at [205, 158] on icon "button" at bounding box center [201, 158] width 10 height 10
click at [194, 195] on icon "Mes siguiente" at bounding box center [192, 194] width 12 height 12
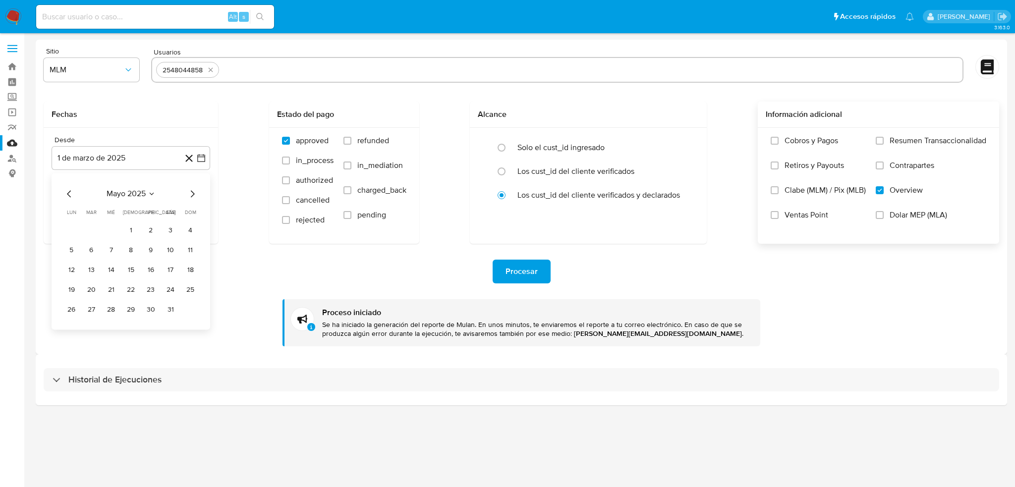
click at [194, 195] on icon "Mes siguiente" at bounding box center [192, 194] width 12 height 12
click at [193, 195] on icon "Mes siguiente" at bounding box center [193, 193] width 4 height 7
click at [113, 252] on button "9" at bounding box center [111, 250] width 16 height 16
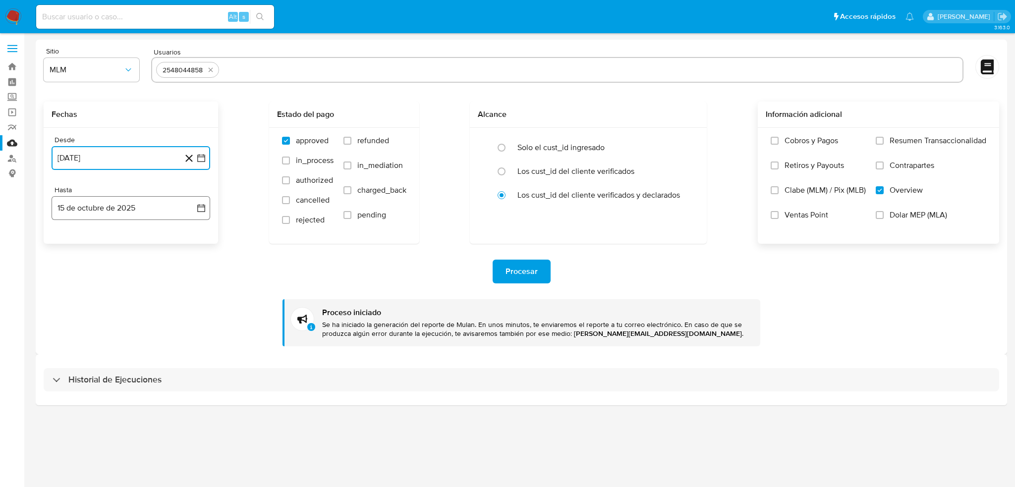
click at [199, 215] on button "15 de octubre de 2025" at bounding box center [131, 208] width 159 height 24
click at [69, 244] on icon "Mes anterior" at bounding box center [69, 244] width 12 height 12
click at [70, 245] on icon "Mes anterior" at bounding box center [69, 244] width 12 height 12
click at [194, 363] on button "31" at bounding box center [190, 360] width 16 height 16
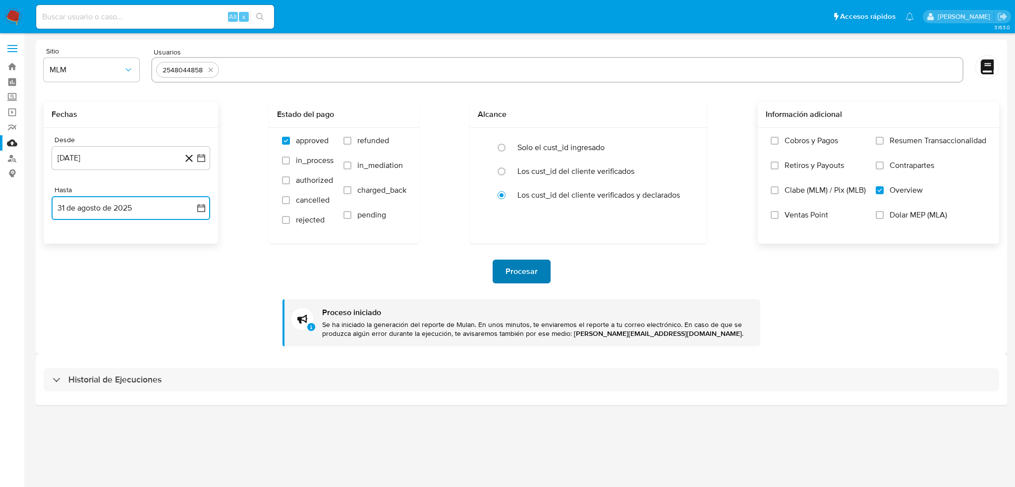
click at [533, 280] on span "Procesar" at bounding box center [521, 272] width 32 height 22
click at [212, 71] on icon "quitar 2548044858" at bounding box center [211, 70] width 4 height 4
click at [205, 69] on input "text" at bounding box center [557, 70] width 802 height 16
paste input "1622413011"
type input "1622413011"
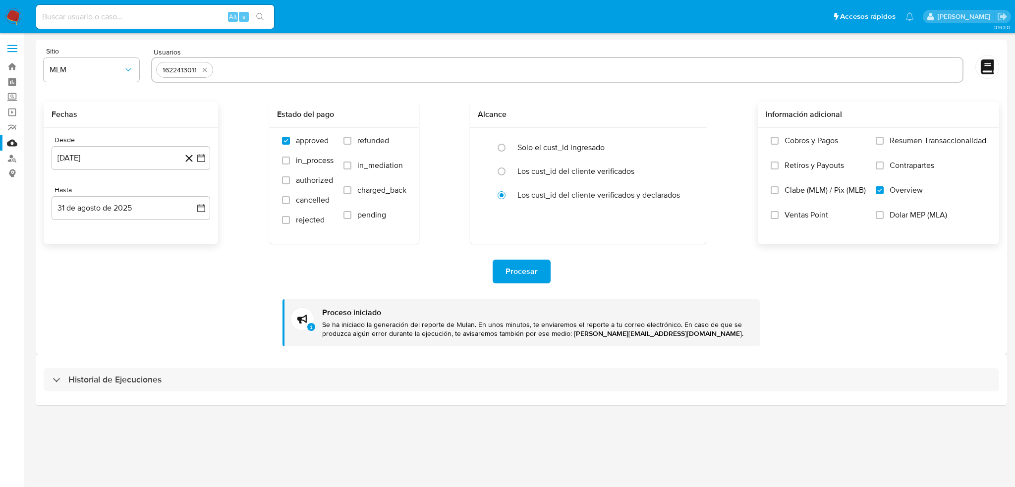
click at [234, 70] on input "text" at bounding box center [587, 70] width 741 height 16
paste input "17988262"
type input "17988262"
click at [200, 160] on icon "button" at bounding box center [201, 158] width 10 height 10
click at [194, 193] on icon "Mes siguiente" at bounding box center [192, 194] width 12 height 12
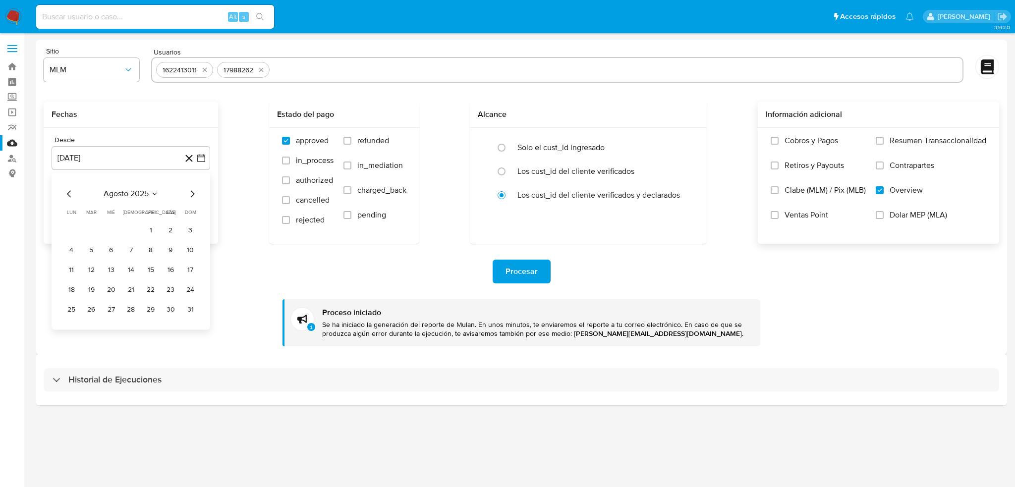
click at [194, 193] on icon "Mes siguiente" at bounding box center [192, 194] width 12 height 12
click at [66, 197] on icon "Mes anterior" at bounding box center [69, 194] width 12 height 12
click at [65, 196] on icon "Mes anterior" at bounding box center [69, 194] width 12 height 12
click at [65, 197] on icon "Mes anterior" at bounding box center [69, 194] width 12 height 12
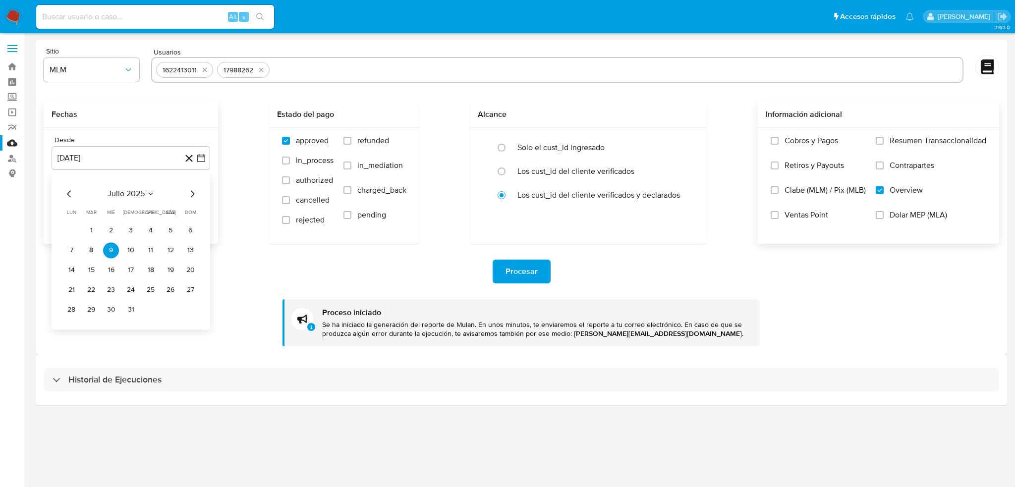
click at [65, 197] on icon "Mes anterior" at bounding box center [69, 194] width 12 height 12
click at [66, 197] on icon "Mes anterior" at bounding box center [69, 194] width 12 height 12
click at [130, 236] on button "1" at bounding box center [131, 230] width 16 height 16
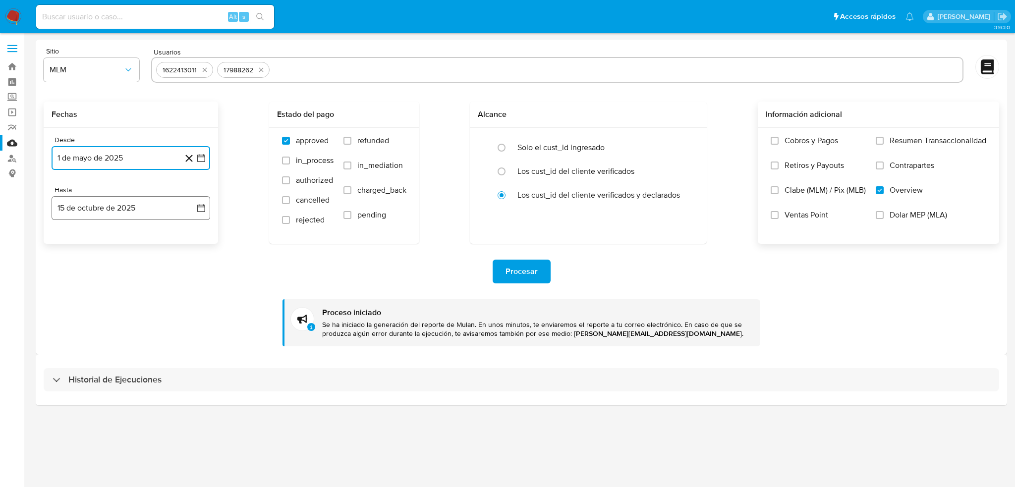
click at [194, 209] on button "15 de octubre de 2025" at bounding box center [131, 208] width 159 height 24
click at [69, 242] on icon "Mes anterior" at bounding box center [69, 243] width 4 height 7
click at [68, 243] on icon "Mes anterior" at bounding box center [69, 244] width 12 height 12
click at [192, 246] on icon "Mes siguiente" at bounding box center [193, 243] width 4 height 7
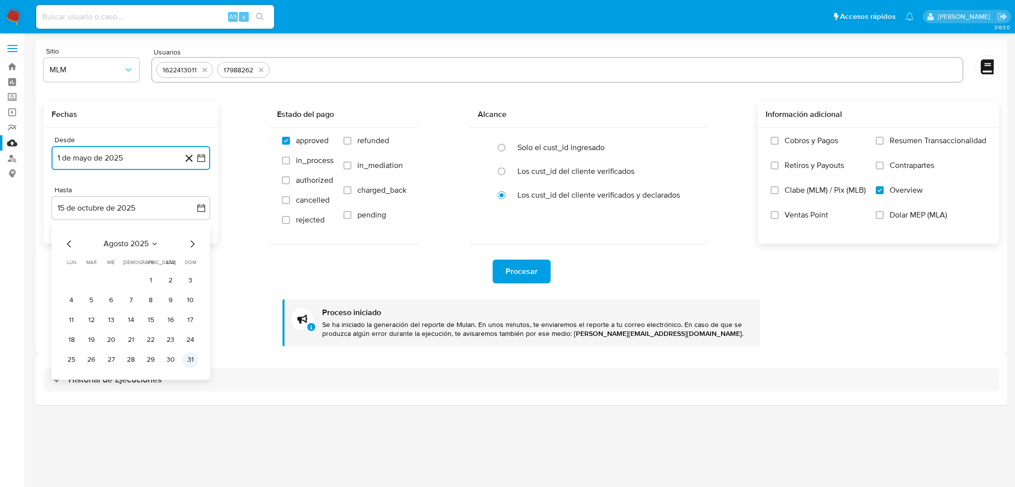
click at [188, 359] on button "31" at bounding box center [190, 360] width 16 height 16
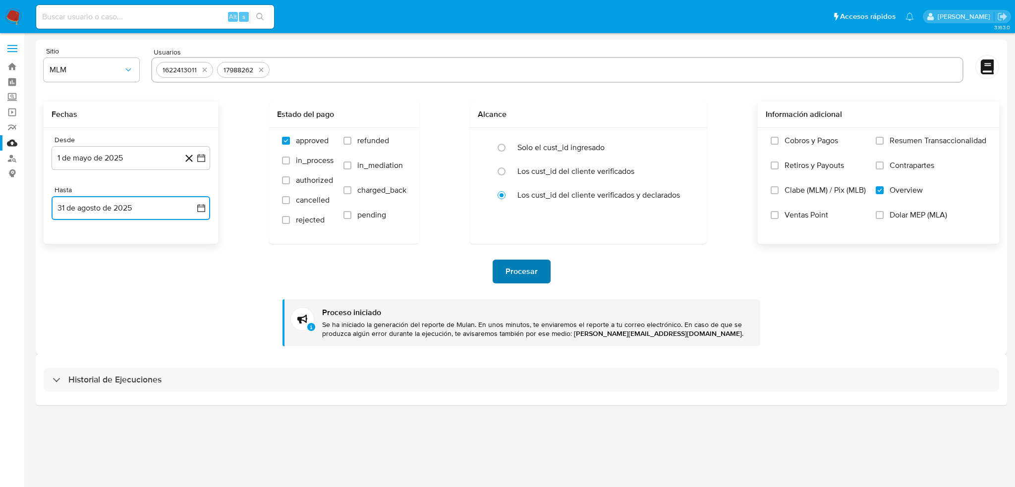
click at [531, 273] on span "Procesar" at bounding box center [521, 272] width 32 height 22
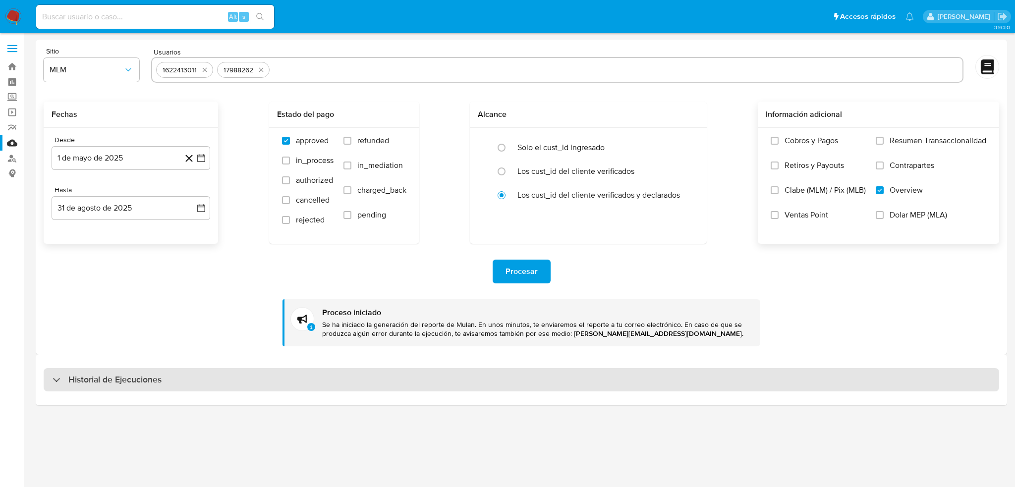
drag, startPoint x: 127, startPoint y: 392, endPoint x: 128, endPoint y: 386, distance: 6.0
click at [127, 392] on div "Historial de Ejecuciones" at bounding box center [521, 379] width 971 height 51
click at [128, 383] on h3 "Historial de Ejecuciones" at bounding box center [114, 380] width 93 height 12
select select "10"
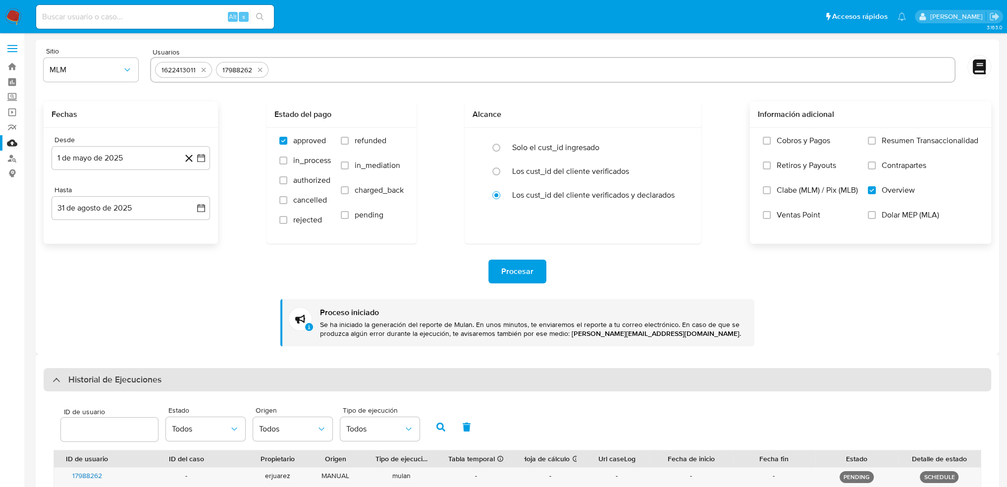
click at [61, 379] on div "Historial de Ejecuciones" at bounding box center [107, 380] width 109 height 12
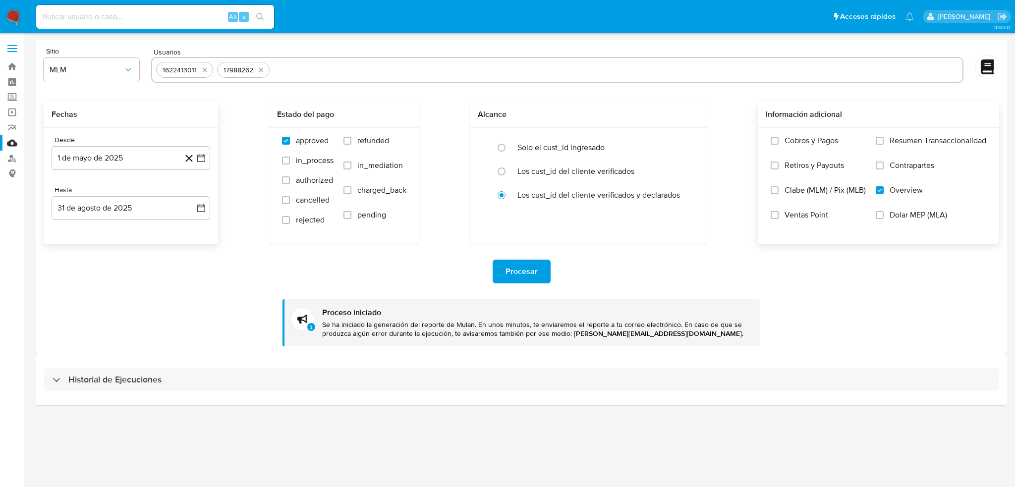
drag, startPoint x: 59, startPoint y: 379, endPoint x: 155, endPoint y: 326, distance: 108.9
click at [59, 379] on div "Historial de Ejecuciones" at bounding box center [521, 380] width 955 height 24
select select "10"
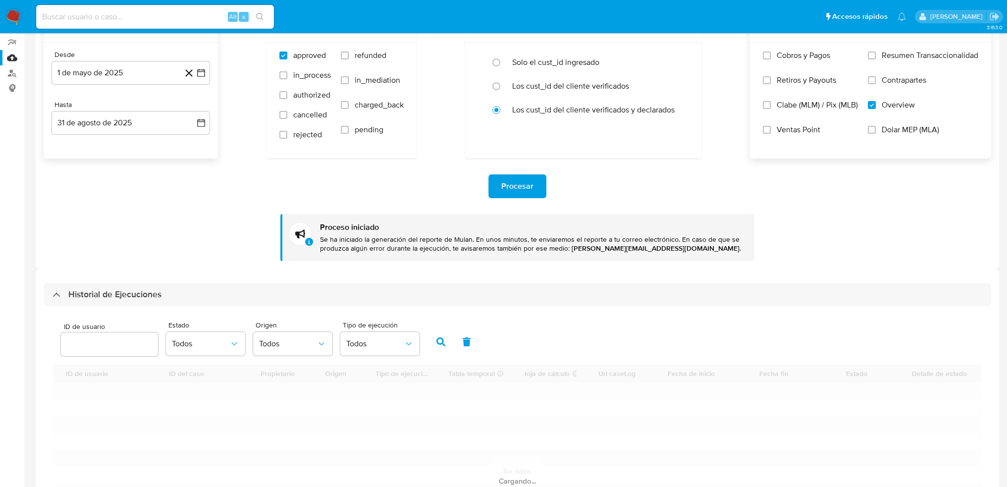
scroll to position [240, 0]
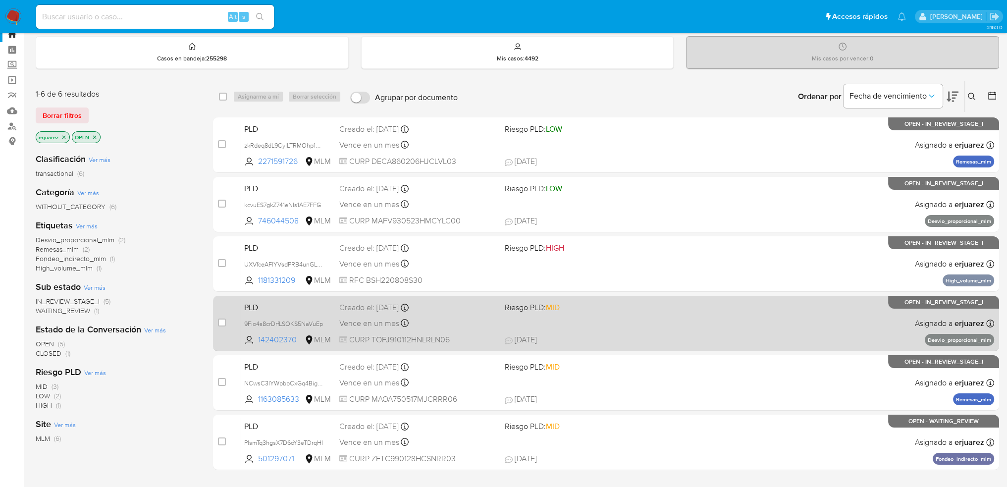
scroll to position [50, 0]
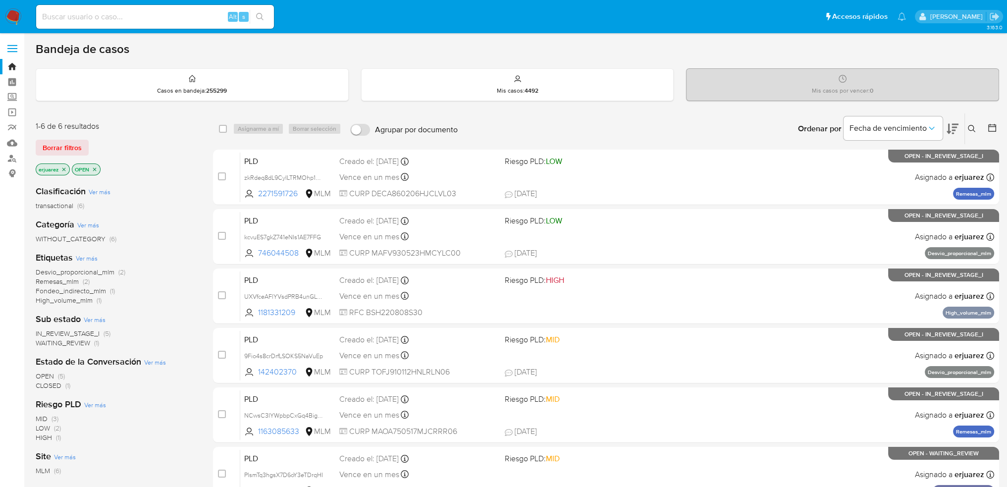
click at [969, 126] on icon at bounding box center [972, 129] width 8 height 8
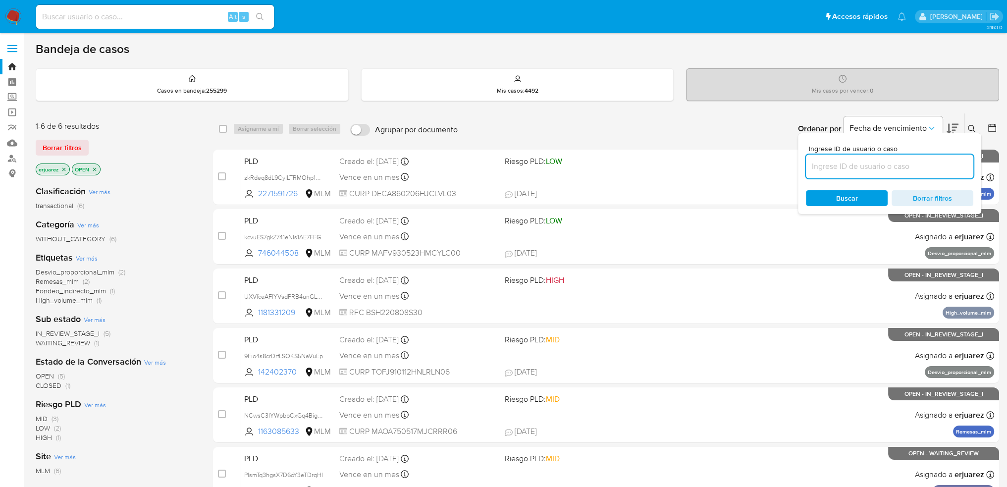
click at [864, 165] on input at bounding box center [889, 166] width 167 height 13
type input "KKJ9UFVtznFPI3LhCUxNv4pa"
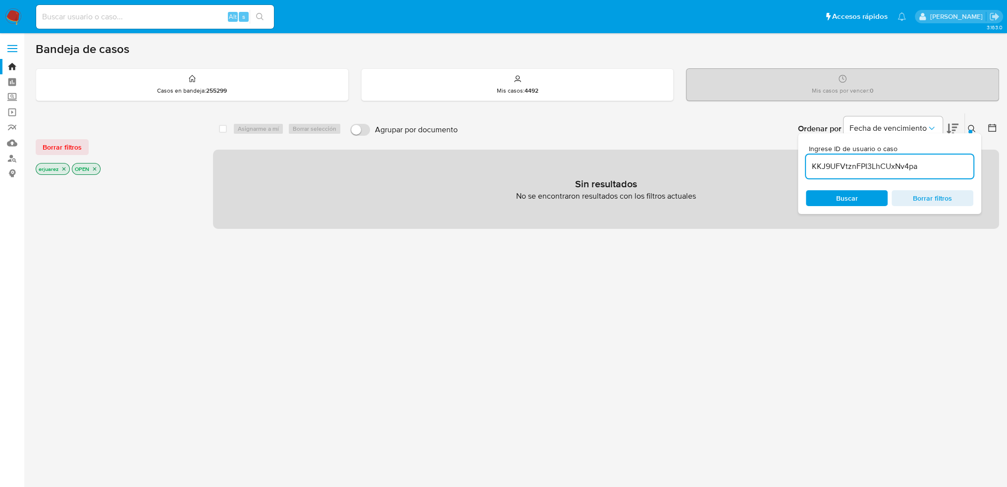
drag, startPoint x: 65, startPoint y: 168, endPoint x: 190, endPoint y: 167, distance: 124.9
click at [64, 168] on icon "close-filter" at bounding box center [64, 169] width 6 height 6
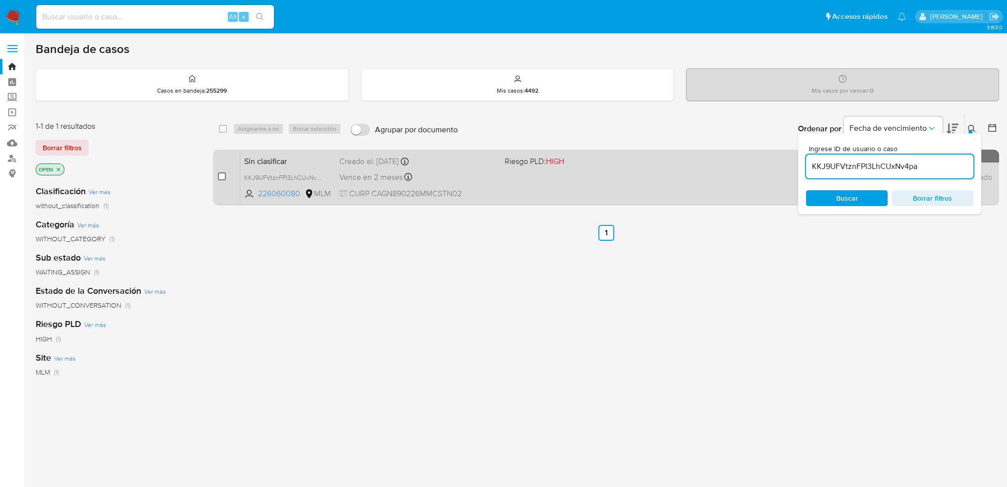
click at [221, 175] on input "checkbox" at bounding box center [222, 176] width 8 height 8
checkbox input "true"
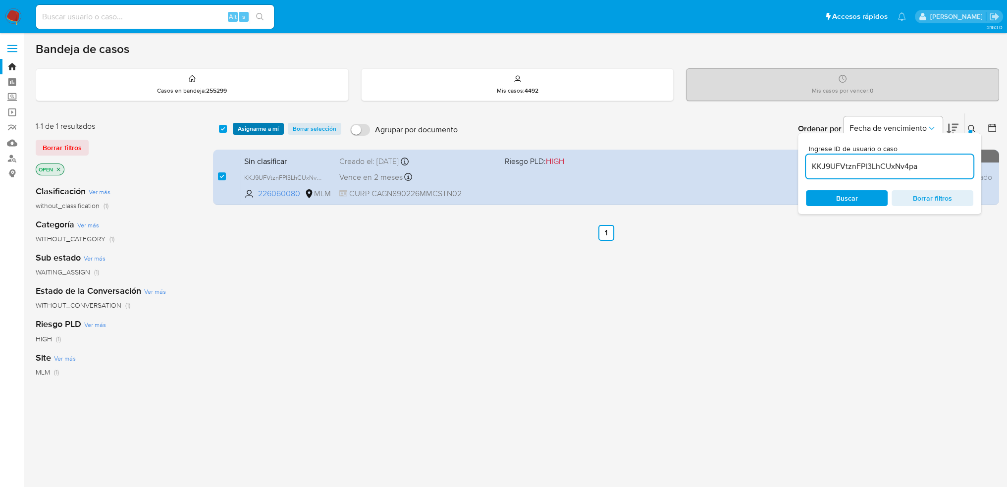
click at [265, 132] on span "Asignarme a mí" at bounding box center [258, 129] width 41 height 10
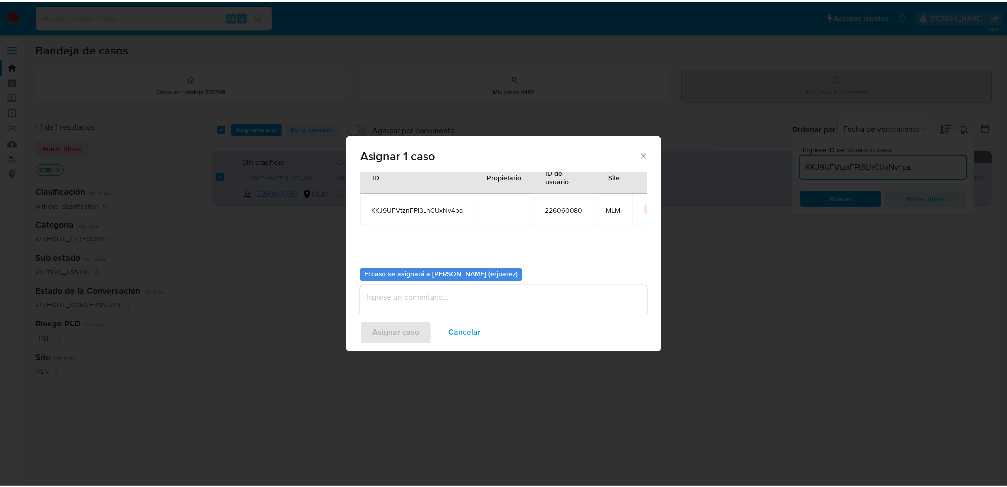
scroll to position [51, 0]
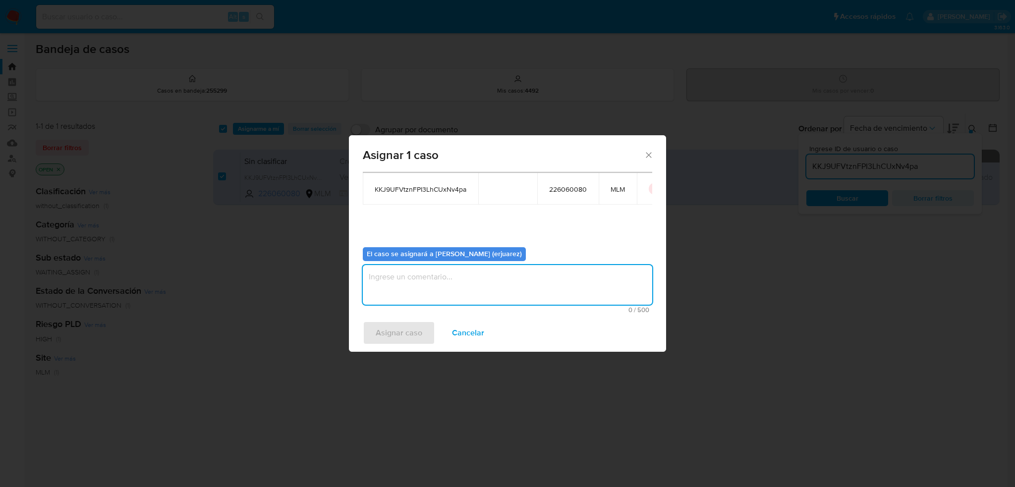
click at [416, 282] on textarea "assign-modal" at bounding box center [507, 285] width 289 height 40
type textarea "EPJU"
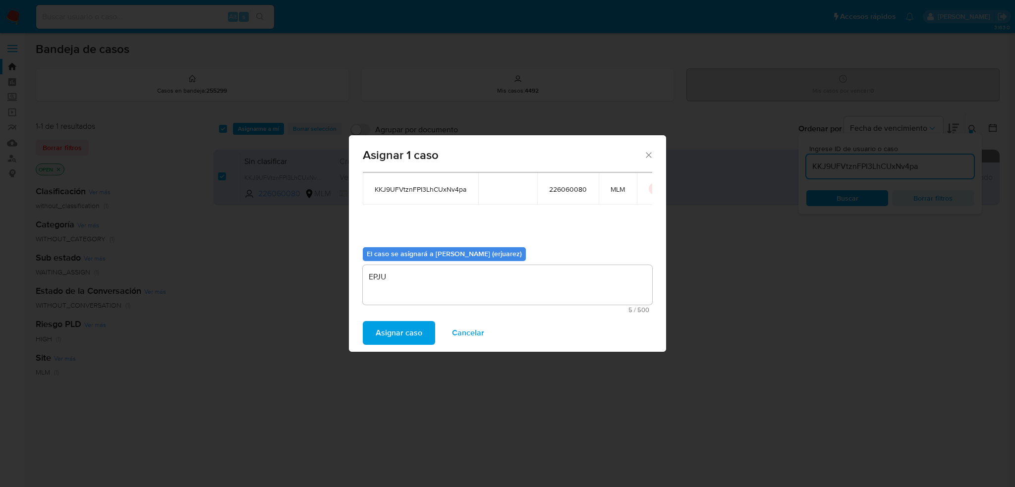
click at [412, 334] on span "Asignar caso" at bounding box center [399, 333] width 47 height 22
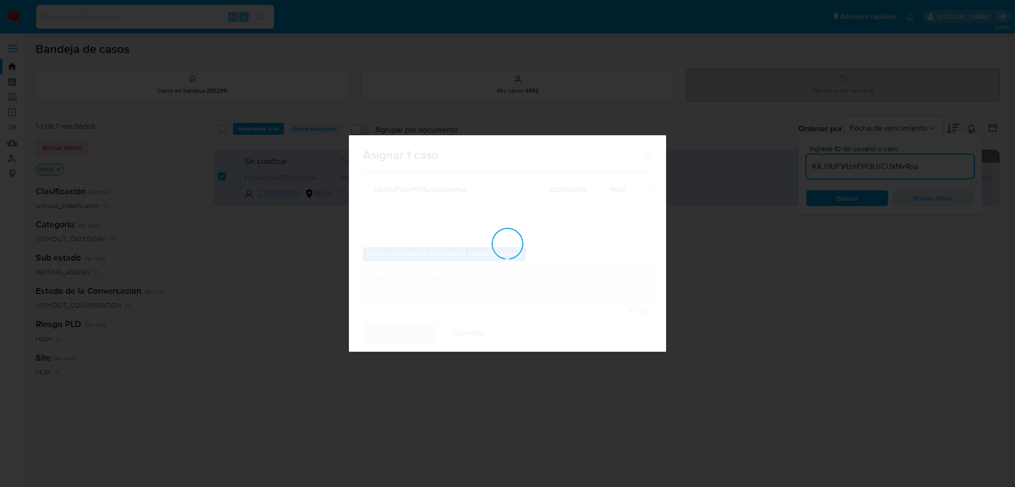
checkbox input "false"
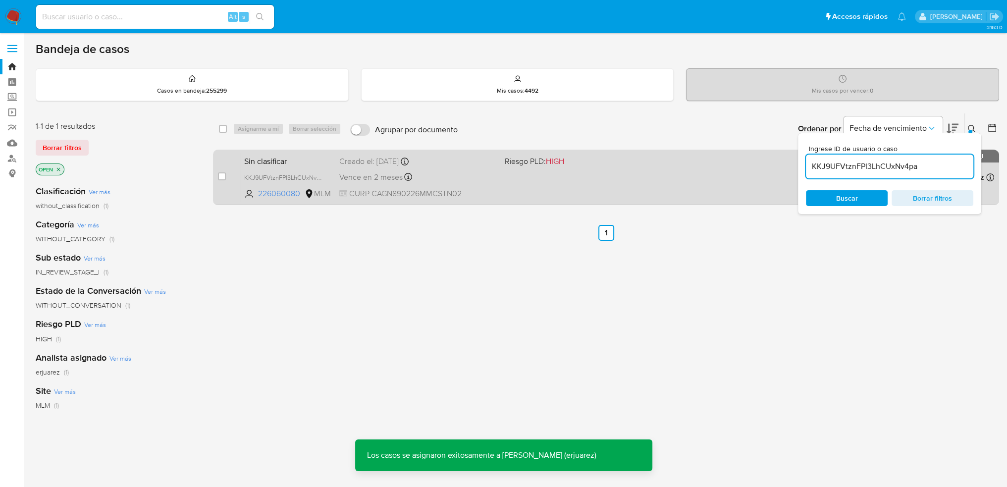
click at [646, 184] on div "Sin clasificar KKJ9UFVtznFPI3LhCUxNv4pa 226060080 MLM Riesgo PLD: HIGH Creado e…" at bounding box center [617, 177] width 755 height 50
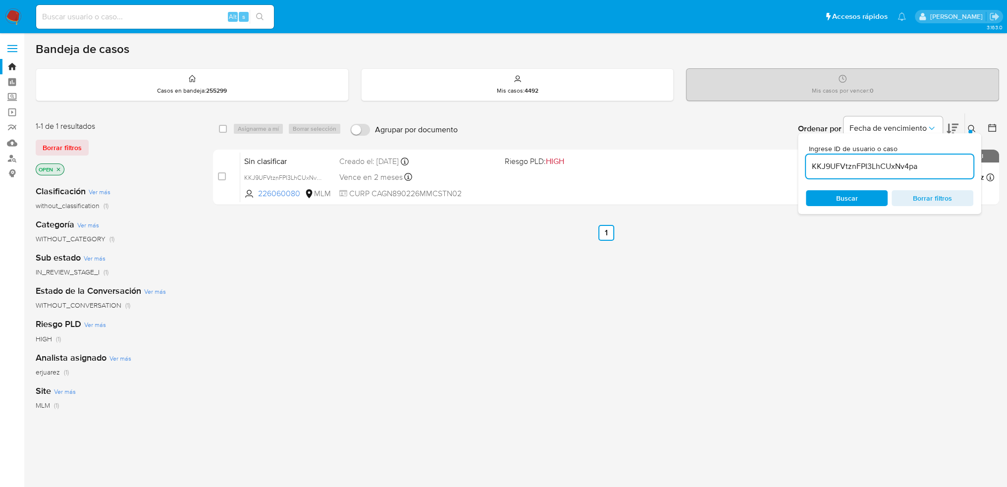
click at [19, 13] on img at bounding box center [13, 16] width 17 height 17
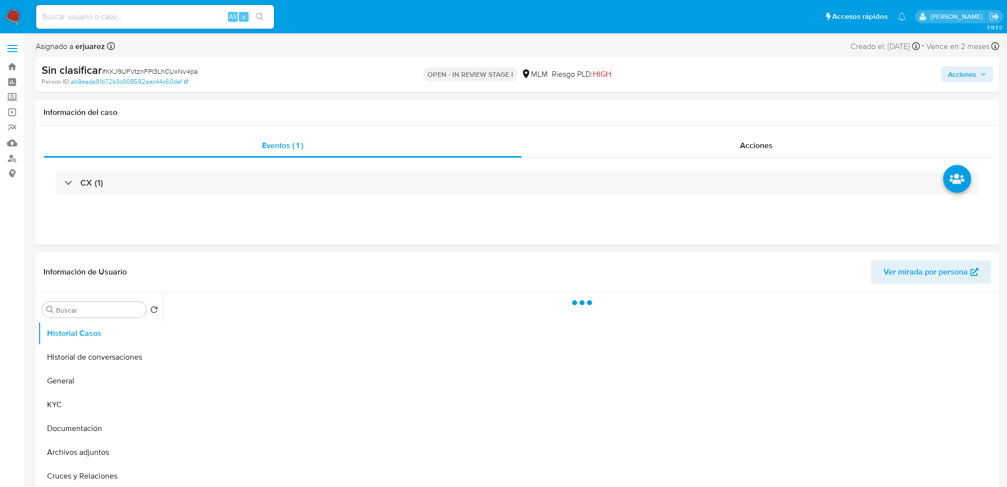
select select "10"
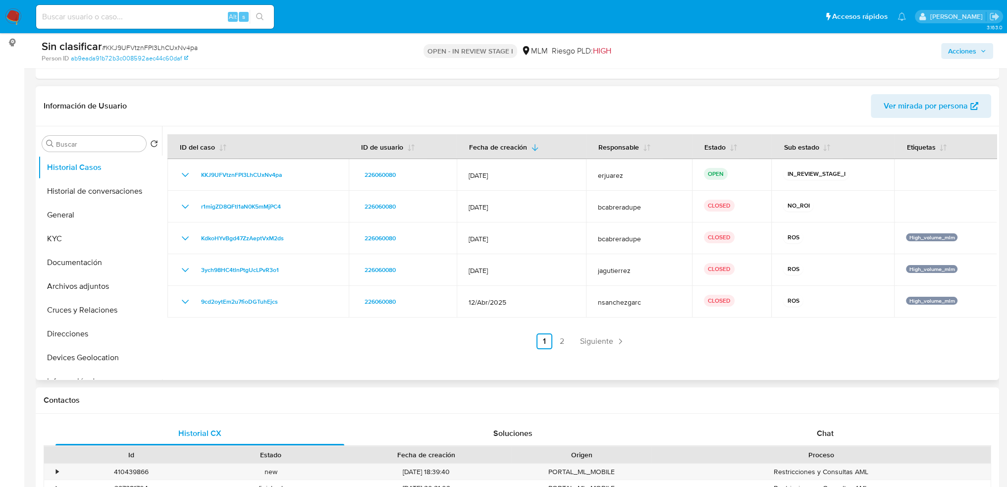
scroll to position [149, 0]
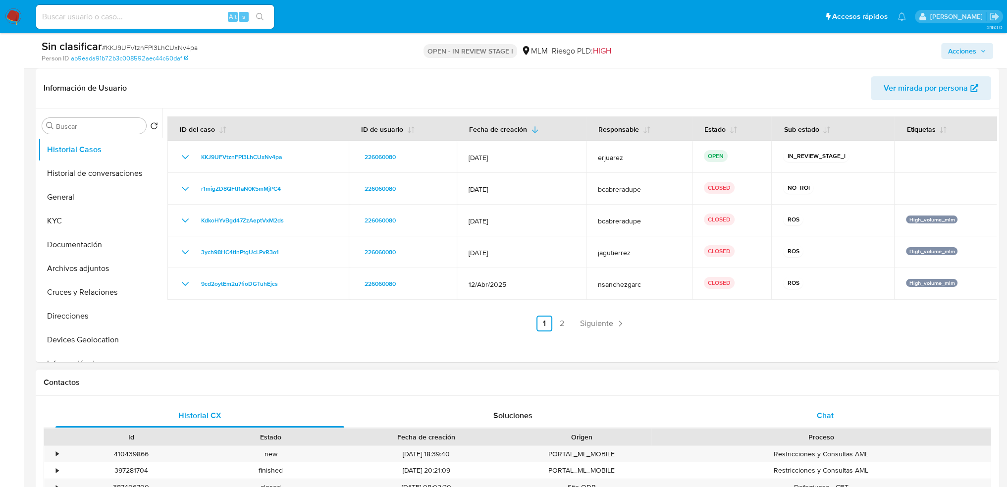
click at [828, 410] on span "Chat" at bounding box center [825, 415] width 17 height 11
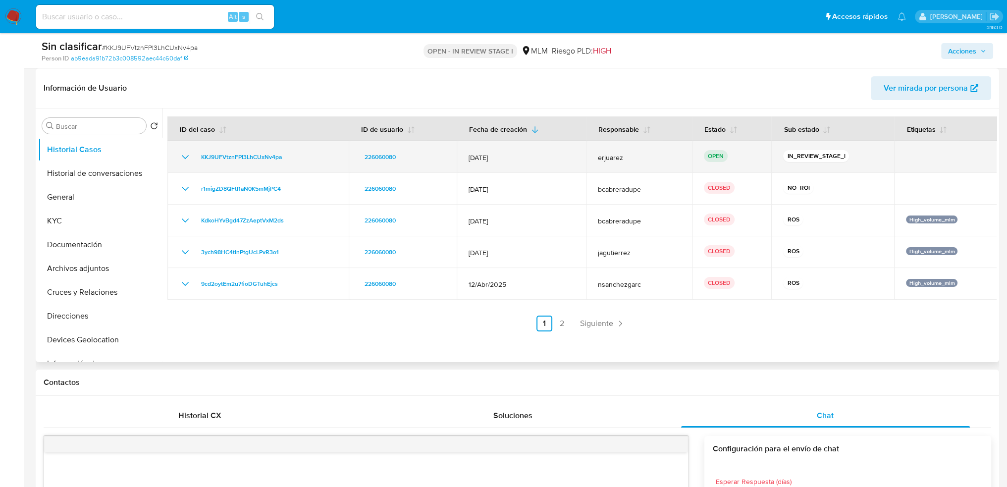
click at [186, 152] on icon "Mostrar/Ocultar" at bounding box center [185, 157] width 12 height 12
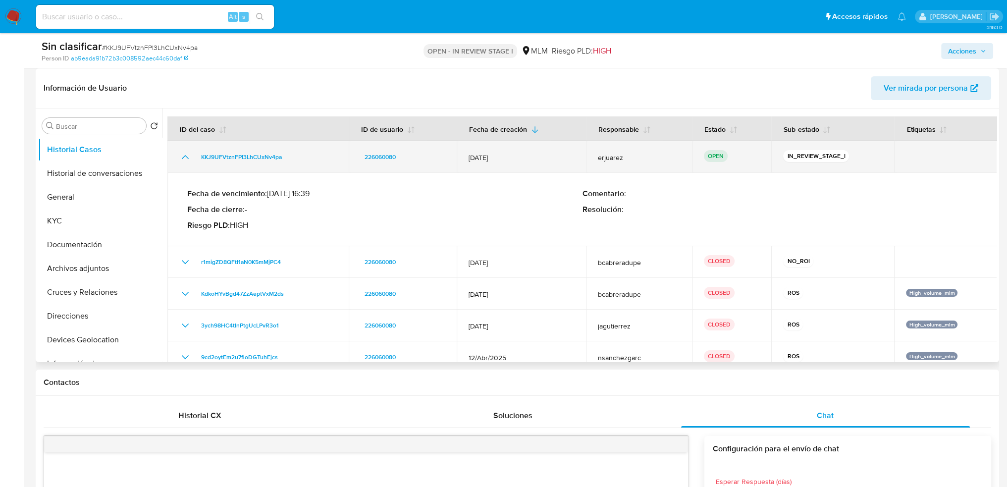
drag, startPoint x: 186, startPoint y: 152, endPoint x: 204, endPoint y: 186, distance: 37.9
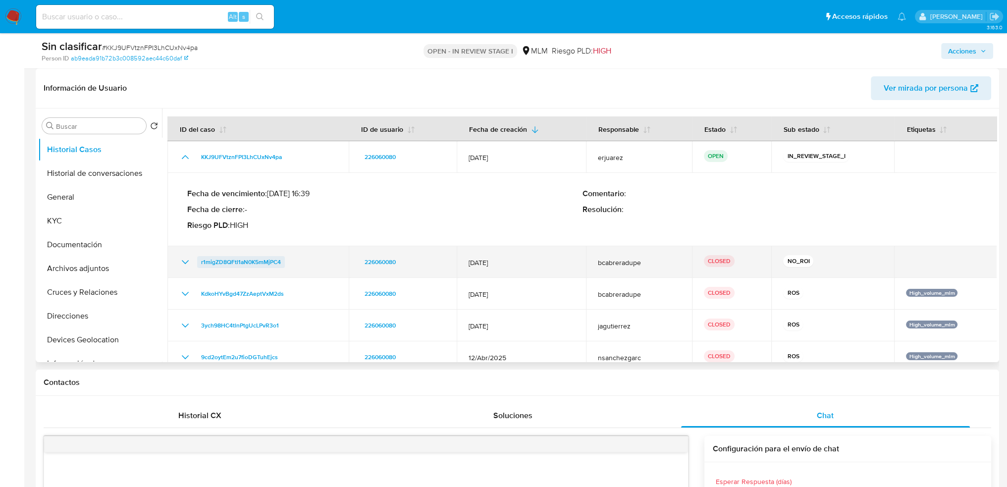
click at [186, 152] on icon "Mostrar/Ocultar" at bounding box center [185, 157] width 12 height 12
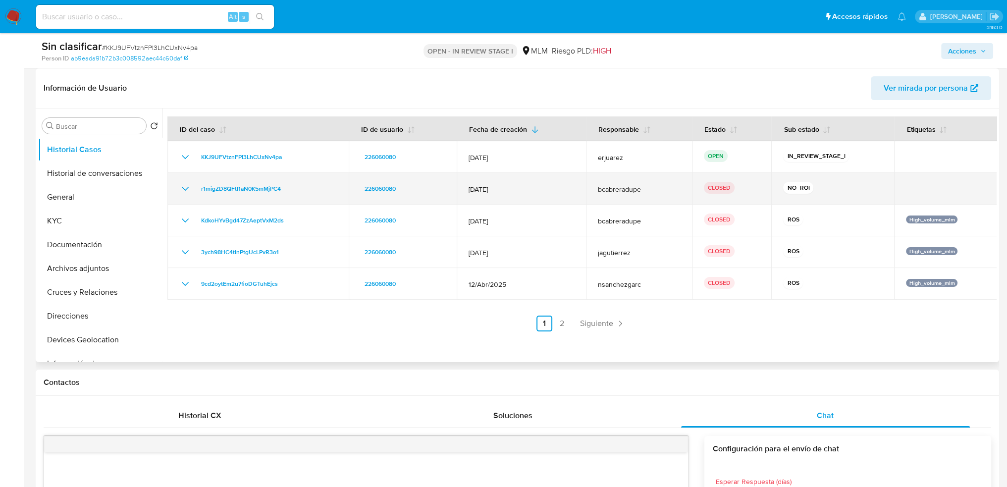
click at [178, 186] on td "r1migZD8QFtl1aN0K5mMjPC4" at bounding box center [257, 189] width 181 height 32
click at [184, 188] on icon "Mostrar/Ocultar" at bounding box center [185, 189] width 12 height 12
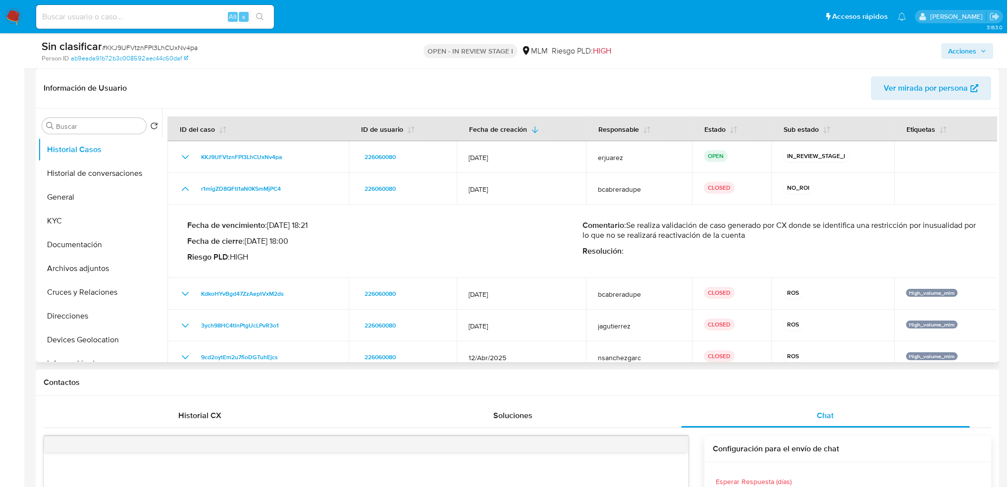
drag, startPoint x: 768, startPoint y: 240, endPoint x: 633, endPoint y: 223, distance: 136.7
click at [633, 223] on p "Comentario : Se realiza validación de caso generado por CX donde se identifica …" at bounding box center [780, 230] width 395 height 20
drag, startPoint x: 627, startPoint y: 227, endPoint x: 763, endPoint y: 237, distance: 135.6
click at [763, 237] on p "Comentario : Se realiza validación de caso generado por CX donde se identifica …" at bounding box center [780, 230] width 395 height 20
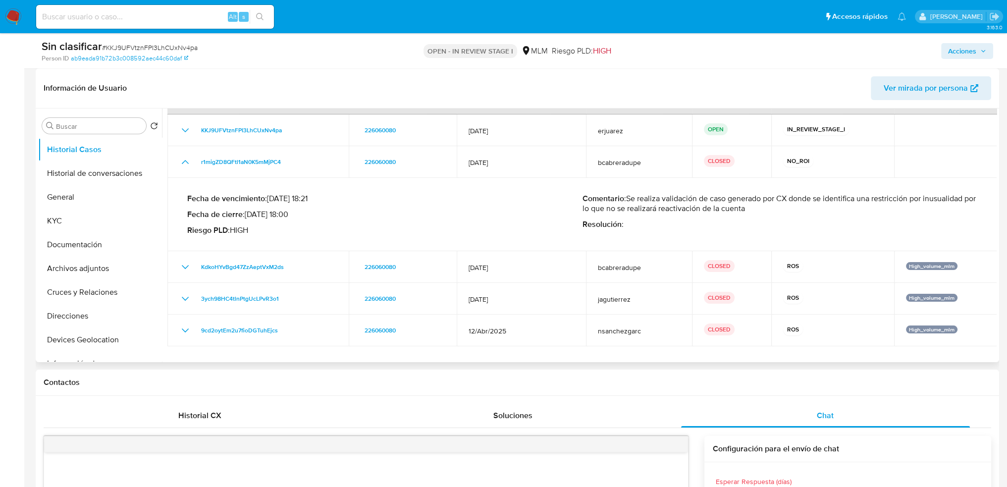
scroll to position [49, 0]
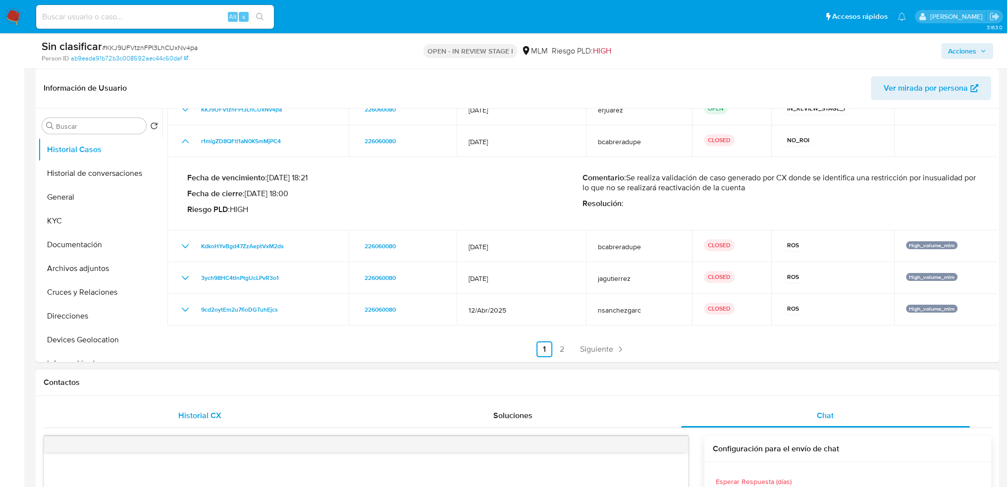
drag, startPoint x: 227, startPoint y: 399, endPoint x: 216, endPoint y: 416, distance: 20.1
drag, startPoint x: 216, startPoint y: 416, endPoint x: 272, endPoint y: 402, distance: 57.3
click at [216, 416] on span "Historial CX" at bounding box center [199, 415] width 43 height 11
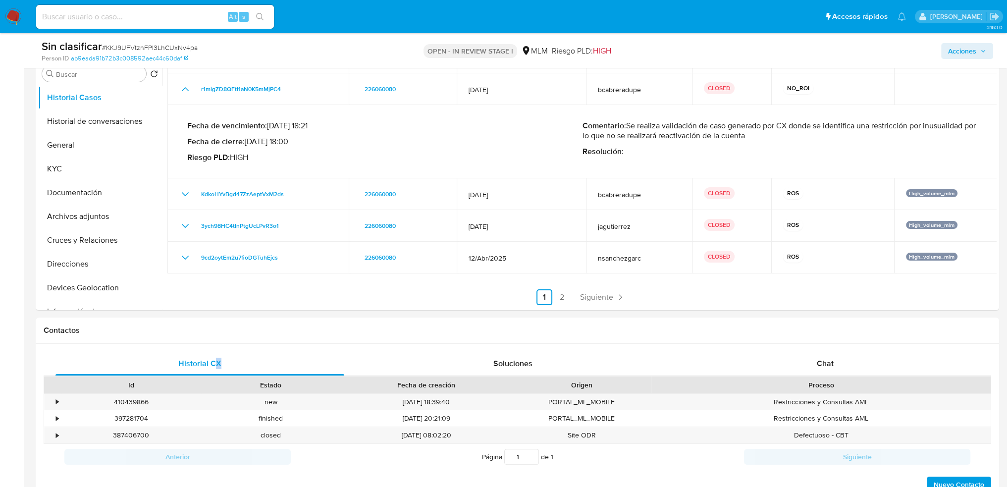
scroll to position [347, 0]
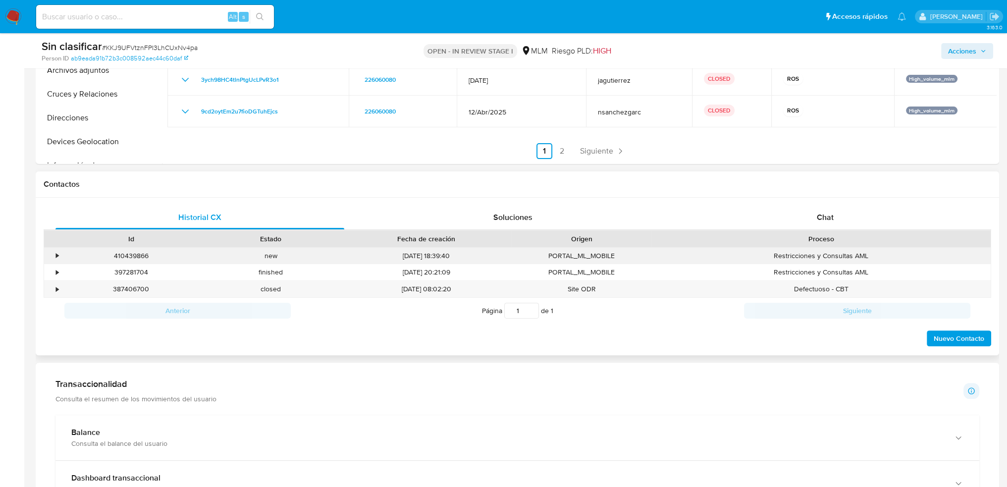
click at [52, 253] on div "•" at bounding box center [52, 256] width 17 height 16
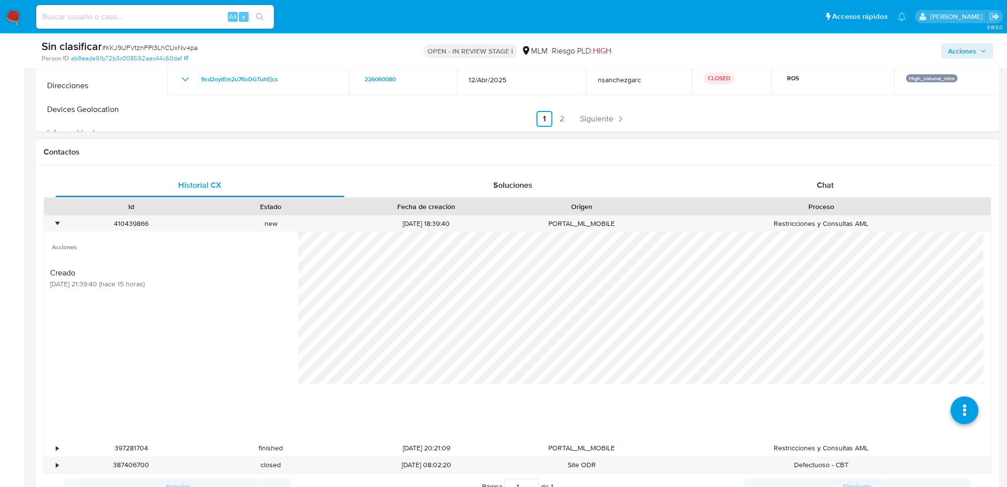
scroll to position [396, 0]
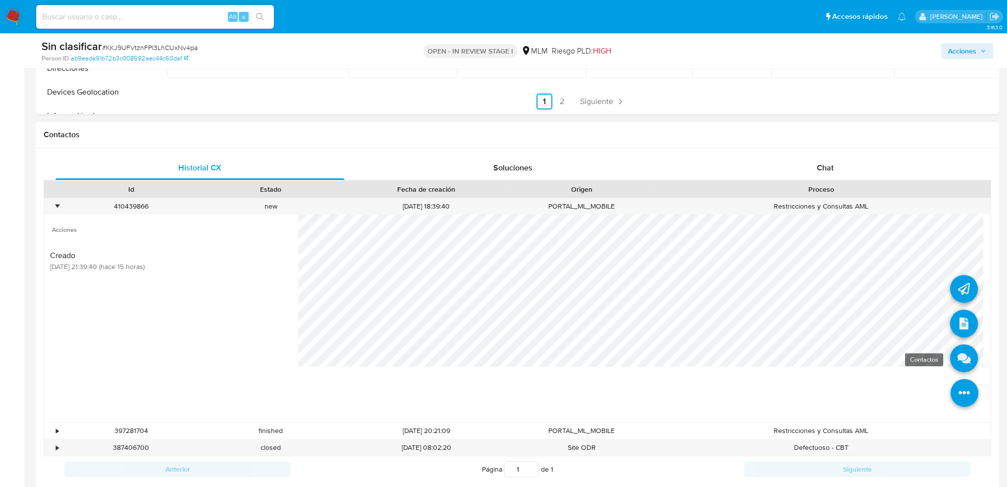
click at [955, 356] on icon at bounding box center [964, 358] width 28 height 28
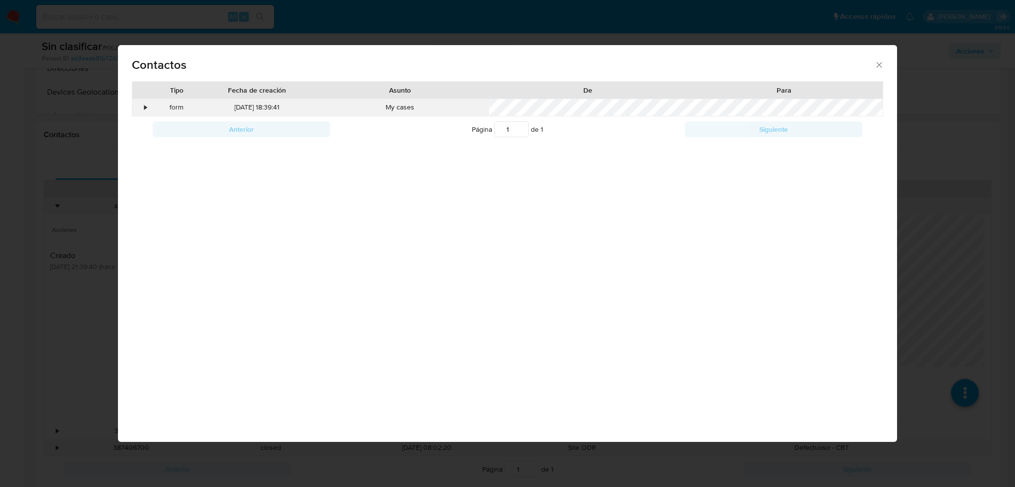
click at [146, 106] on div "•" at bounding box center [145, 108] width 2 height 10
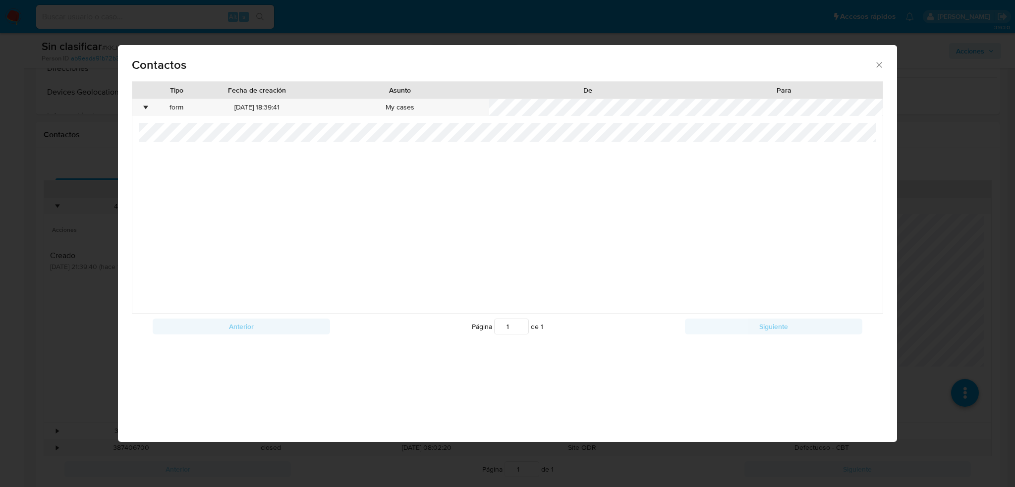
click at [88, 318] on div "Contactos Tipo Fecha de creación Asunto De Para • form 14/10/2025 18:39:41 My c…" at bounding box center [507, 243] width 1015 height 487
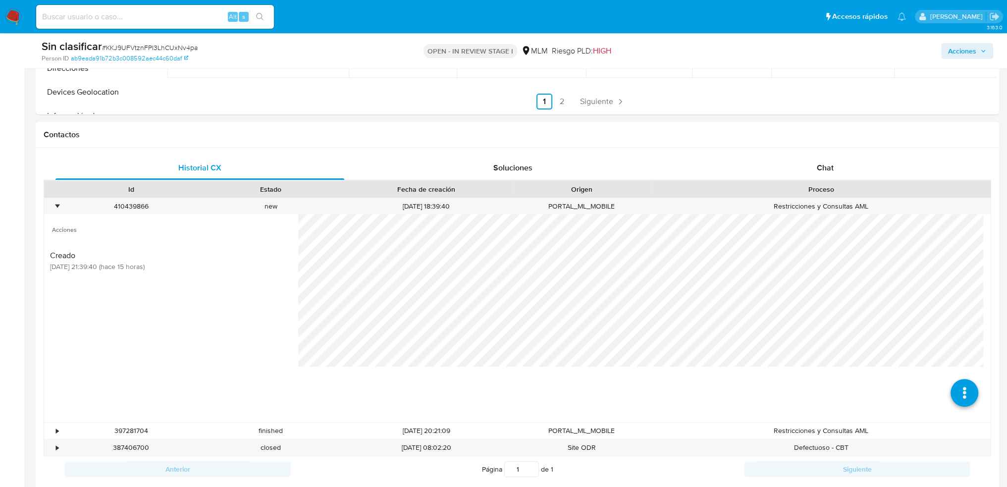
drag, startPoint x: 967, startPoint y: 44, endPoint x: 952, endPoint y: 52, distance: 16.8
click at [961, 47] on span "Acciones" at bounding box center [962, 51] width 28 height 16
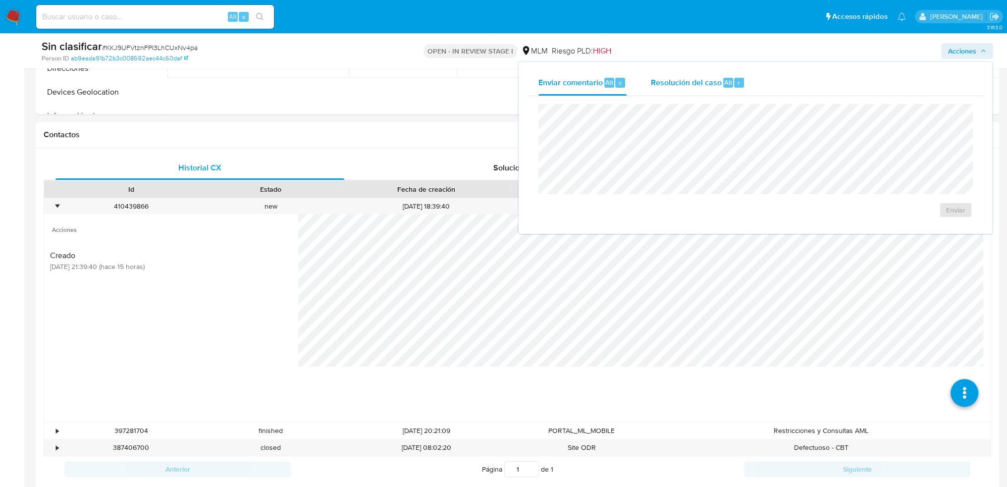
drag, startPoint x: 679, startPoint y: 81, endPoint x: 674, endPoint y: 85, distance: 6.3
click at [676, 83] on span "Resolución del caso" at bounding box center [686, 81] width 71 height 11
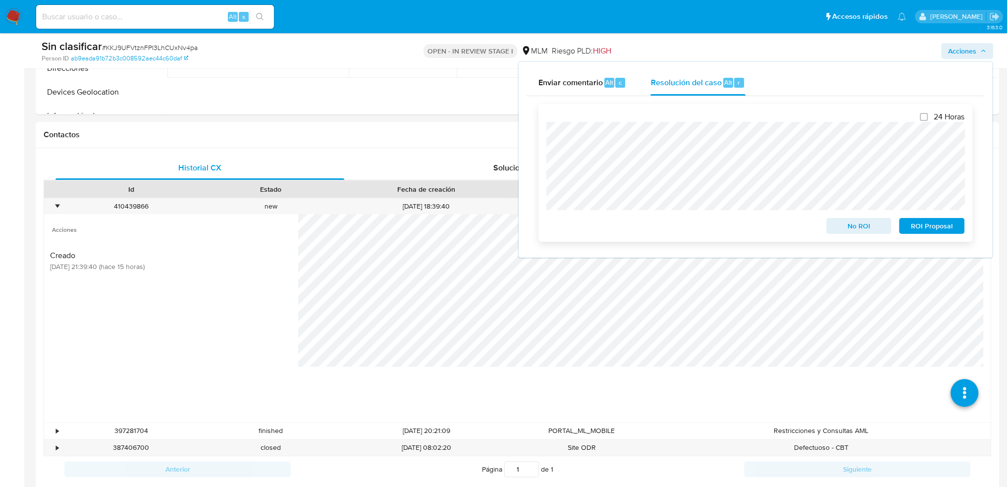
click at [539, 136] on div "24 Horas No ROI ROI Proposal" at bounding box center [756, 173] width 434 height 138
drag, startPoint x: 846, startPoint y: 225, endPoint x: 824, endPoint y: 216, distance: 23.5
click at [846, 224] on span "No ROI" at bounding box center [859, 226] width 52 height 14
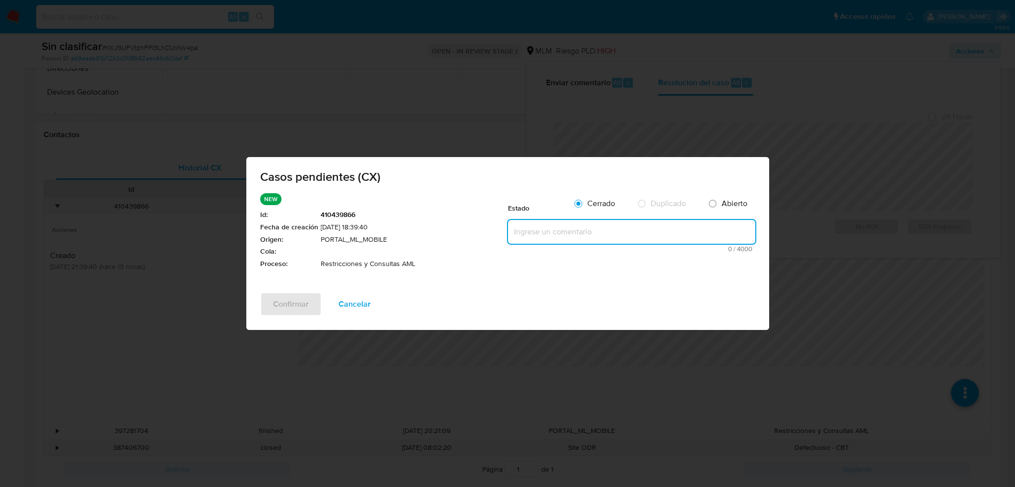
click at [606, 238] on textarea at bounding box center [631, 232] width 247 height 24
paste textarea "Se realiza validación de caso generado por CX se identifica una restricción por…"
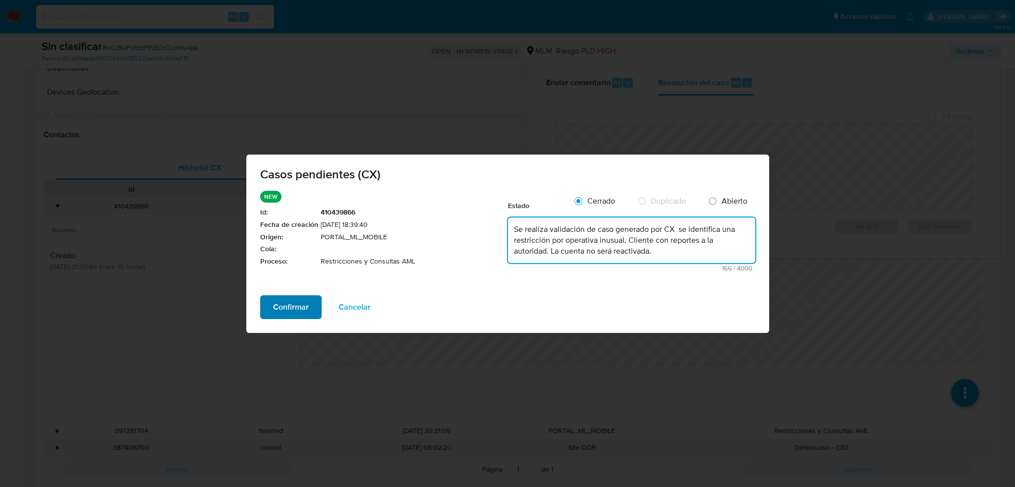
type textarea "Se realiza validación de caso generado por CX se identifica una restricción por…"
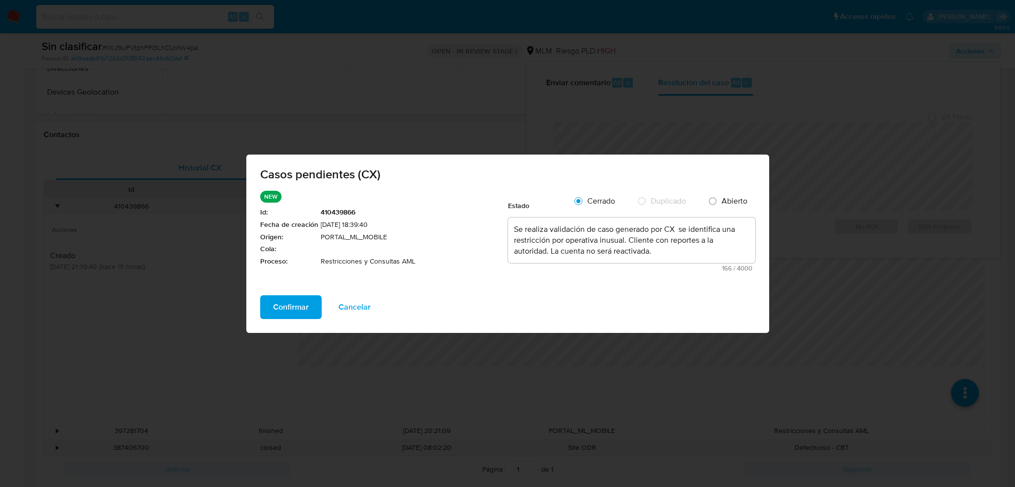
click at [301, 306] on span "Confirmar" at bounding box center [291, 307] width 36 height 22
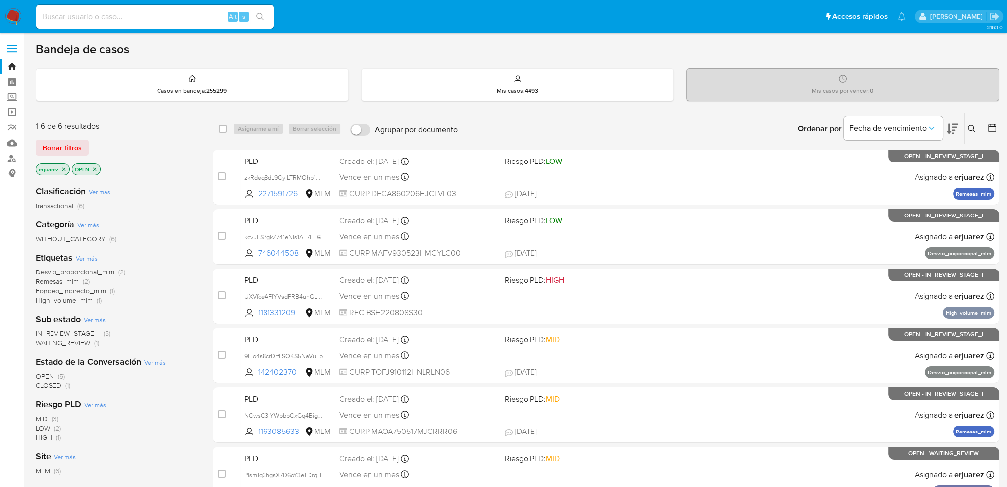
drag, startPoint x: 63, startPoint y: 169, endPoint x: 109, endPoint y: 168, distance: 45.6
click at [63, 169] on icon "close-filter" at bounding box center [63, 168] width 3 height 3
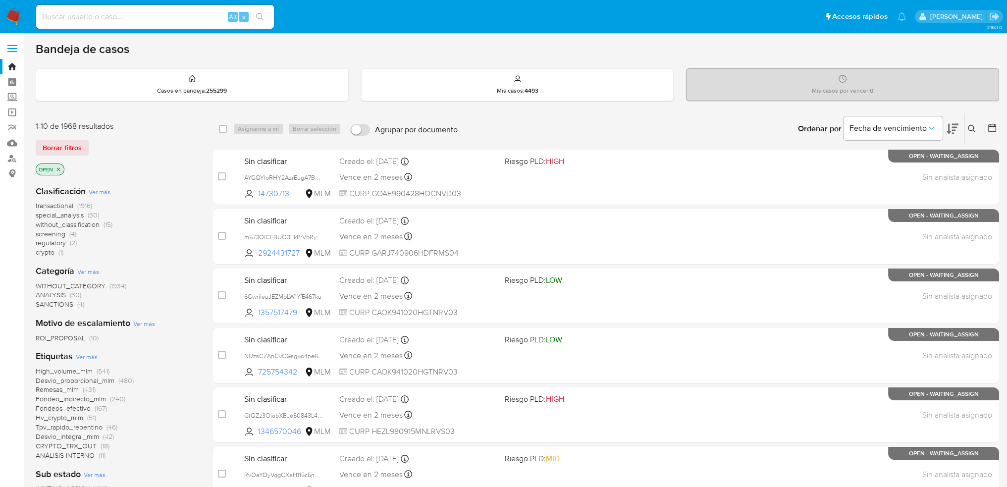
click at [969, 125] on icon at bounding box center [972, 129] width 8 height 8
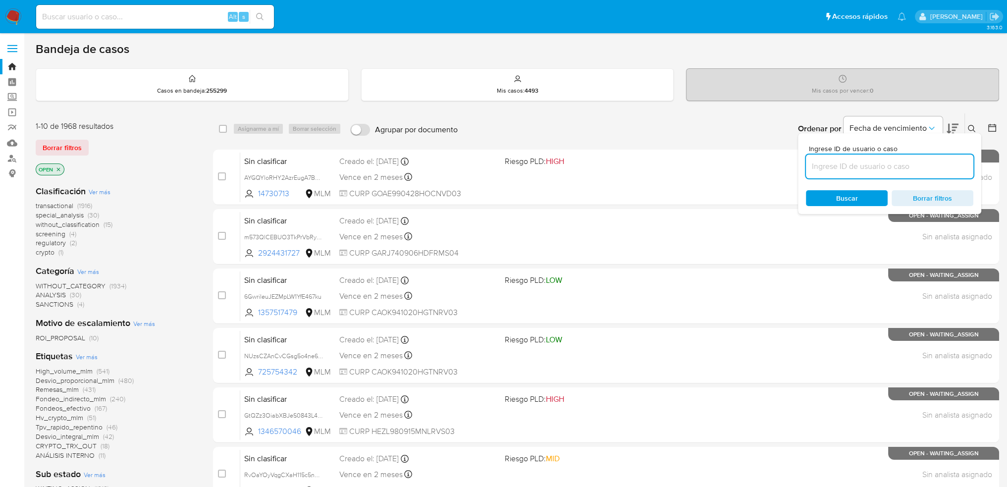
click at [868, 169] on input at bounding box center [889, 166] width 167 height 13
type input "KKJ9UFVtznFPI3LhCUxNv4pa"
click at [831, 195] on div "Buscar Borrar filtros" at bounding box center [889, 198] width 167 height 16
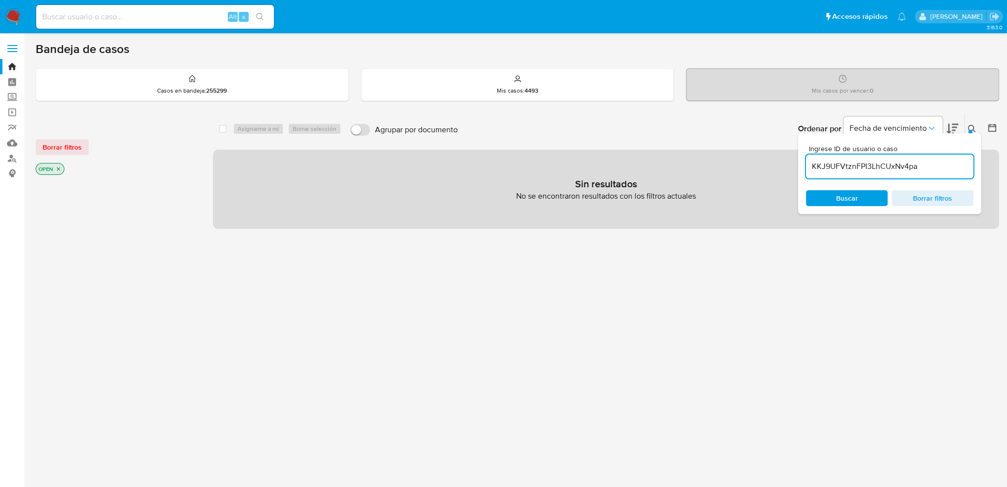
click at [119, 8] on div "Alt s" at bounding box center [155, 17] width 238 height 24
click at [120, 14] on input at bounding box center [155, 16] width 238 height 13
paste input "KKJ9UFVtznFPI3LhCUxNv4pa"
type input "KKJ9UFVtznFPI3LhCUxNv4pa"
click at [262, 17] on icon "search-icon" at bounding box center [260, 17] width 8 height 8
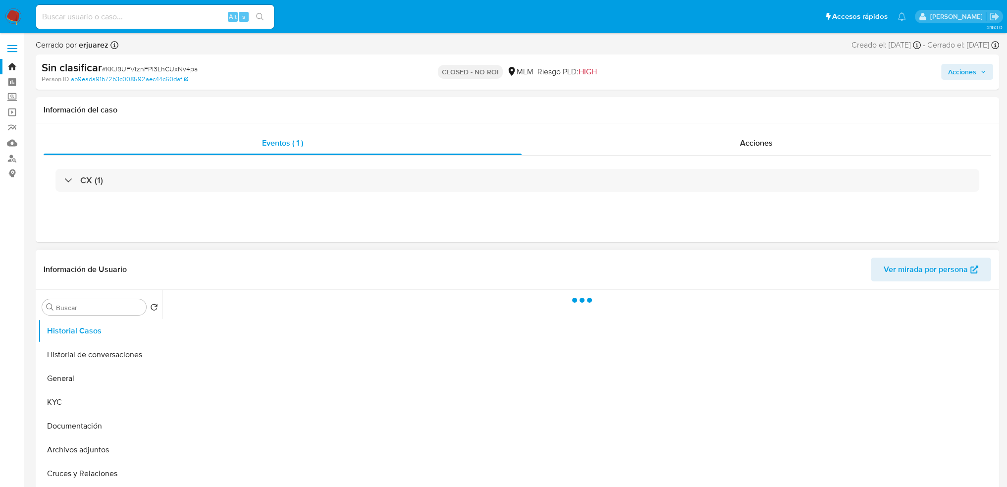
select select "10"
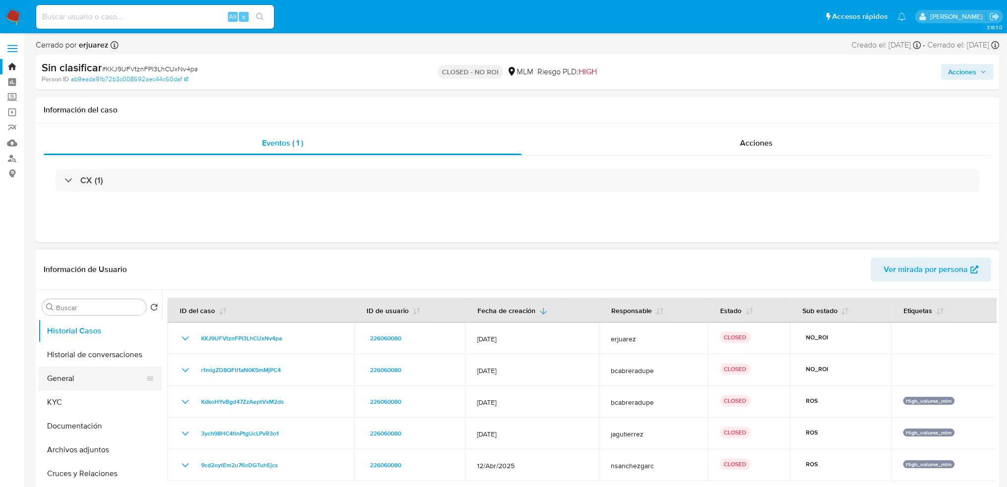
drag, startPoint x: 68, startPoint y: 379, endPoint x: 73, endPoint y: 374, distance: 6.7
click at [68, 379] on button "General" at bounding box center [96, 379] width 116 height 24
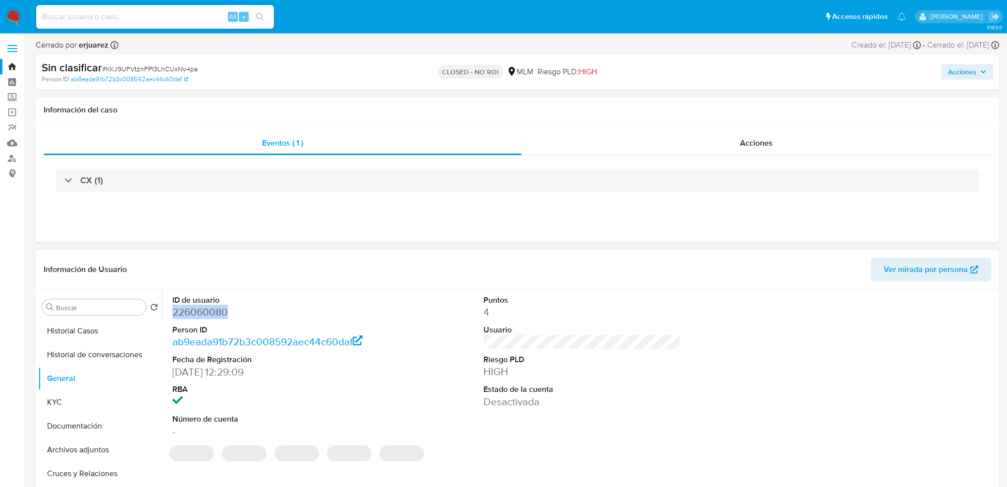
drag, startPoint x: 236, startPoint y: 314, endPoint x: 167, endPoint y: 313, distance: 68.4
click at [167, 313] on div "ID de usuario 226060080 Person ID ab9eada91b72b3c008592aec44c60daf Fecha de Reg…" at bounding box center [271, 367] width 208 height 154
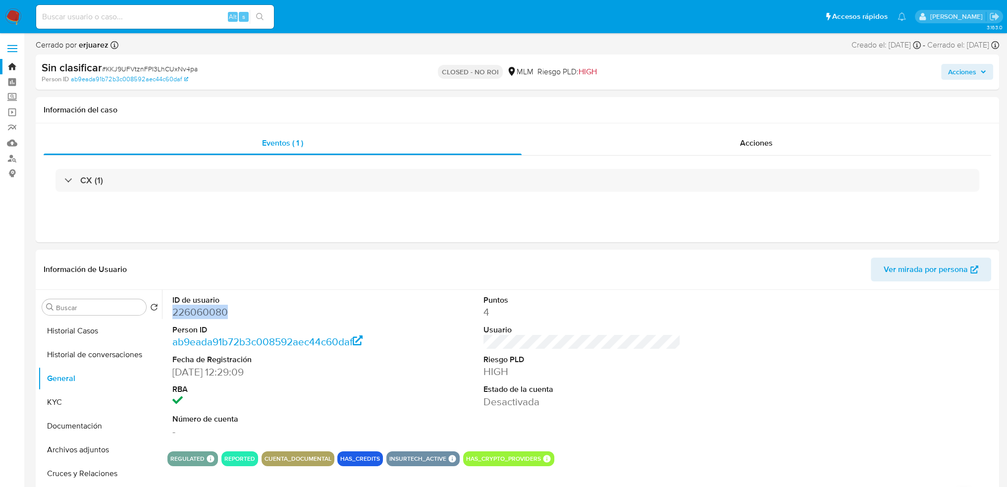
copy dd "226060080"
drag, startPoint x: 62, startPoint y: 403, endPoint x: 151, endPoint y: 403, distance: 88.2
click at [66, 403] on button "KYC" at bounding box center [96, 402] width 116 height 24
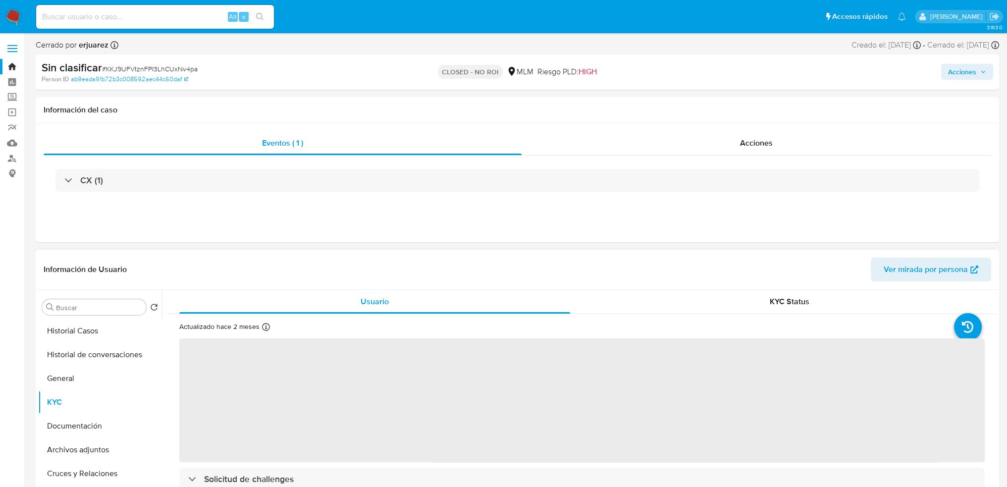
scroll to position [50, 0]
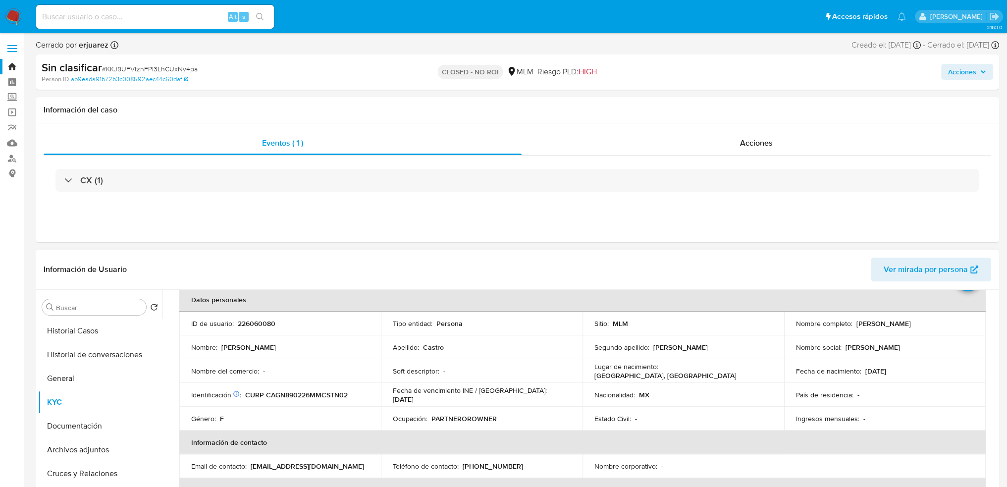
drag, startPoint x: 967, startPoint y: 323, endPoint x: 855, endPoint y: 326, distance: 112.0
click at [855, 326] on div "Nombre completo : Nancy Nazareth Castro Gutierrez" at bounding box center [885, 323] width 178 height 9
copy p "Nancy Nazareth Castro Gutierrez"
click at [117, 9] on div "Alt s" at bounding box center [155, 17] width 238 height 24
click at [117, 17] on input at bounding box center [155, 16] width 238 height 13
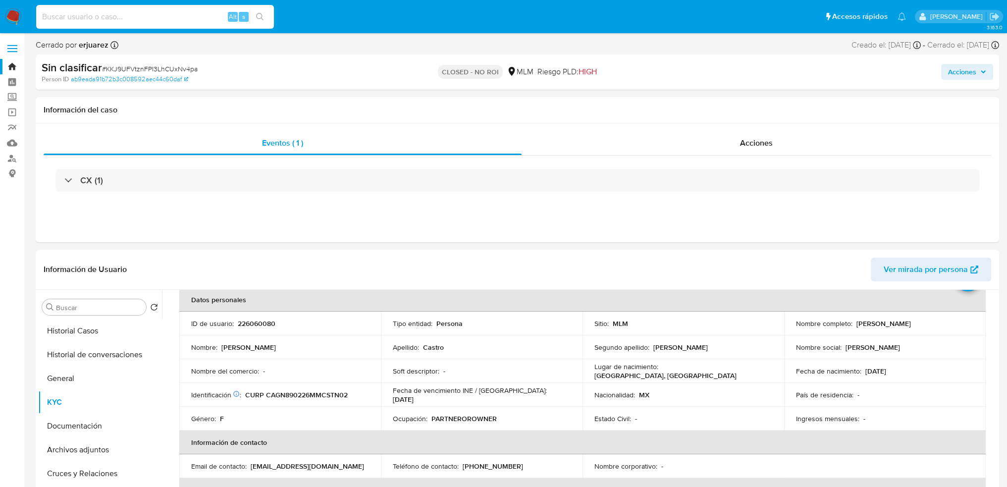
paste input "RvOaYOyVqgCXaH115c5nAFLP"
type input "RvOaYOyVqgCXaH115c5nAFLP"
click at [258, 16] on icon "search-icon" at bounding box center [260, 17] width 8 height 8
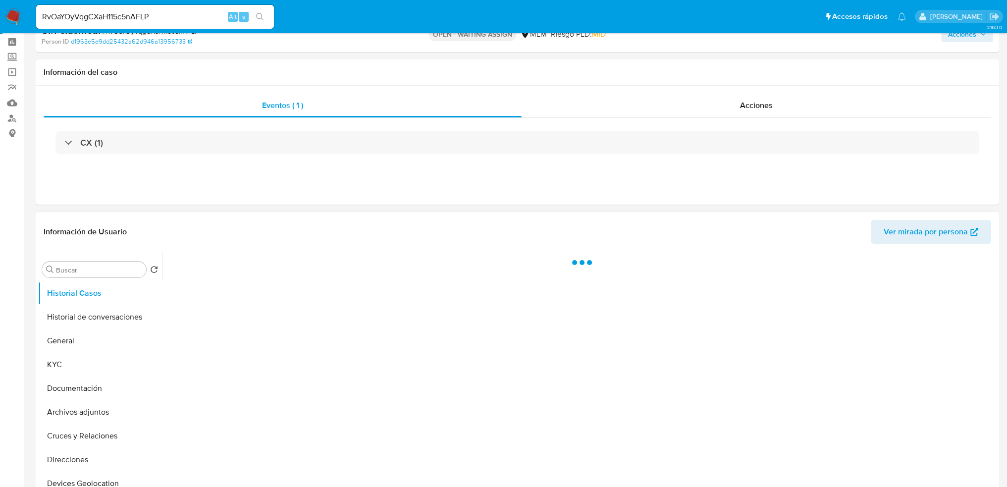
scroll to position [99, 0]
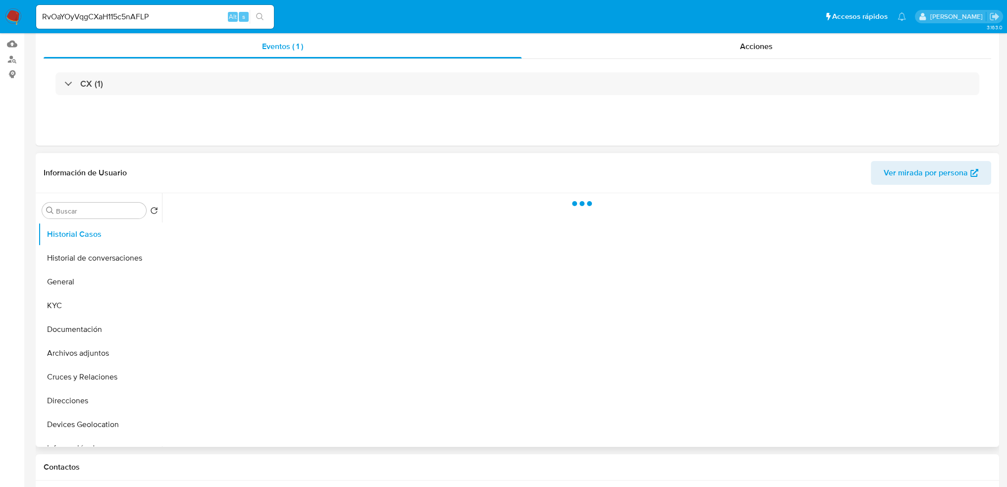
select select "10"
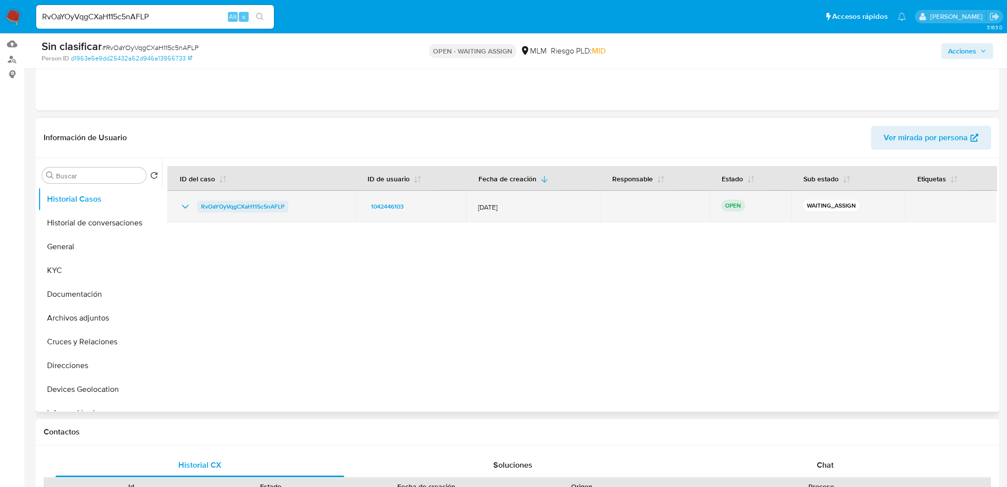
drag, startPoint x: 238, startPoint y: 203, endPoint x: 199, endPoint y: 203, distance: 39.1
click at [199, 203] on div "RvOaYOyVqgCXaH115c5nAFLP" at bounding box center [261, 207] width 164 height 12
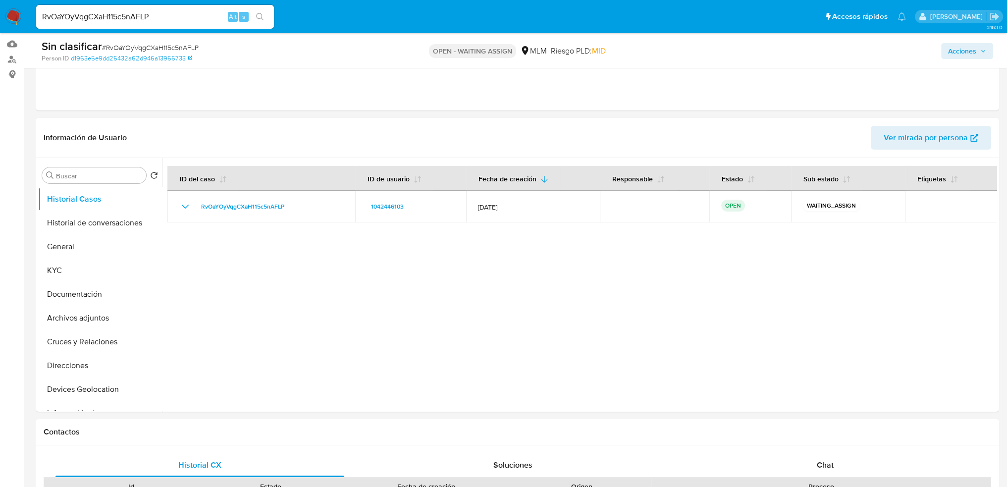
drag, startPoint x: 18, startPoint y: 17, endPoint x: 3, endPoint y: 17, distance: 14.4
click at [16, 17] on img at bounding box center [13, 16] width 17 height 17
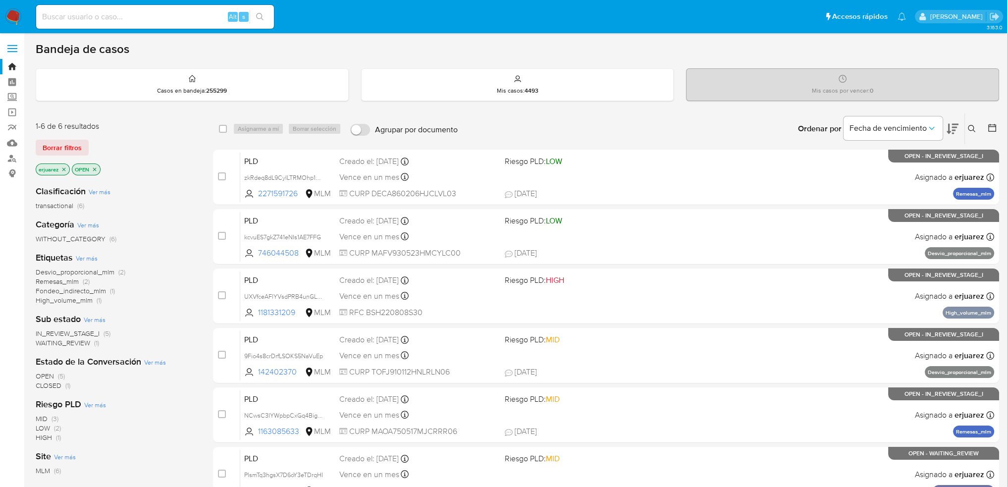
click at [65, 167] on icon "close-filter" at bounding box center [64, 169] width 6 height 6
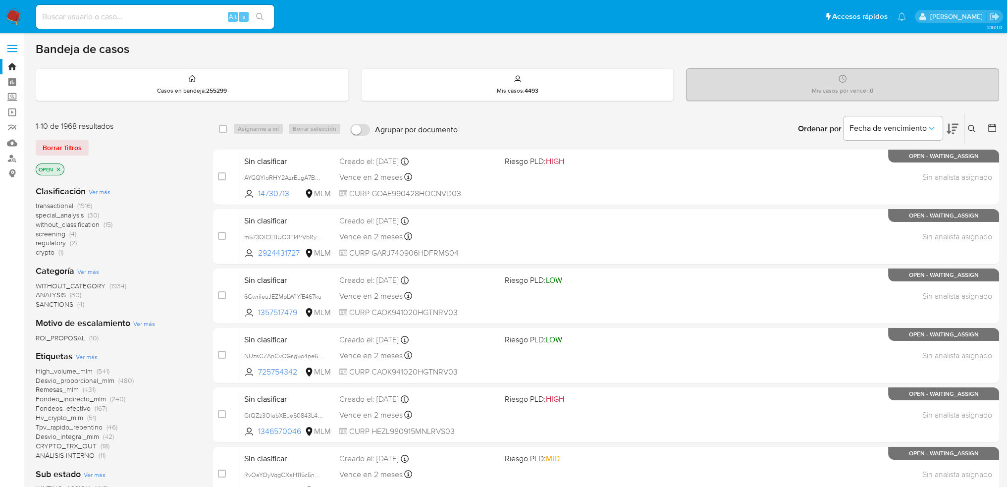
click at [969, 123] on button at bounding box center [973, 129] width 16 height 12
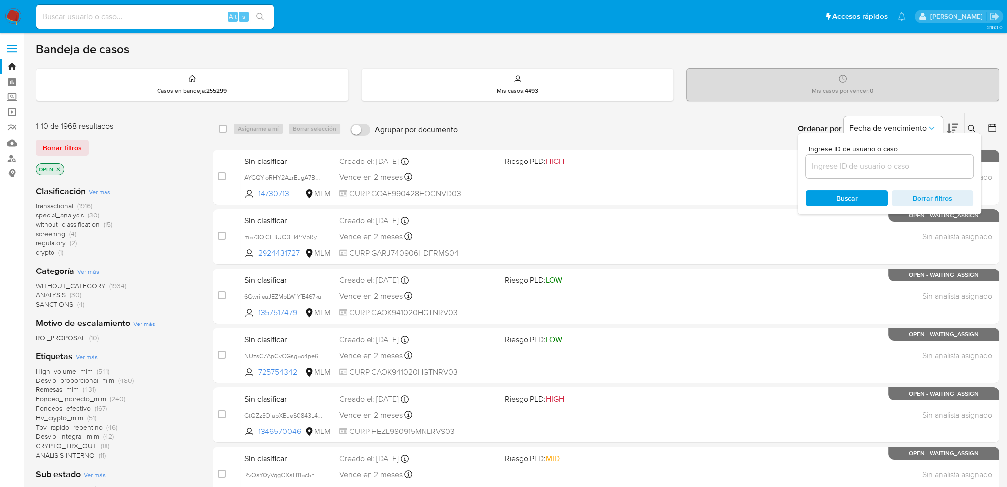
click at [824, 164] on input at bounding box center [889, 166] width 167 height 13
type input "RvOaYOyVqgCXaH115c5nAFLP"
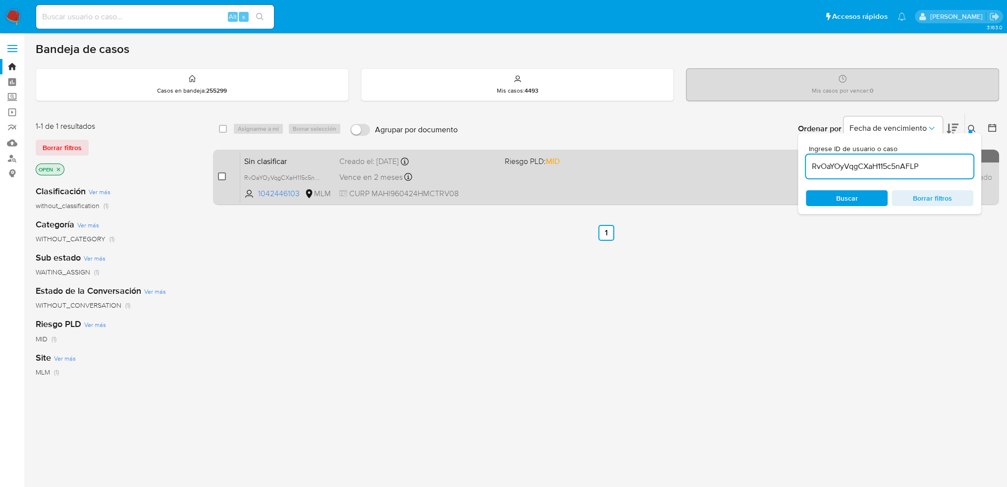
click at [223, 178] on div "case-item-checkbox No es posible asignar el caso" at bounding box center [229, 177] width 22 height 50
click at [222, 174] on input "checkbox" at bounding box center [222, 176] width 8 height 8
checkbox input "true"
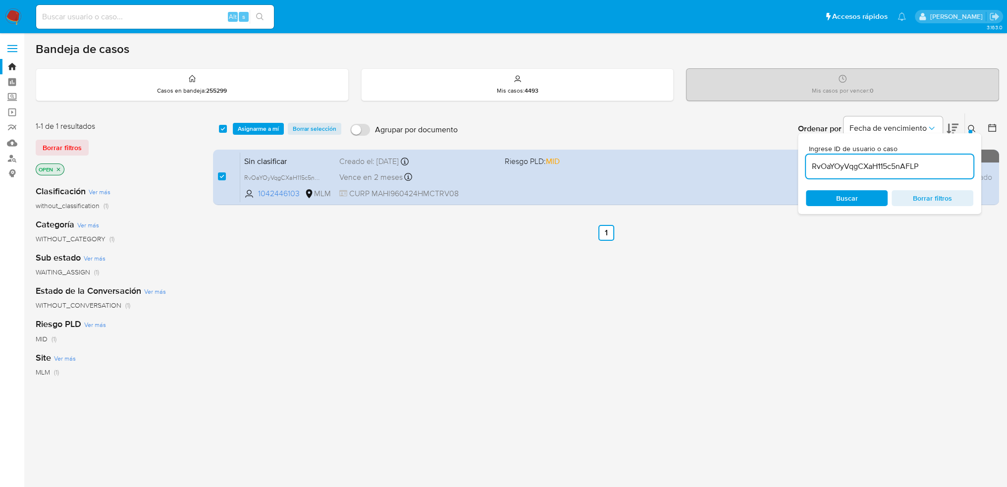
click at [971, 125] on icon at bounding box center [971, 128] width 7 height 7
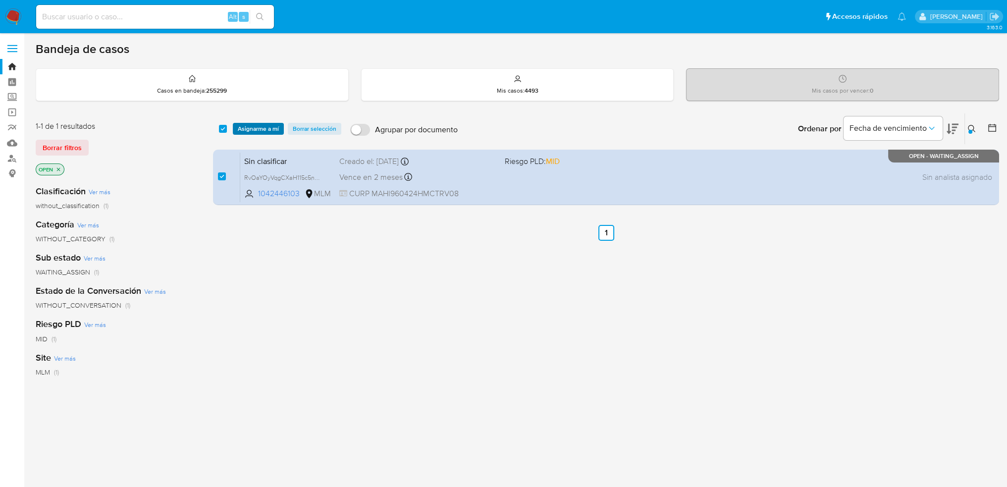
click at [268, 130] on span "Asignarme a mí" at bounding box center [258, 129] width 41 height 10
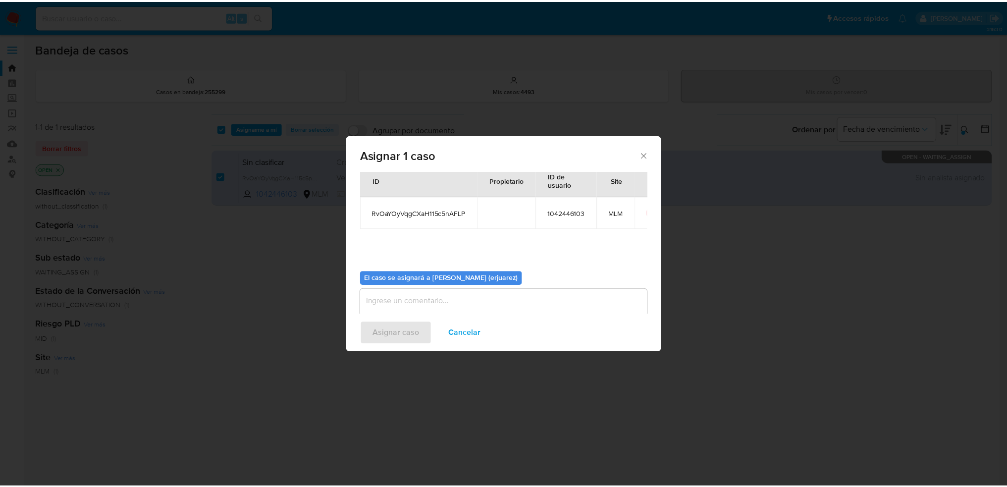
scroll to position [51, 0]
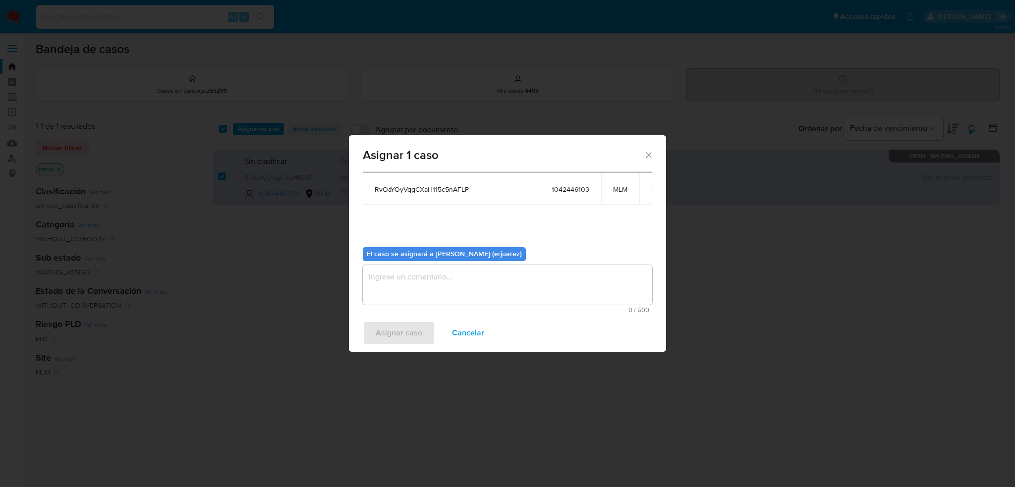
click at [391, 297] on textarea "assign-modal" at bounding box center [507, 285] width 289 height 40
type textarea "R"
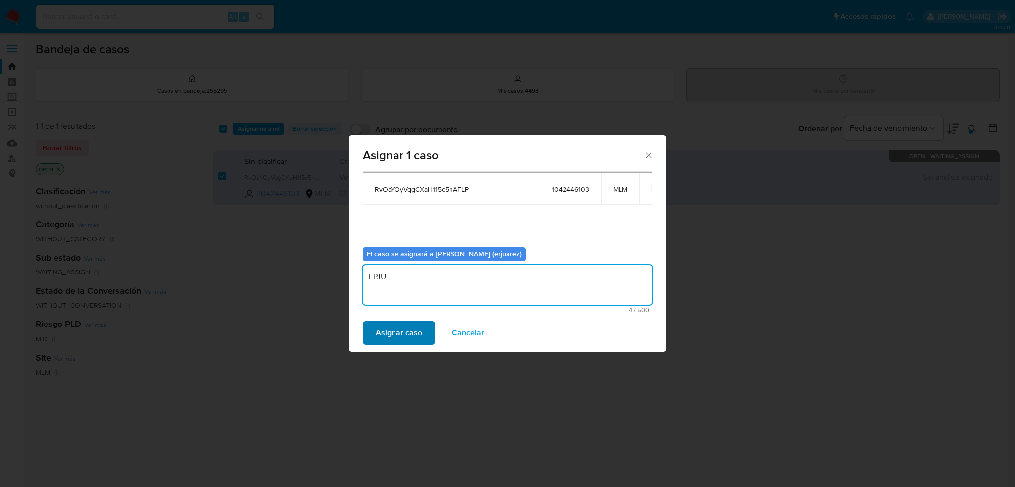
type textarea "EPJU"
click at [392, 324] on div "Asignar caso Cancelar" at bounding box center [507, 333] width 317 height 38
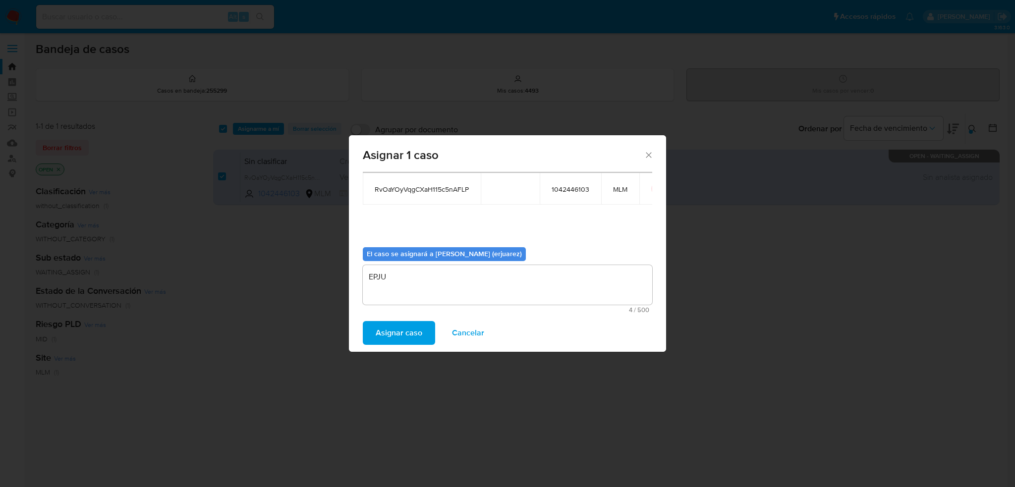
click at [392, 331] on span "Asignar caso" at bounding box center [399, 333] width 47 height 22
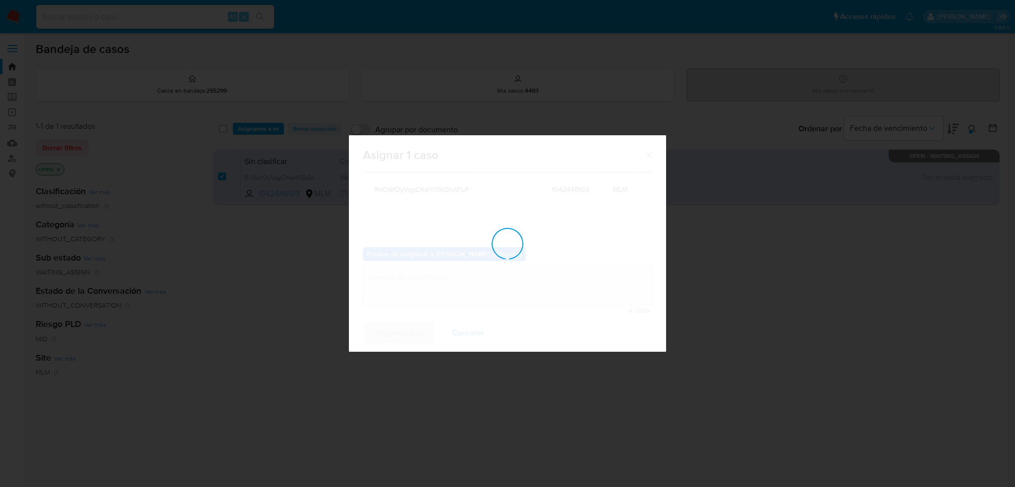
checkbox input "false"
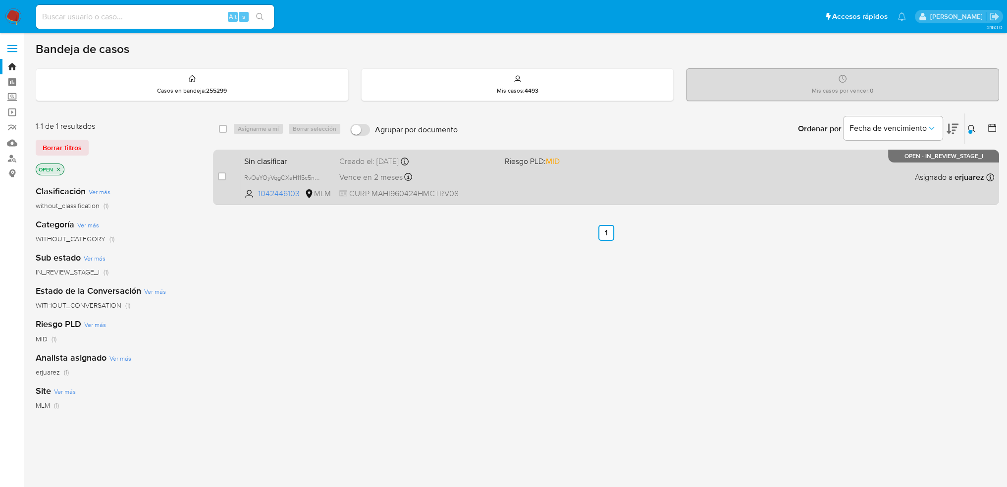
click at [497, 178] on div "Sin clasificar RvOaYOyVqgCXaH115c5nAFLP 1042446103 MLM Riesgo PLD: MID Creado e…" at bounding box center [617, 177] width 755 height 50
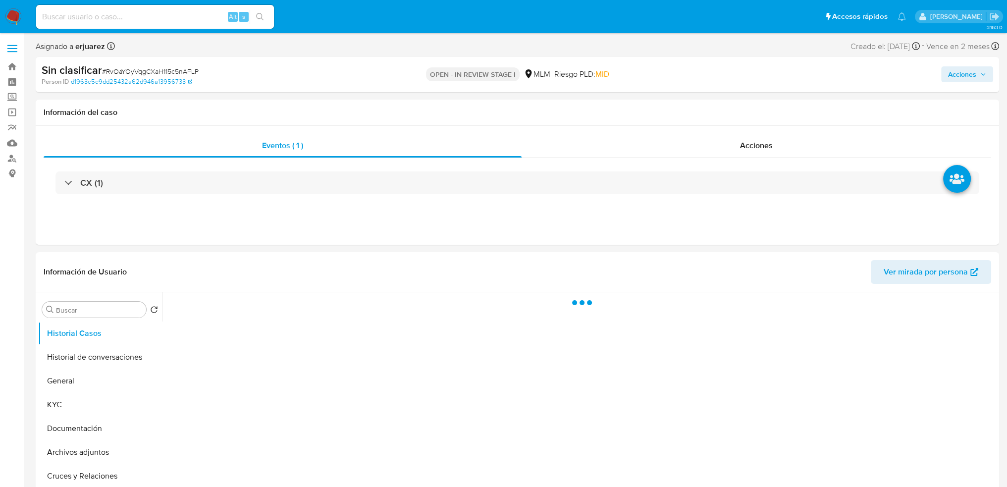
select select "10"
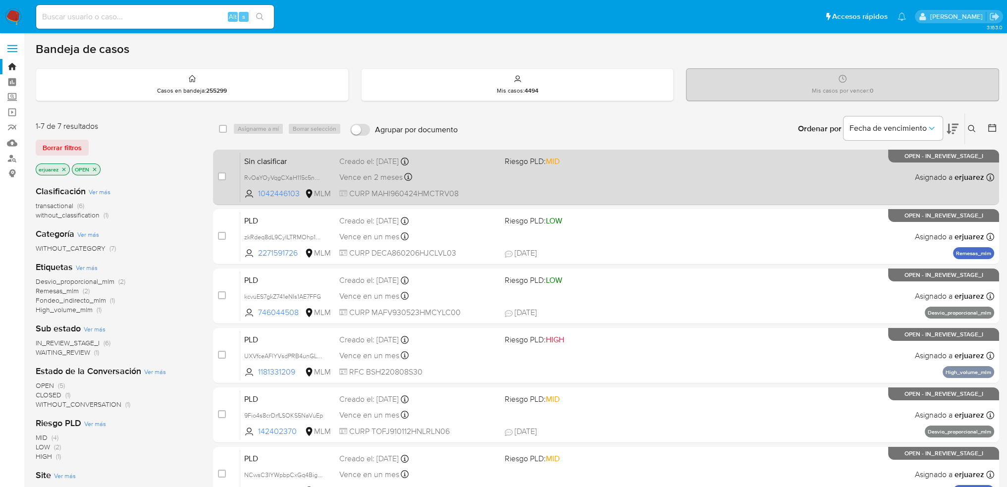
click at [565, 192] on div "Sin clasificar RvOaYOyVqgCXaH115c5nAFLP 1042446103 MLM Riesgo PLD: MID Creado e…" at bounding box center [617, 177] width 755 height 50
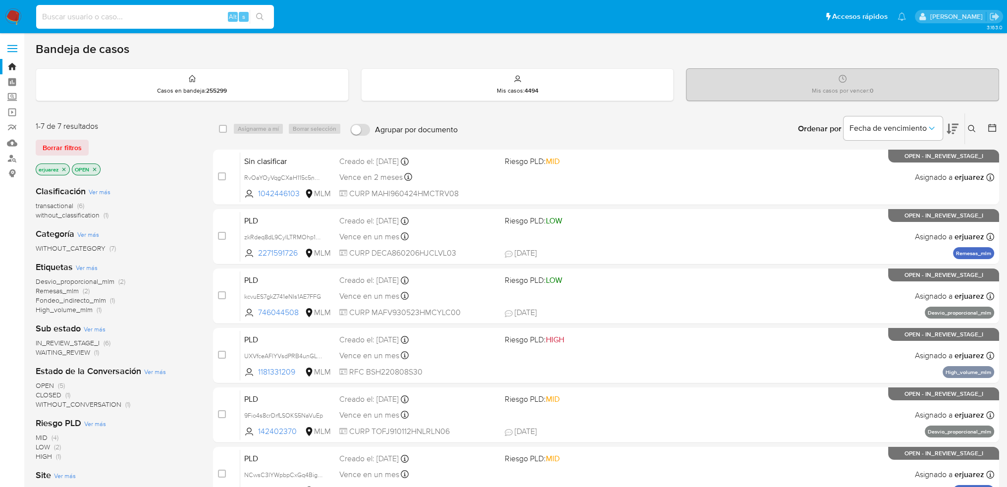
click at [66, 15] on input at bounding box center [155, 16] width 238 height 13
paste input "510011522"
type input "510011522"
click at [257, 14] on icon "search-icon" at bounding box center [259, 16] width 7 height 7
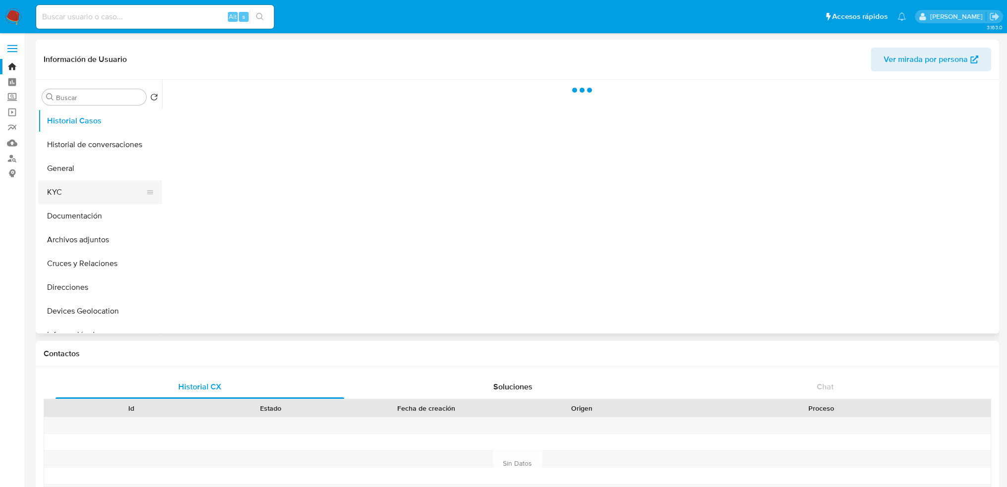
select select "10"
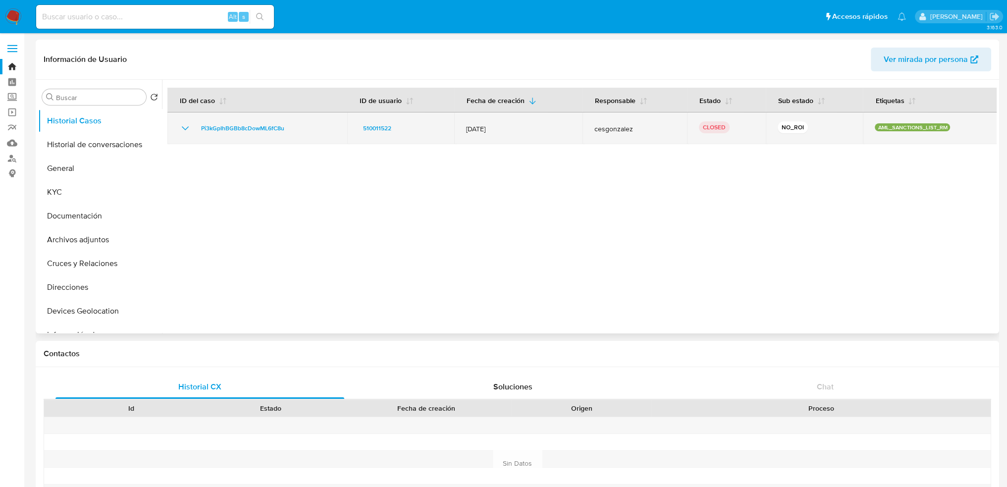
click at [180, 128] on icon "Mostrar/Ocultar" at bounding box center [185, 128] width 12 height 12
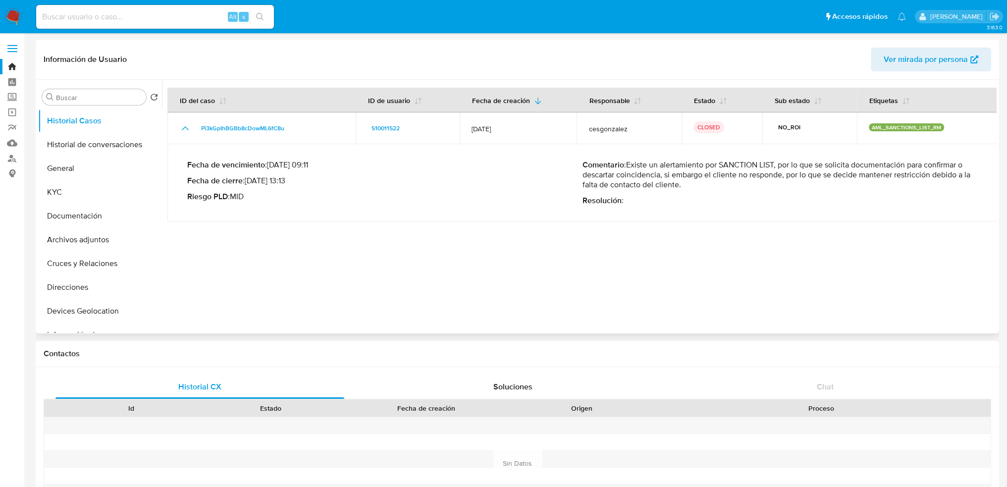
drag, startPoint x: 664, startPoint y: 166, endPoint x: 725, endPoint y: 206, distance: 72.8
click at [712, 202] on div "Comentario : Existe un alertamiento por SANCTION LIST, por lo que se solicita d…" at bounding box center [780, 183] width 395 height 46
click at [68, 184] on button "KYC" at bounding box center [96, 192] width 116 height 24
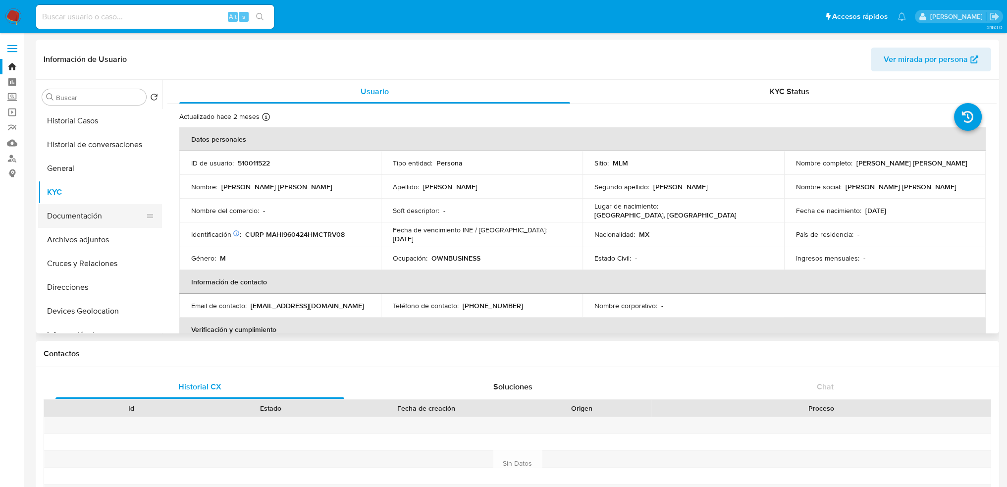
drag, startPoint x: 97, startPoint y: 214, endPoint x: 132, endPoint y: 205, distance: 35.7
click at [101, 213] on button "Documentación" at bounding box center [96, 216] width 116 height 24
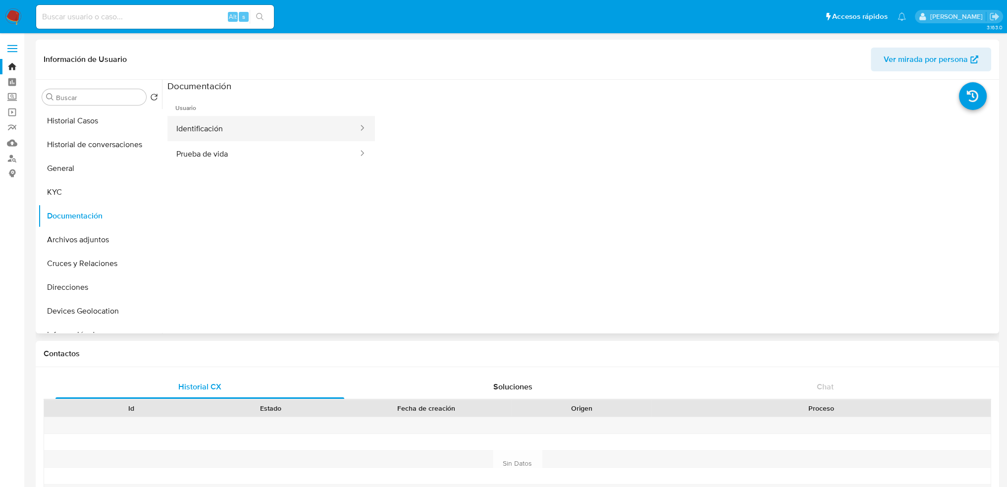
click at [351, 134] on div at bounding box center [359, 128] width 16 height 11
click at [230, 170] on ul "Usuario Identificación Prueba de vida" at bounding box center [271, 234] width 208 height 285
click at [222, 154] on button "Prueba de vida" at bounding box center [263, 153] width 192 height 25
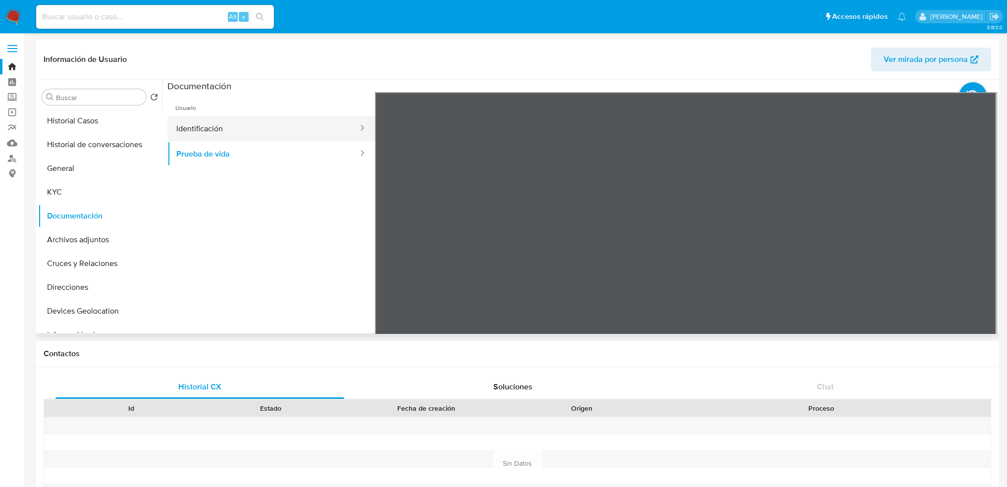
drag, startPoint x: 232, startPoint y: 132, endPoint x: 346, endPoint y: 134, distance: 114.5
click at [234, 131] on button "Identificación" at bounding box center [263, 128] width 192 height 25
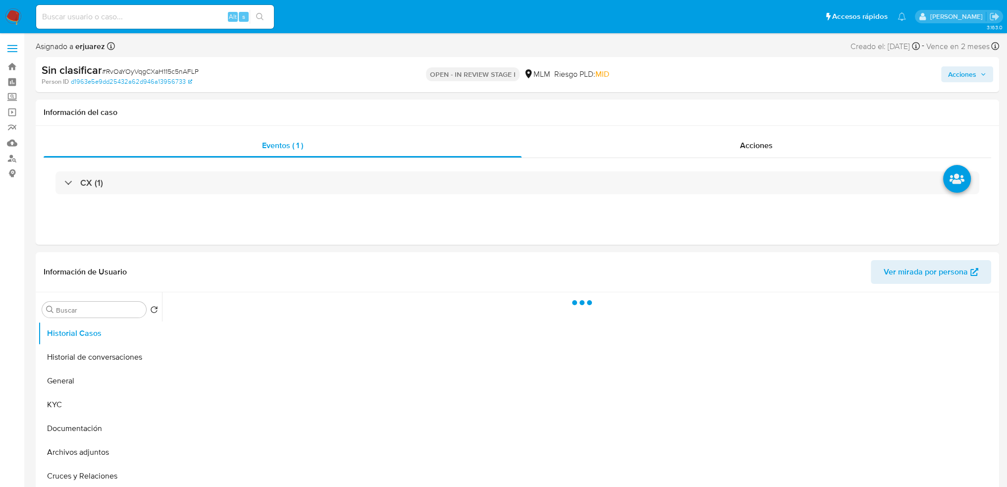
scroll to position [99, 0]
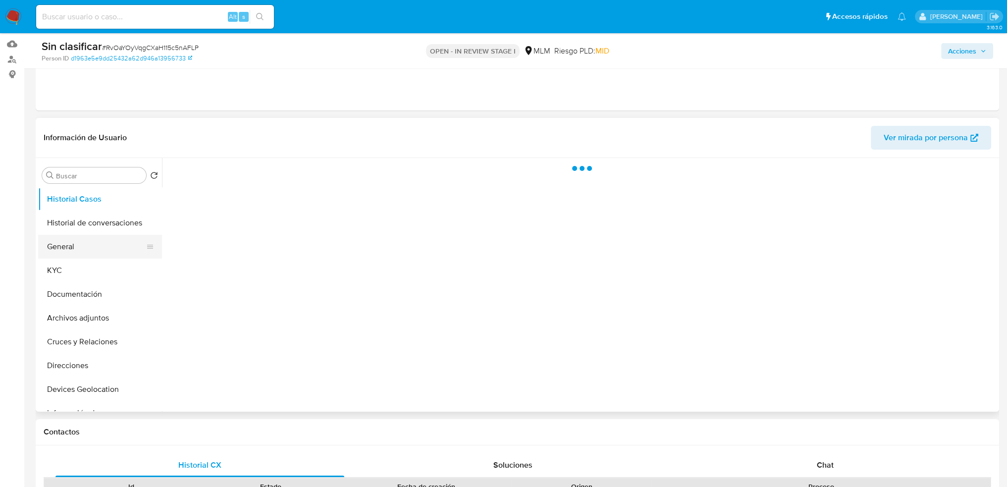
click at [97, 243] on button "General" at bounding box center [96, 247] width 116 height 24
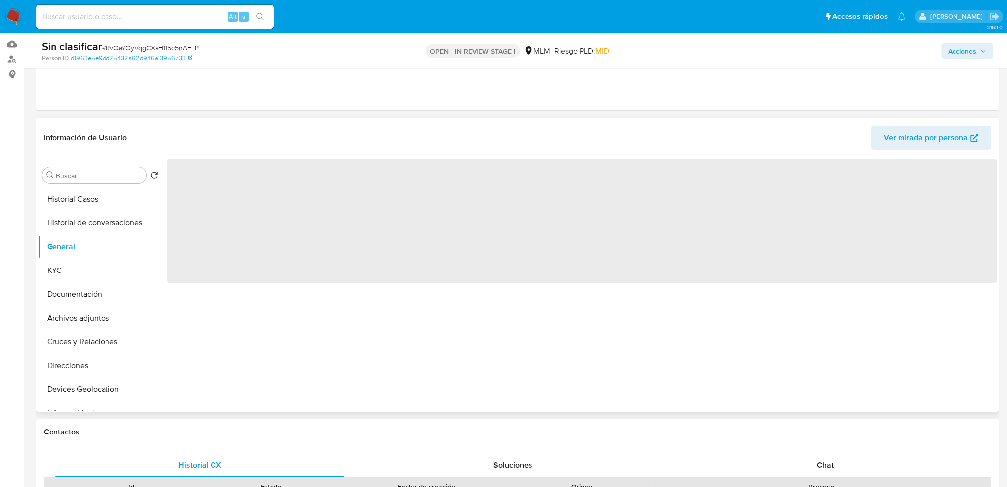
select select "10"
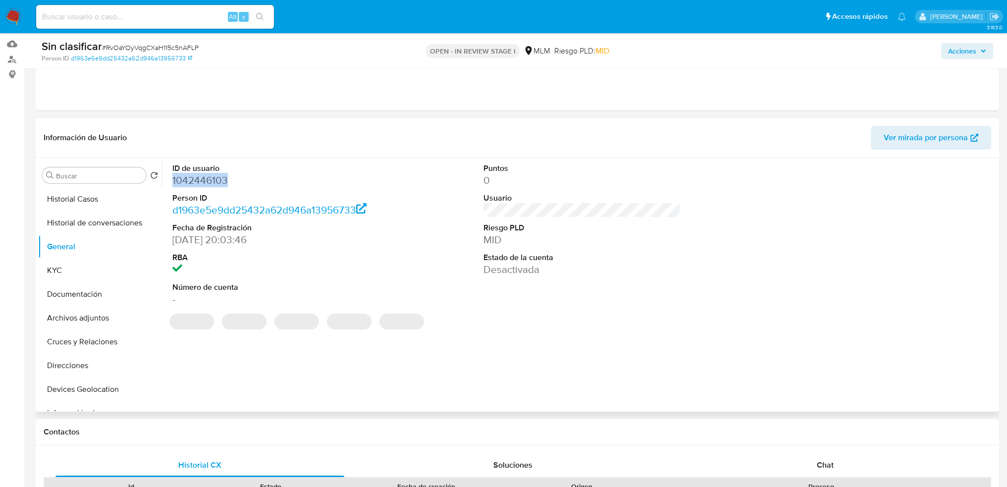
drag, startPoint x: 189, startPoint y: 180, endPoint x: 164, endPoint y: 180, distance: 25.3
click at [164, 180] on div "ID de usuario 1042446103 Person ID d1963e5e9dd25432a62d946a13956733 Fecha de Re…" at bounding box center [579, 285] width 835 height 254
copy dd "1042446103"
drag, startPoint x: 65, startPoint y: 271, endPoint x: 127, endPoint y: 270, distance: 61.9
click at [66, 271] on button "KYC" at bounding box center [96, 271] width 116 height 24
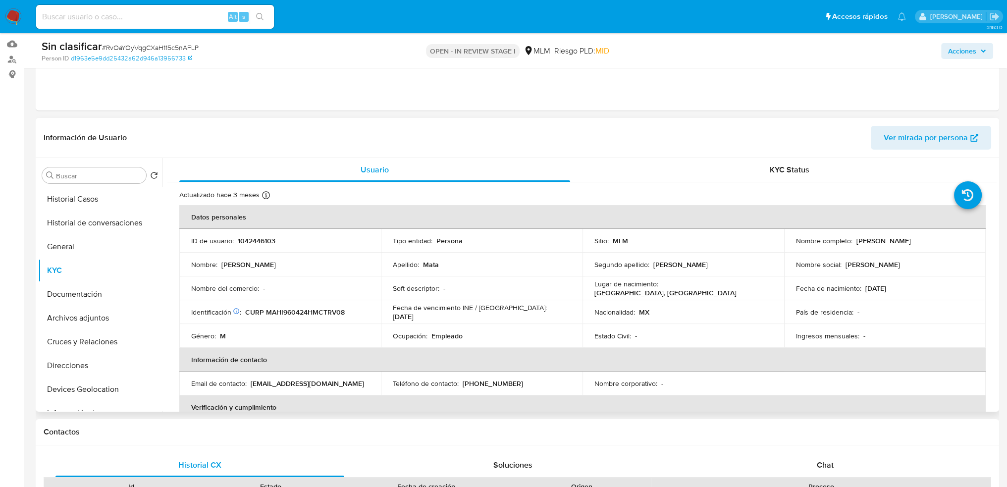
drag, startPoint x: 944, startPoint y: 240, endPoint x: 852, endPoint y: 240, distance: 92.7
click at [852, 240] on div "Nombre completo : Jose Ivan Mata Hernandez" at bounding box center [885, 240] width 178 height 9
copy div "Jose Ivan Mata Hernandez"
drag, startPoint x: 829, startPoint y: 254, endPoint x: 848, endPoint y: 243, distance: 21.8
click at [829, 254] on td "Nombre social : Jose Ivan" at bounding box center [885, 265] width 202 height 24
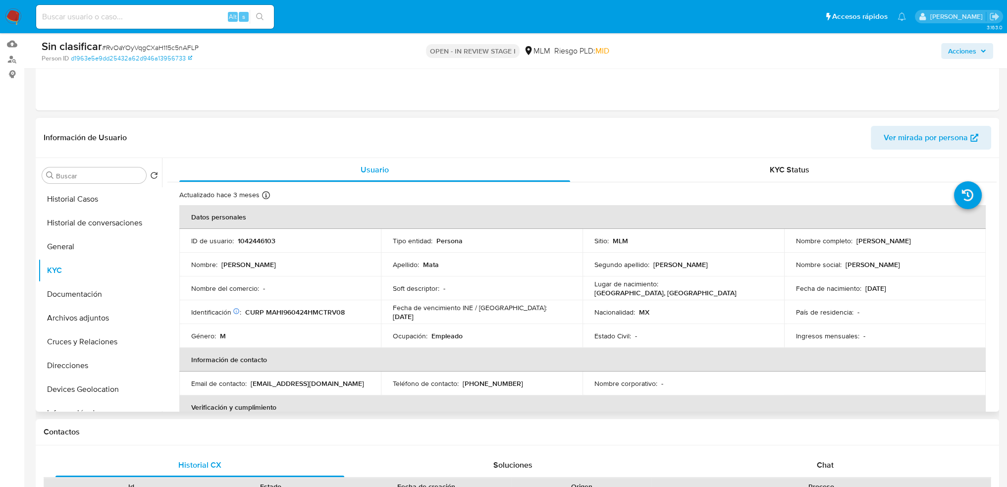
drag, startPoint x: 853, startPoint y: 242, endPoint x: 941, endPoint y: 240, distance: 88.7
click at [941, 240] on div "Nombre completo : Jose Ivan Mata Hernandez" at bounding box center [885, 240] width 178 height 9
copy p "Jose Ivan Mata Hernandez"
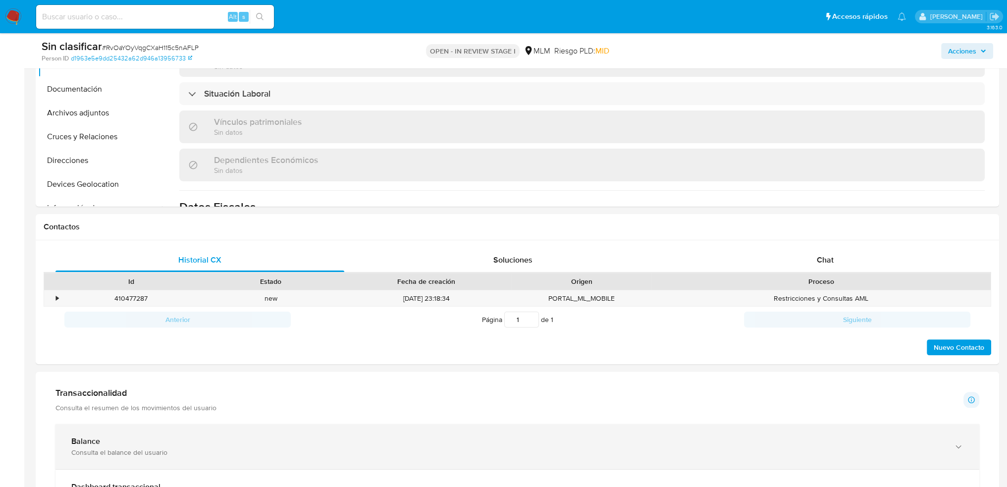
scroll to position [347, 0]
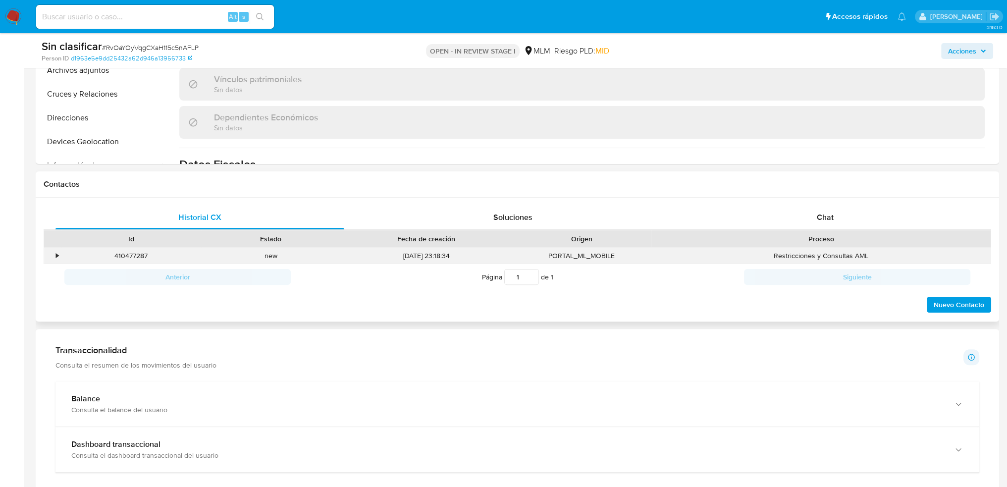
click at [55, 252] on div "•" at bounding box center [52, 256] width 17 height 16
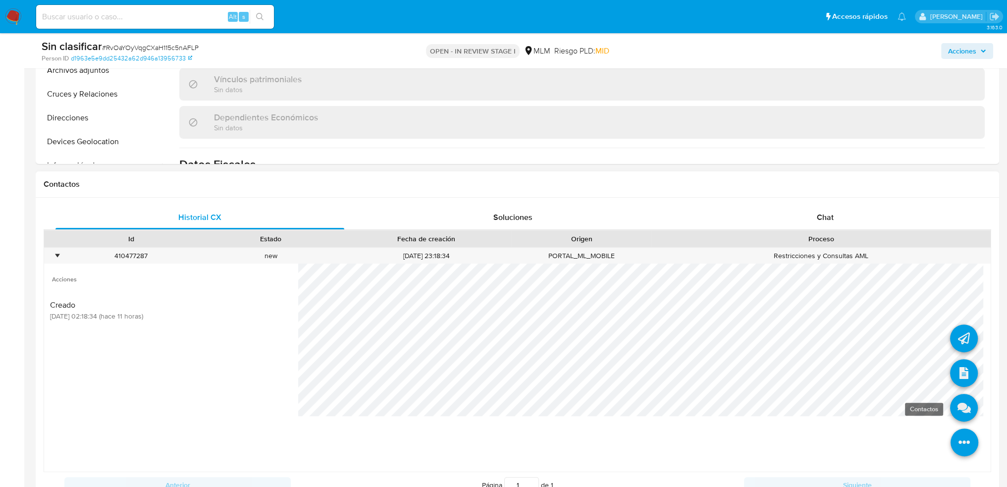
click at [950, 413] on icon at bounding box center [964, 408] width 28 height 28
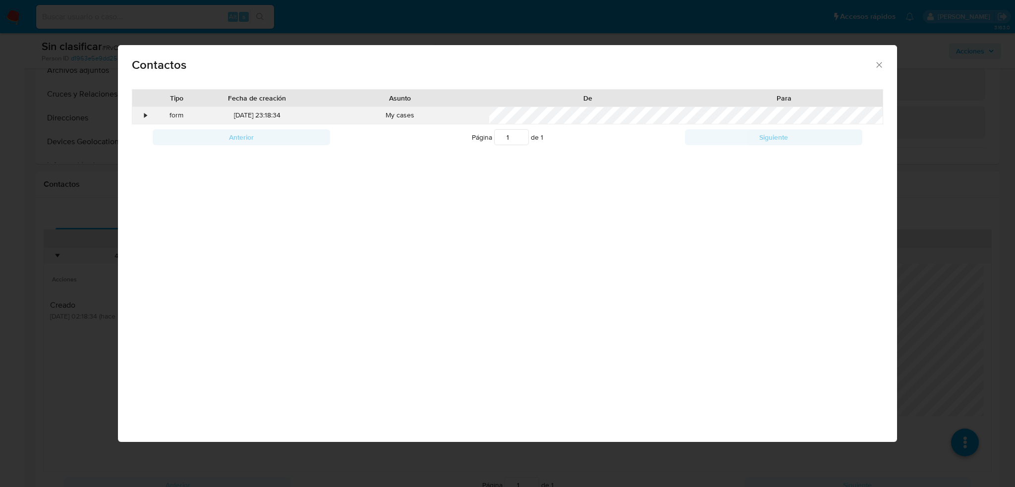
click at [143, 113] on div "•" at bounding box center [140, 115] width 17 height 17
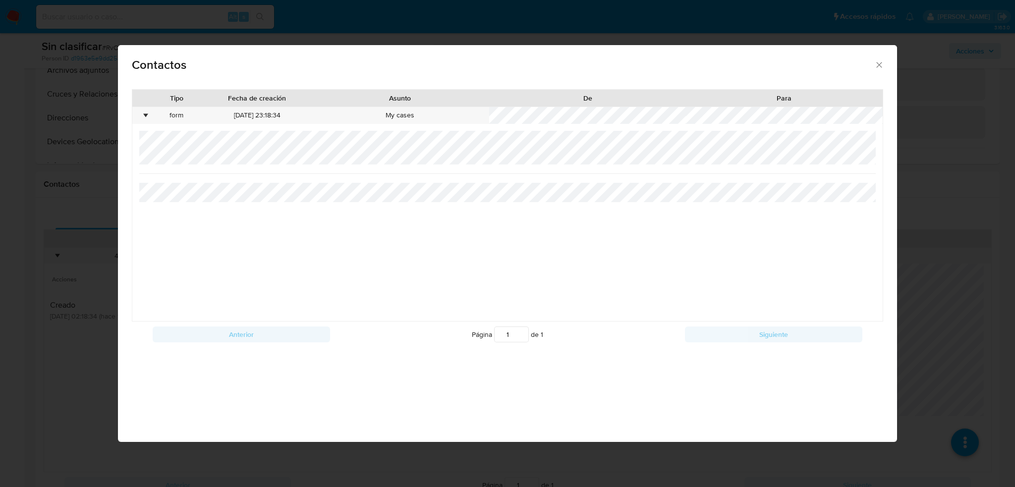
click at [484, 449] on div "Contactos Tipo Fecha de creación Asunto De Para • form 14/10/2025 23:18:34 My c…" at bounding box center [507, 243] width 1015 height 487
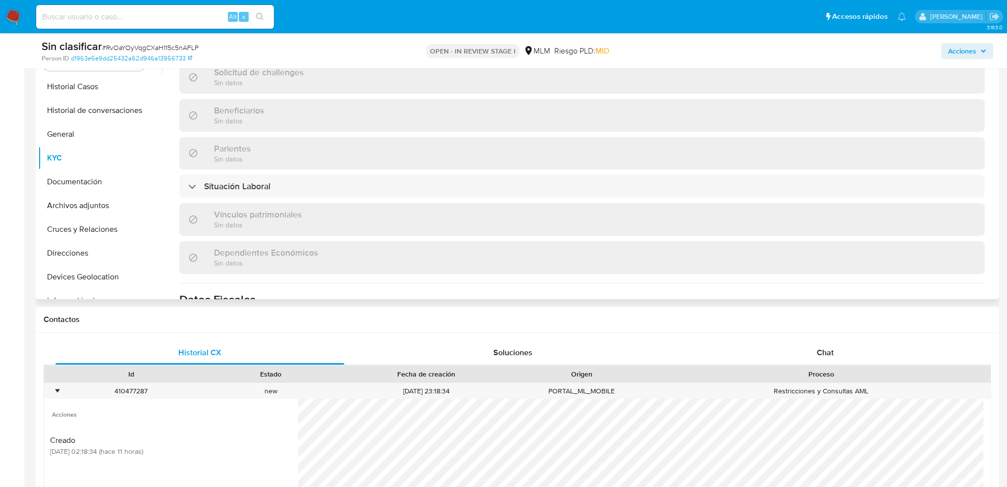
scroll to position [0, 0]
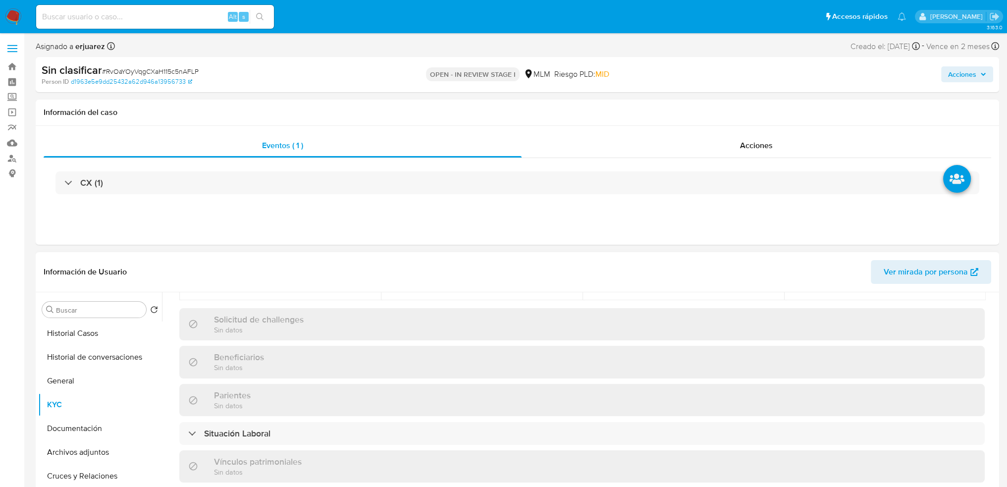
drag, startPoint x: 89, startPoint y: 332, endPoint x: 178, endPoint y: 328, distance: 89.3
click at [90, 332] on button "Historial Casos" at bounding box center [100, 334] width 124 height 24
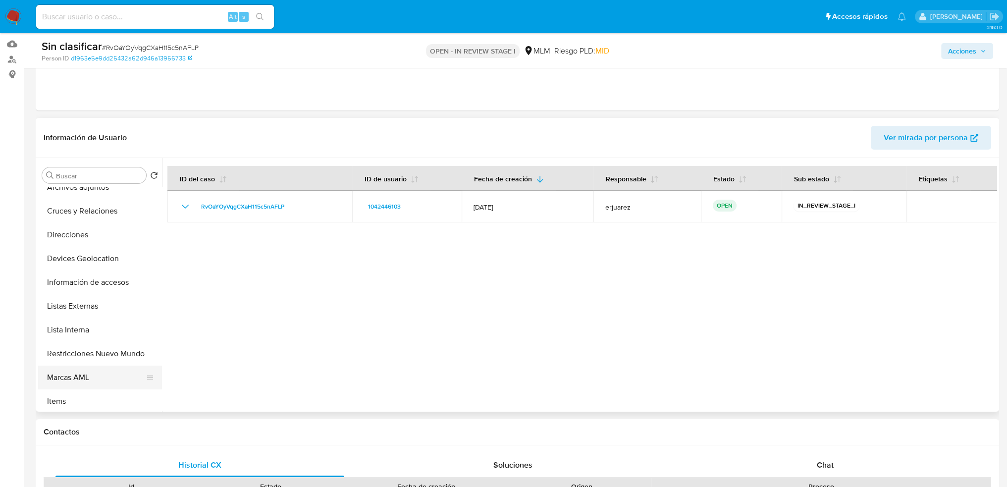
scroll to position [149, 0]
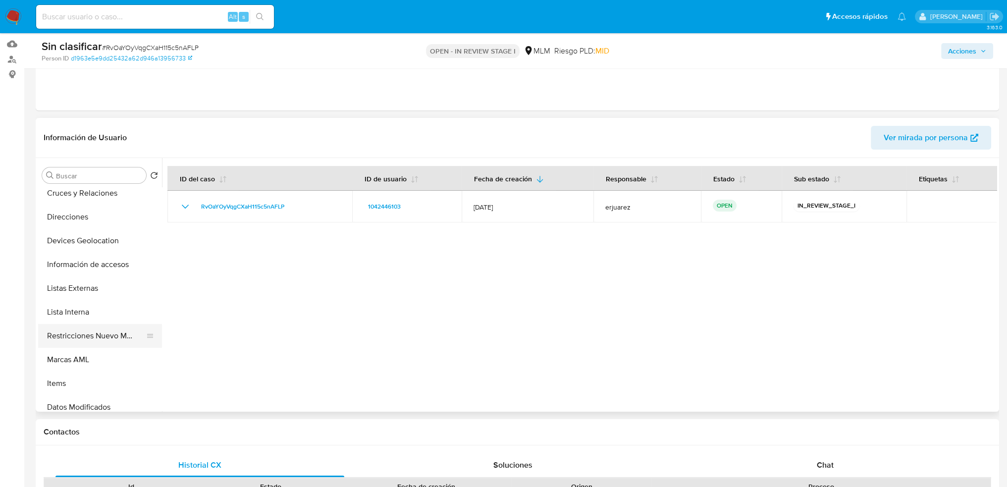
click at [90, 333] on button "Restricciones Nuevo Mundo" at bounding box center [96, 336] width 116 height 24
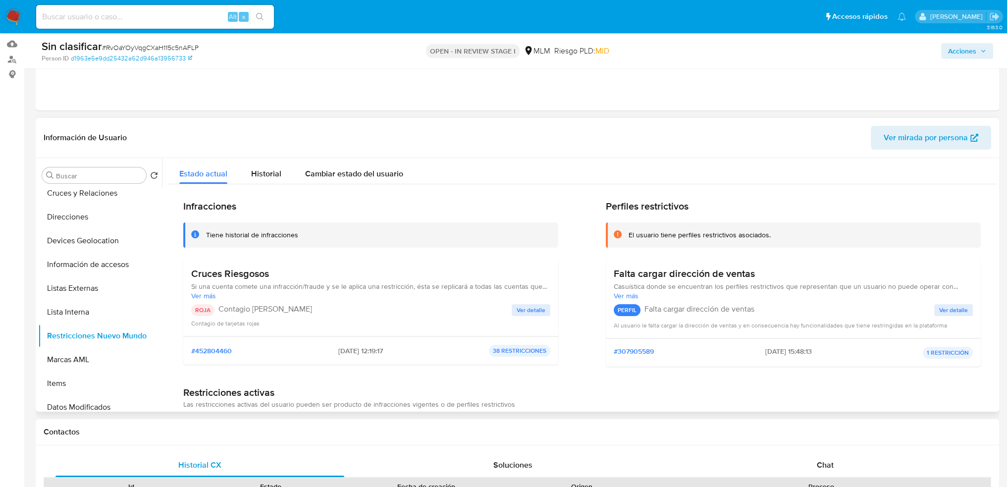
click at [527, 305] on span "Ver detalle" at bounding box center [531, 310] width 29 height 10
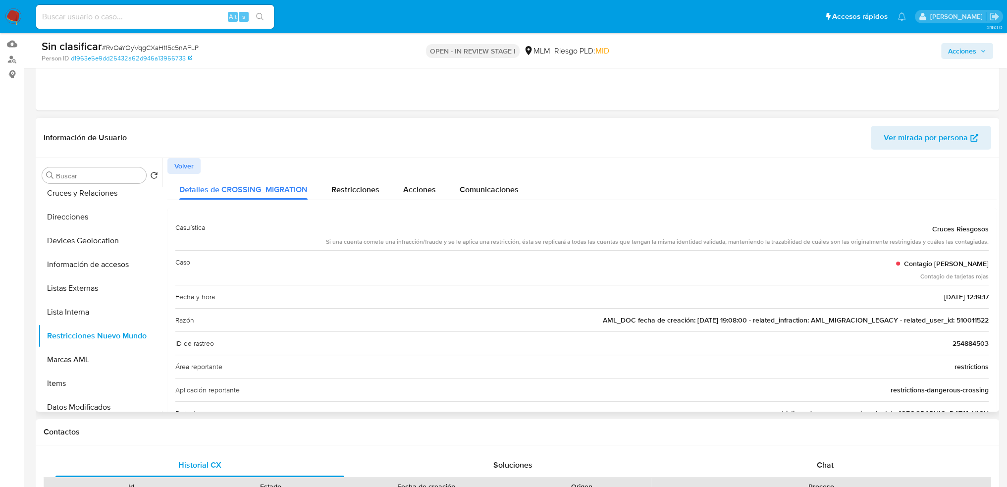
drag, startPoint x: 952, startPoint y: 323, endPoint x: 989, endPoint y: 322, distance: 36.7
click at [989, 322] on div "Casuística Cruces Riesgosos Si una cuenta comete una infracción/fraude y se le …" at bounding box center [581, 471] width 829 height 527
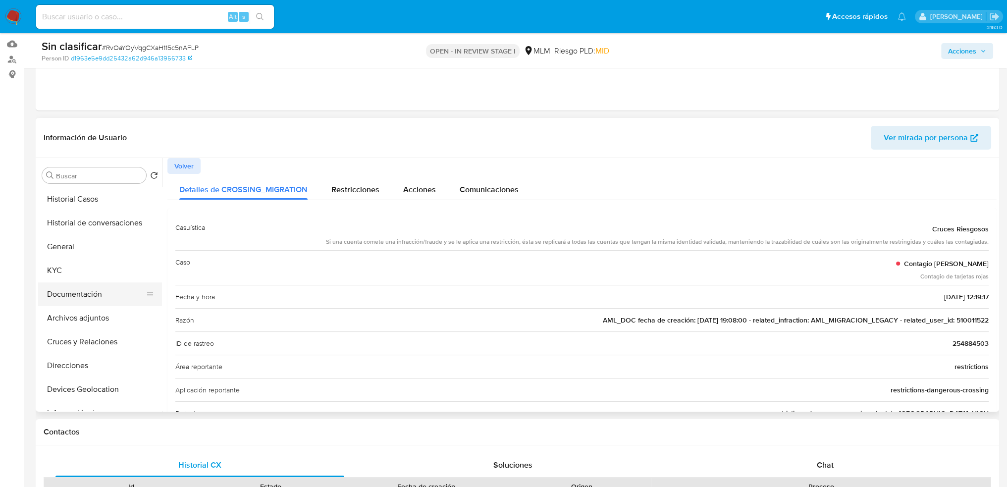
click at [78, 302] on button "Documentación" at bounding box center [96, 294] width 116 height 24
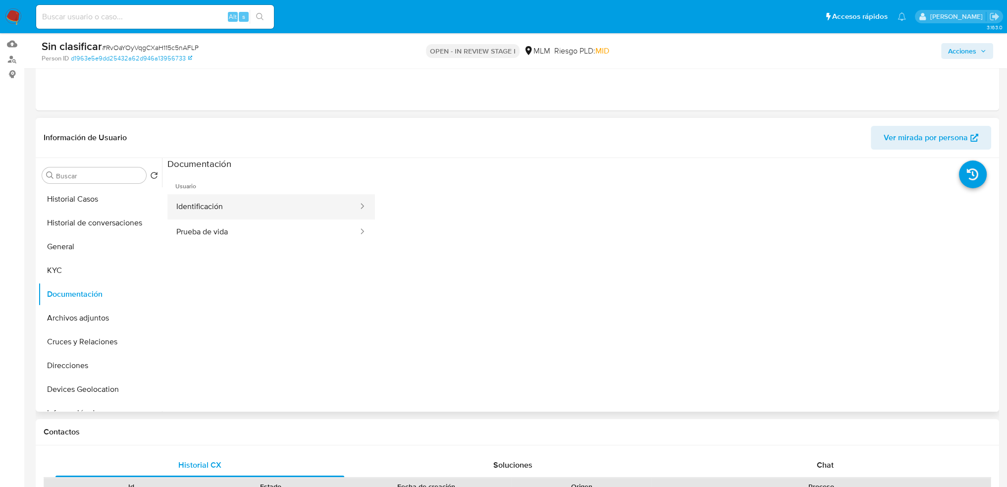
click at [210, 207] on button "Identificación" at bounding box center [263, 206] width 192 height 25
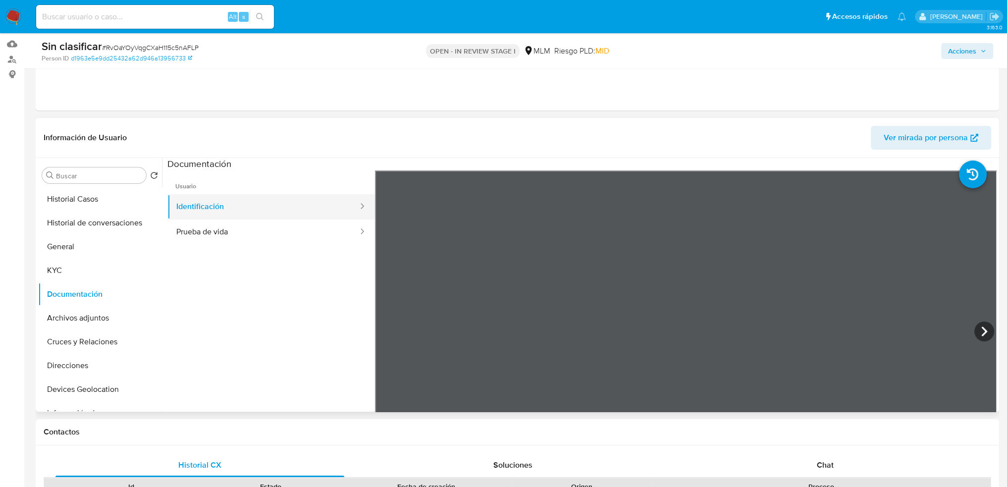
click at [240, 215] on button "Identificación" at bounding box center [263, 206] width 192 height 25
click at [246, 235] on button "Prueba de vida" at bounding box center [263, 231] width 192 height 25
click at [252, 210] on button "Identificación" at bounding box center [263, 206] width 192 height 25
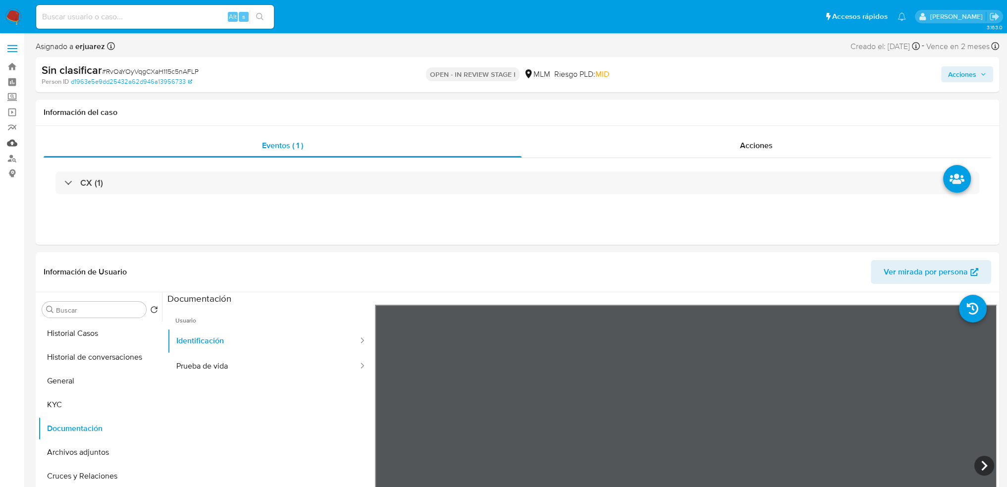
click at [12, 142] on link "Mulan" at bounding box center [59, 142] width 118 height 15
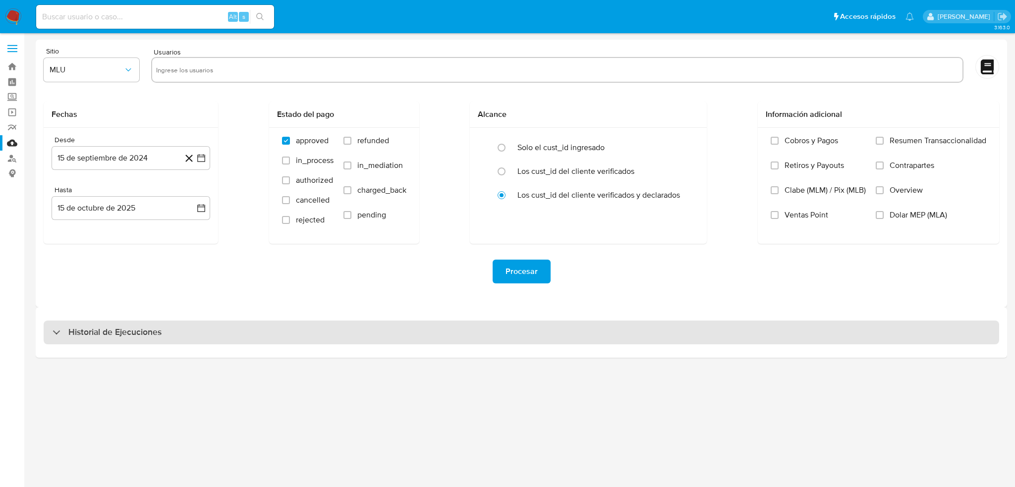
click at [126, 329] on h3 "Historial de Ejecuciones" at bounding box center [114, 333] width 93 height 12
select select "10"
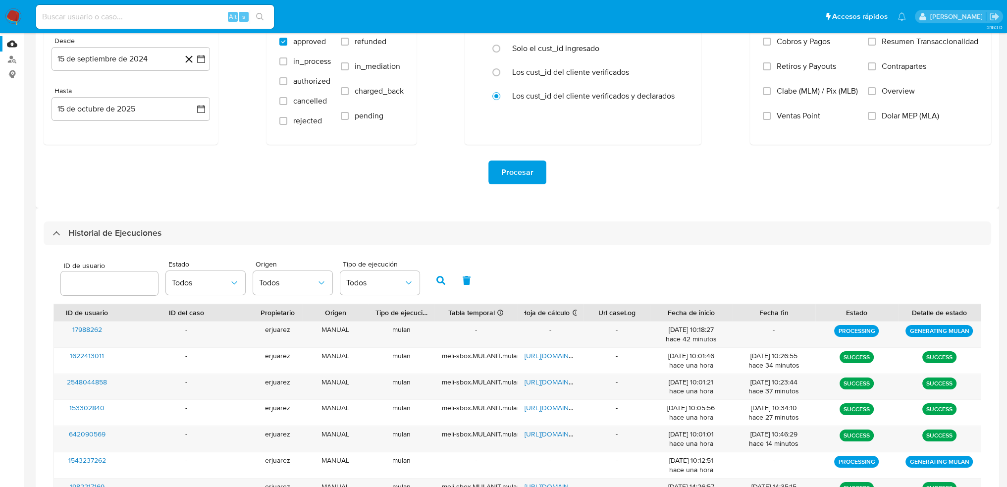
scroll to position [149, 0]
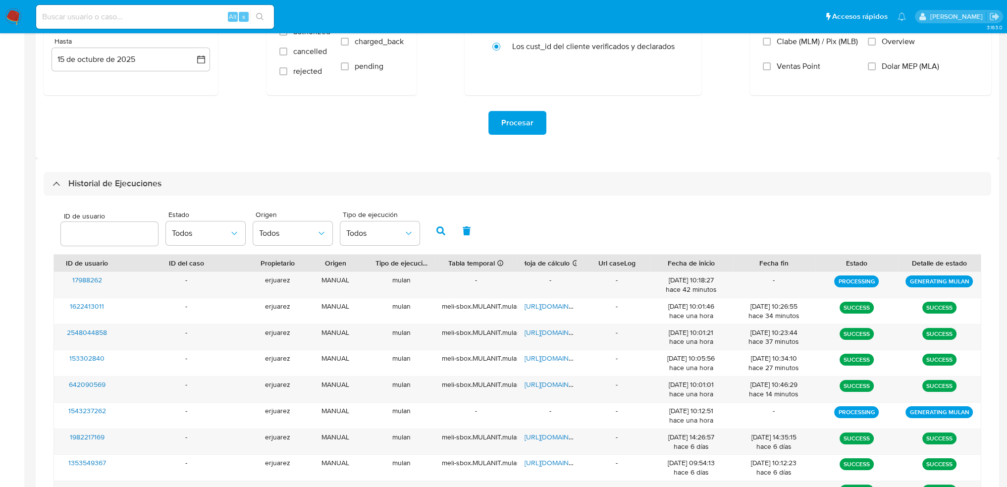
click at [16, 10] on img at bounding box center [13, 16] width 17 height 17
